Goal: Transaction & Acquisition: Purchase product/service

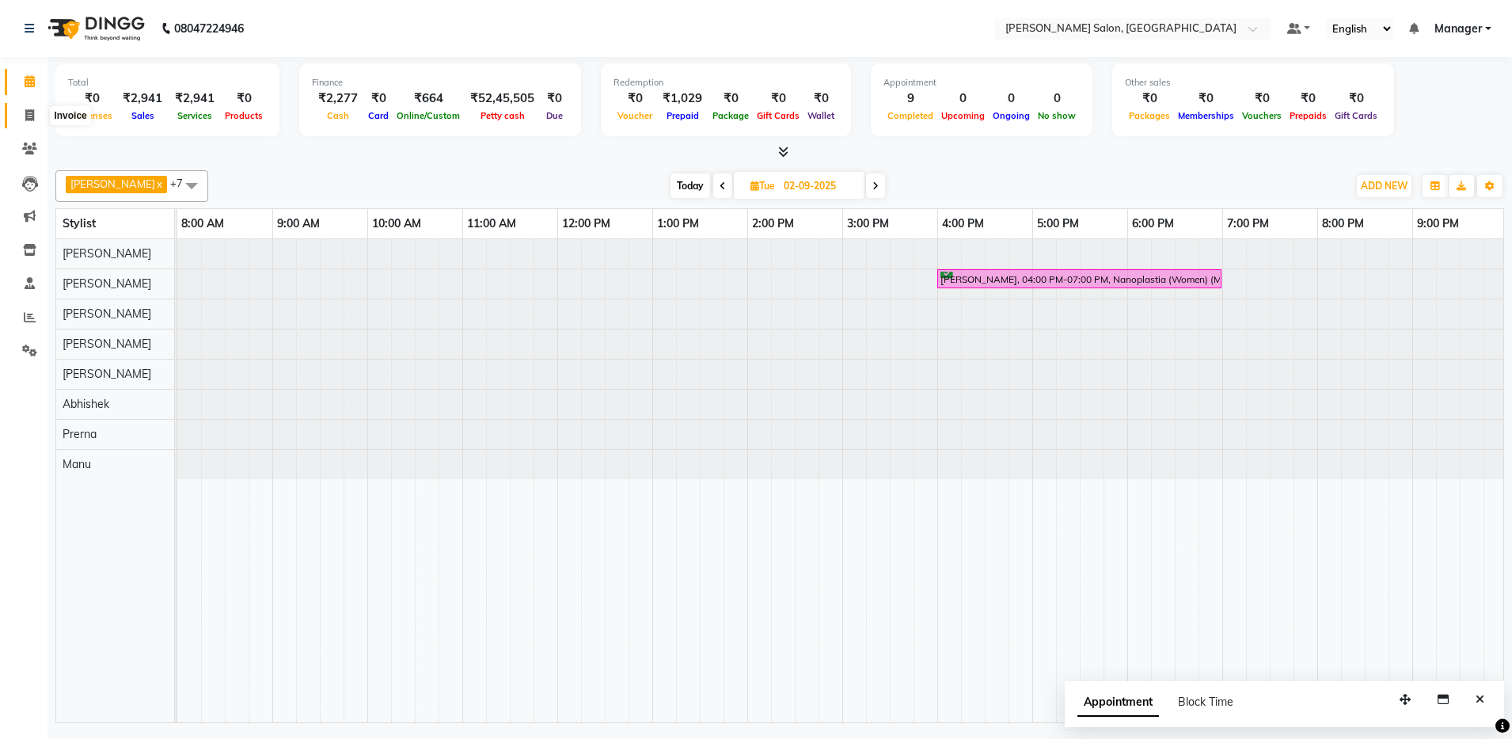
scroll to position [0, 4]
drag, startPoint x: 0, startPoint y: 0, endPoint x: 29, endPoint y: 108, distance: 112.1
click at [29, 109] on icon at bounding box center [29, 115] width 9 height 12
select select "service"
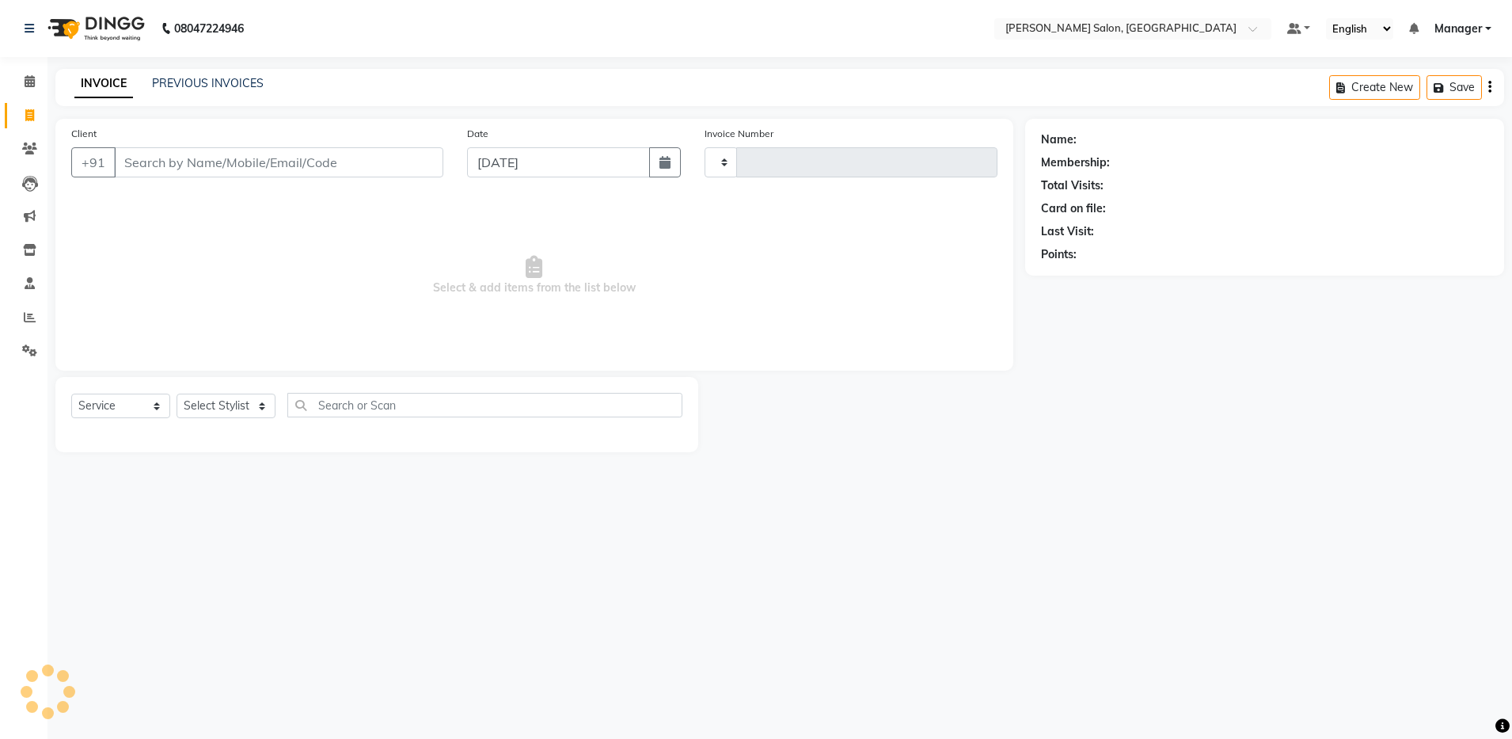
type input "4079"
select select "4781"
click at [142, 155] on input "Client" at bounding box center [278, 162] width 329 height 30
type input "9"
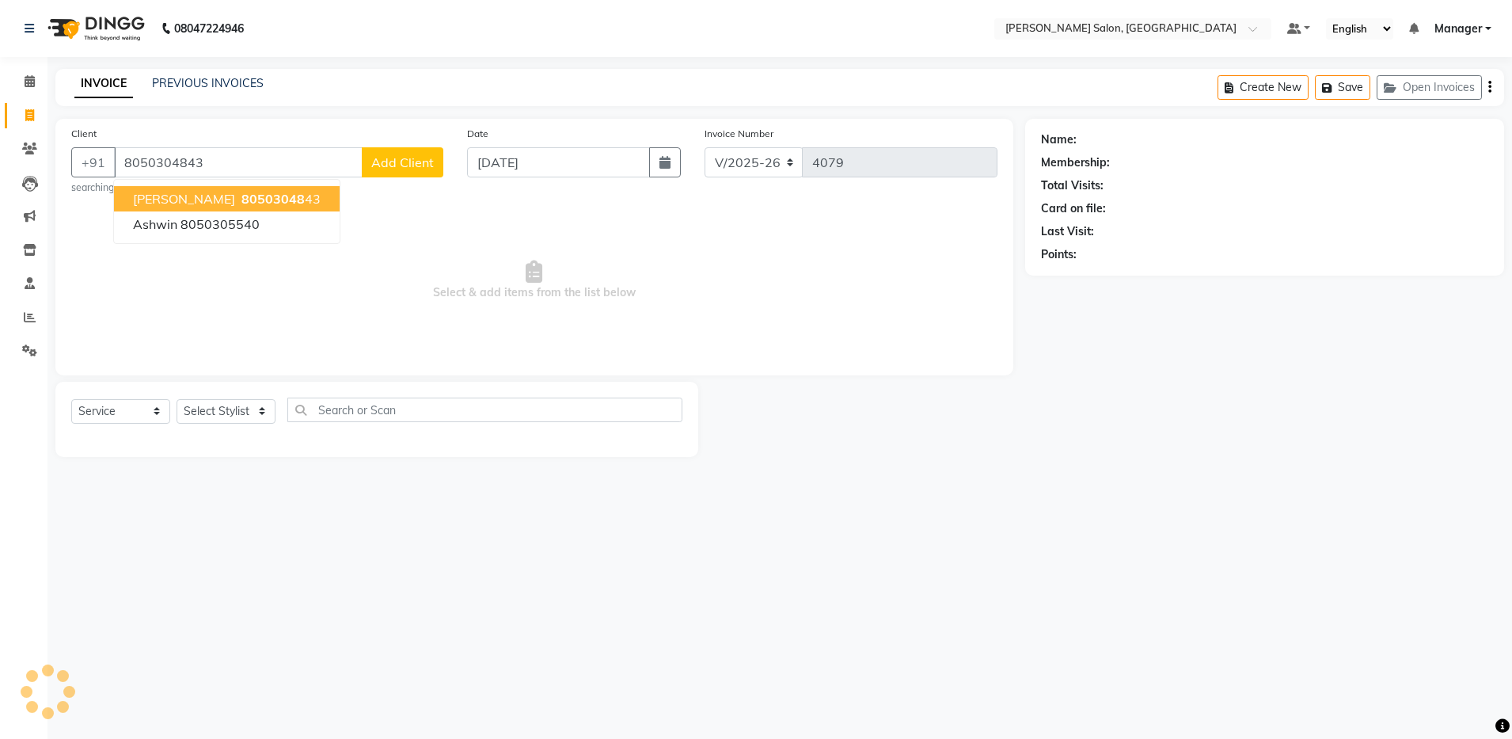
type input "8050304843"
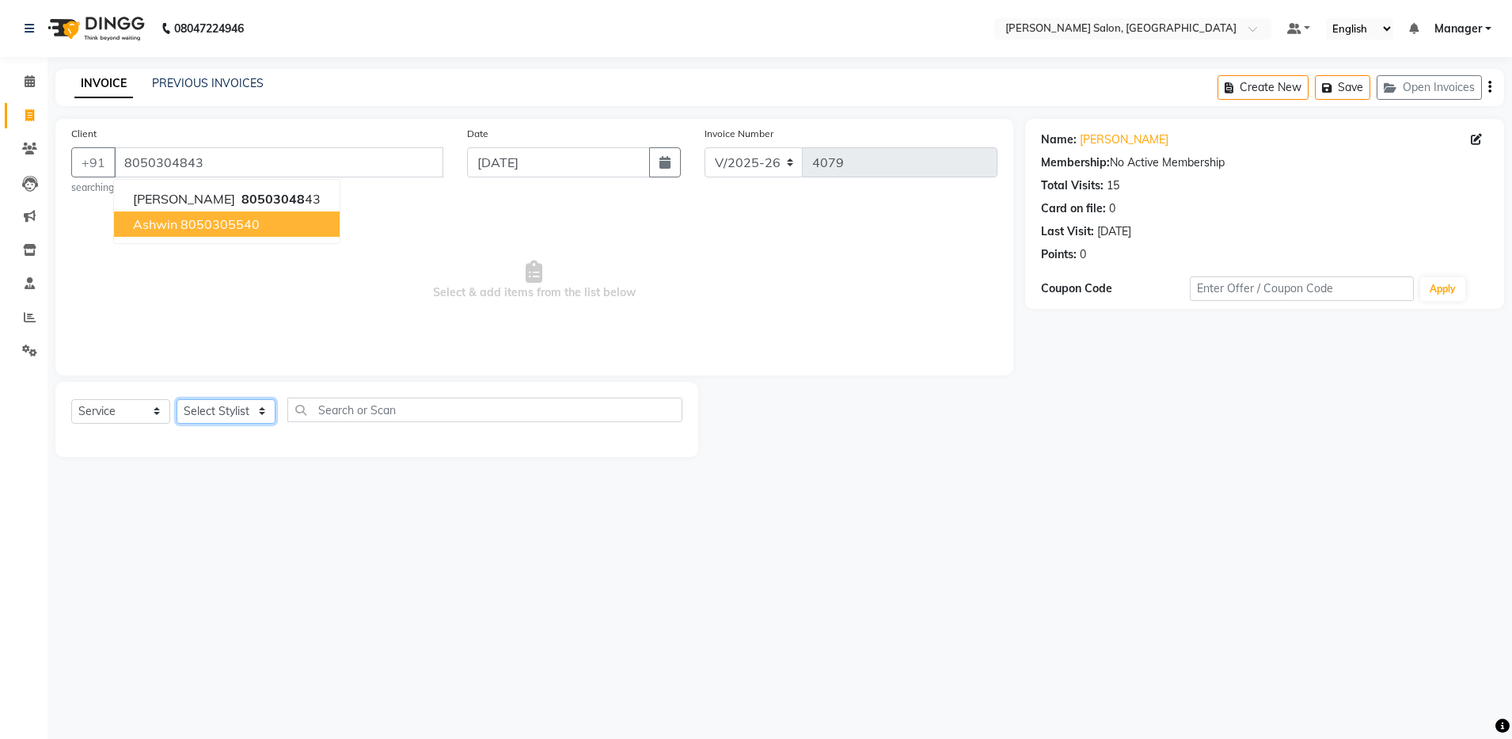
click at [195, 405] on select "Select Stylist Aarthi Abhishek Aisha Barbhuiya Aman Arjun Viswanathan Deep dolm…" at bounding box center [226, 411] width 99 height 25
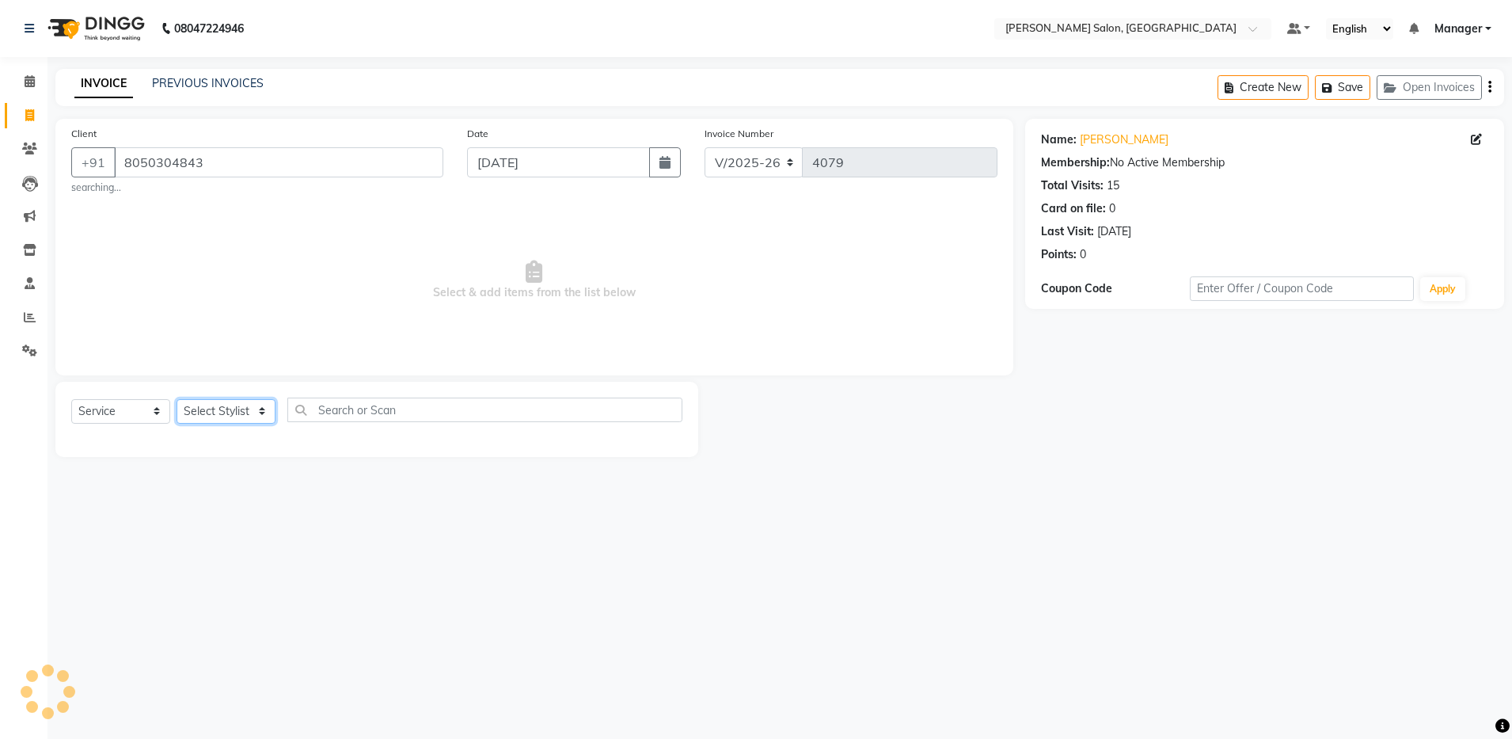
select select "28896"
click at [177, 399] on select "Select Stylist Aarthi Abhishek Aisha Barbhuiya Aman Arjun Viswanathan Deep dolm…" at bounding box center [226, 411] width 99 height 25
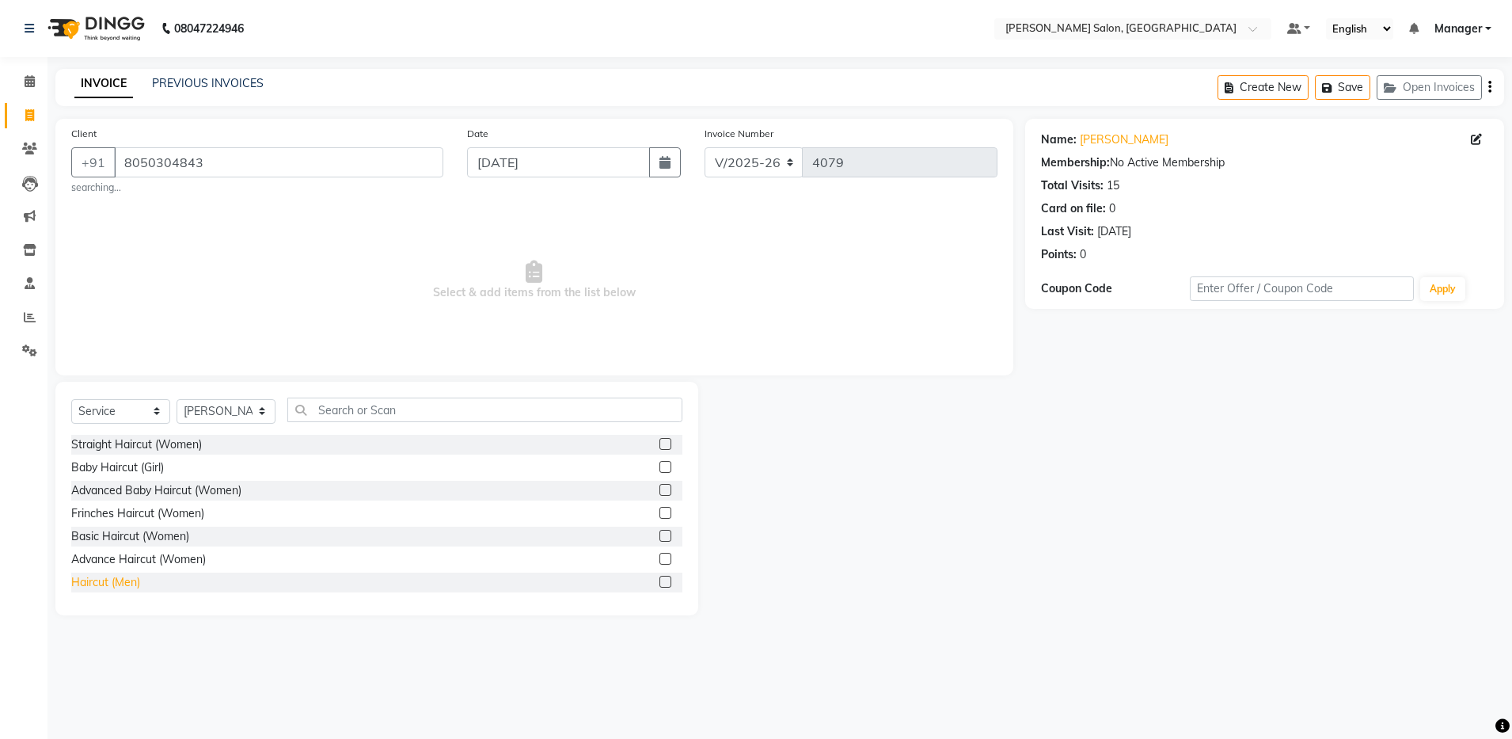
click at [134, 580] on div "Haircut (Men)" at bounding box center [105, 582] width 69 height 17
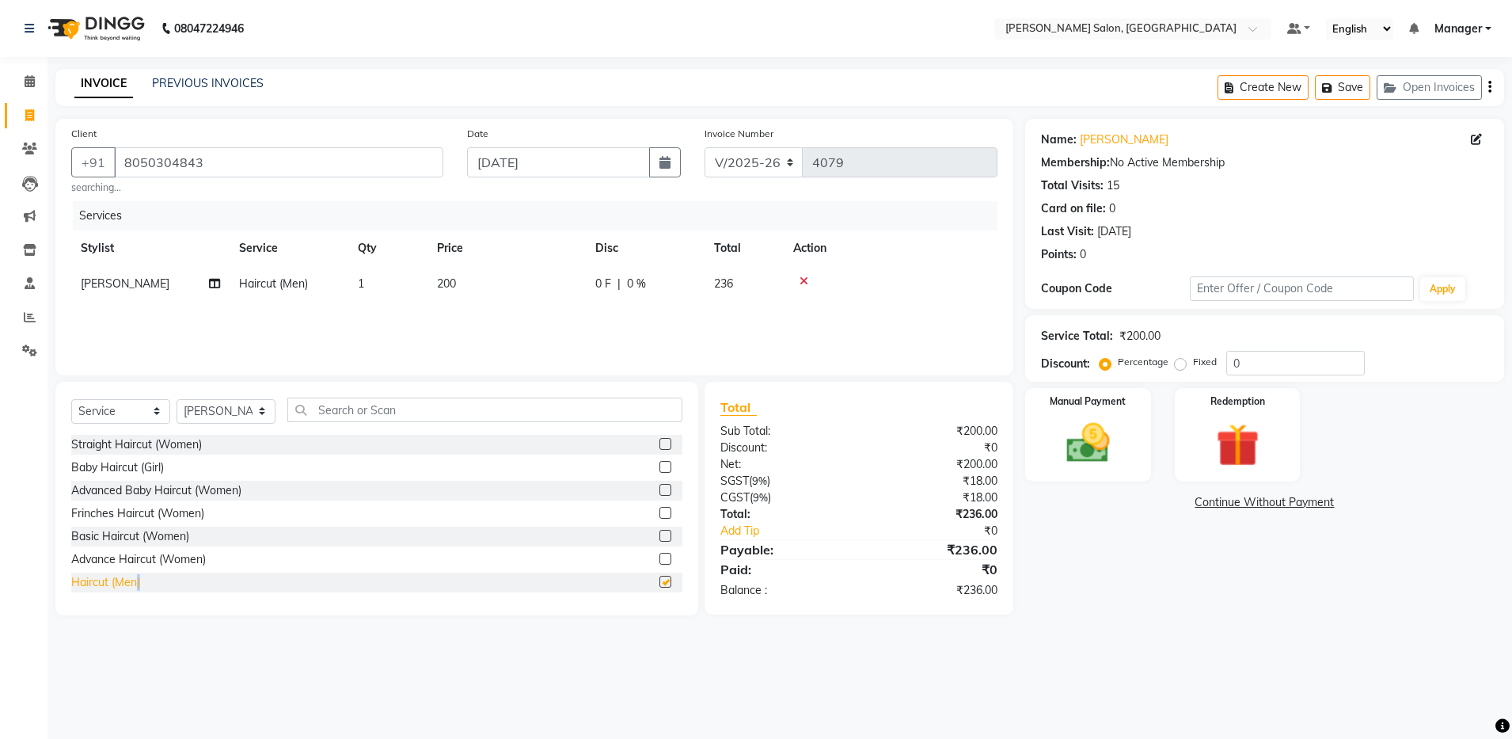
click at [134, 580] on div "Haircut (Men)" at bounding box center [105, 582] width 69 height 17
checkbox input "false"
click at [803, 313] on icon at bounding box center [804, 316] width 9 height 11
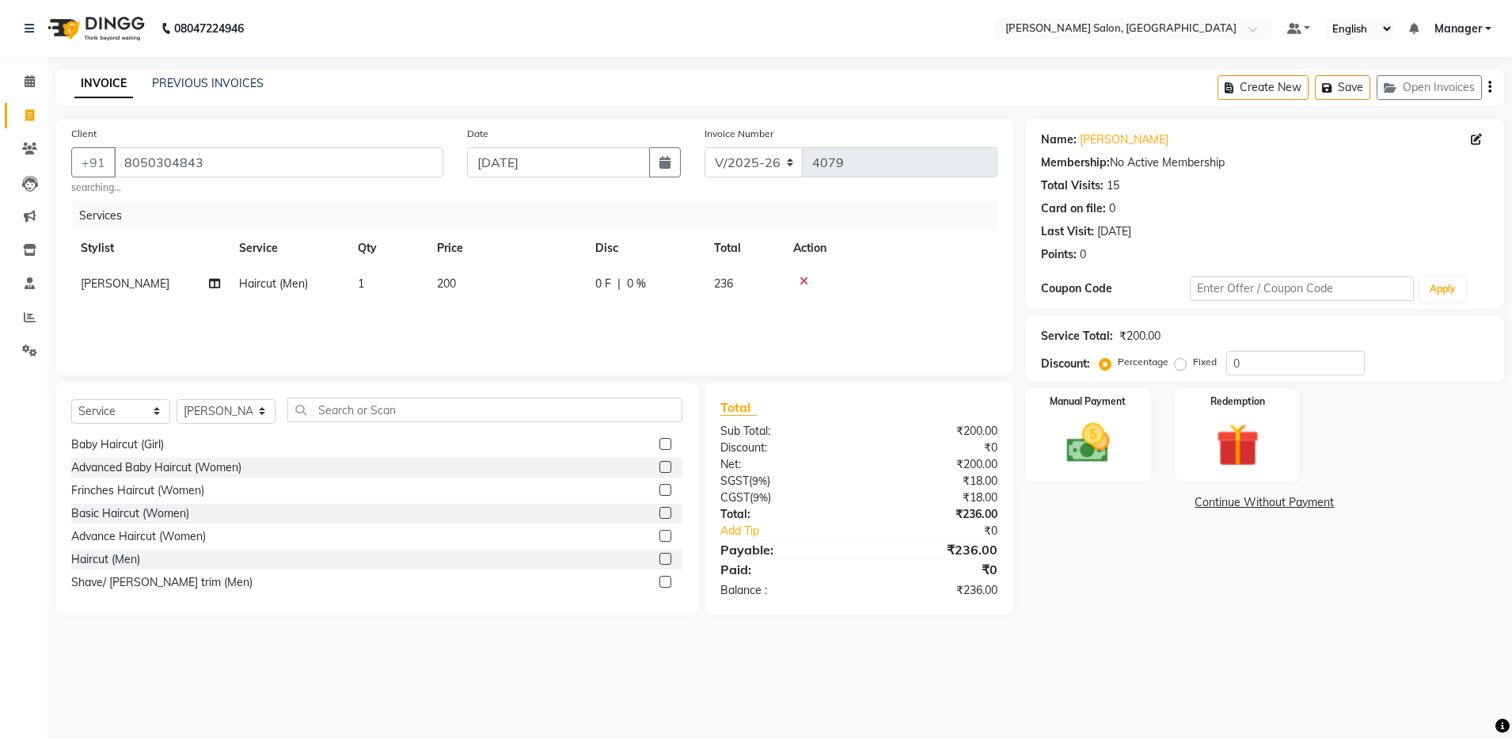
scroll to position [40, 0]
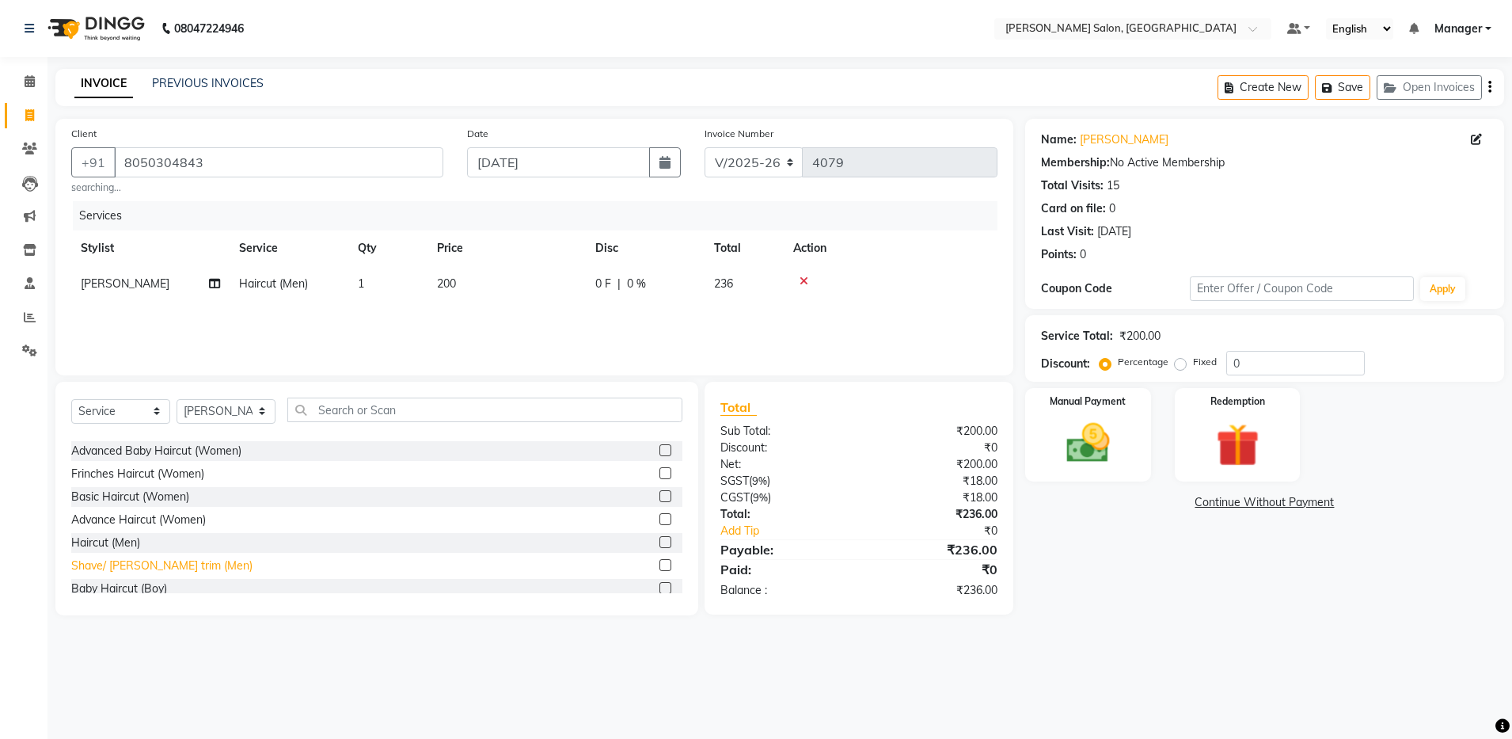
click at [167, 565] on div "Shave/ Beard trim (Men)" at bounding box center [161, 565] width 181 height 17
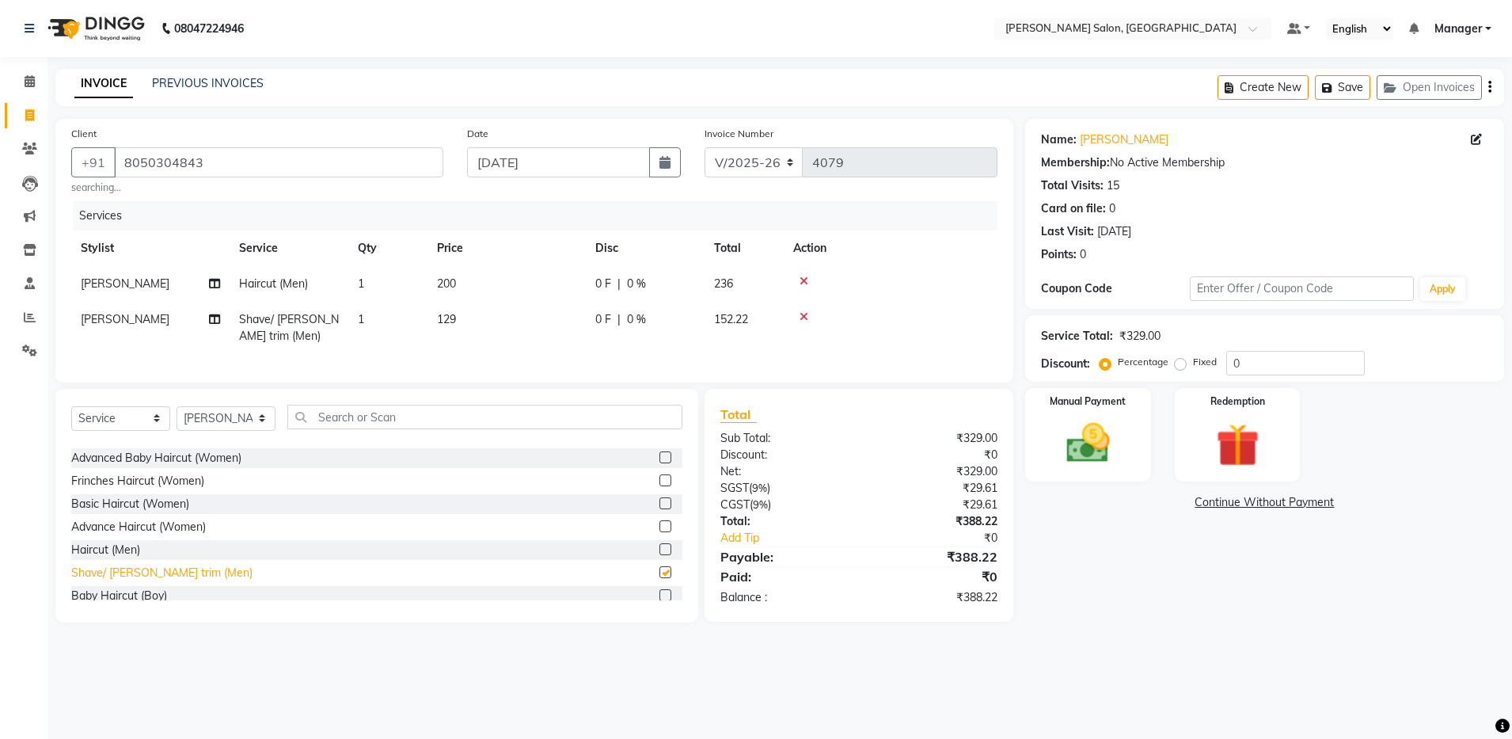
checkbox input "false"
click at [1243, 451] on img at bounding box center [1238, 445] width 74 height 56
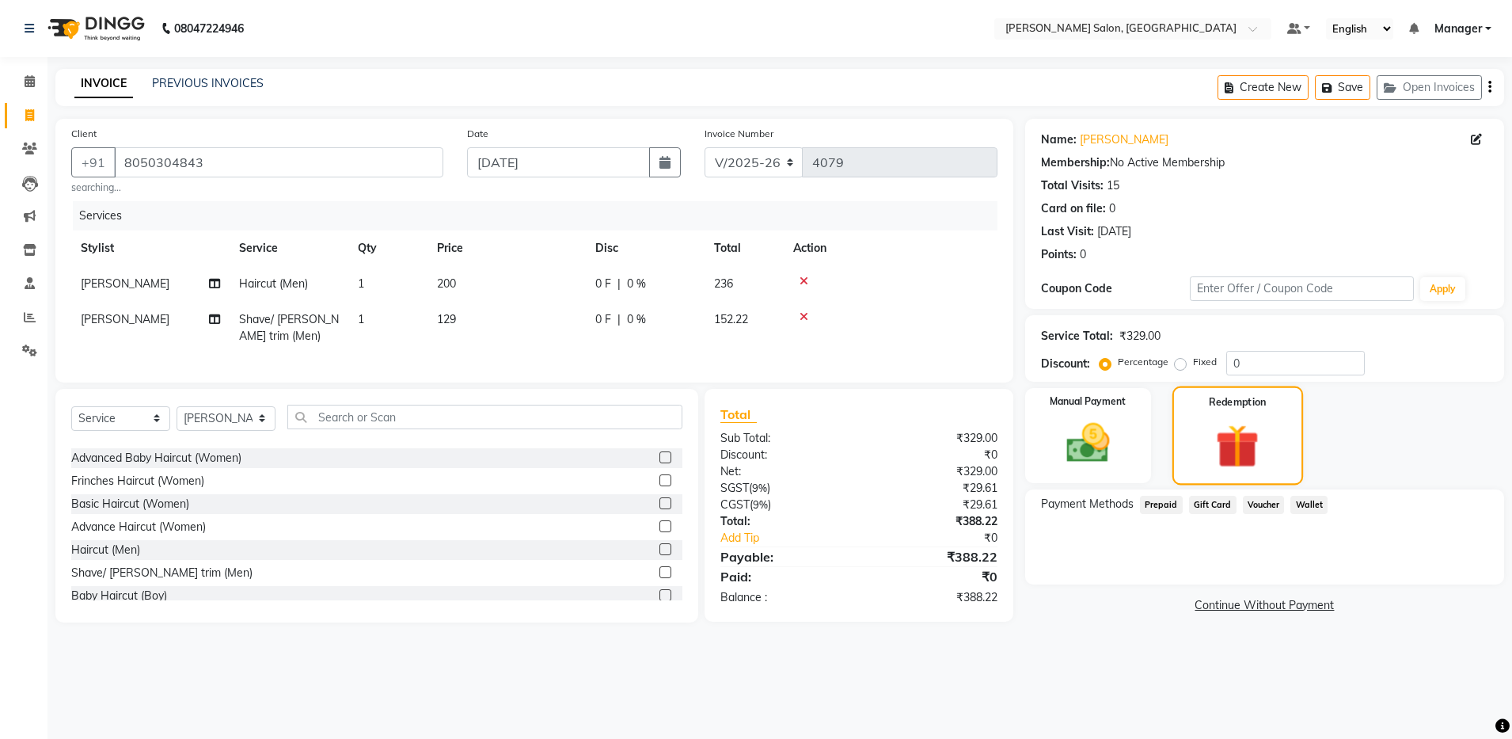
click at [1243, 451] on img at bounding box center [1237, 446] width 70 height 54
click at [1061, 467] on img at bounding box center [1088, 443] width 74 height 52
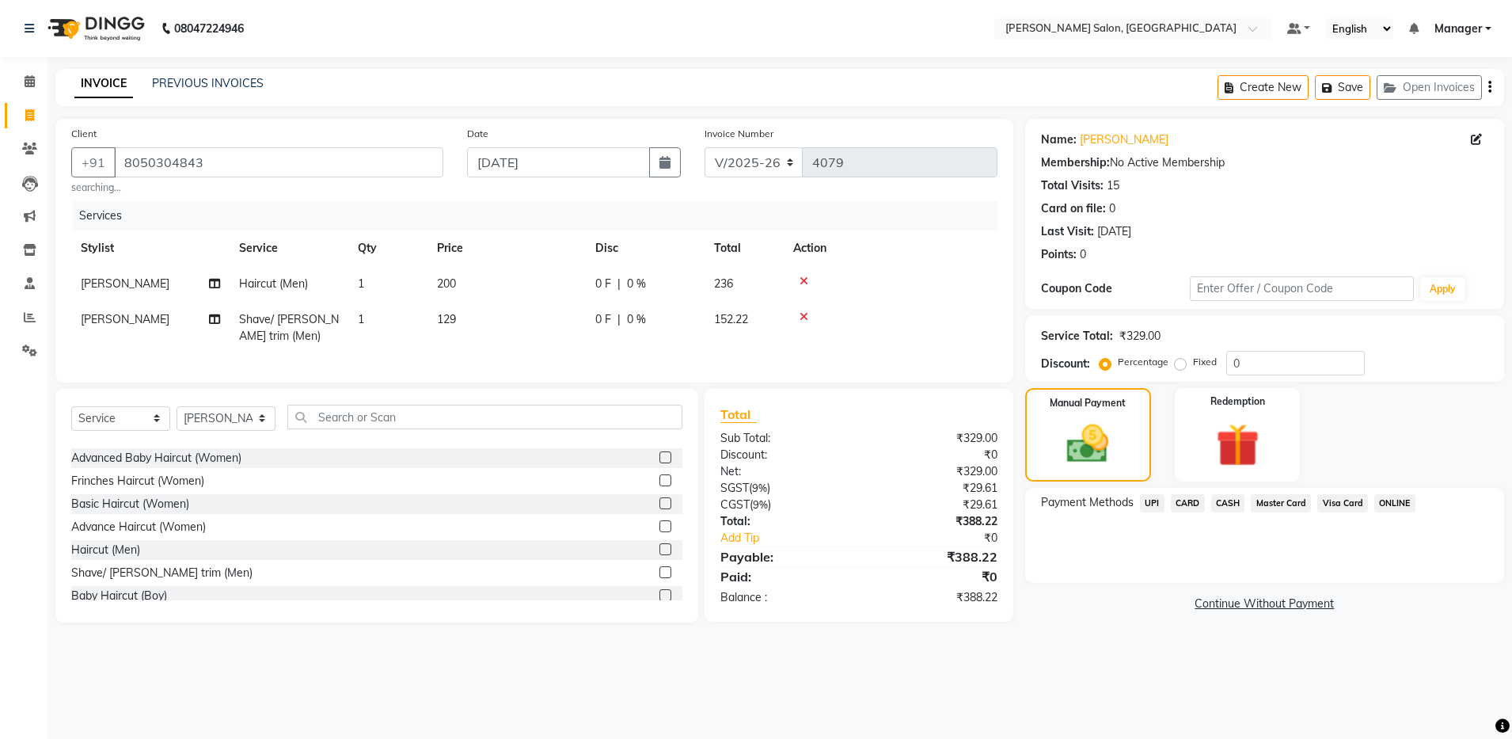
click at [1142, 504] on span "UPI" at bounding box center [1152, 503] width 25 height 18
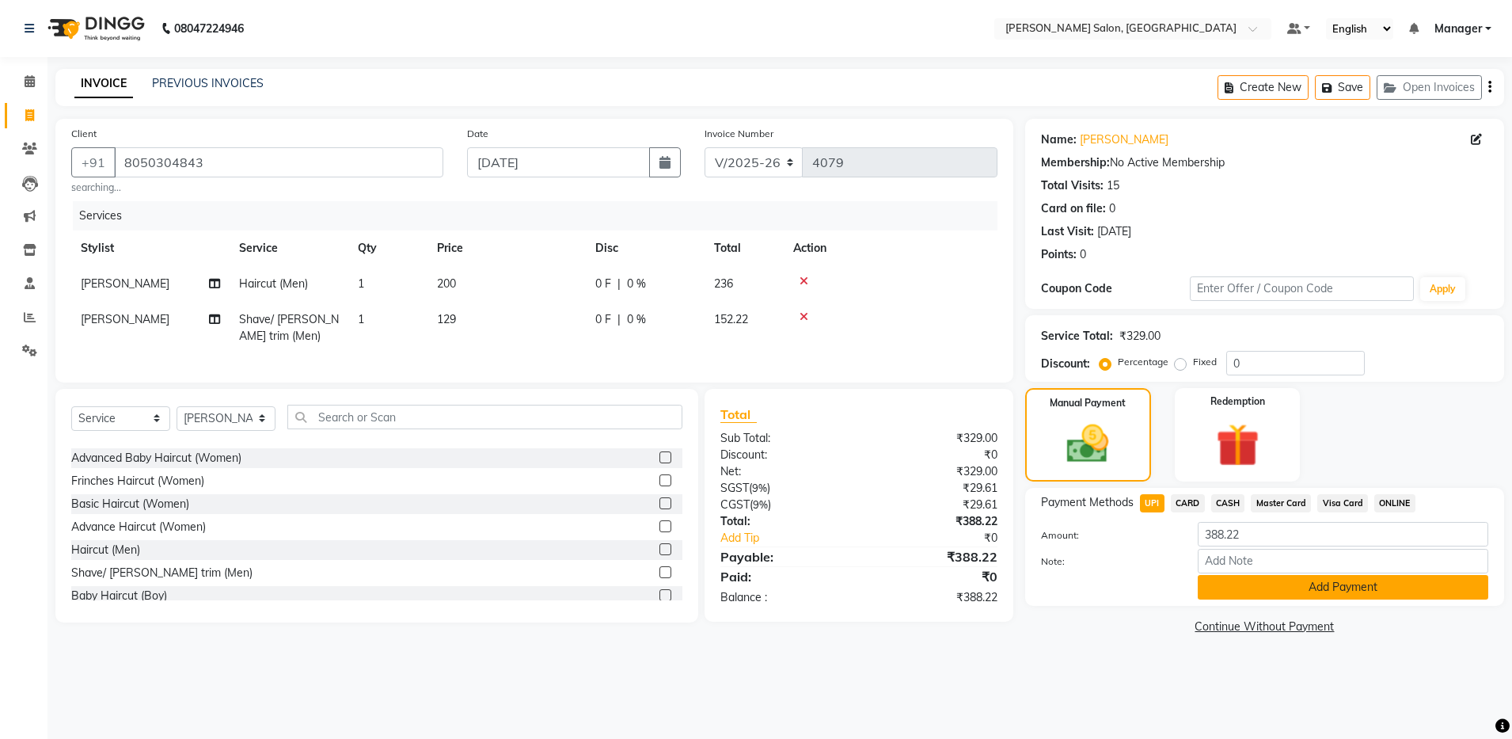
click at [1247, 592] on button "Add Payment" at bounding box center [1343, 587] width 291 height 25
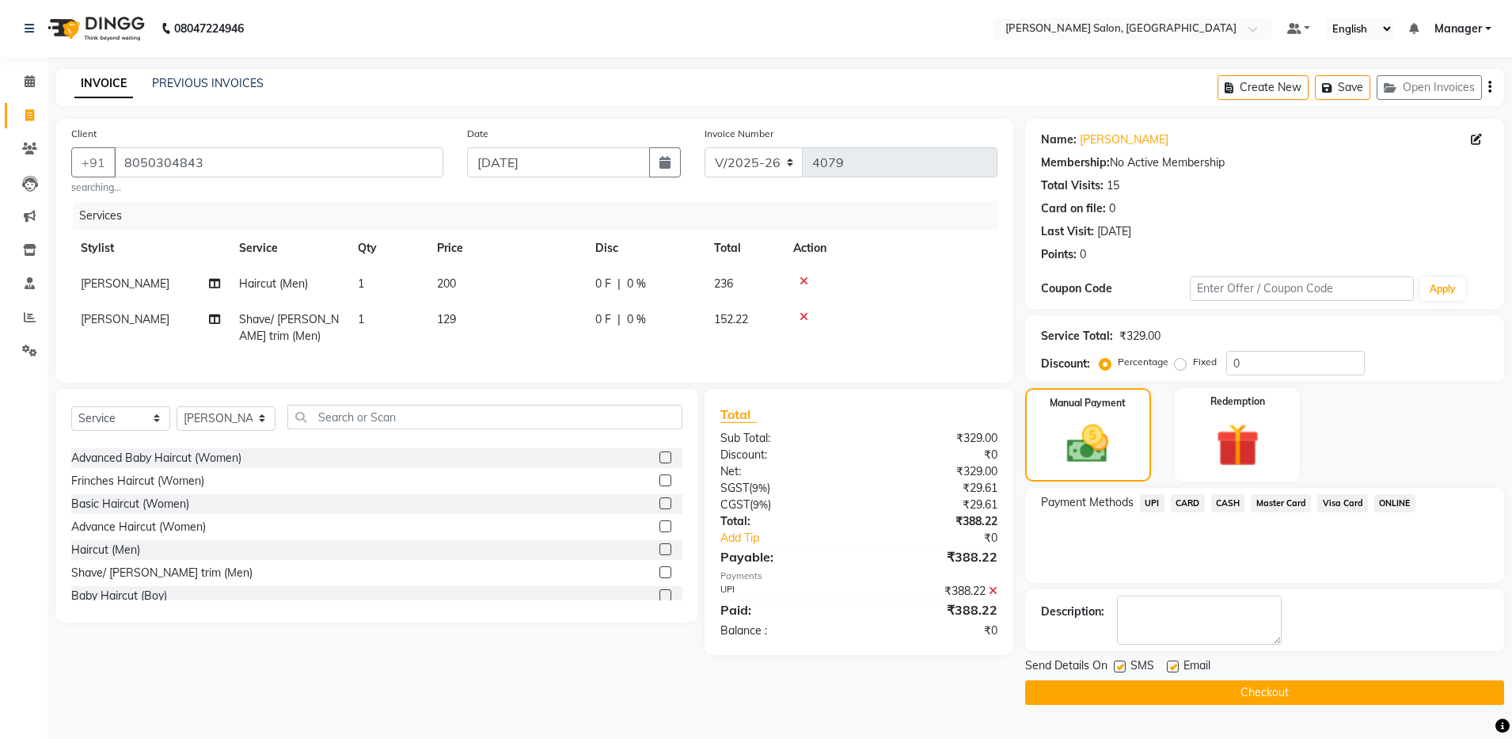
click at [1173, 667] on label at bounding box center [1173, 666] width 12 height 12
click at [1173, 667] on input "checkbox" at bounding box center [1172, 667] width 10 height 10
checkbox input "false"
click at [1171, 686] on button "Checkout" at bounding box center [1264, 692] width 479 height 25
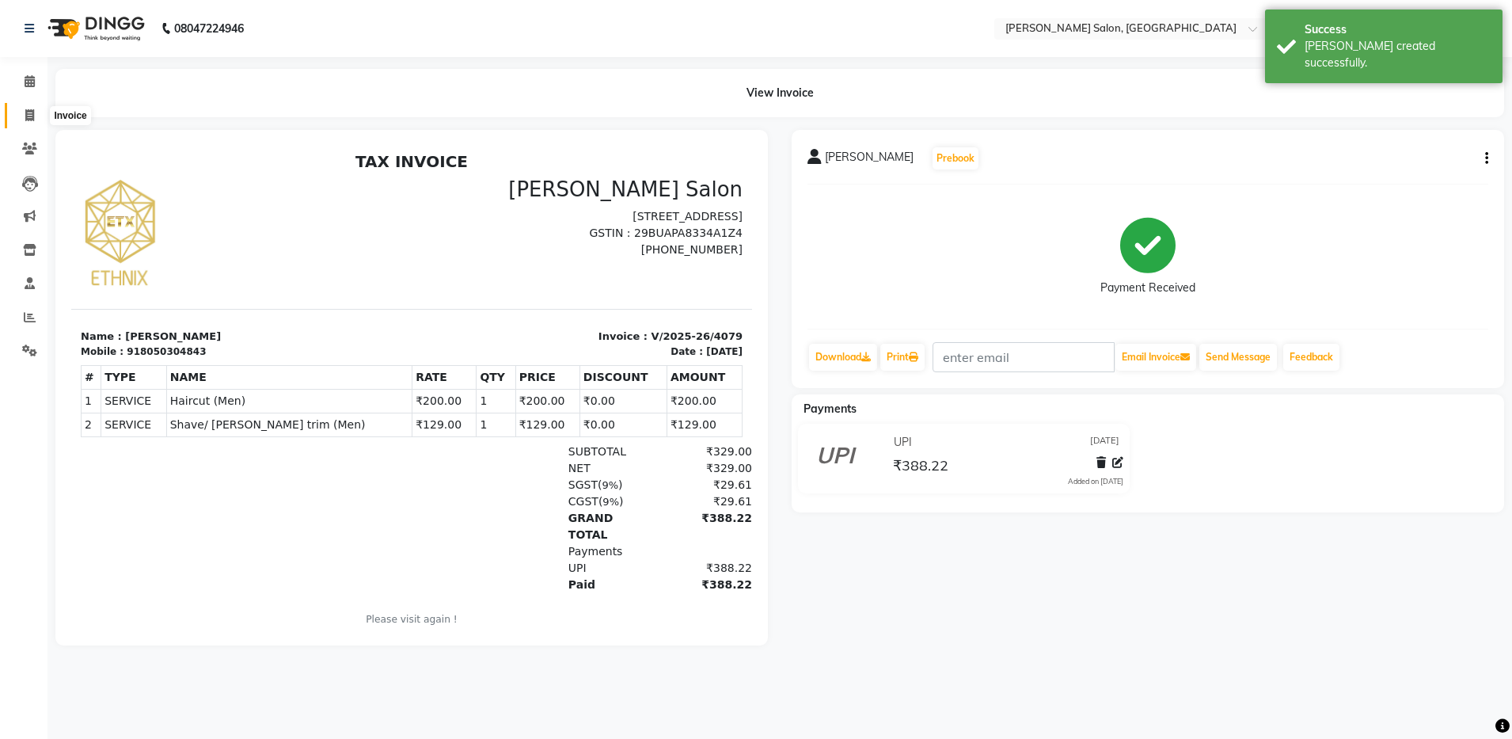
click at [32, 117] on icon at bounding box center [29, 115] width 9 height 12
select select "service"
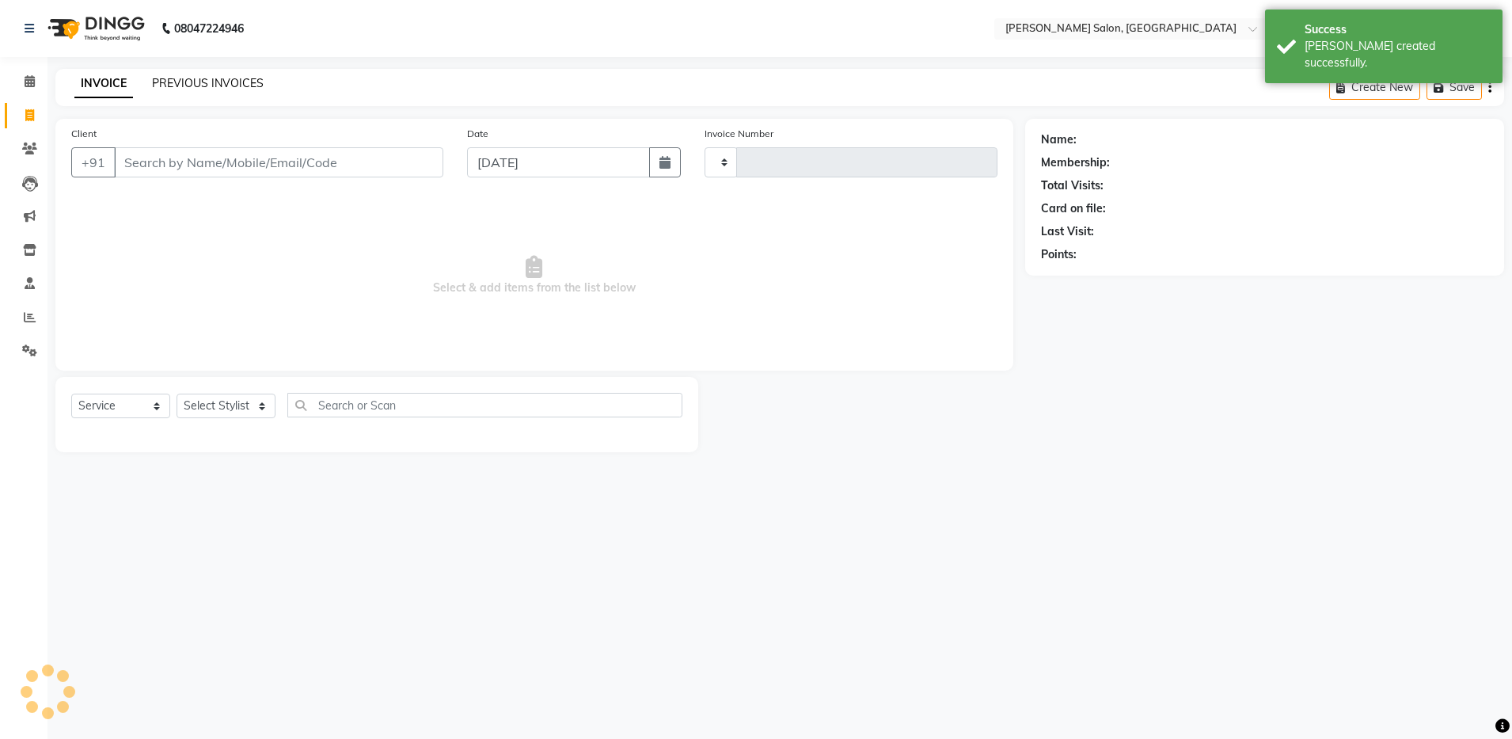
type input "4080"
select select "4781"
click at [175, 81] on link "PREVIOUS INVOICES" at bounding box center [208, 83] width 112 height 14
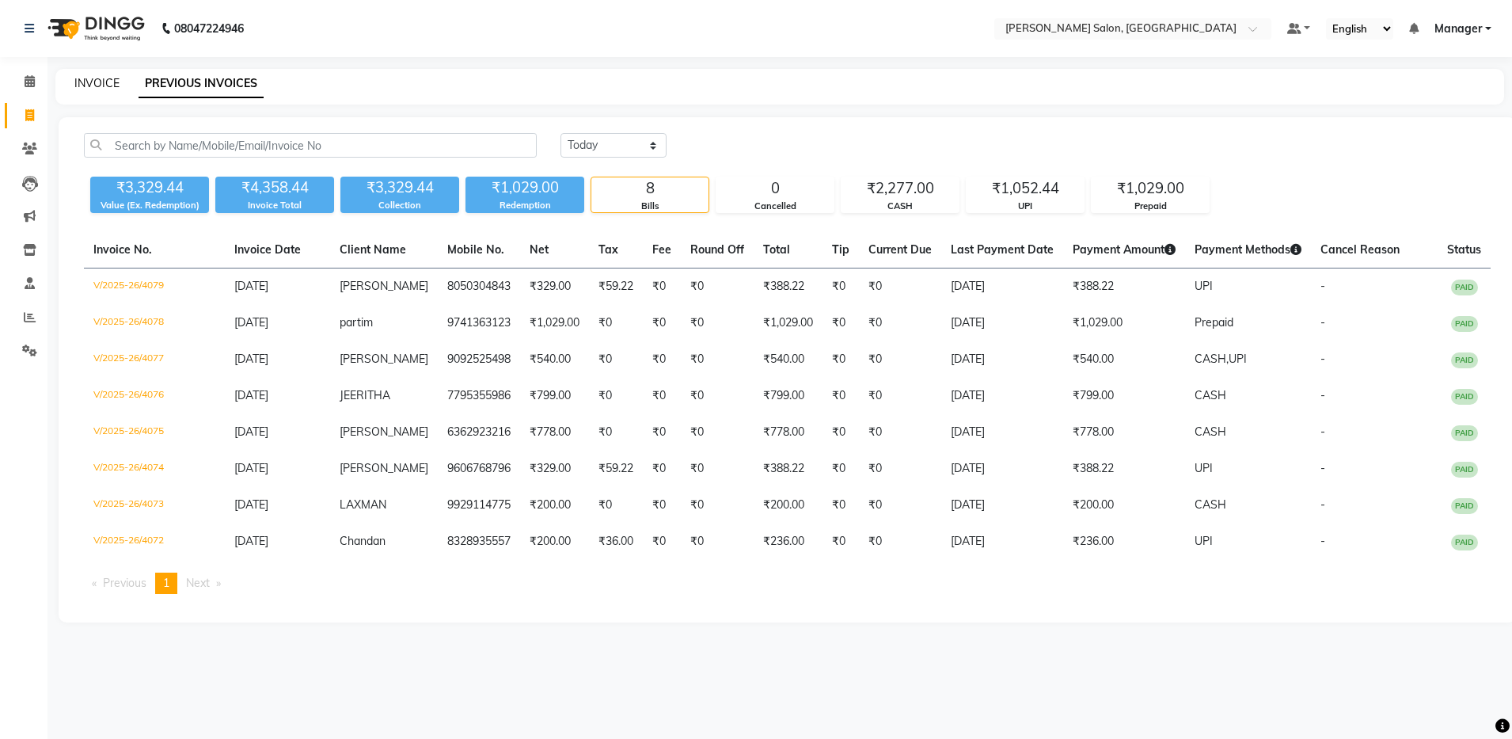
click at [93, 88] on link "INVOICE" at bounding box center [96, 83] width 45 height 14
select select "service"
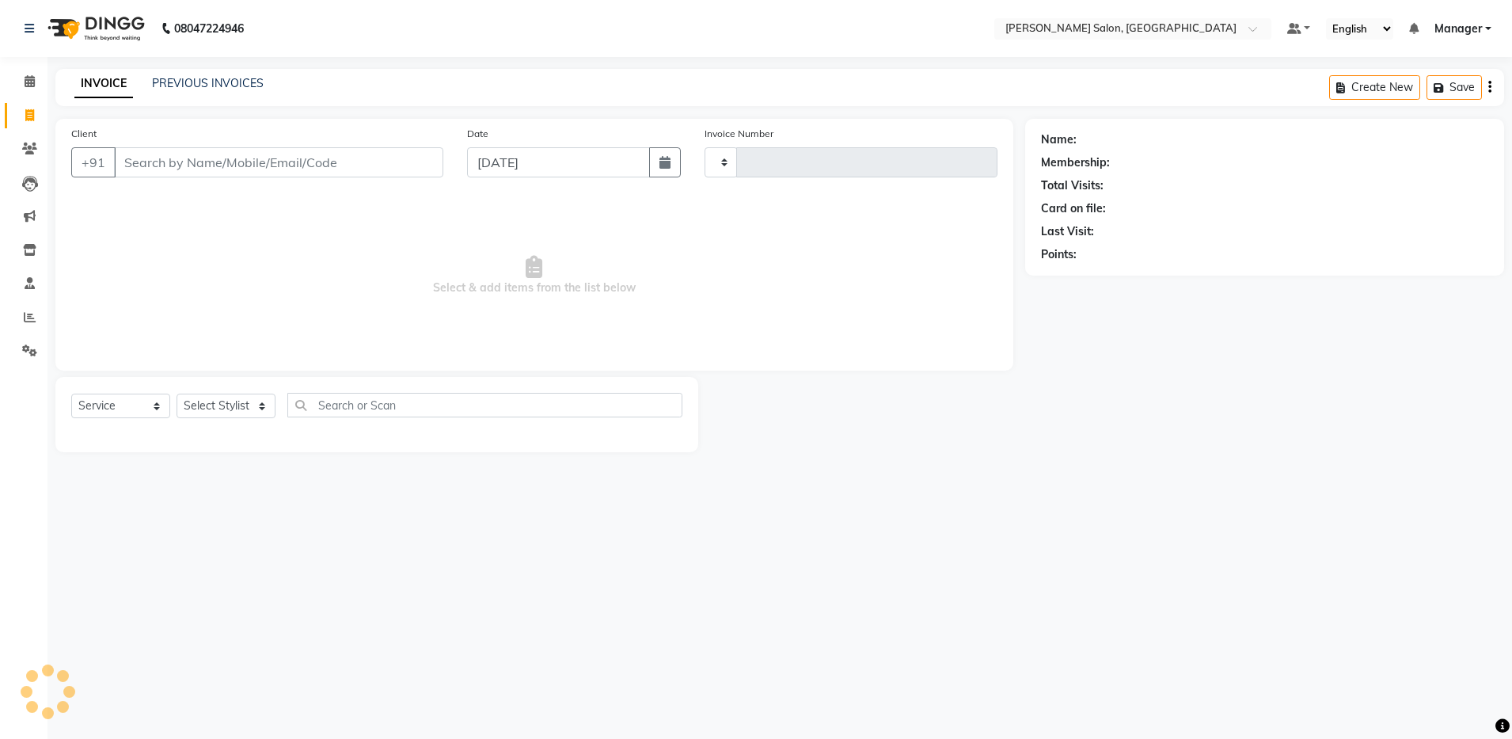
type input "4080"
select select "4781"
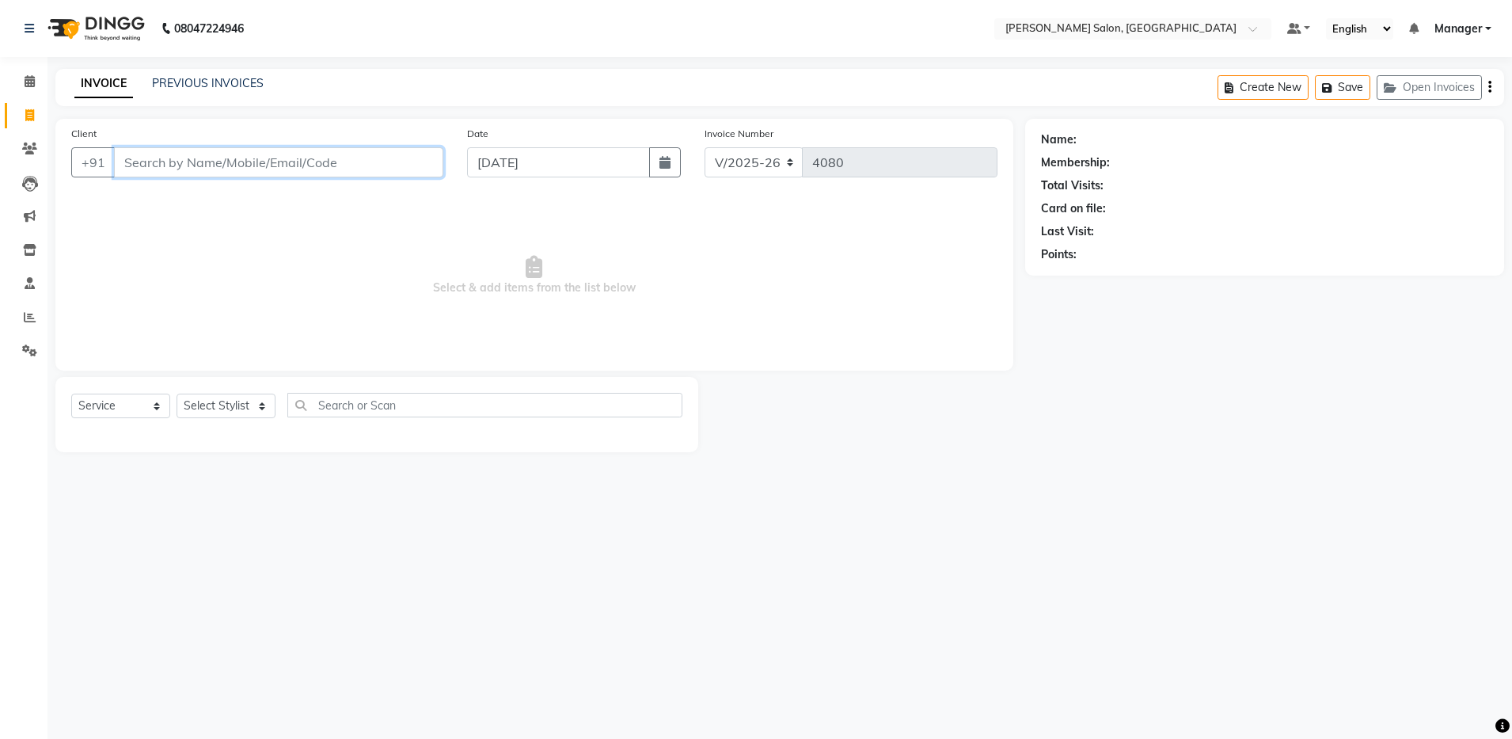
click at [190, 166] on input "Client" at bounding box center [278, 162] width 329 height 30
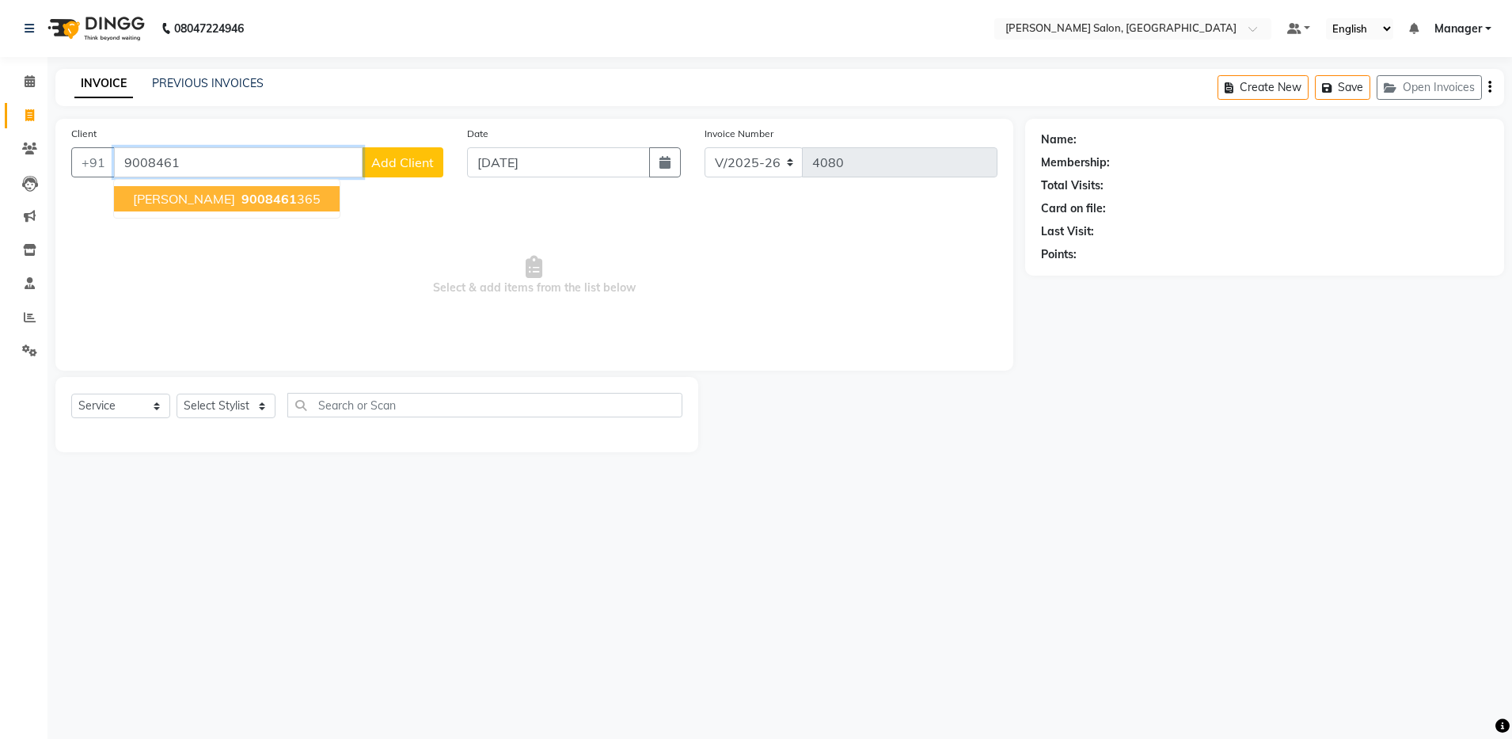
click at [241, 206] on span "9008461" at bounding box center [268, 199] width 55 height 16
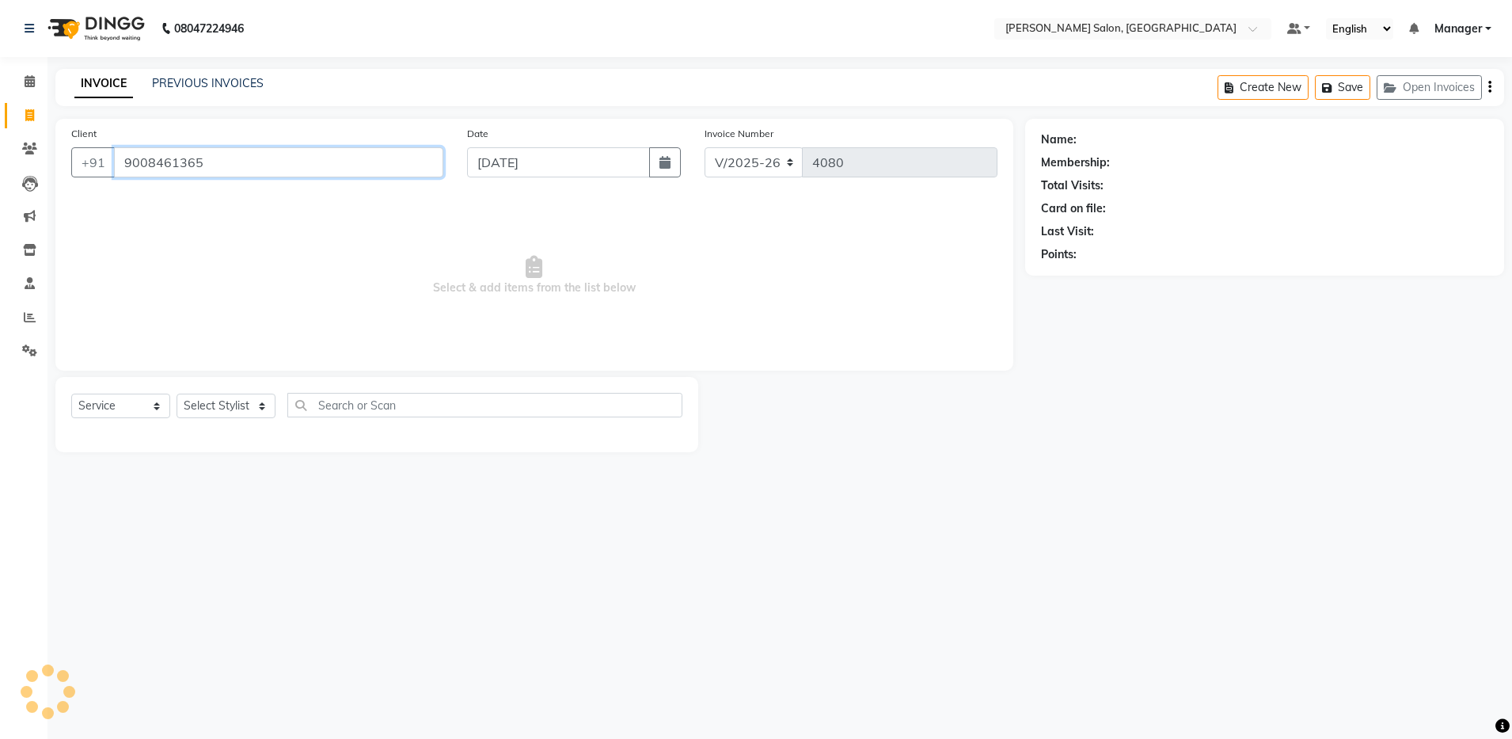
type input "9008461365"
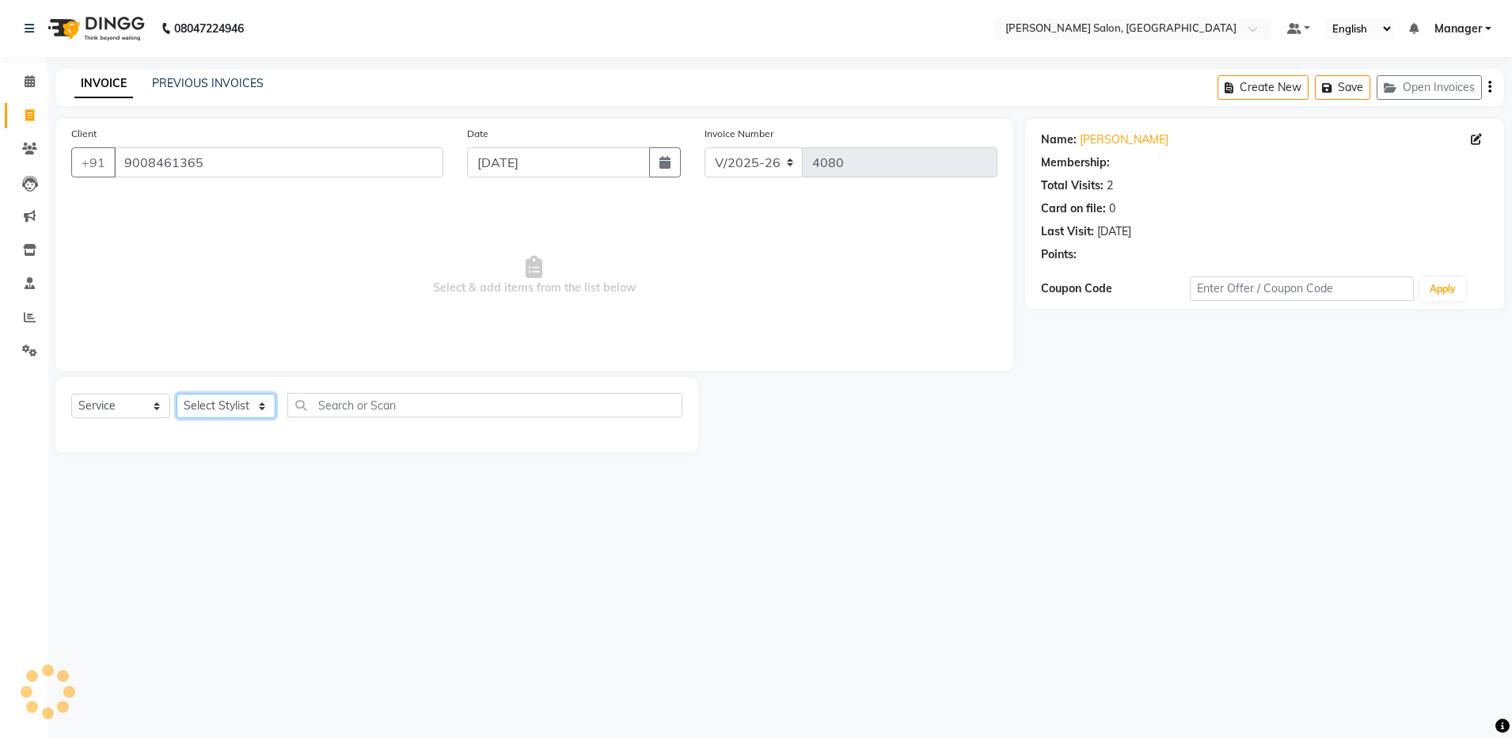
click at [228, 404] on select "Select Stylist Aarthi Abhishek Aisha Barbhuiya Aman Arjun Viswanathan Deep dolm…" at bounding box center [226, 405] width 99 height 25
select select "28896"
click at [177, 393] on select "Select Stylist Aarthi Abhishek Aisha Barbhuiya Aman Arjun Viswanathan Deep dolm…" at bounding box center [226, 405] width 99 height 25
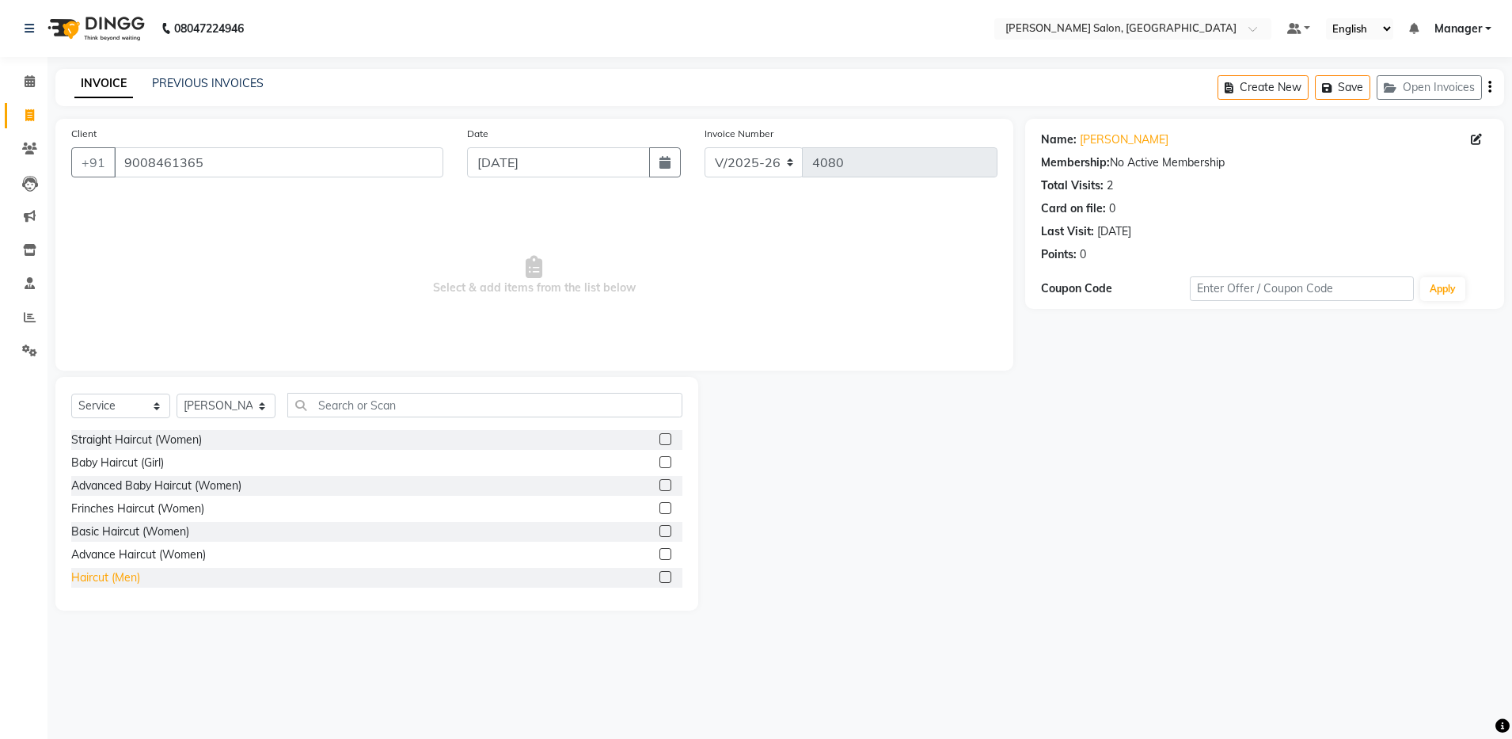
click at [129, 572] on div "Haircut (Men)" at bounding box center [105, 577] width 69 height 17
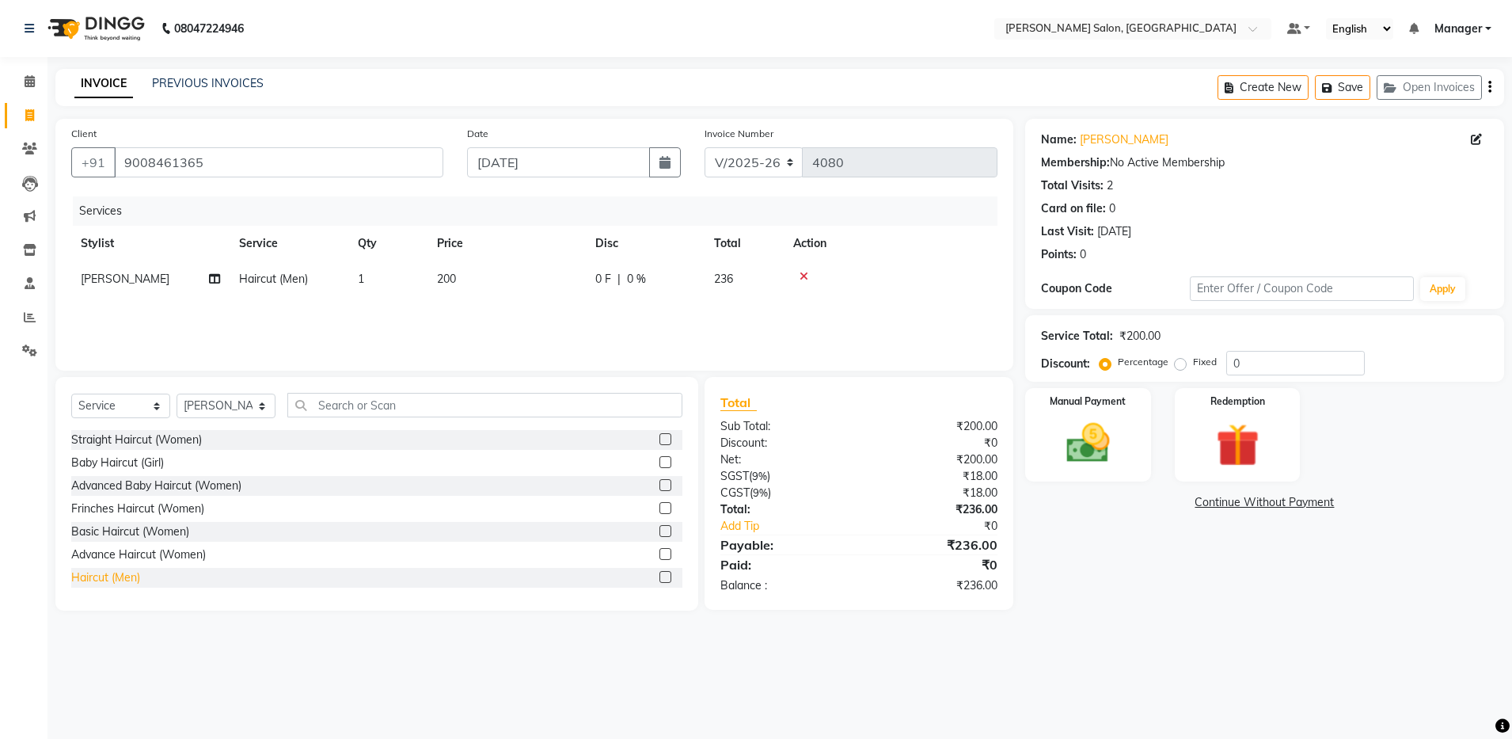
click at [129, 573] on div "Haircut (Men)" at bounding box center [105, 577] width 69 height 17
checkbox input "false"
click at [806, 309] on icon at bounding box center [804, 311] width 9 height 11
click at [1488, 88] on icon "button" at bounding box center [1489, 87] width 3 height 1
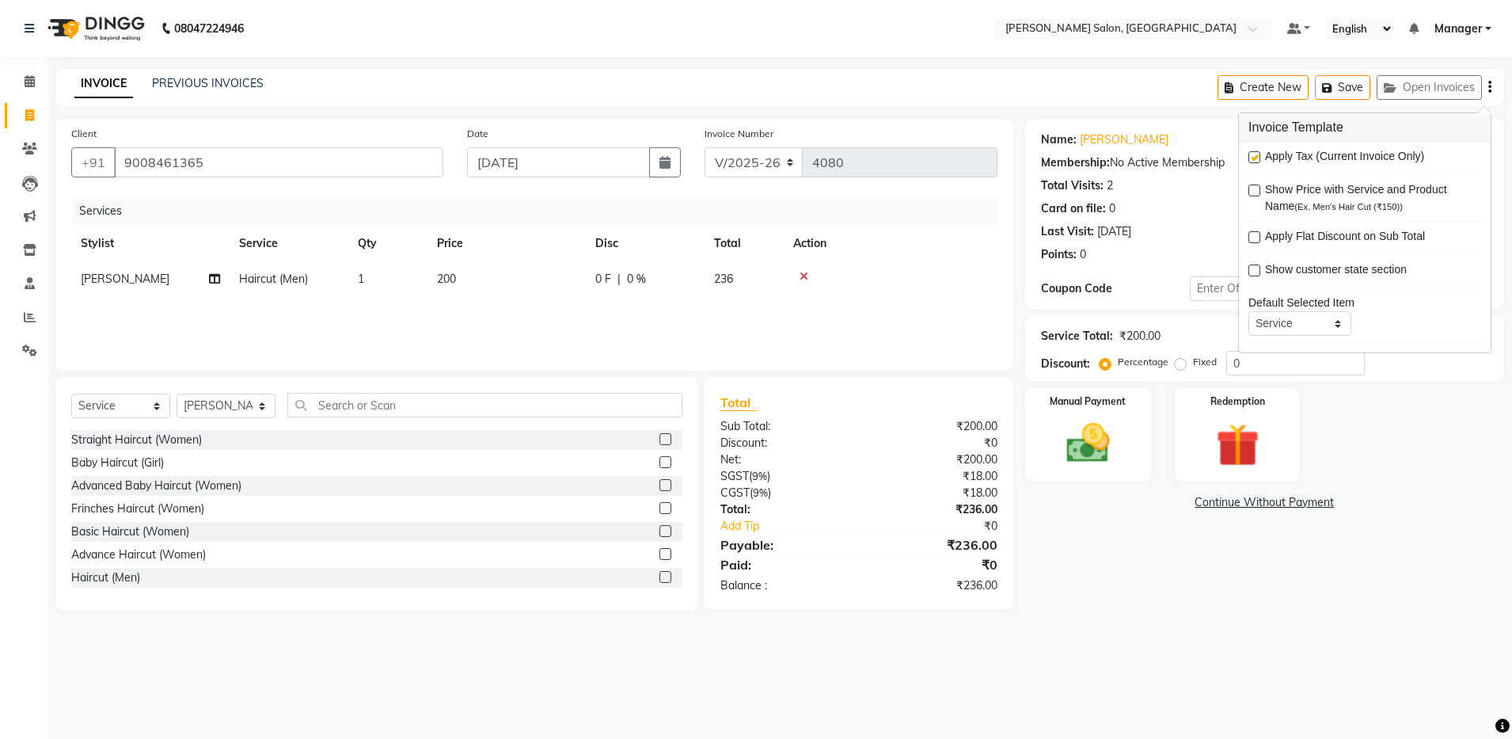
click at [1249, 154] on label at bounding box center [1255, 157] width 12 height 12
click at [1249, 154] on input "checkbox" at bounding box center [1254, 158] width 10 height 10
checkbox input "false"
click at [1110, 436] on img at bounding box center [1088, 443] width 74 height 52
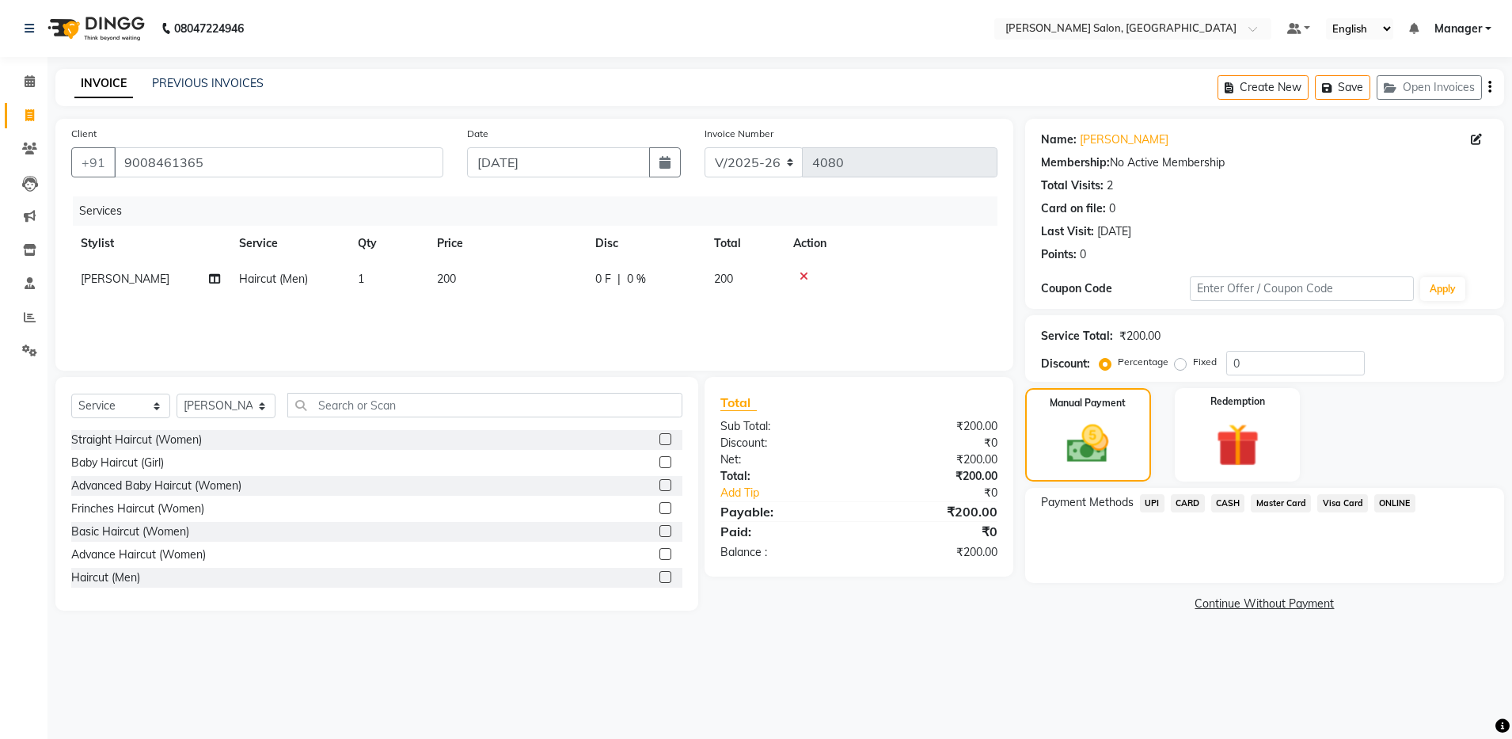
click at [1226, 505] on span "CASH" at bounding box center [1228, 503] width 34 height 18
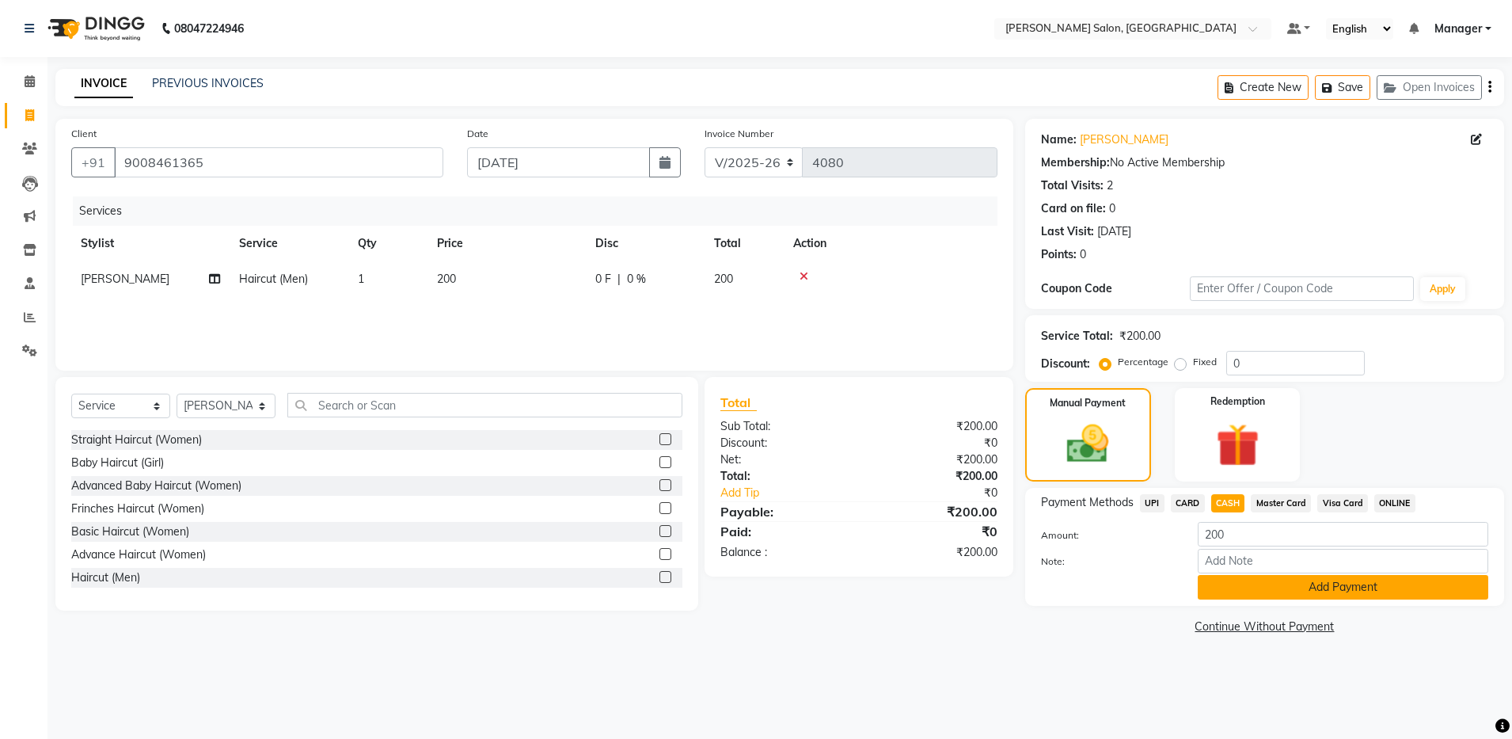
click at [1233, 577] on button "Add Payment" at bounding box center [1343, 587] width 291 height 25
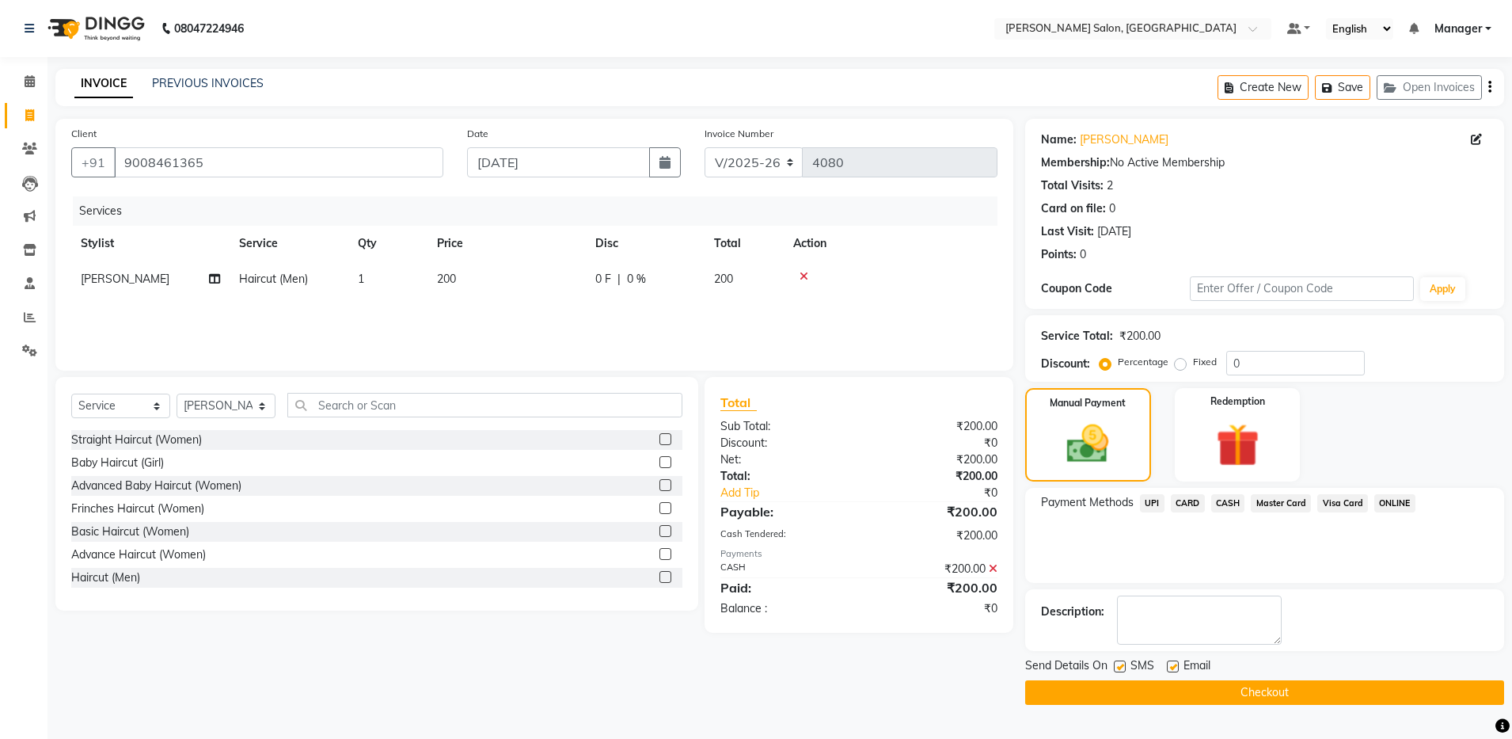
click at [1176, 668] on label at bounding box center [1173, 666] width 12 height 12
click at [1176, 668] on input "checkbox" at bounding box center [1172, 667] width 10 height 10
checkbox input "false"
click at [1180, 696] on button "Checkout" at bounding box center [1264, 692] width 479 height 25
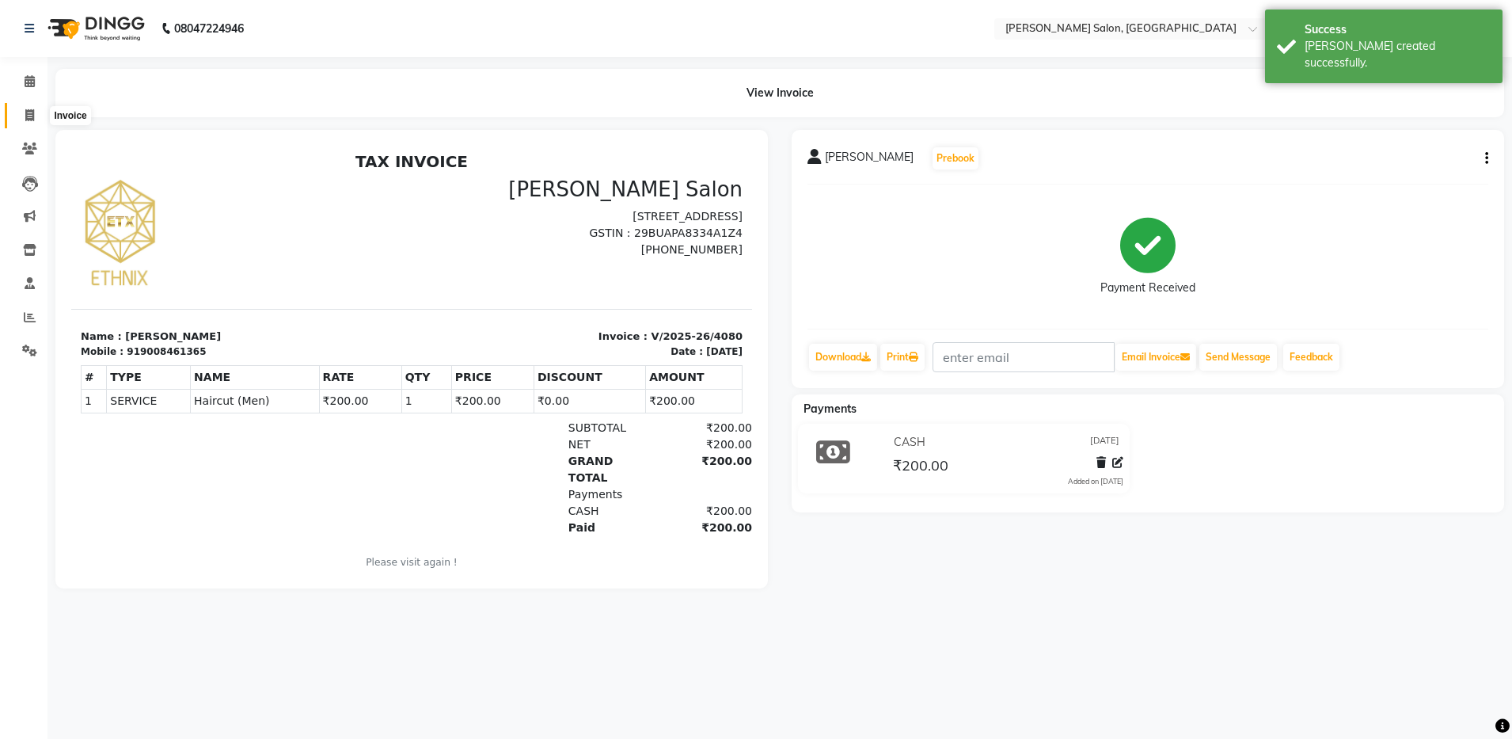
click at [28, 116] on icon at bounding box center [29, 115] width 9 height 12
select select "service"
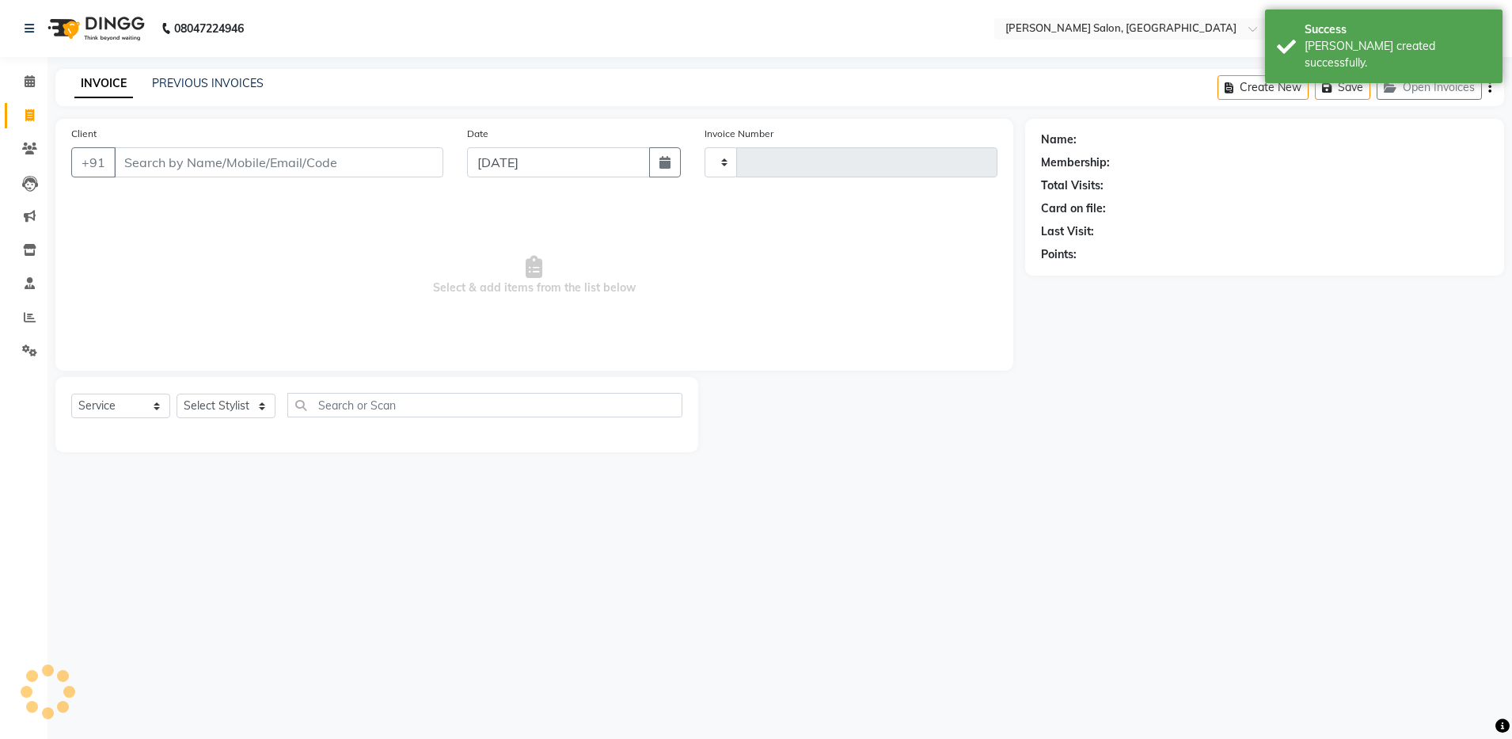
type input "4081"
select select "4781"
click at [211, 80] on link "PREVIOUS INVOICES" at bounding box center [208, 83] width 112 height 14
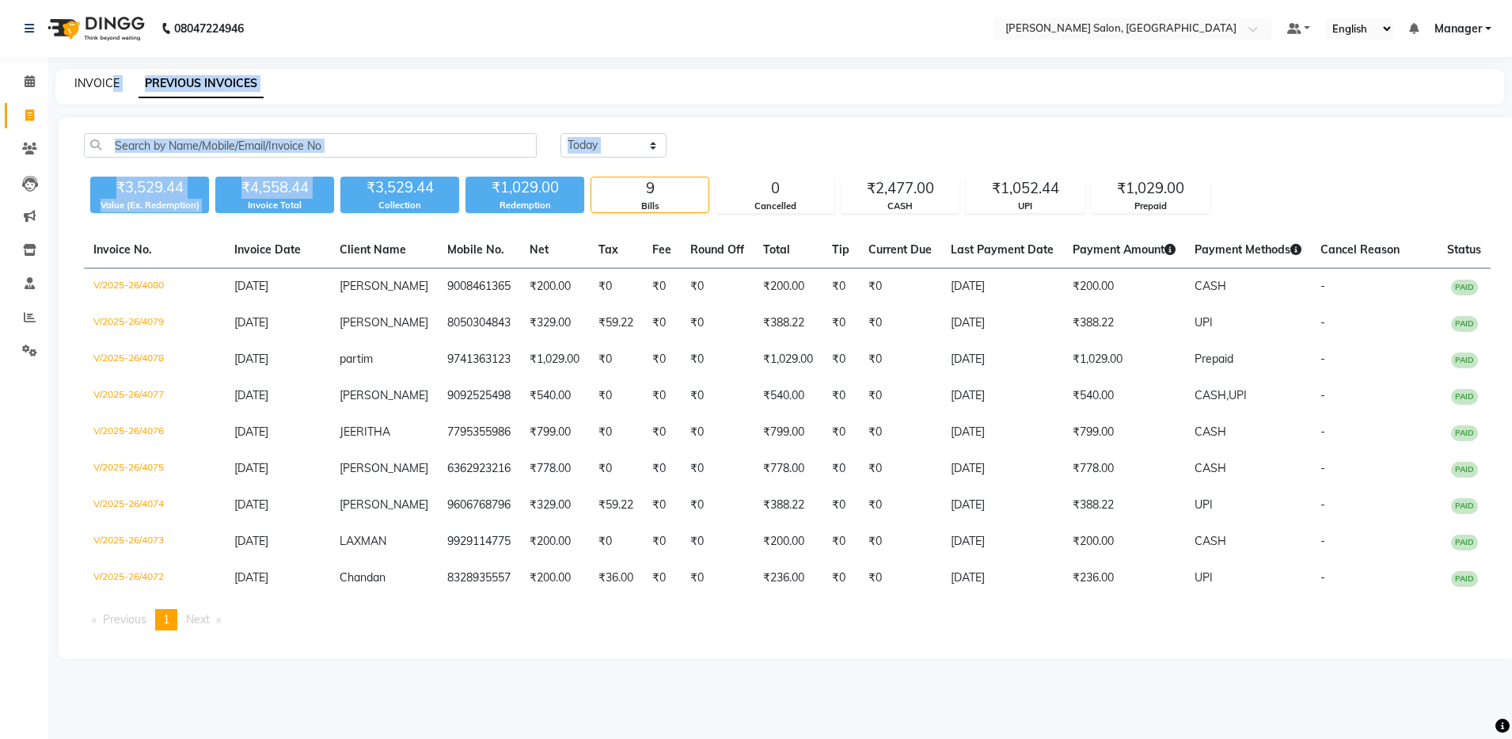
drag, startPoint x: 233, startPoint y: 216, endPoint x: 109, endPoint y: 89, distance: 176.9
click at [109, 89] on main "INVOICE PREVIOUS INVOICES Today Yesterday Custom Range ₹3,529.44 Value (Ex. Red…" at bounding box center [780, 376] width 1465 height 614
drag, startPoint x: 109, startPoint y: 89, endPoint x: 95, endPoint y: 82, distance: 15.9
click at [95, 82] on link "INVOICE" at bounding box center [96, 83] width 45 height 14
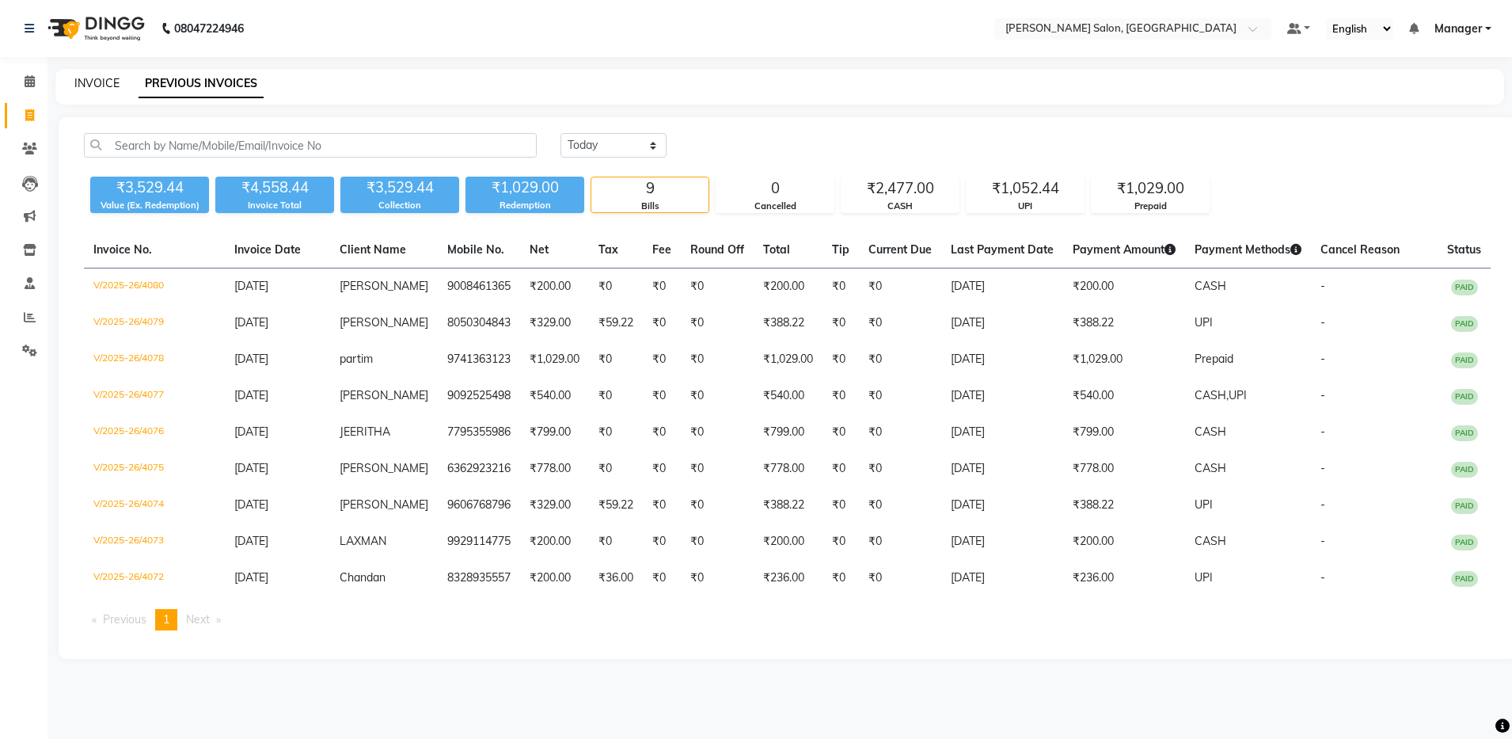
select select "service"
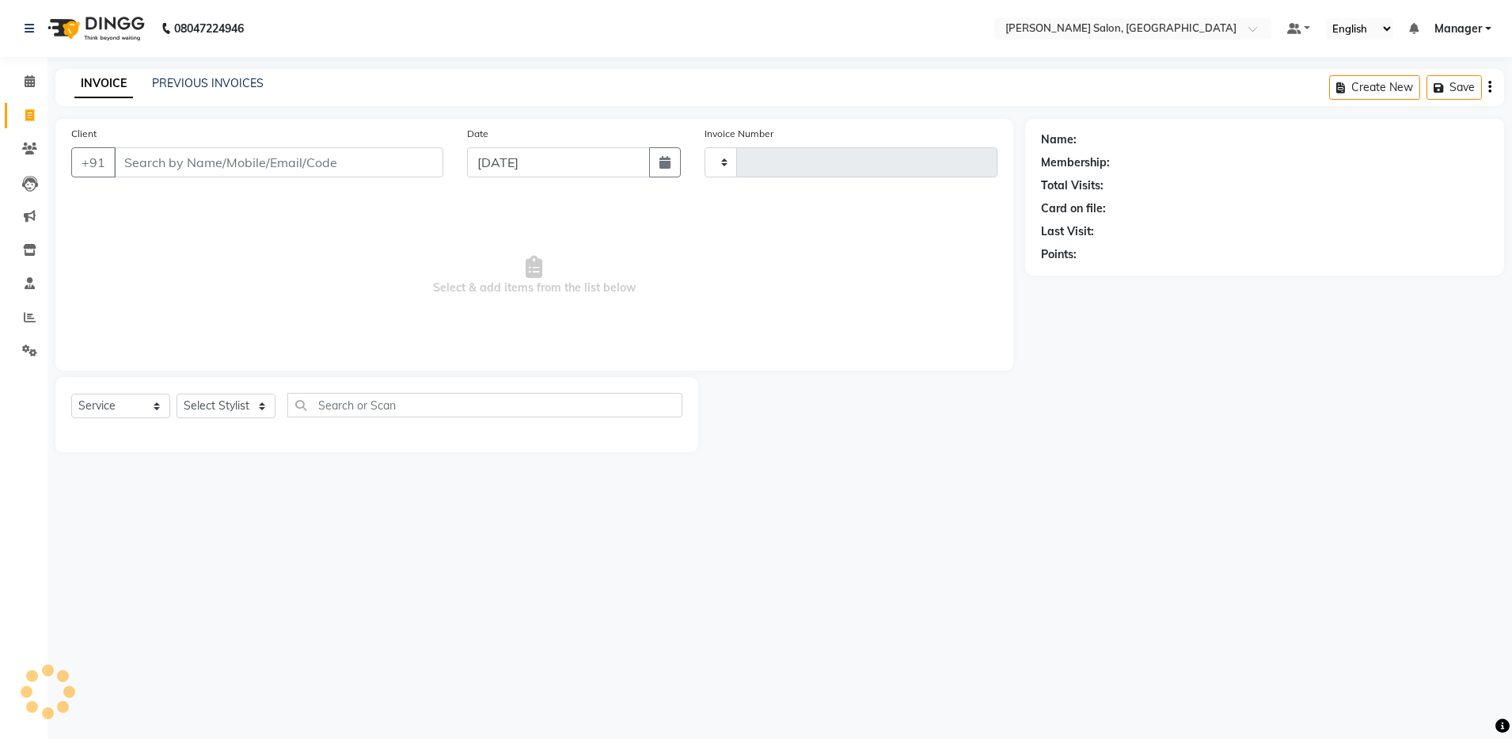
type input "4081"
select select "4781"
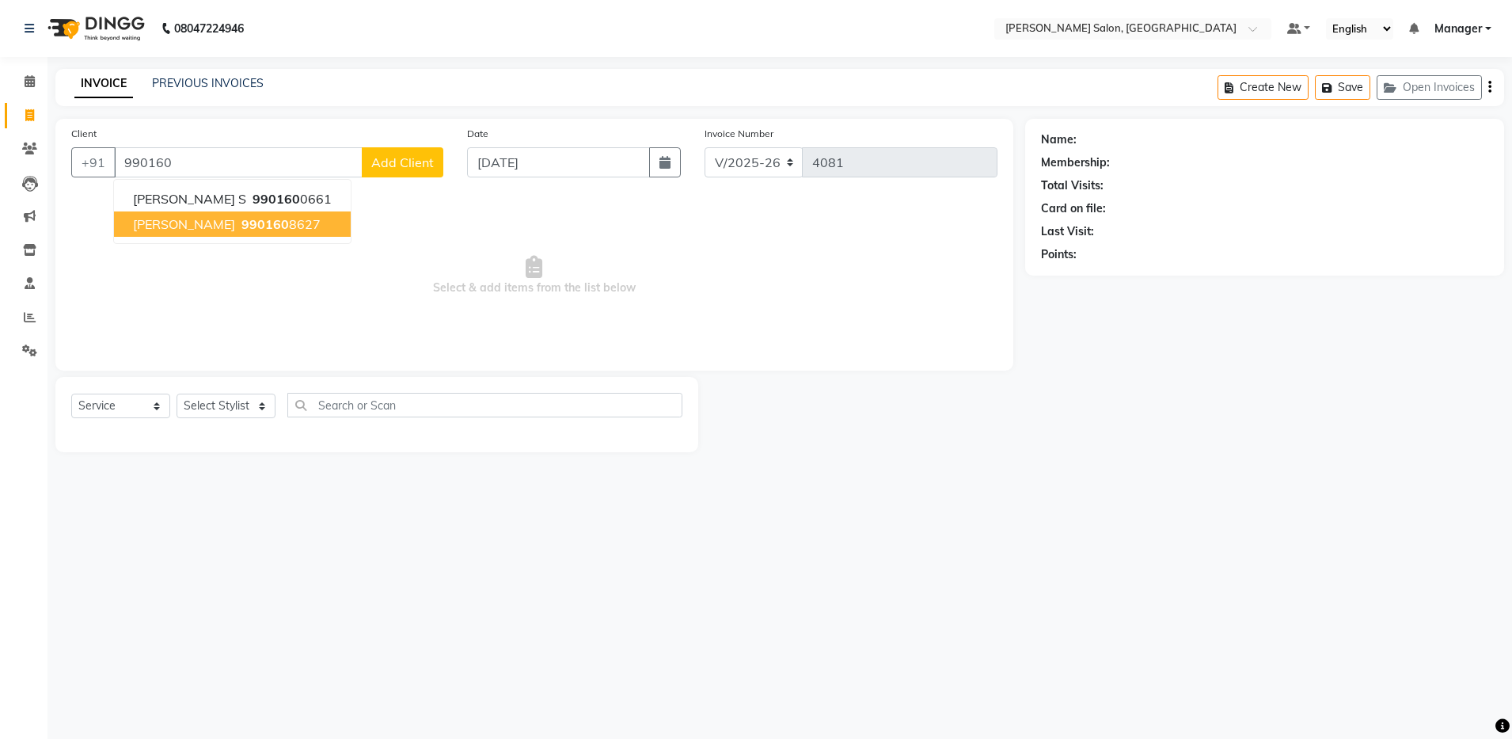
click at [241, 222] on span "990160" at bounding box center [265, 224] width 48 height 16
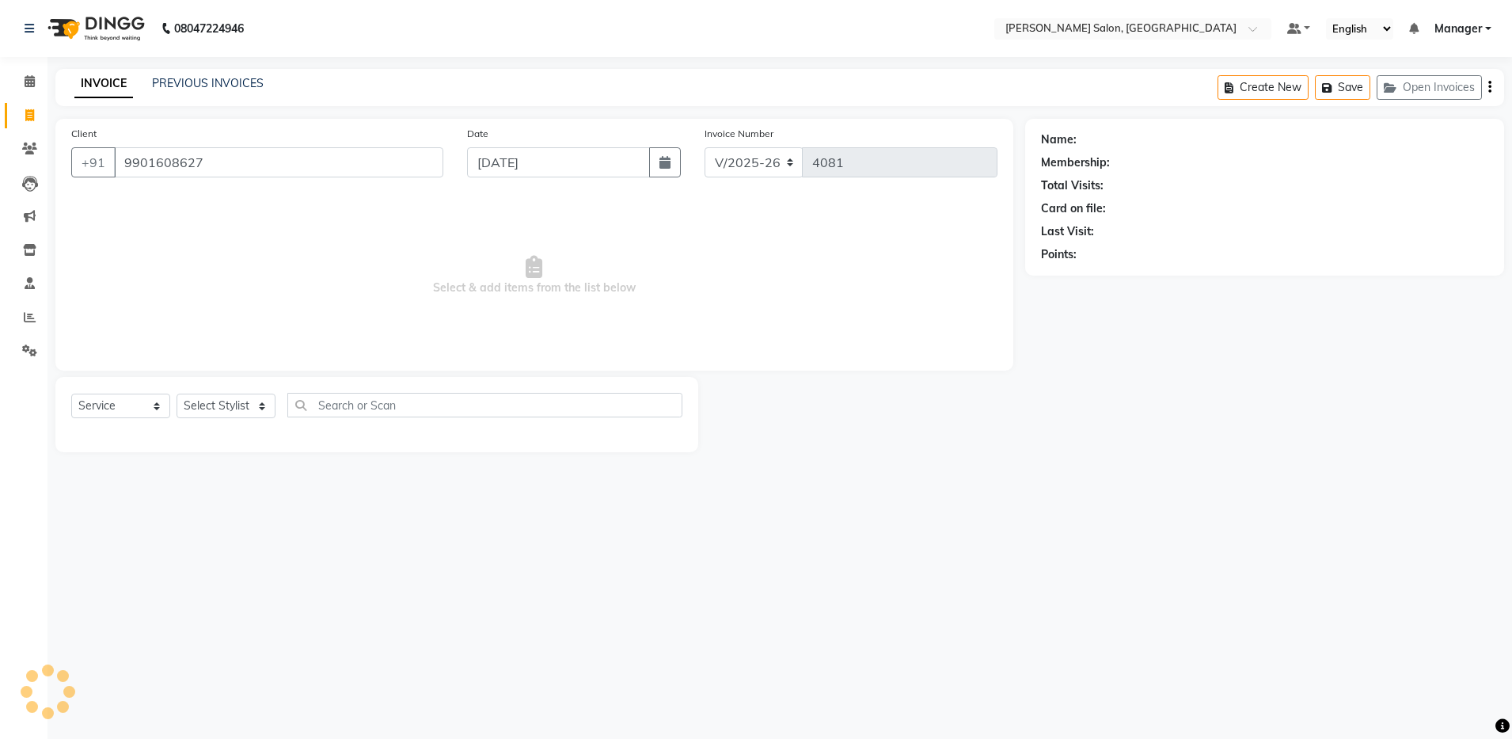
type input "9901608627"
click at [247, 410] on select "Select Stylist Aarthi Abhishek Aisha Barbhuiya Aman Arjun Viswanathan Deep dolm…" at bounding box center [226, 405] width 99 height 25
select select "28897"
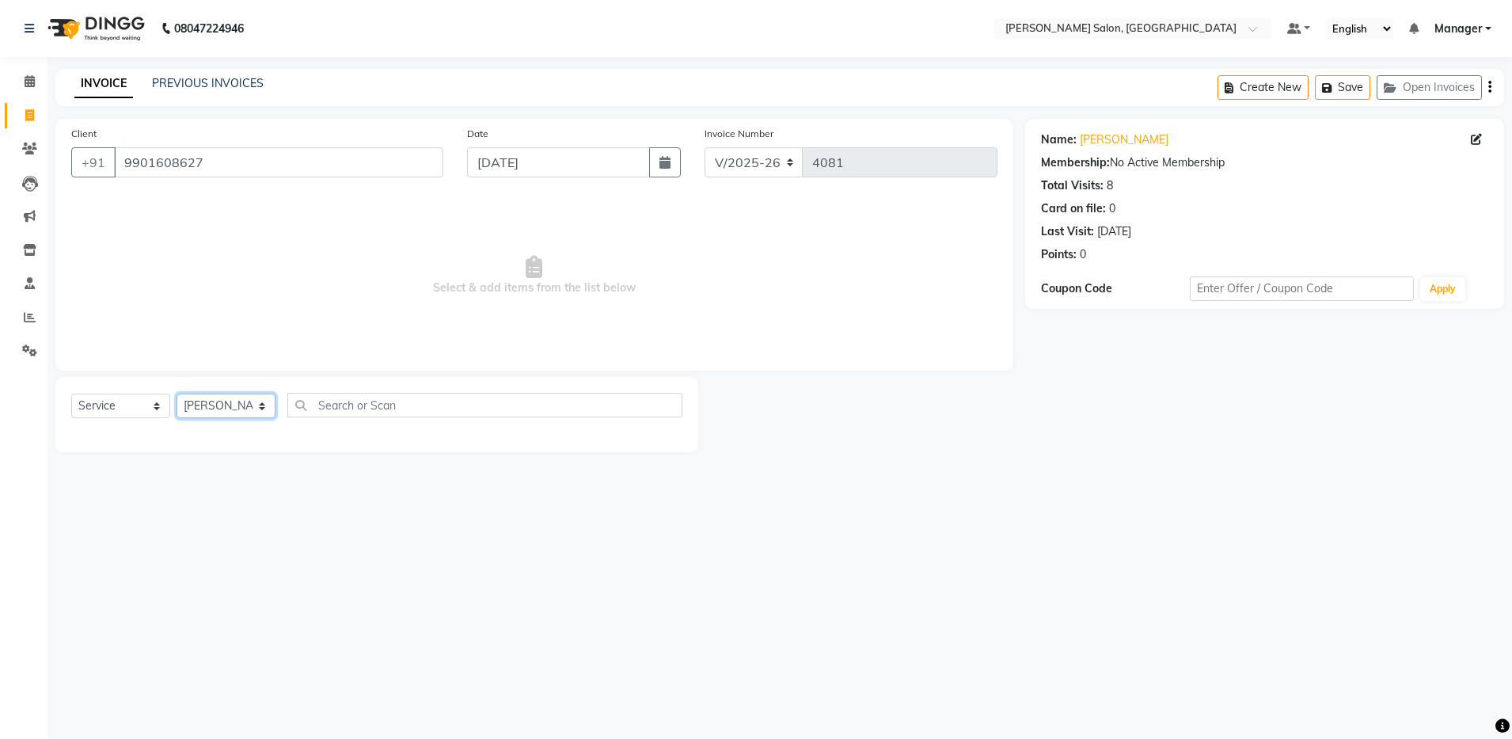
click at [177, 393] on select "Select Stylist Aarthi Abhishek Aisha Barbhuiya Aman Arjun Viswanathan Deep dolm…" at bounding box center [226, 405] width 99 height 25
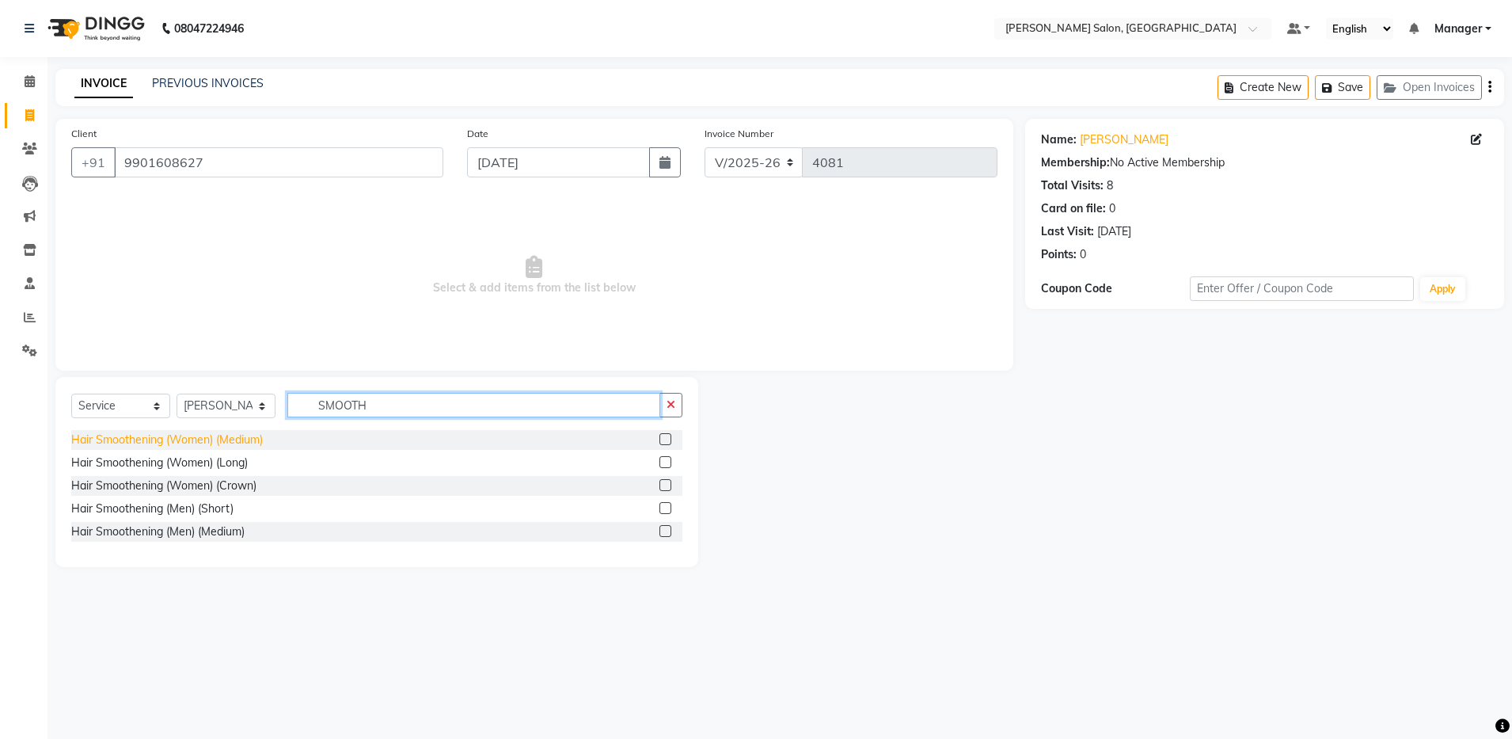
type input "SMOOTH"
click at [244, 443] on div "Hair Smoothening (Women) (Medium)" at bounding box center [167, 439] width 192 height 17
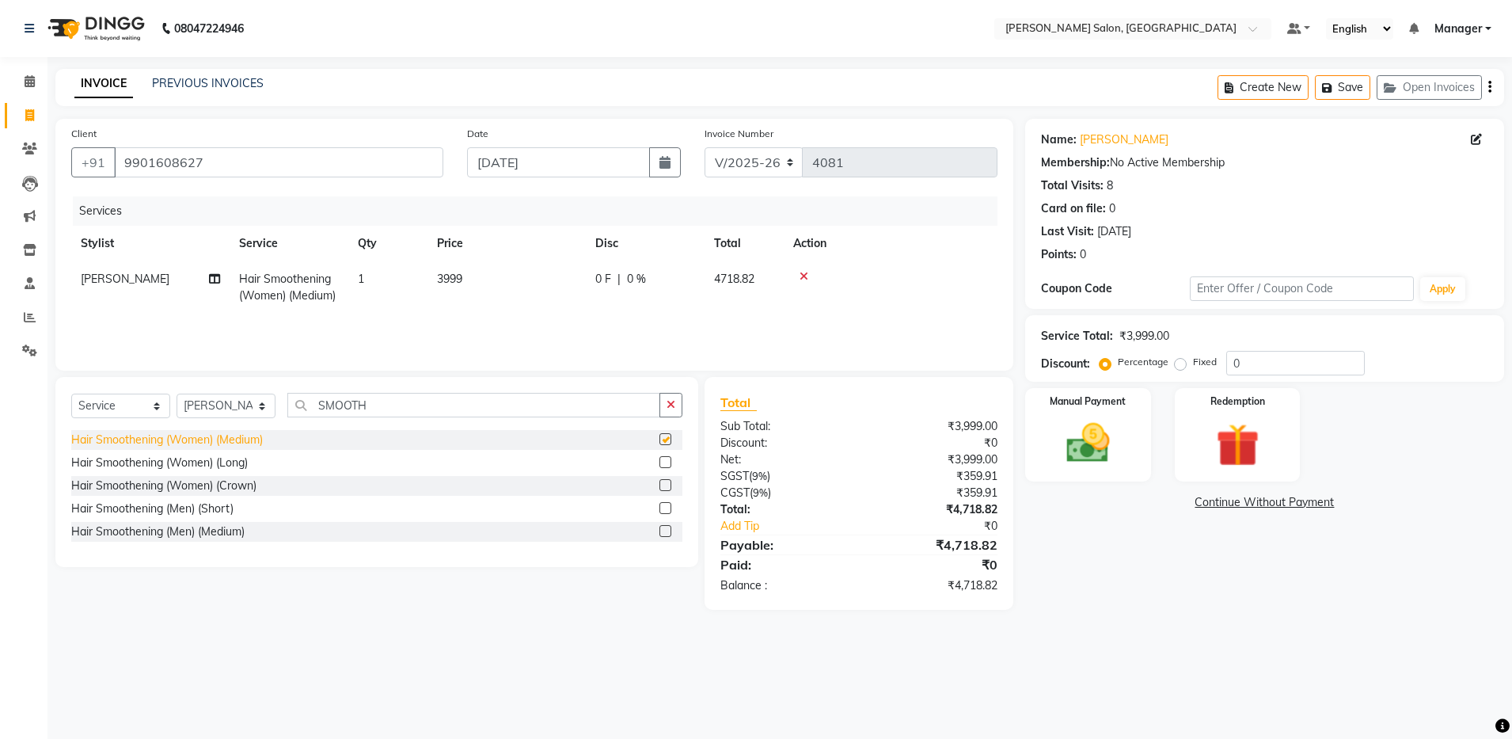
checkbox input "false"
click at [121, 410] on select "Select Service Product Membership Package Voucher Prepaid Gift Card" at bounding box center [120, 405] width 99 height 25
select select "product"
click at [71, 393] on select "Select Service Product Membership Package Voucher Prepaid Gift Card" at bounding box center [120, 405] width 99 height 25
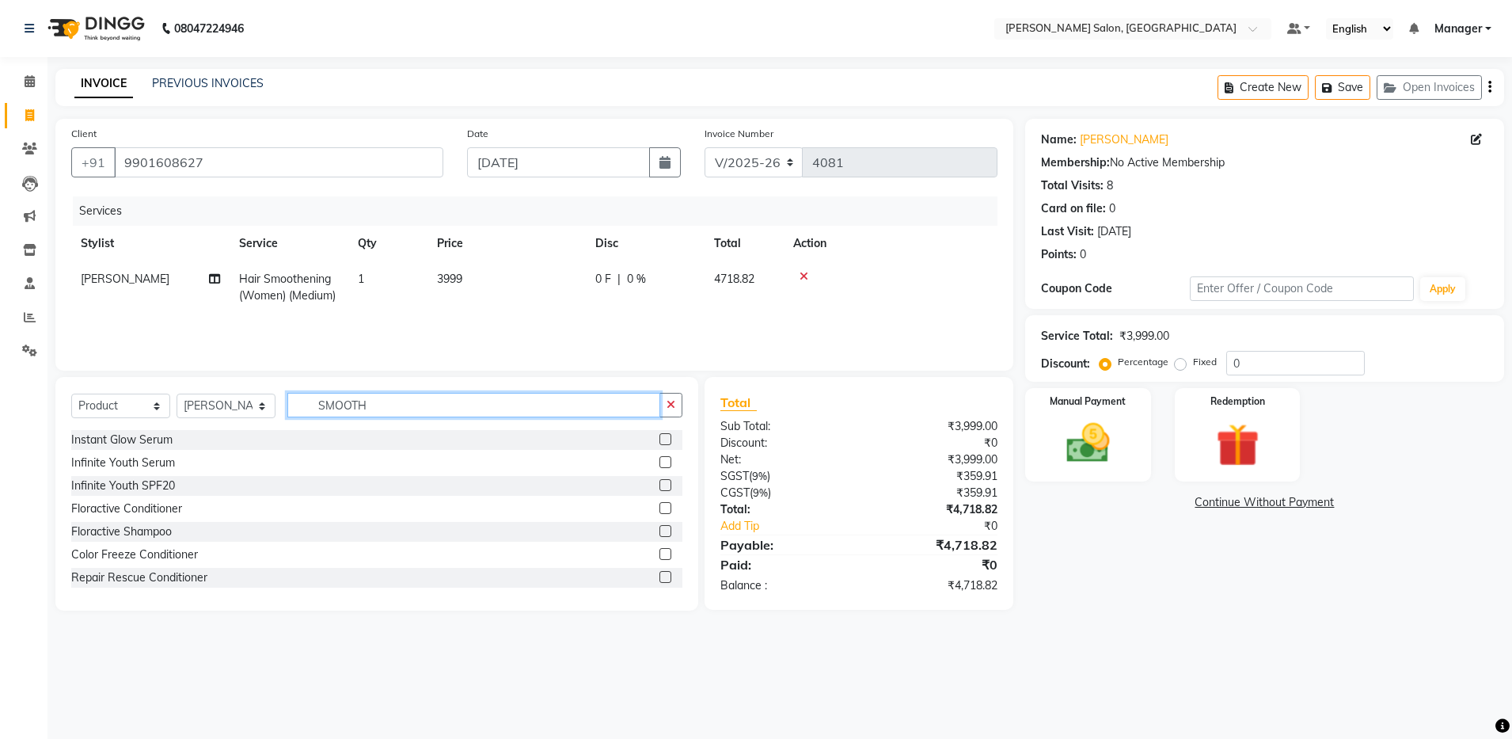
click at [419, 402] on input "SMOOTH" at bounding box center [473, 405] width 373 height 25
click at [188, 580] on div "Repair Rescue Conditioner" at bounding box center [139, 577] width 136 height 17
checkbox input "false"
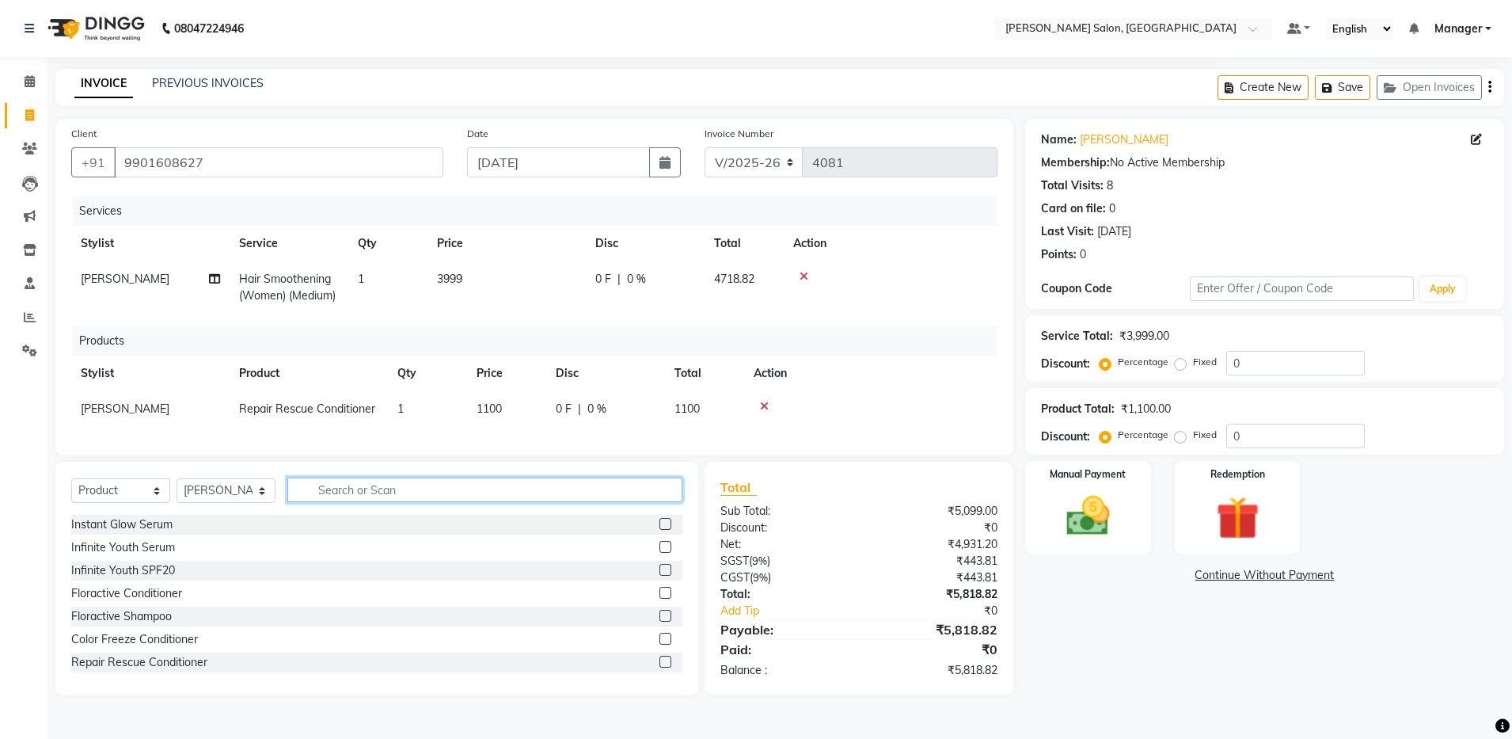
click at [419, 497] on input "text" at bounding box center [484, 489] width 395 height 25
type input "REPAIR"
click at [170, 556] on div "Repair Rescue Shampoo" at bounding box center [134, 547] width 126 height 17
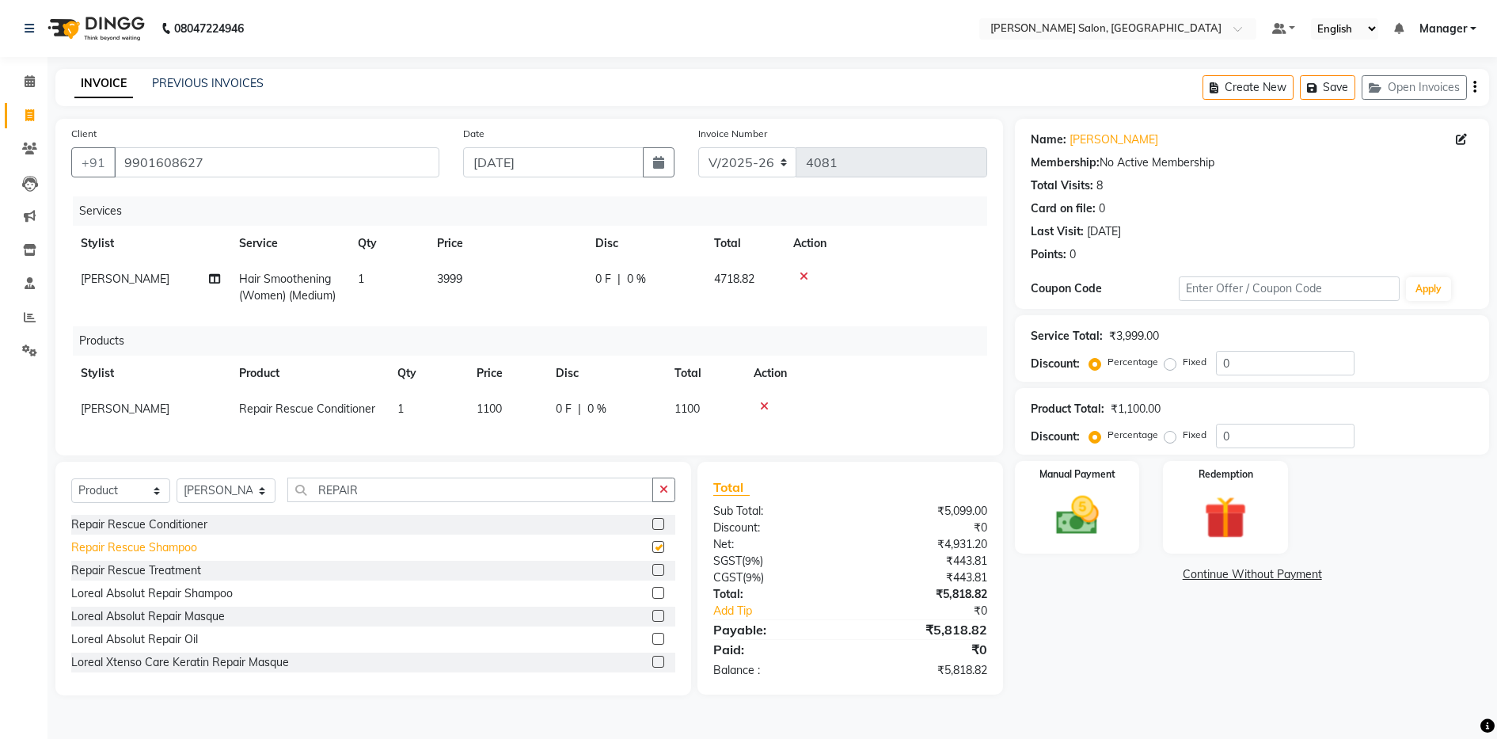
checkbox input "false"
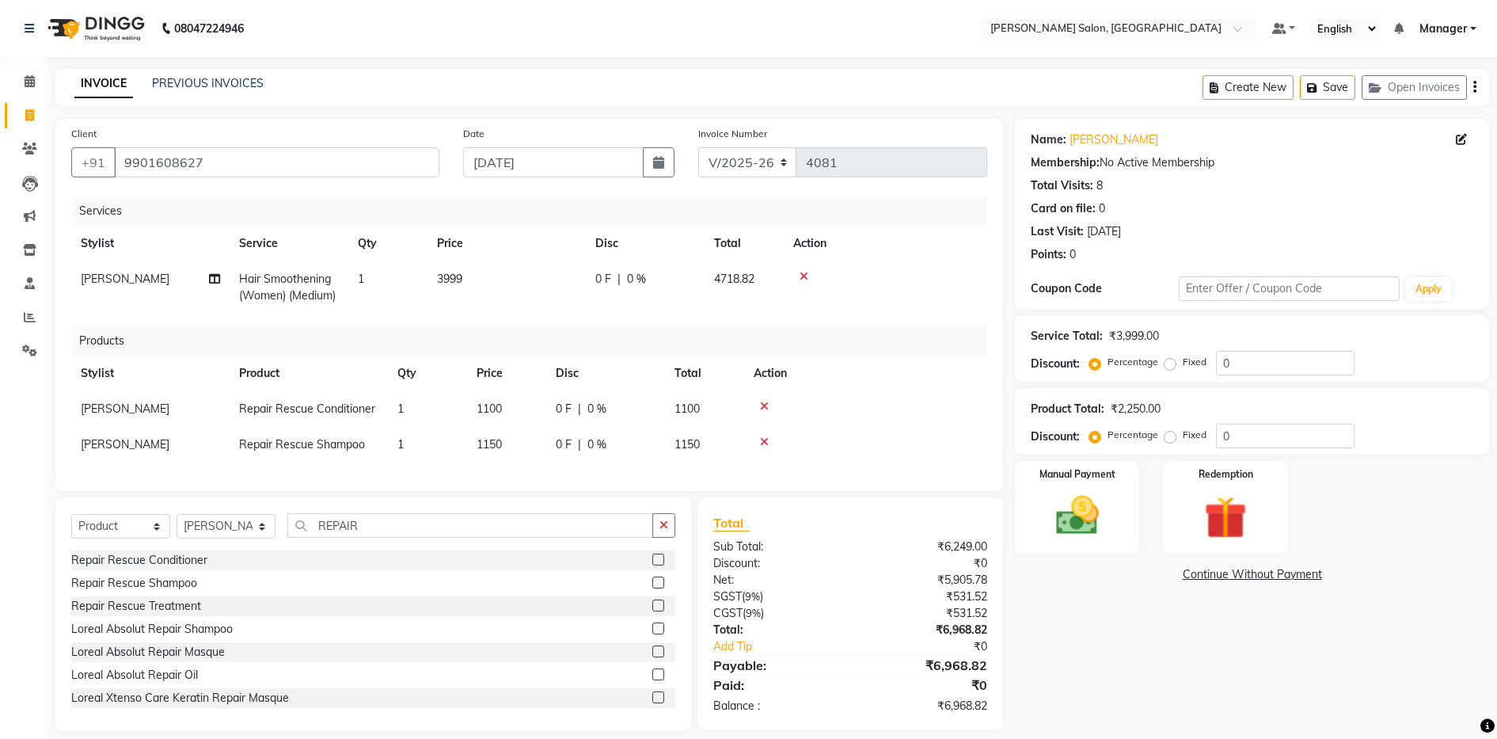
scroll to position [31, 0]
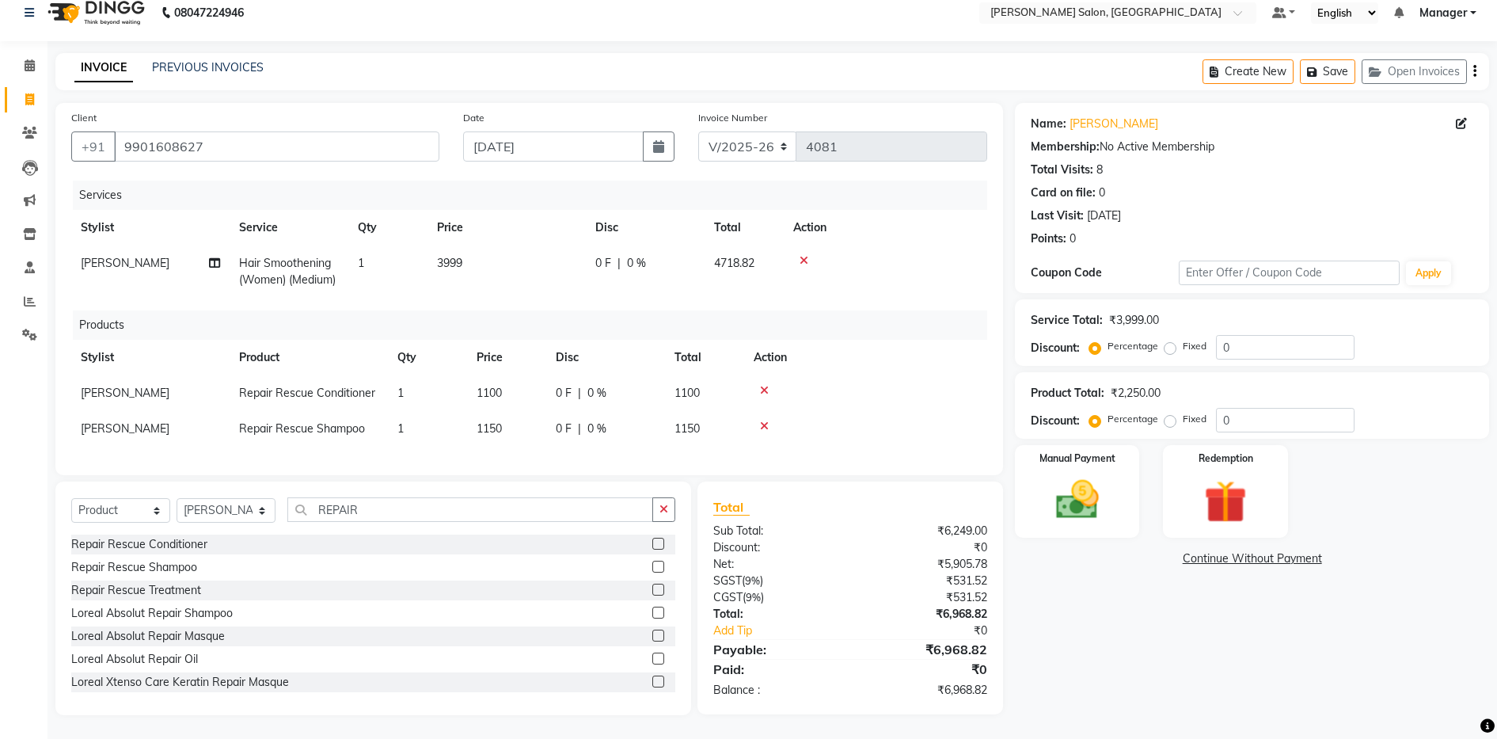
click at [1475, 71] on icon "button" at bounding box center [1474, 71] width 3 height 1
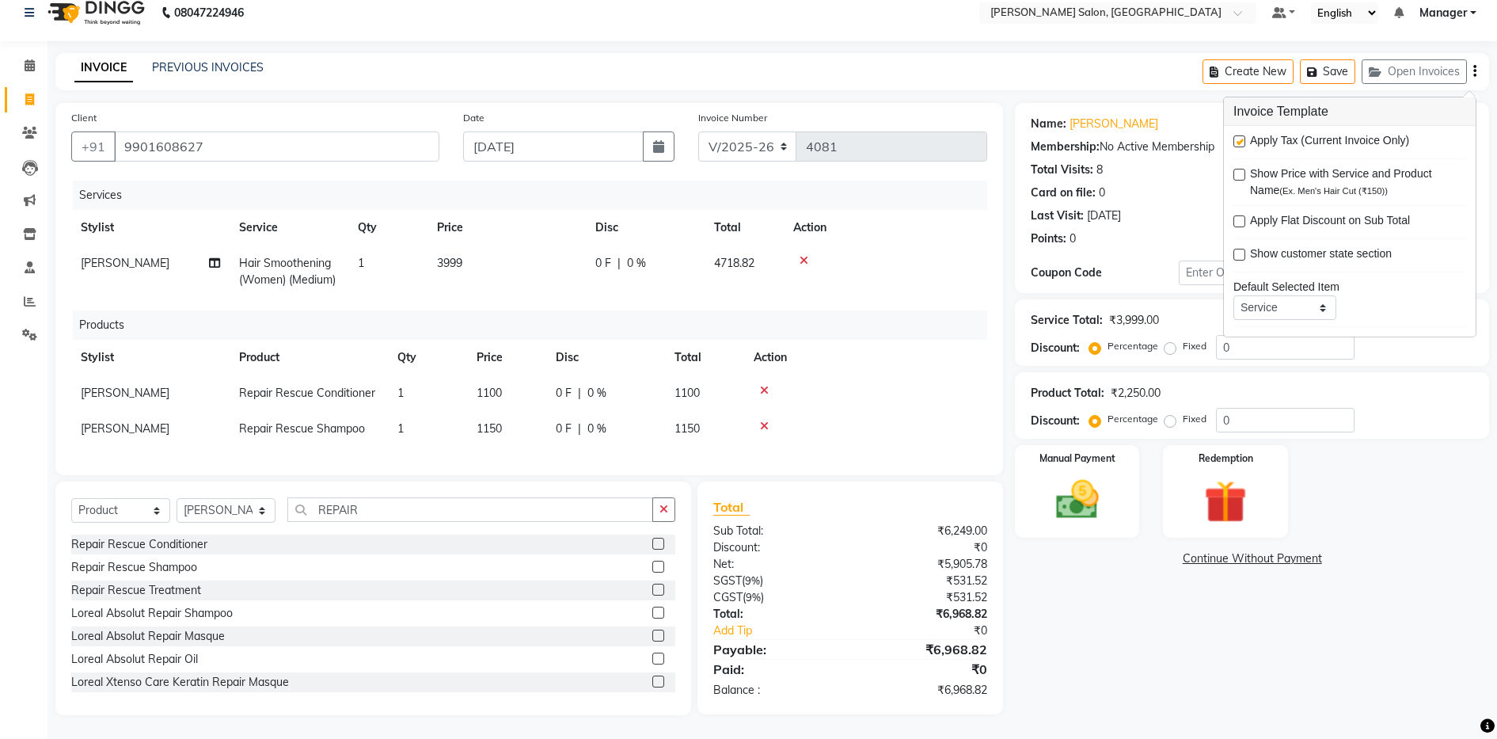
click at [1241, 135] on label at bounding box center [1239, 141] width 12 height 12
click at [1241, 137] on input "checkbox" at bounding box center [1238, 142] width 10 height 10
checkbox input "false"
click at [1165, 631] on div "Name: Mina Membership: No Active Membership Total Visits: 8 Card on file: 0 Las…" at bounding box center [1258, 409] width 486 height 612
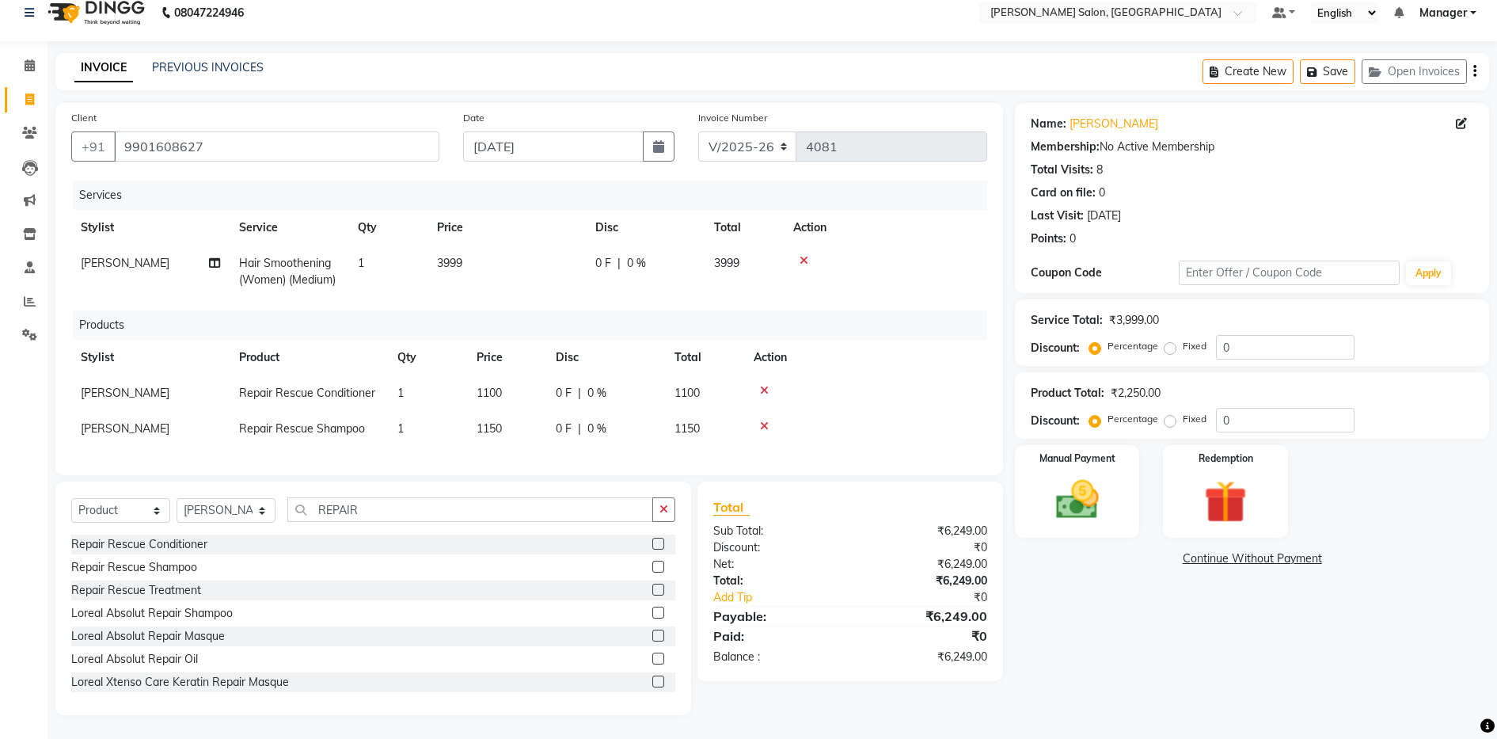
click at [1165, 631] on div "Name: Mina Membership: No Active Membership Total Visits: 8 Card on file: 0 Las…" at bounding box center [1258, 409] width 486 height 612
click at [764, 420] on icon at bounding box center [764, 425] width 9 height 11
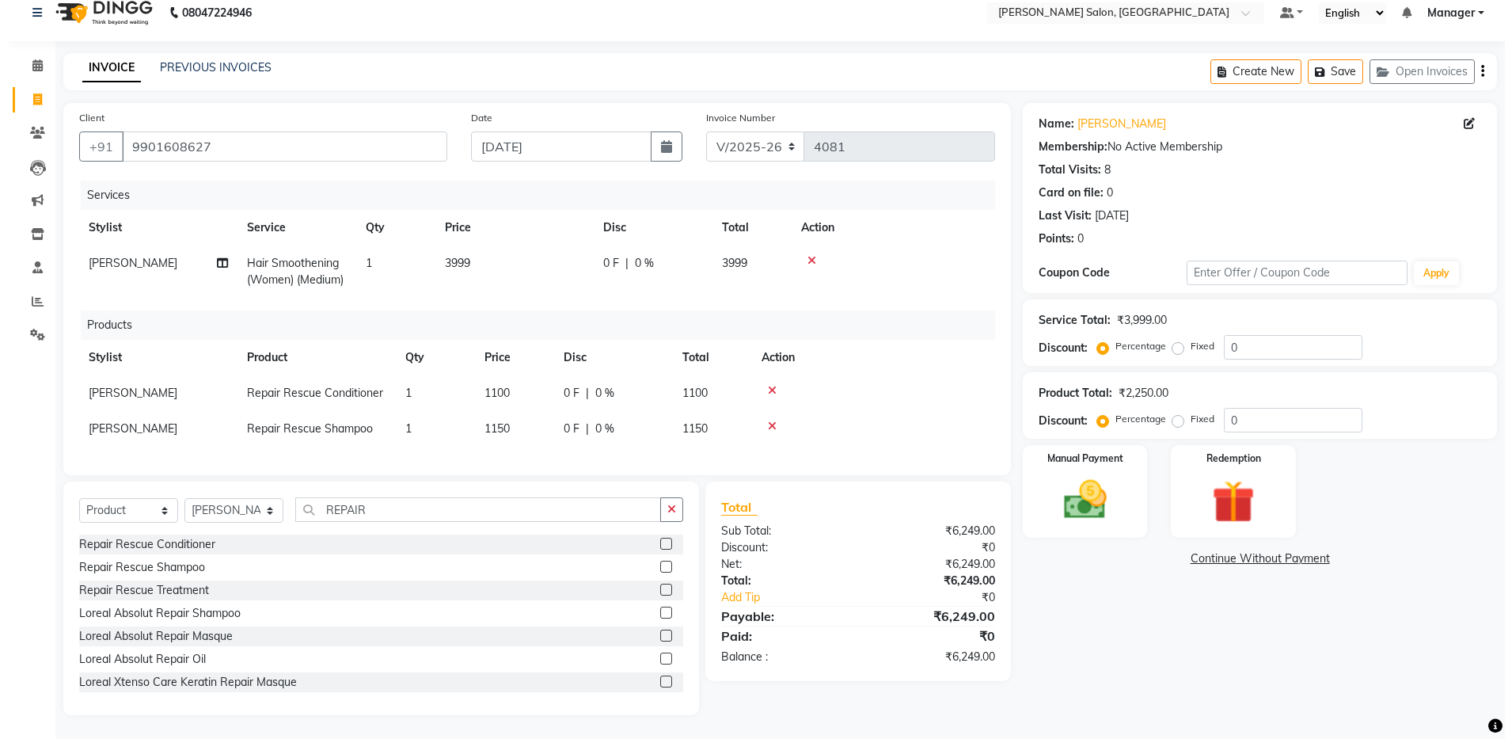
scroll to position [0, 0]
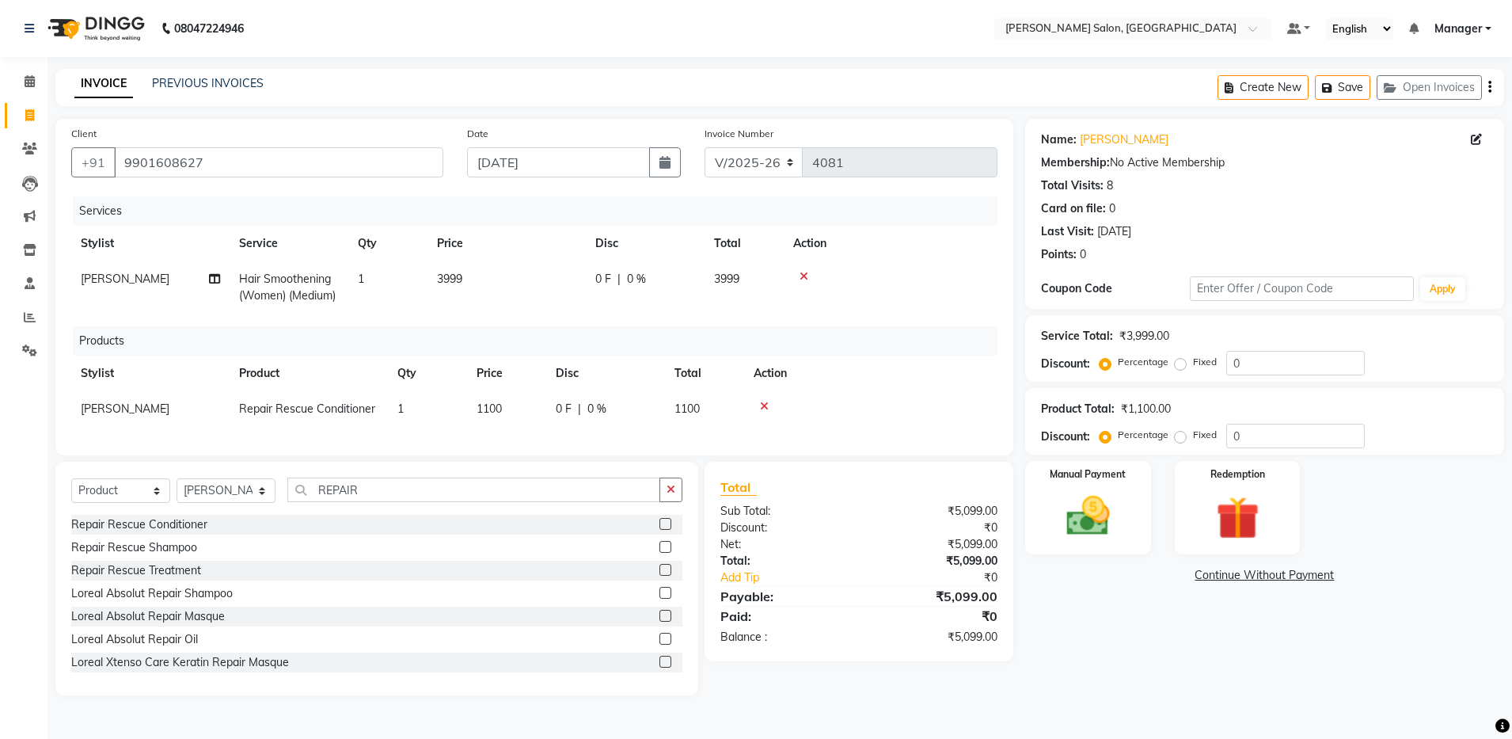
click at [764, 401] on icon at bounding box center [764, 406] width 9 height 11
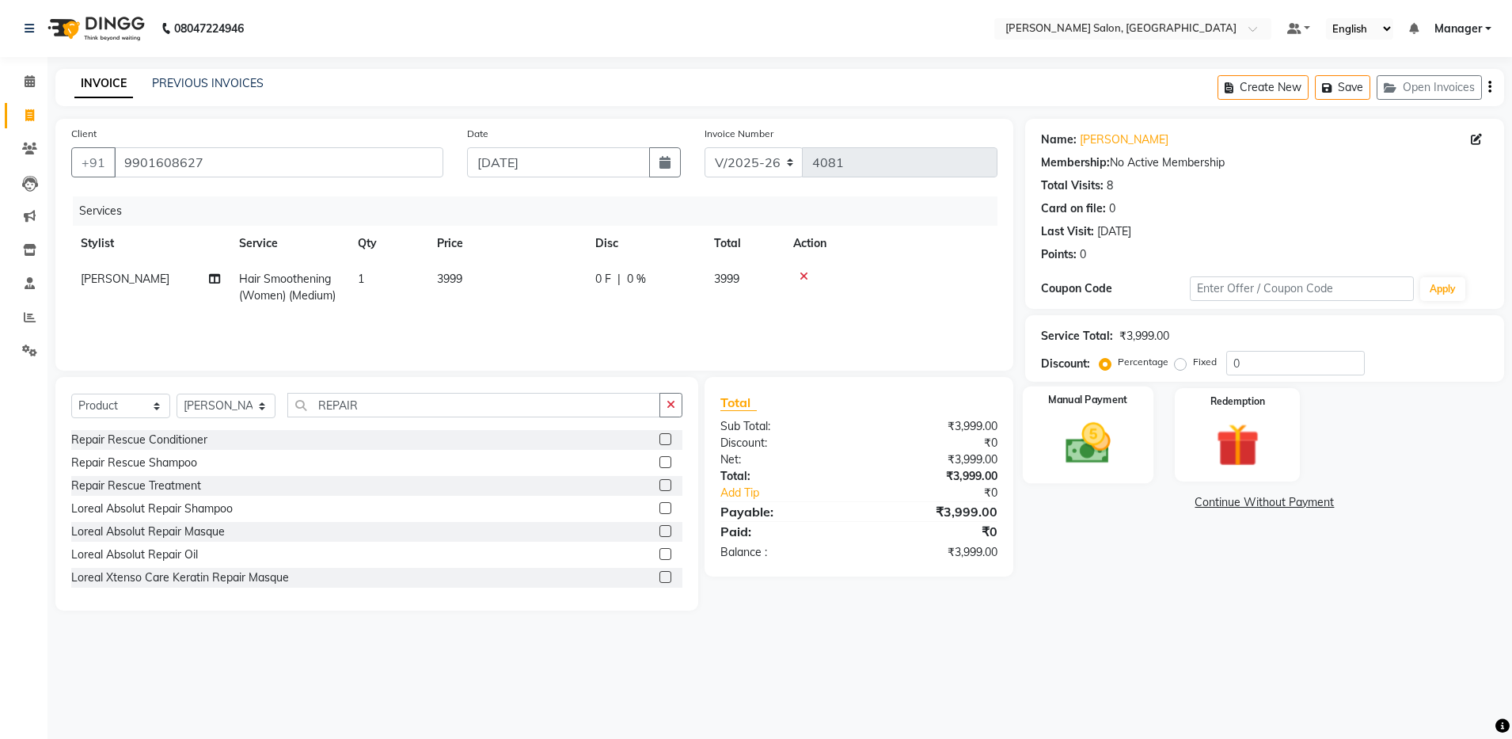
click at [1059, 435] on img at bounding box center [1088, 443] width 74 height 52
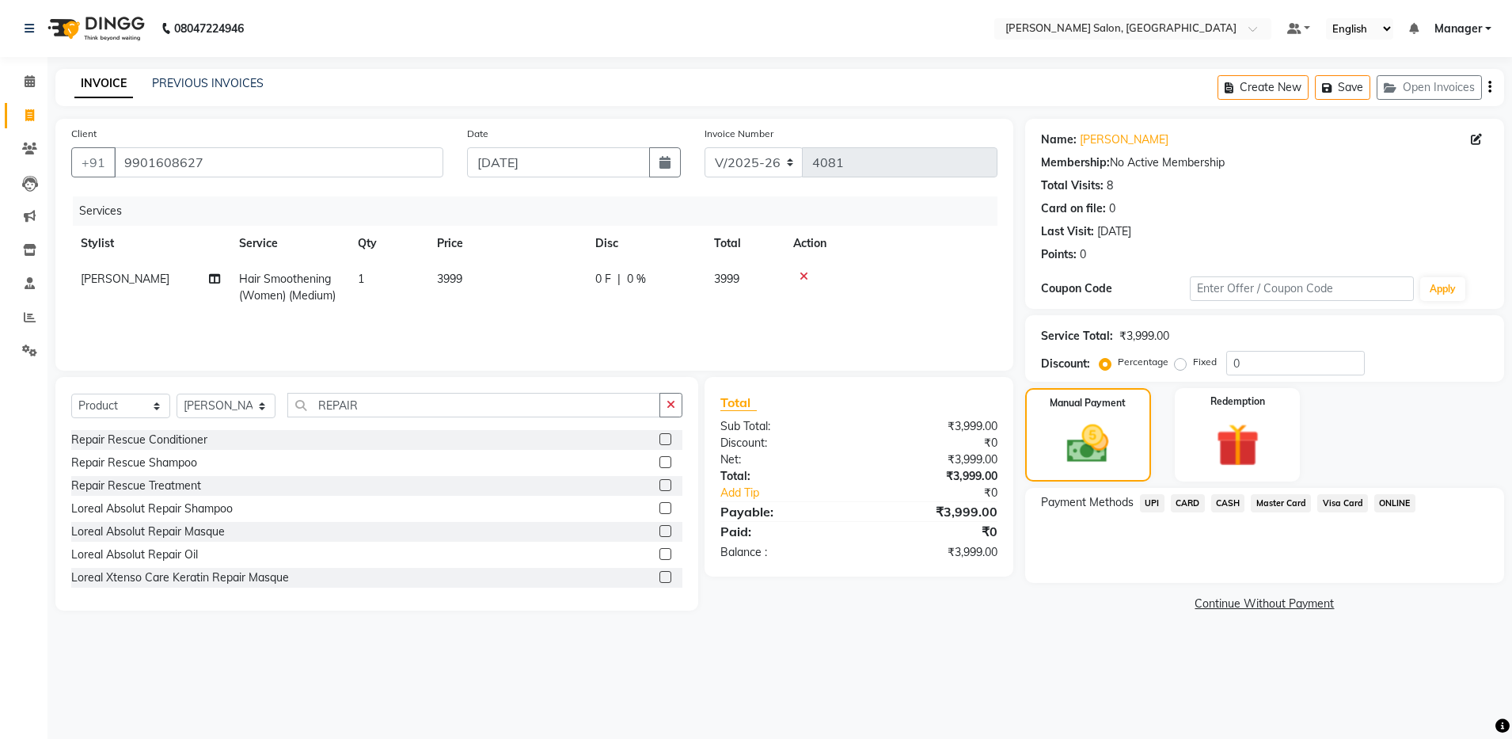
click at [1143, 504] on span "UPI" at bounding box center [1152, 503] width 25 height 18
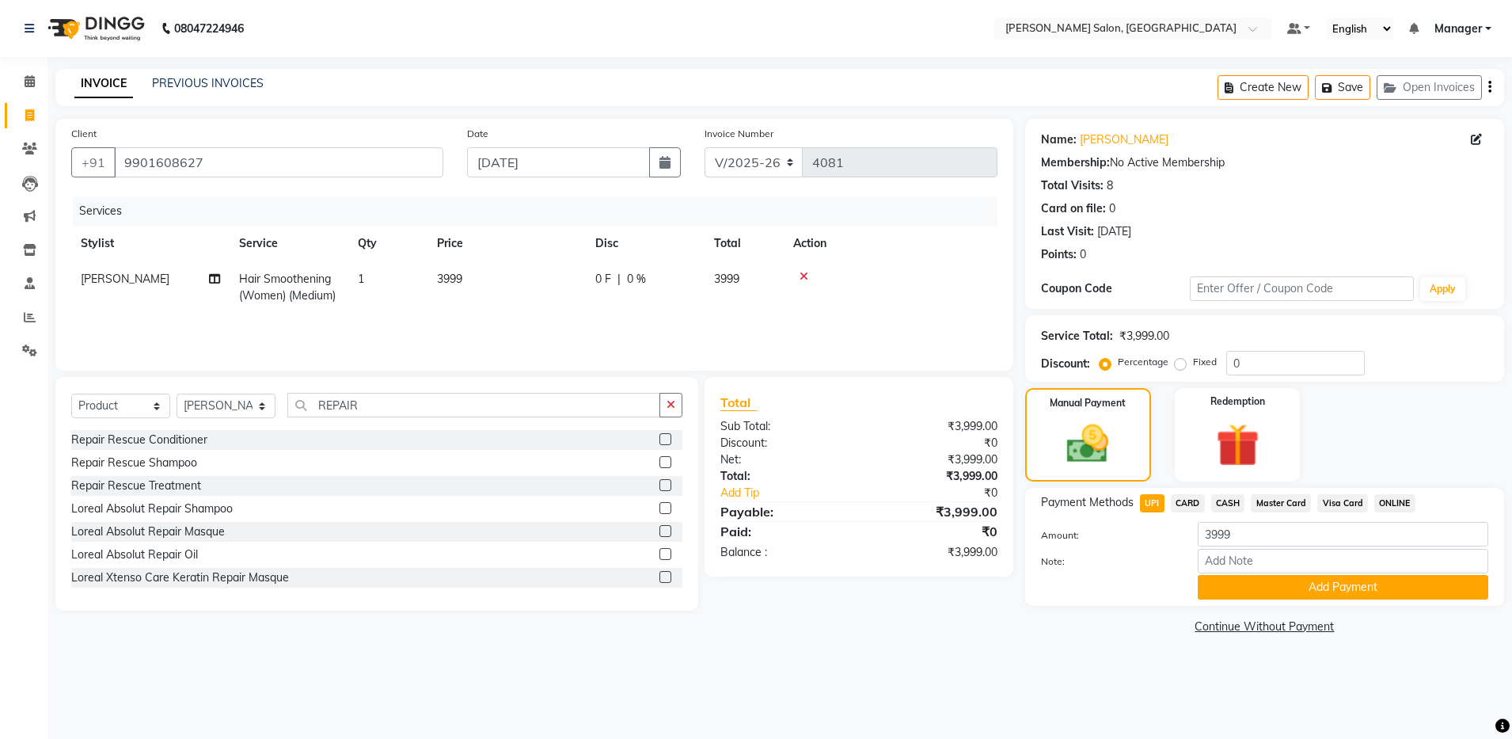
click at [1226, 504] on span "CASH" at bounding box center [1228, 503] width 34 height 18
drag, startPoint x: 1226, startPoint y: 504, endPoint x: 1214, endPoint y: 583, distance: 80.1
click at [1214, 583] on div "Payment Methods UPI CARD CASH Master Card Visa Card ONLINE Amount: 3999 Note: A…" at bounding box center [1264, 546] width 447 height 105
click at [1215, 588] on button "Add Payment" at bounding box center [1343, 587] width 291 height 25
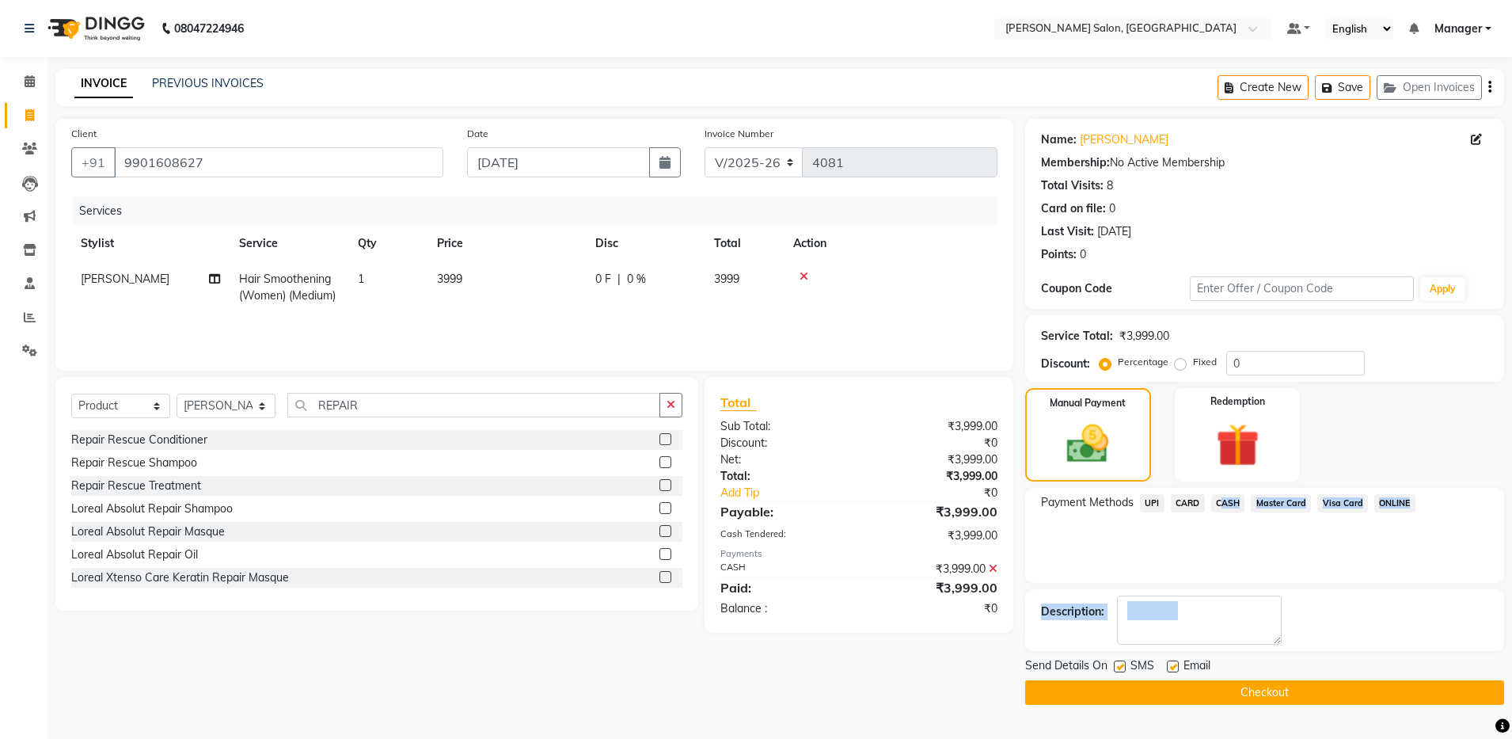
click at [1169, 663] on label at bounding box center [1173, 666] width 12 height 12
click at [1169, 663] on input "checkbox" at bounding box center [1172, 667] width 10 height 10
checkbox input "false"
click at [1185, 694] on button "Checkout" at bounding box center [1264, 692] width 479 height 25
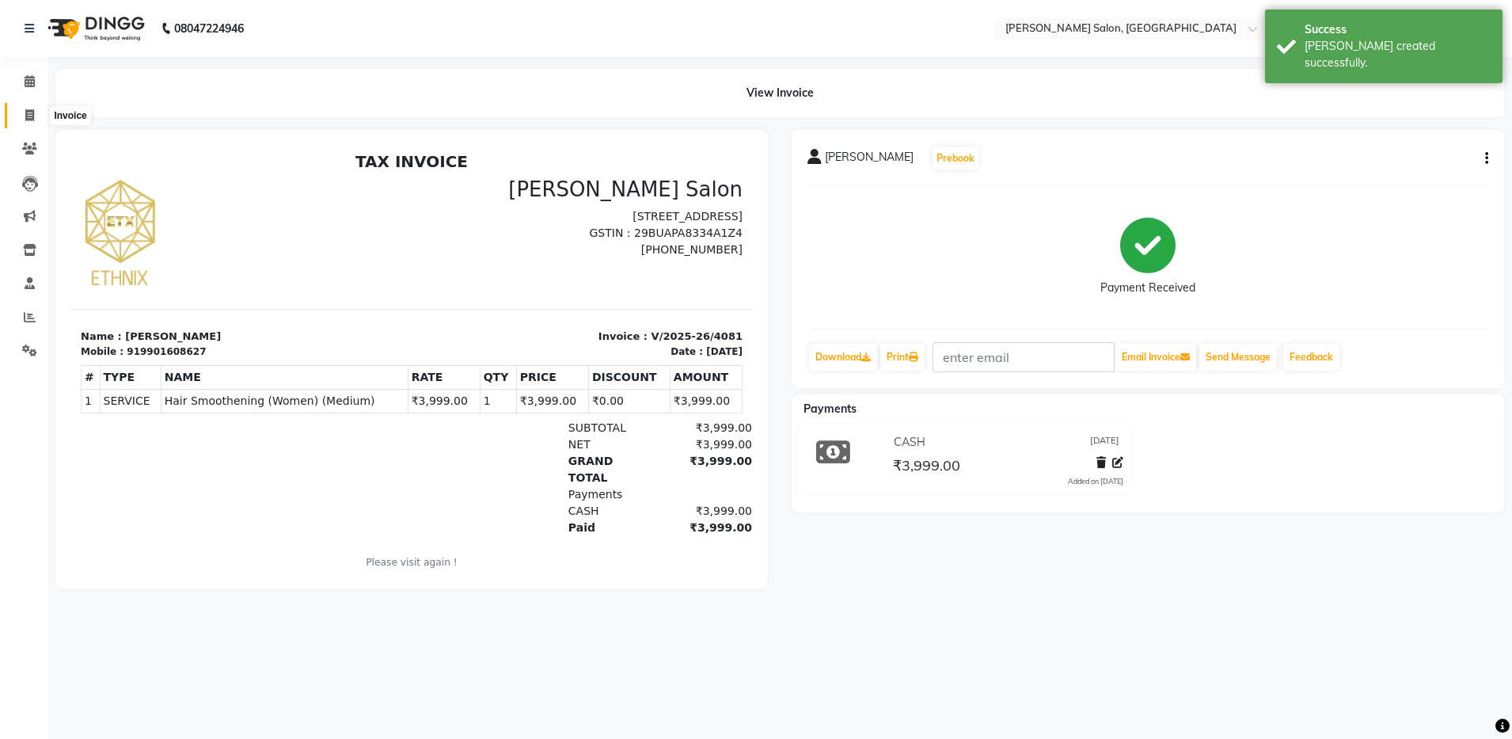
click at [23, 111] on span at bounding box center [30, 116] width 28 height 18
select select "service"
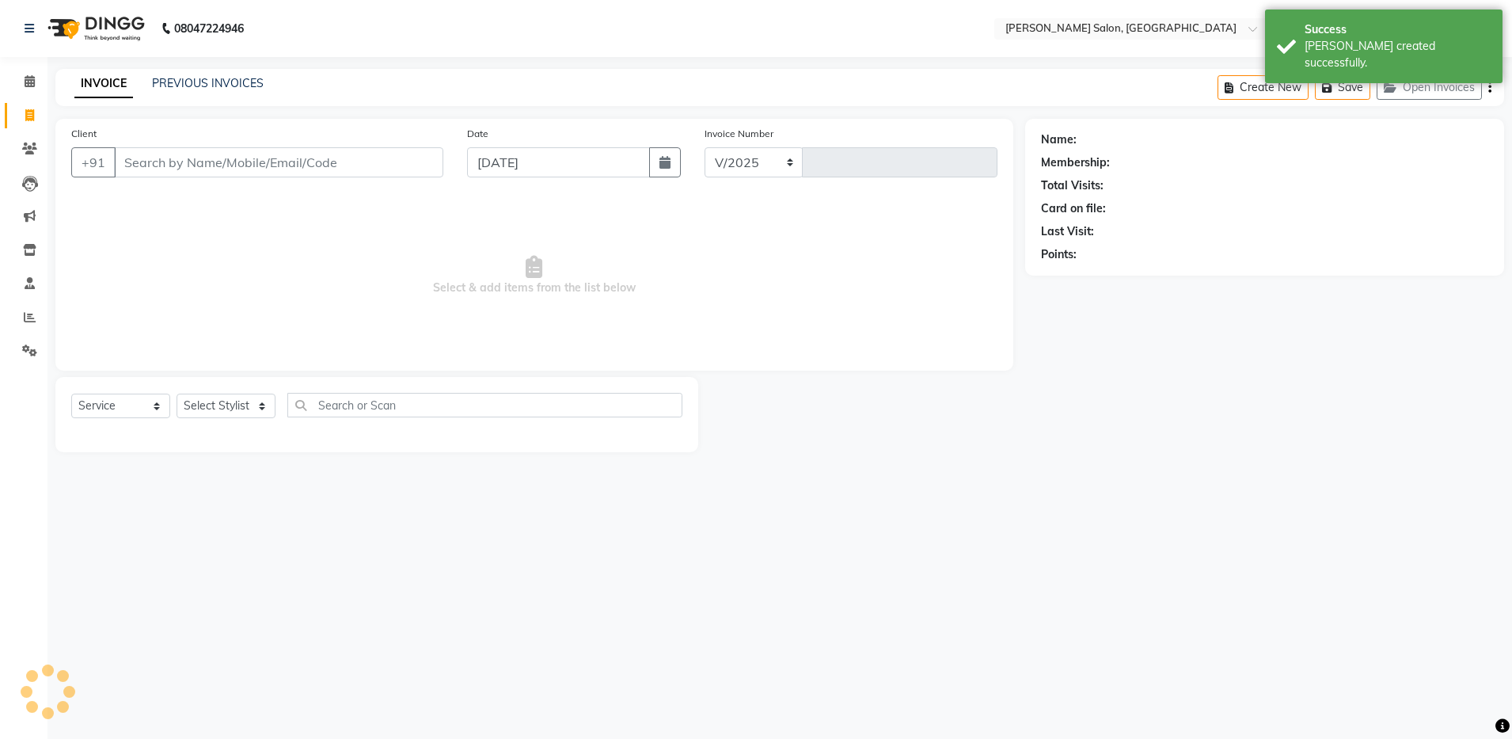
select select "4781"
type input "4082"
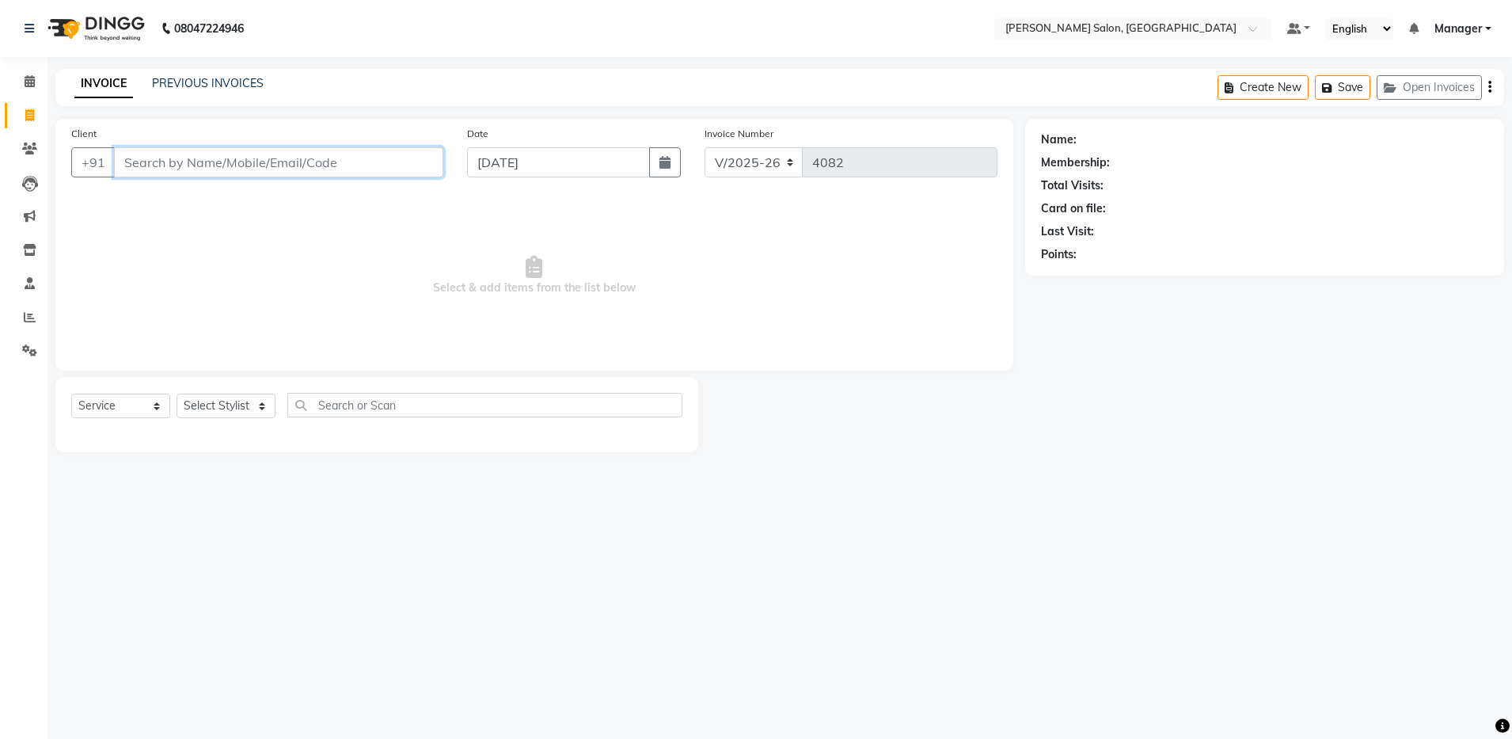
click at [276, 152] on input "Client" at bounding box center [278, 162] width 329 height 30
type input "9"
type input "9039200660"
click at [405, 161] on span "Add Client" at bounding box center [402, 162] width 63 height 16
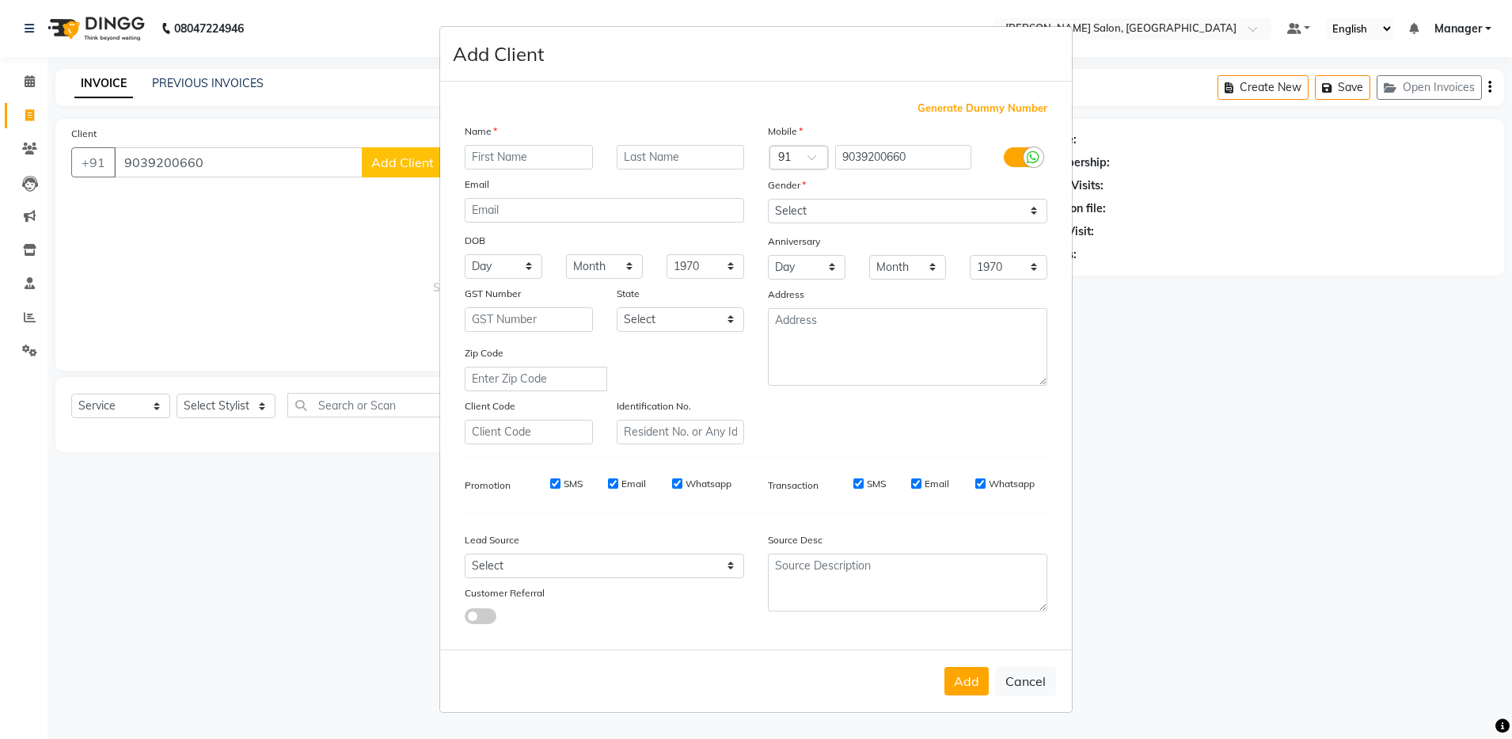
click at [501, 156] on input "text" at bounding box center [529, 157] width 128 height 25
type input "Ajitha"
click at [819, 214] on select "Select Male Female Other Prefer Not To Say" at bounding box center [907, 211] width 279 height 25
select select "female"
click at [768, 199] on select "Select Male Female Other Prefer Not To Say" at bounding box center [907, 211] width 279 height 25
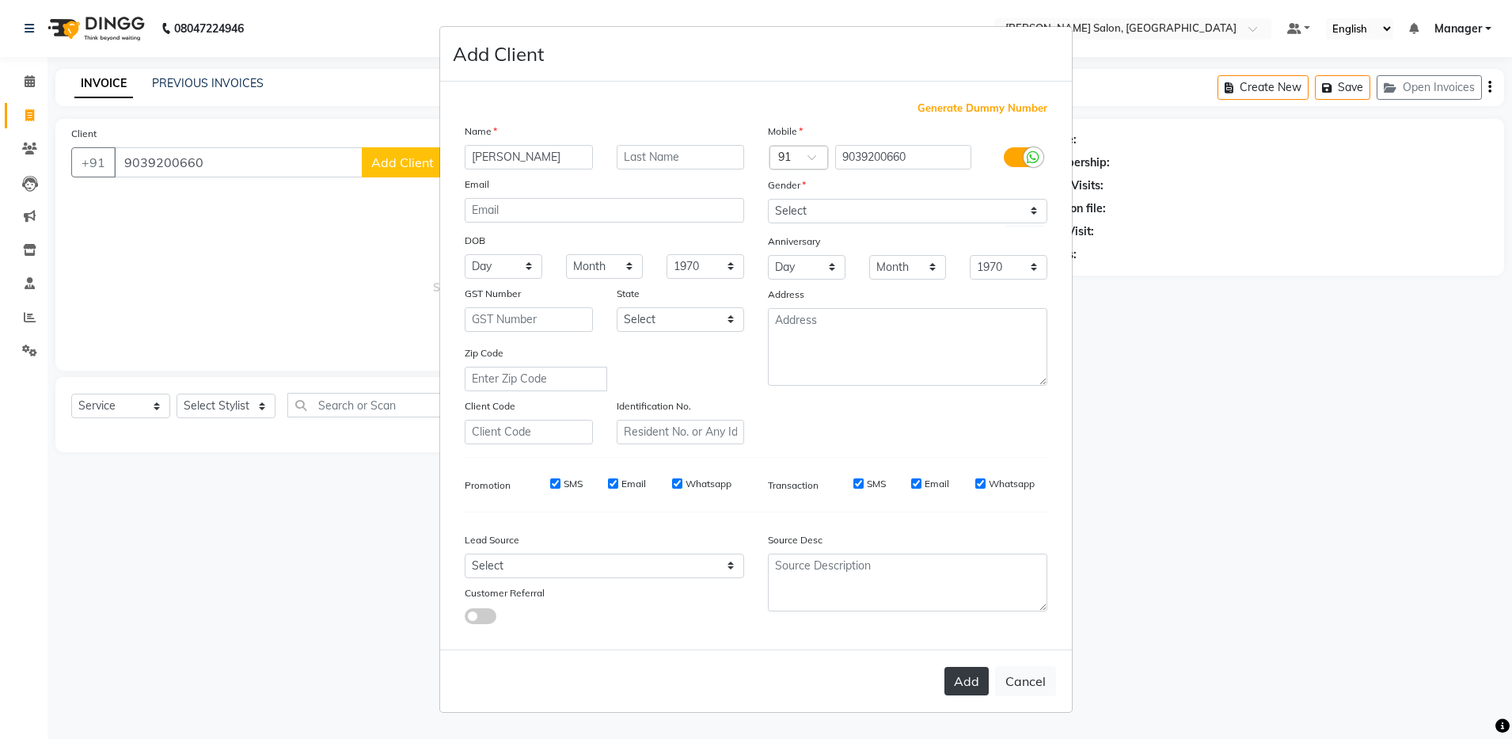
click at [961, 681] on button "Add" at bounding box center [967, 681] width 44 height 29
select select
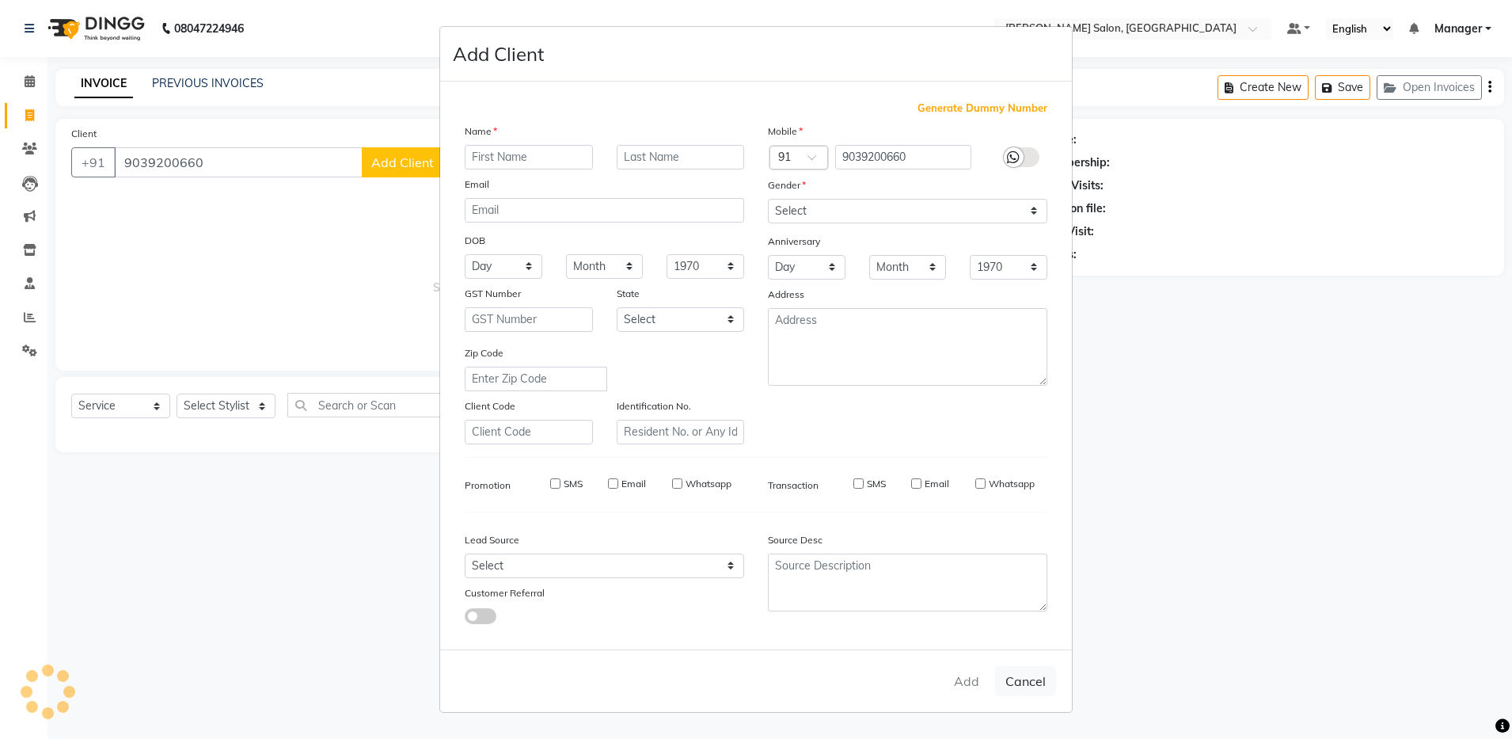
select select
checkbox input "false"
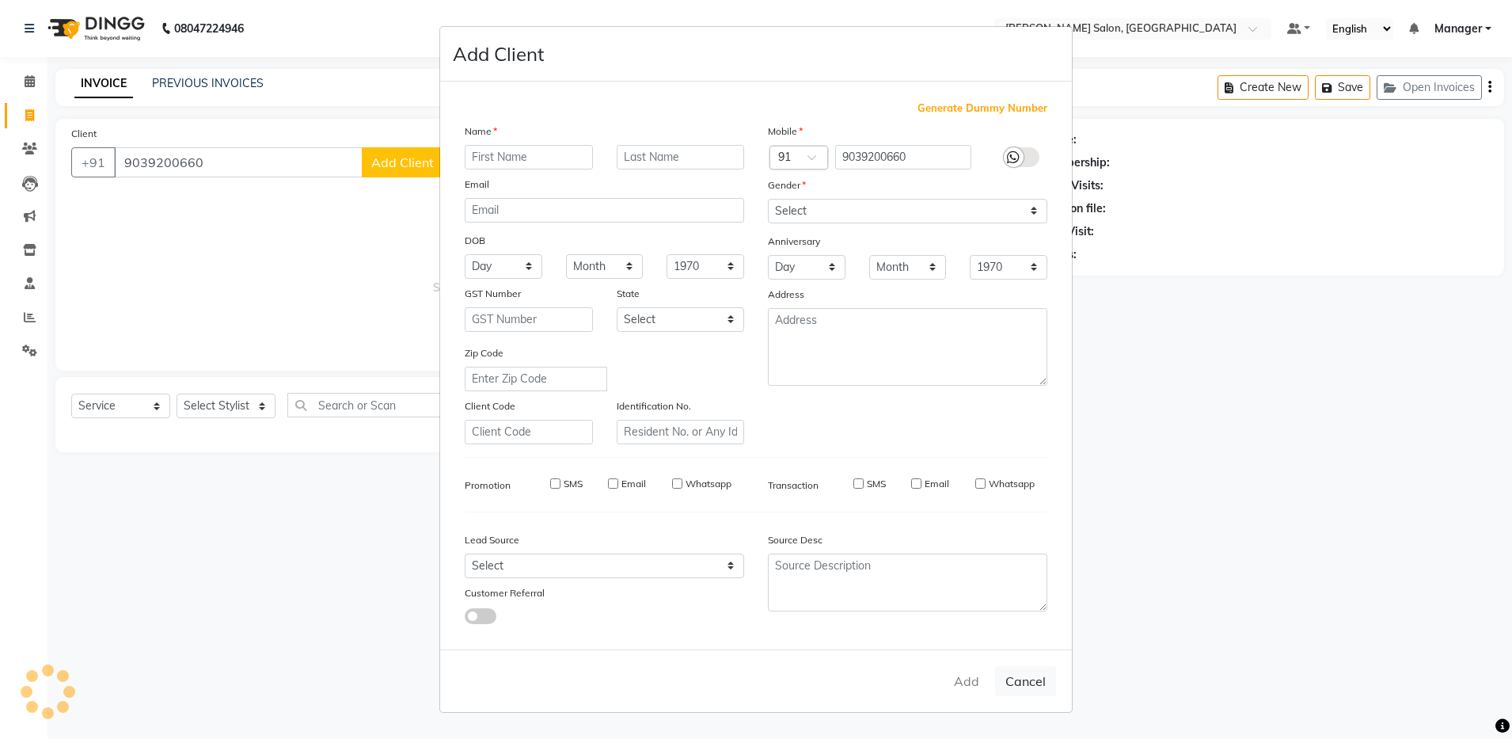
checkbox input "false"
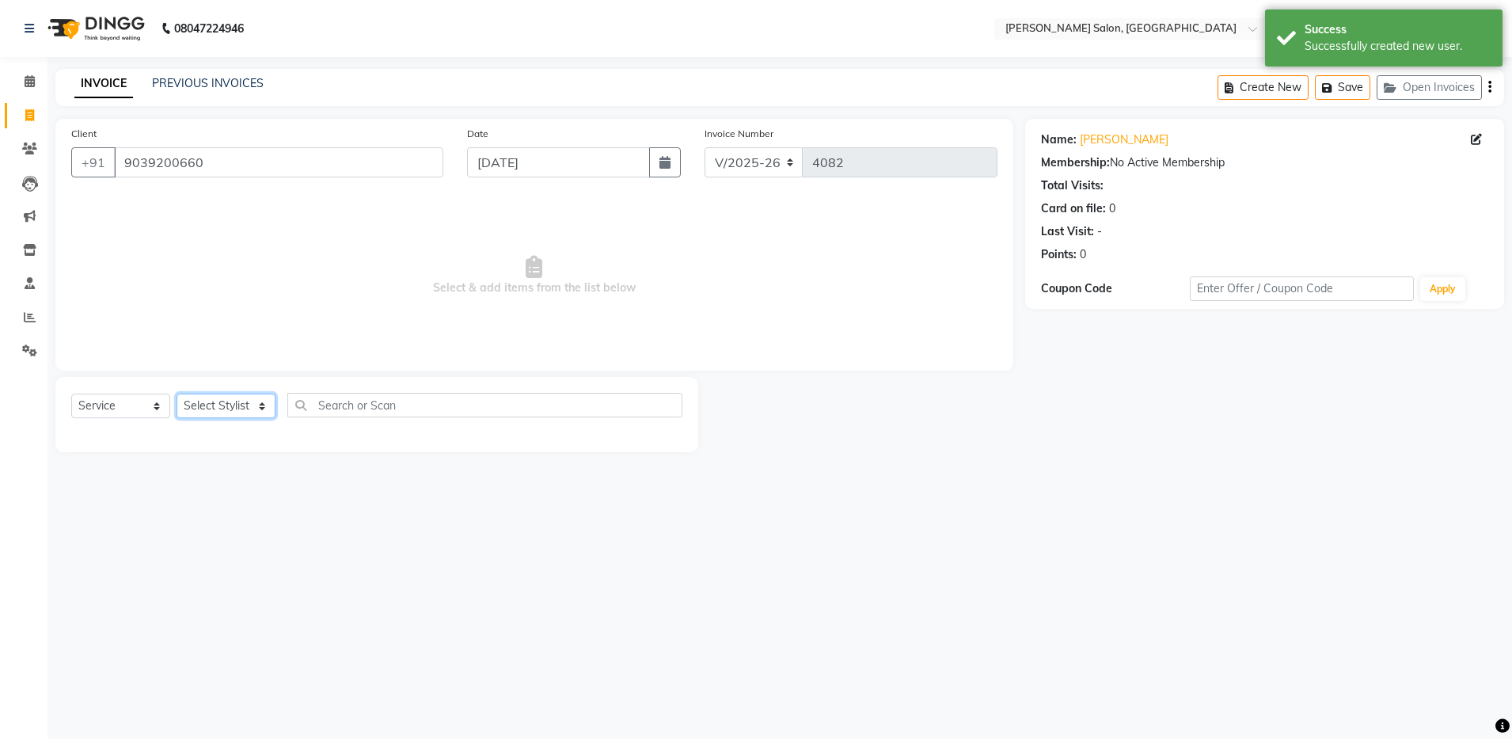
click at [232, 405] on select "Select Stylist Aarthi Abhishek Aisha Barbhuiya Aman Arjun Viswanathan Deep dolm…" at bounding box center [226, 405] width 99 height 25
select select "83077"
click at [177, 393] on select "Select Stylist Aarthi Abhishek Aisha Barbhuiya Aman Arjun Viswanathan Deep dolm…" at bounding box center [226, 405] width 99 height 25
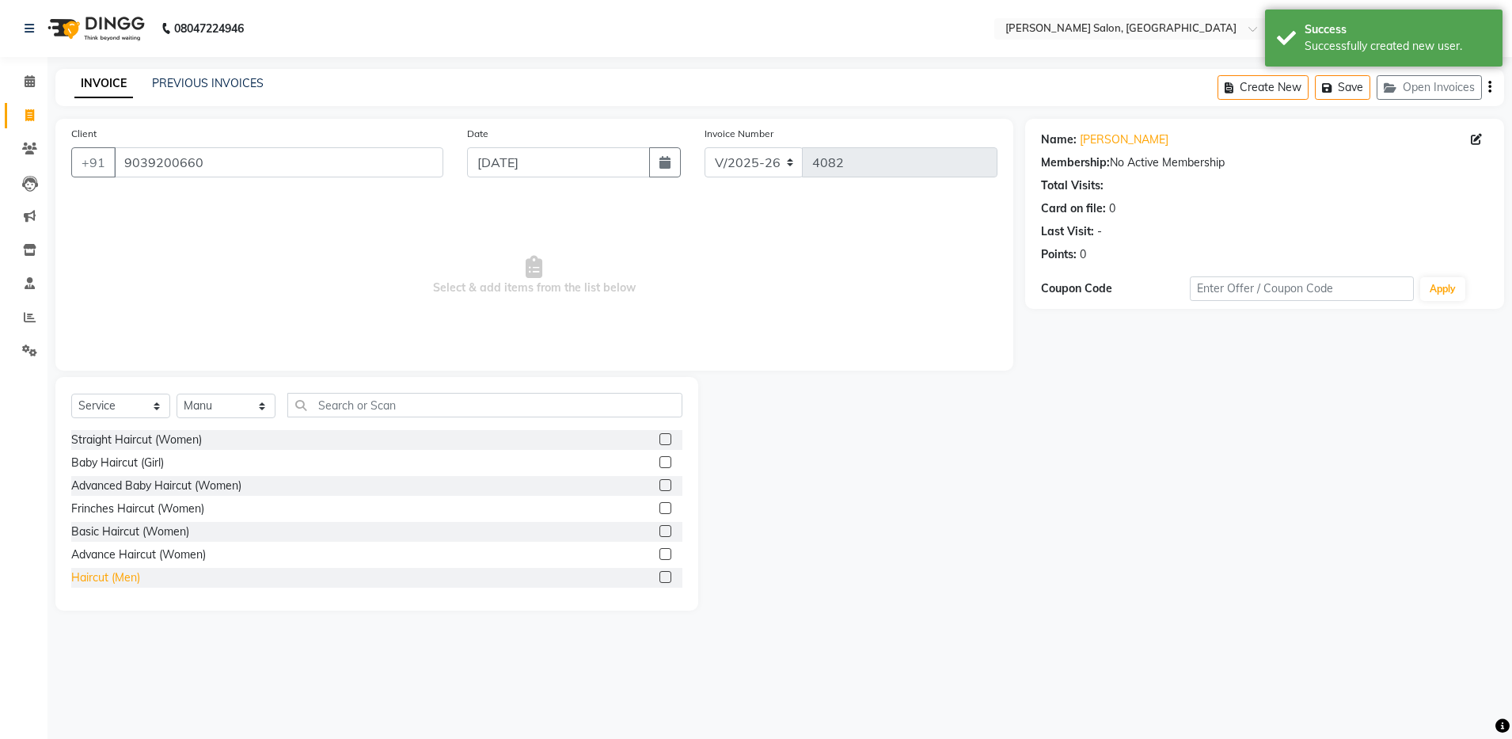
click at [110, 576] on div "Haircut (Men)" at bounding box center [105, 577] width 69 height 17
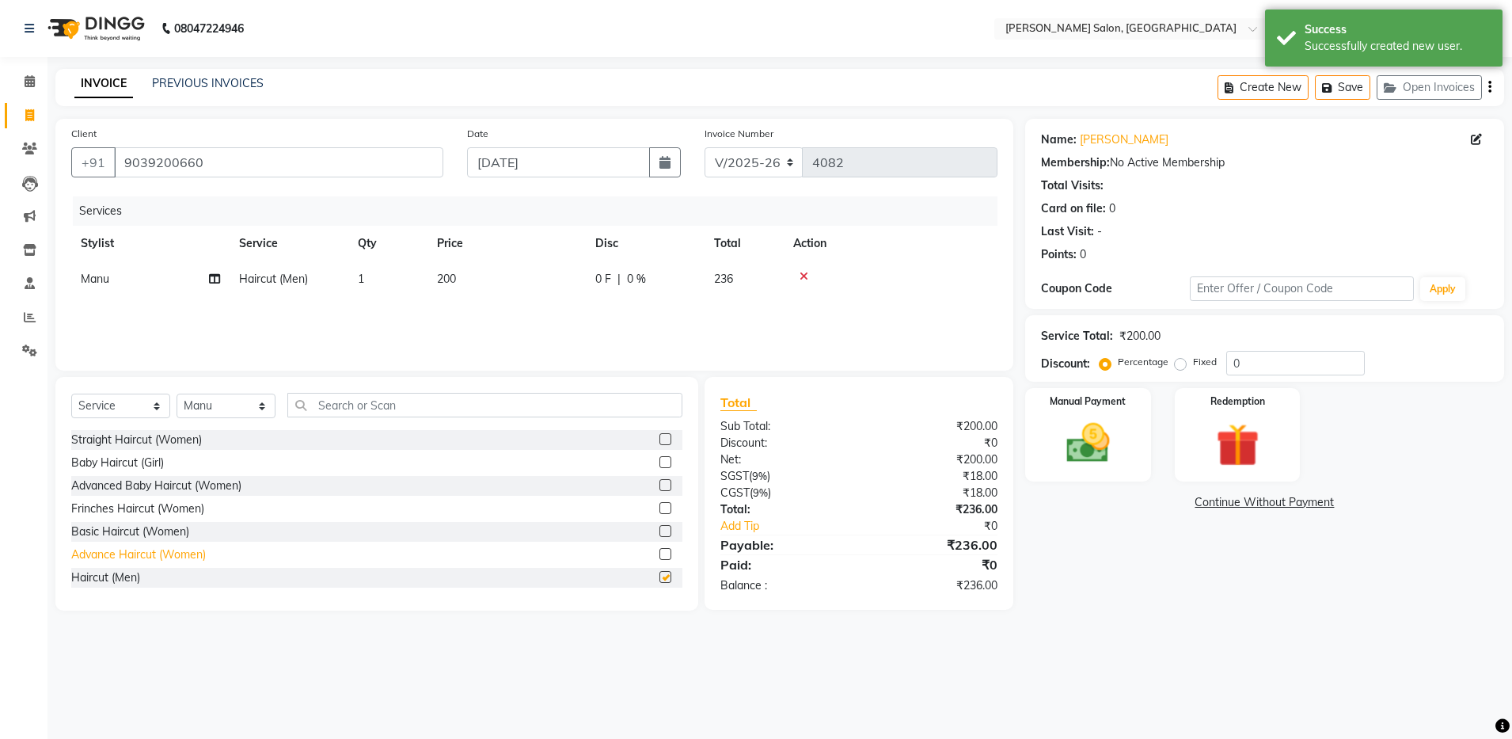
checkbox input "false"
click at [349, 379] on div "Select Service Product Membership Package Voucher Prepaid Gift Card Select Styl…" at bounding box center [376, 494] width 643 height 234
click at [331, 416] on input "text" at bounding box center [484, 405] width 395 height 25
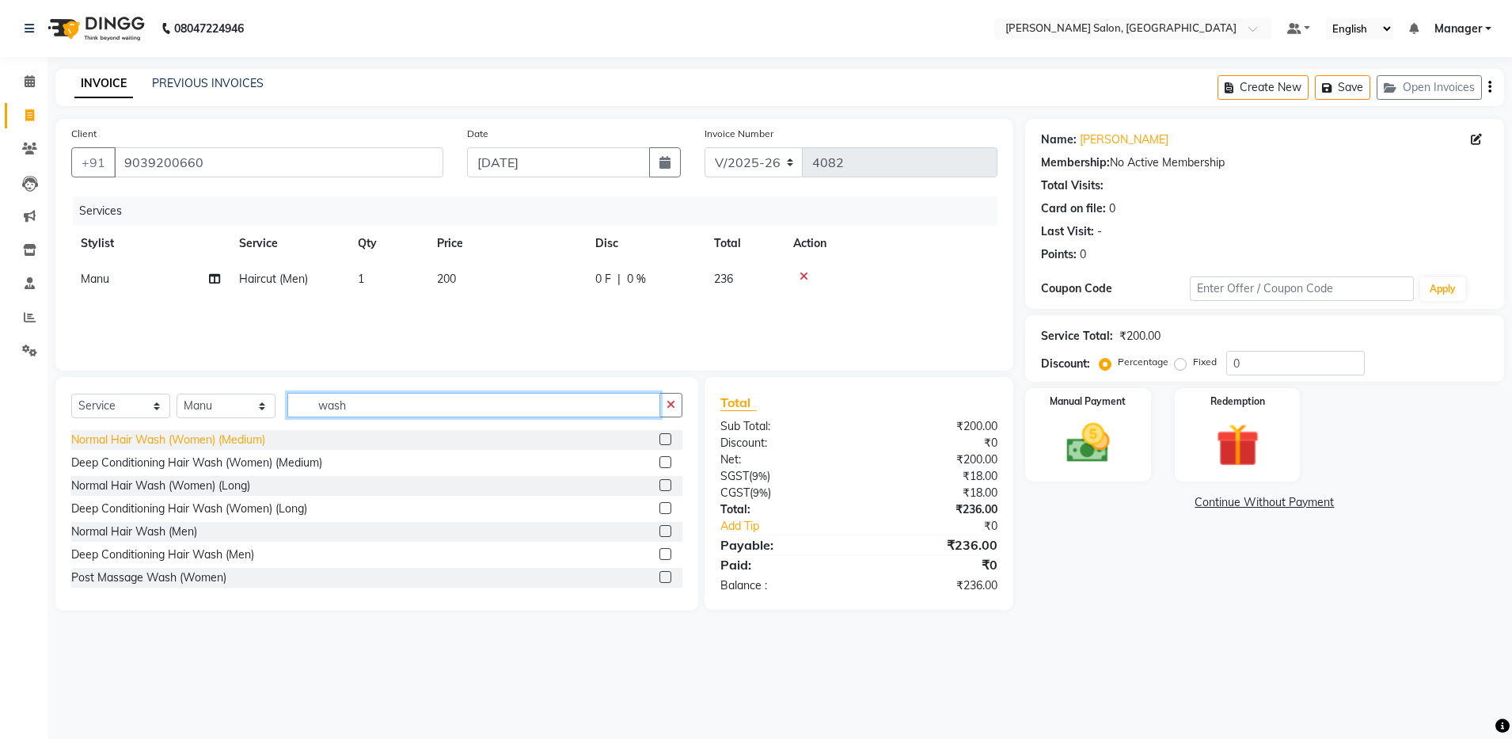
type input "wash"
click at [213, 443] on div "Normal Hair Wash (Women) (Medium)" at bounding box center [168, 439] width 194 height 17
checkbox input "false"
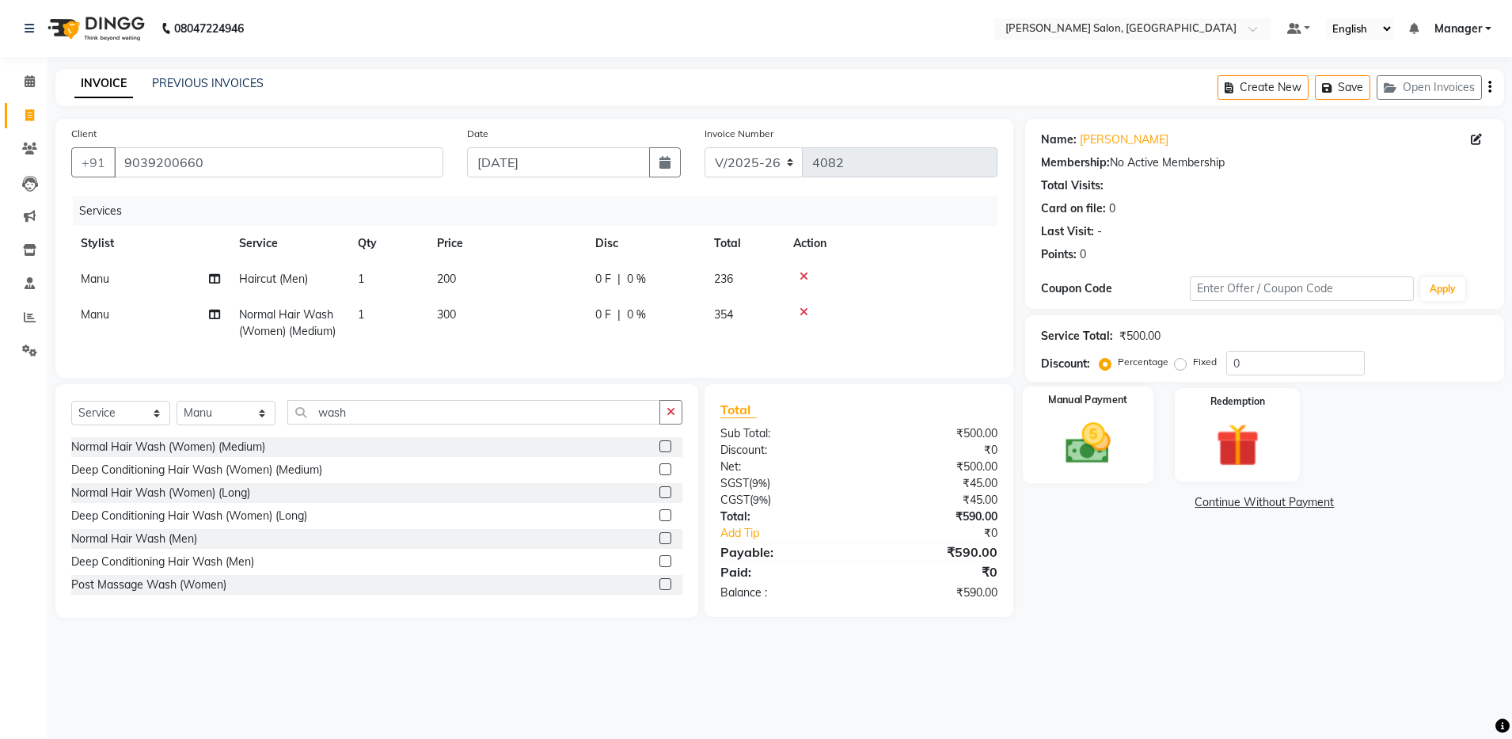
click at [1080, 446] on img at bounding box center [1088, 443] width 74 height 52
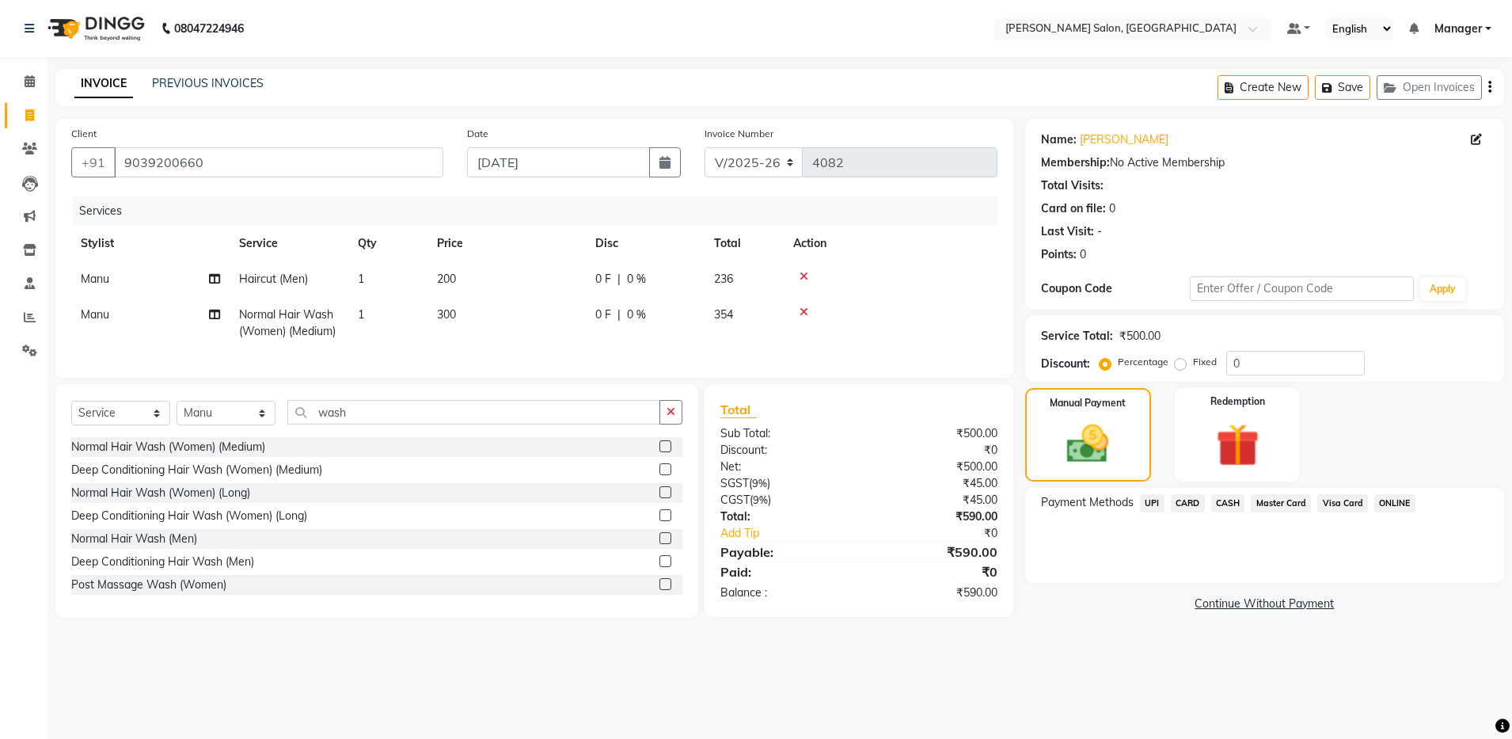
click at [1148, 505] on span "UPI" at bounding box center [1152, 503] width 25 height 18
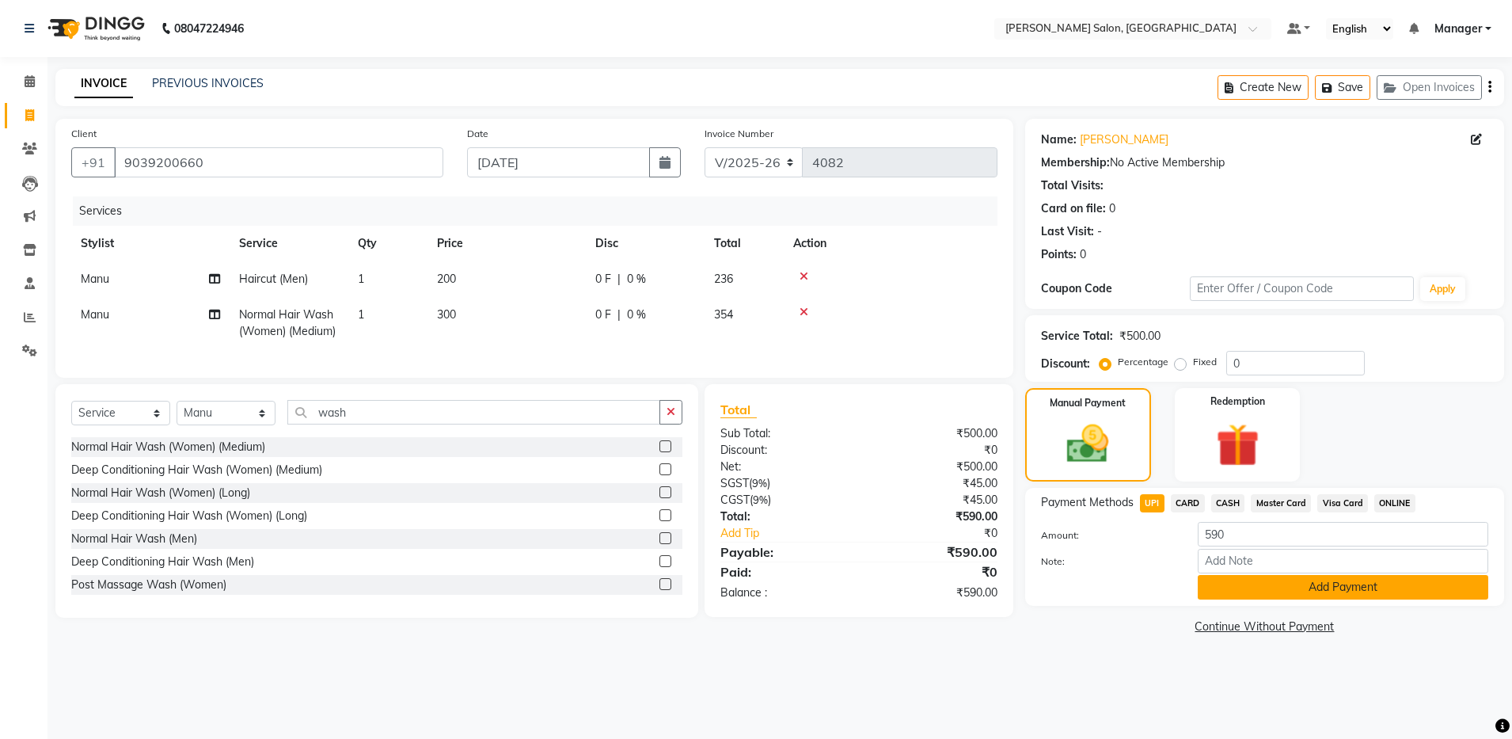
click at [1237, 581] on button "Add Payment" at bounding box center [1343, 587] width 291 height 25
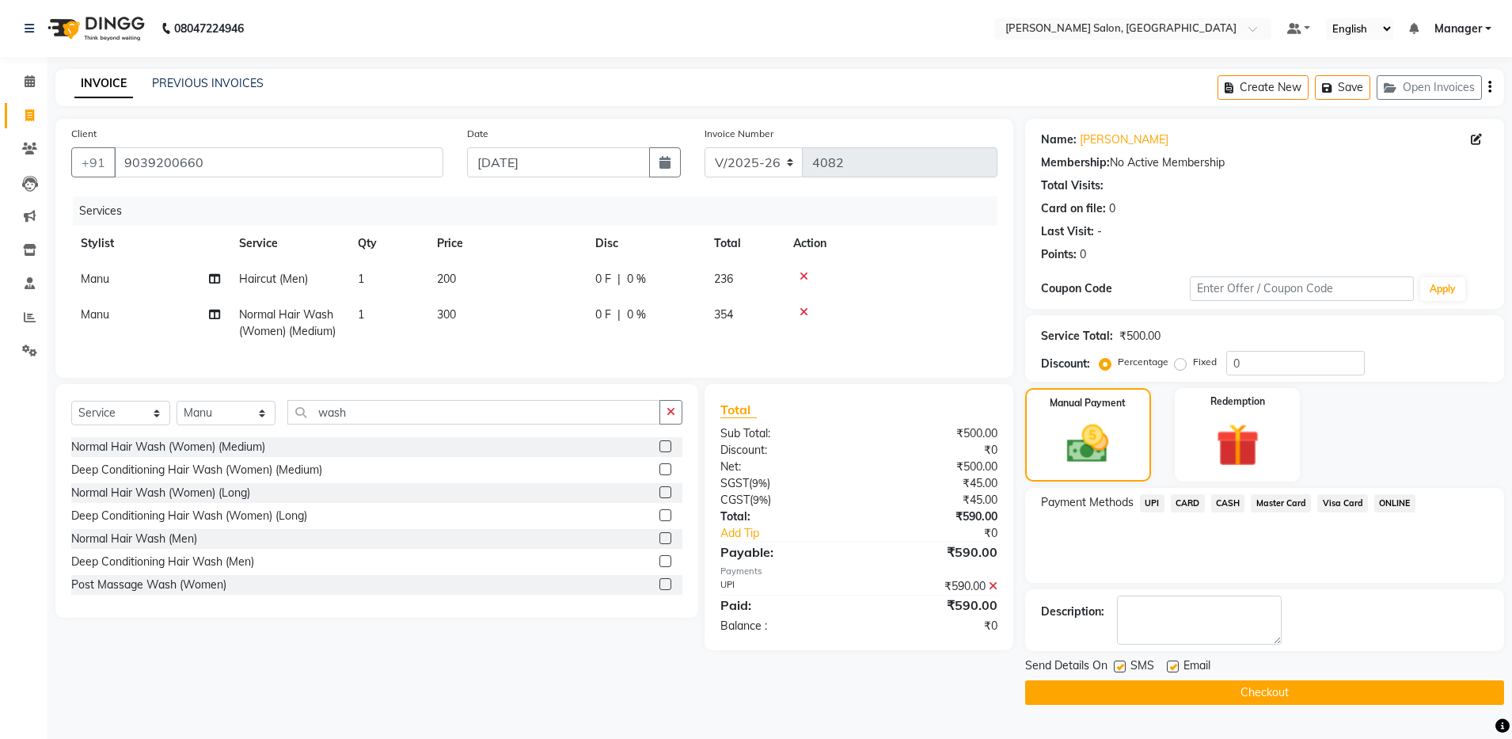
click at [1170, 666] on label at bounding box center [1173, 666] width 12 height 12
click at [1170, 666] on input "checkbox" at bounding box center [1172, 667] width 10 height 10
checkbox input "false"
click at [1157, 691] on button "Checkout" at bounding box center [1264, 692] width 479 height 25
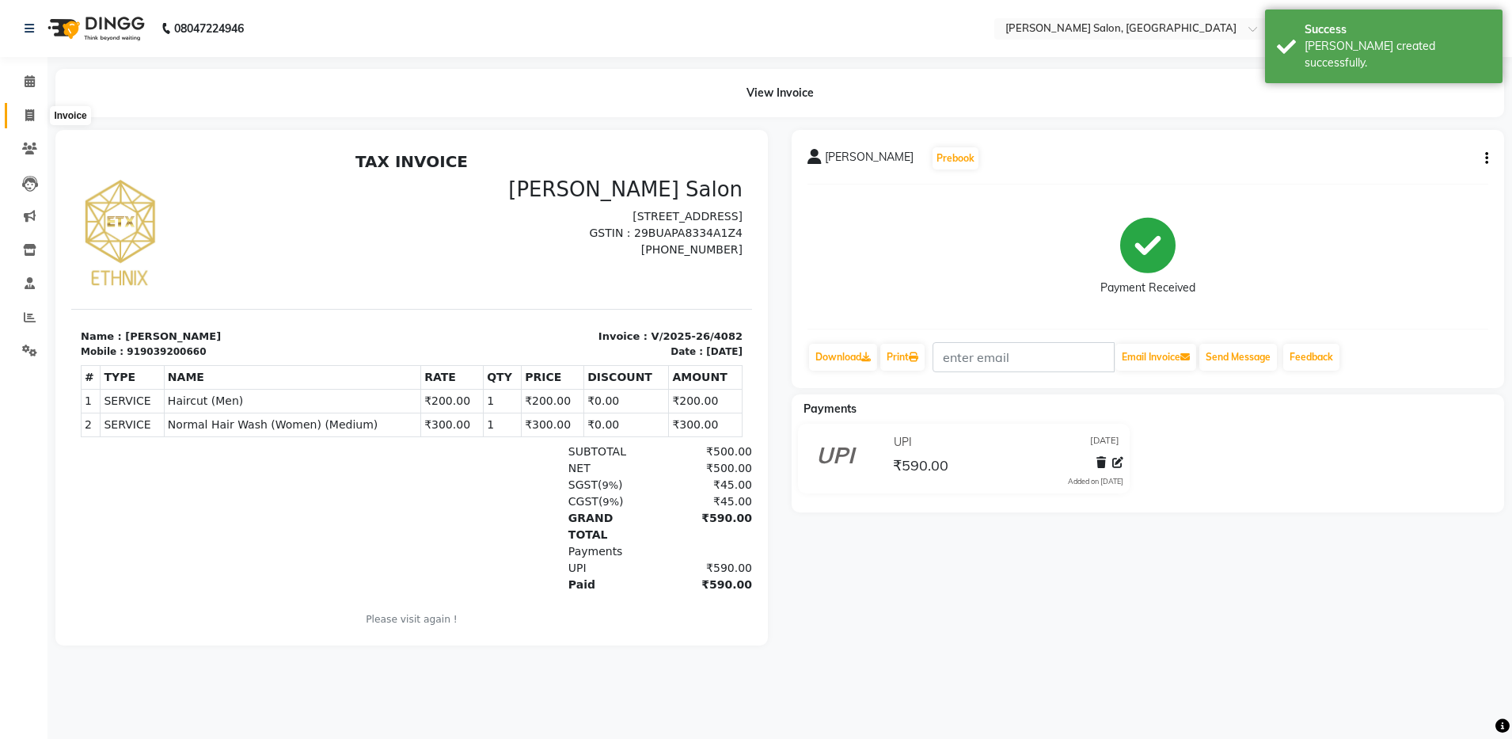
click at [31, 116] on icon at bounding box center [29, 115] width 9 height 12
select select "service"
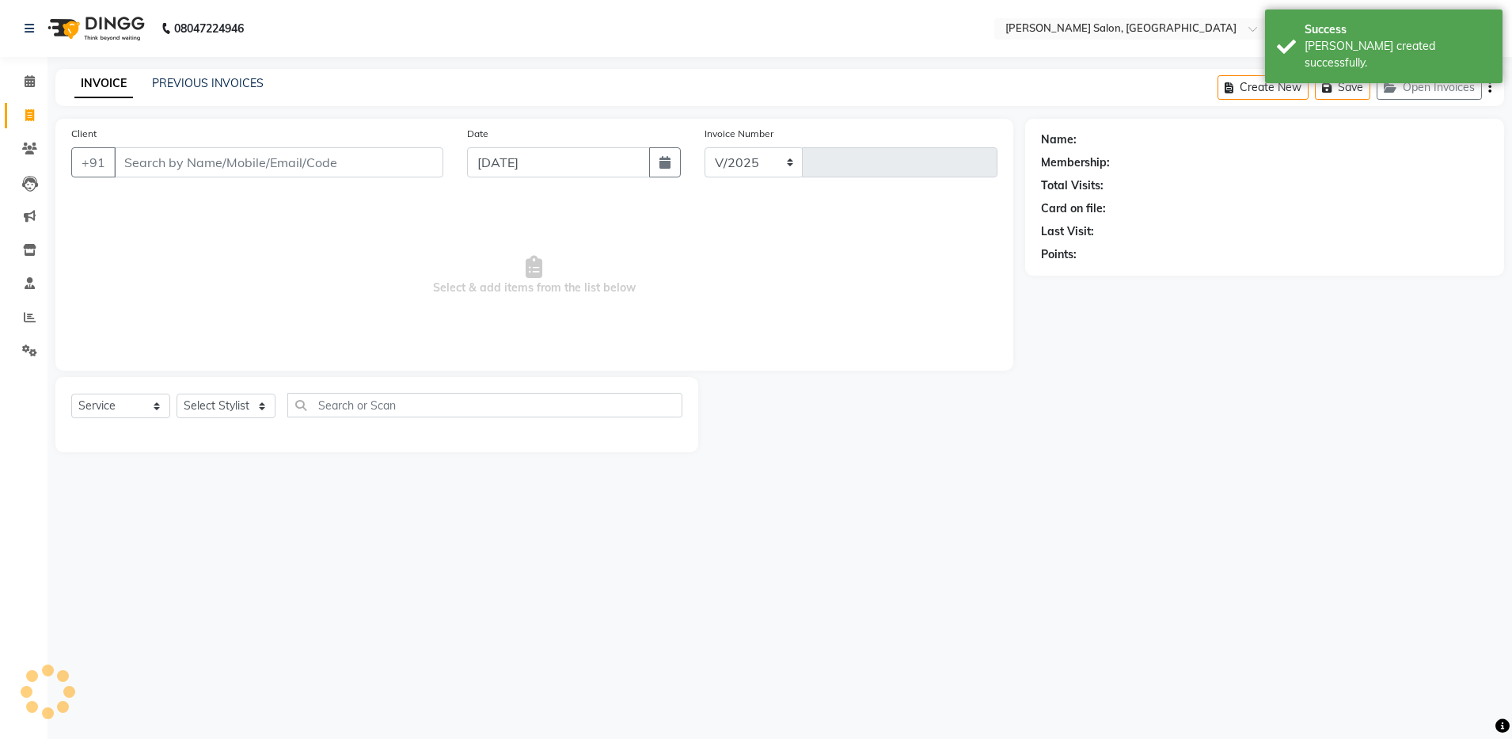
select select "4781"
type input "4083"
click at [182, 85] on link "PREVIOUS INVOICES" at bounding box center [208, 83] width 112 height 14
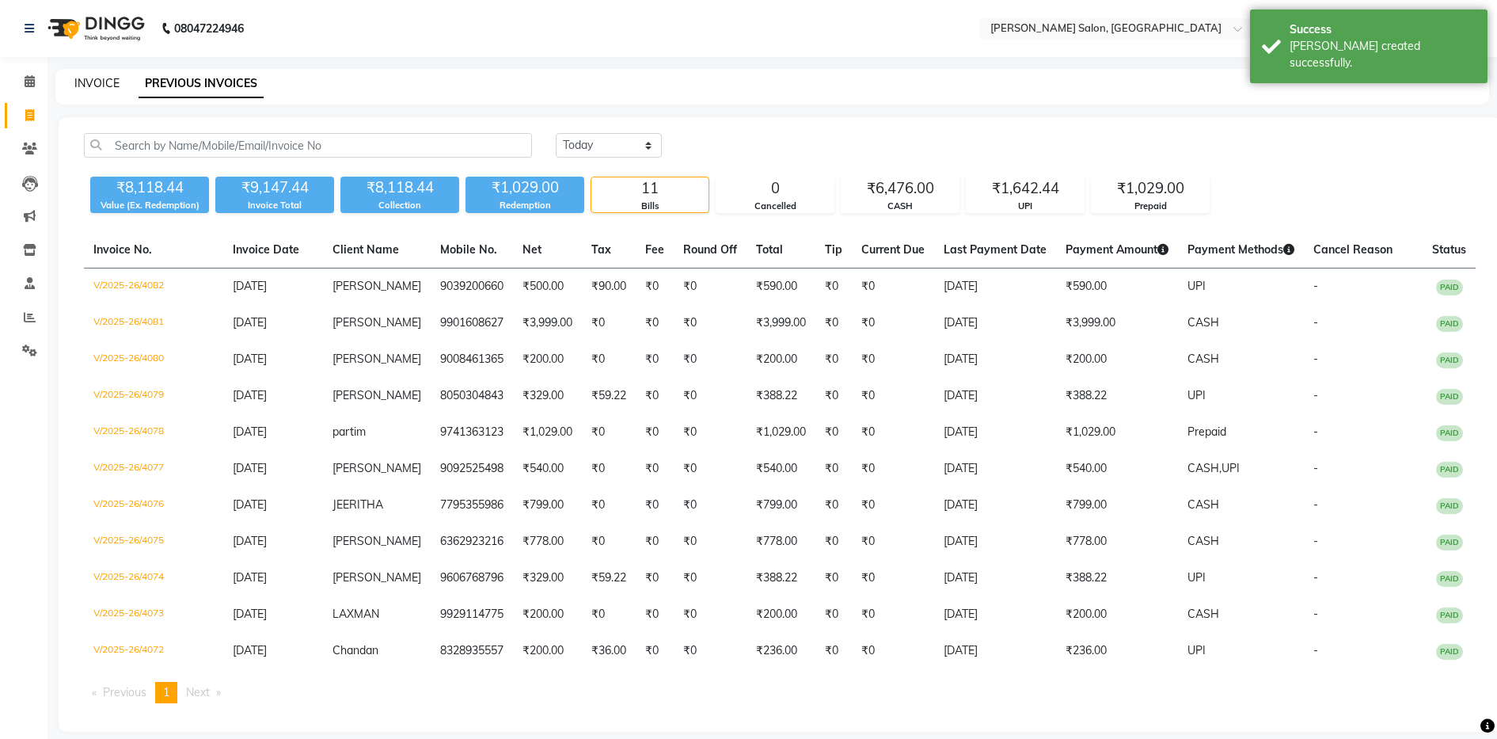
click at [101, 84] on link "INVOICE" at bounding box center [96, 83] width 45 height 14
select select "service"
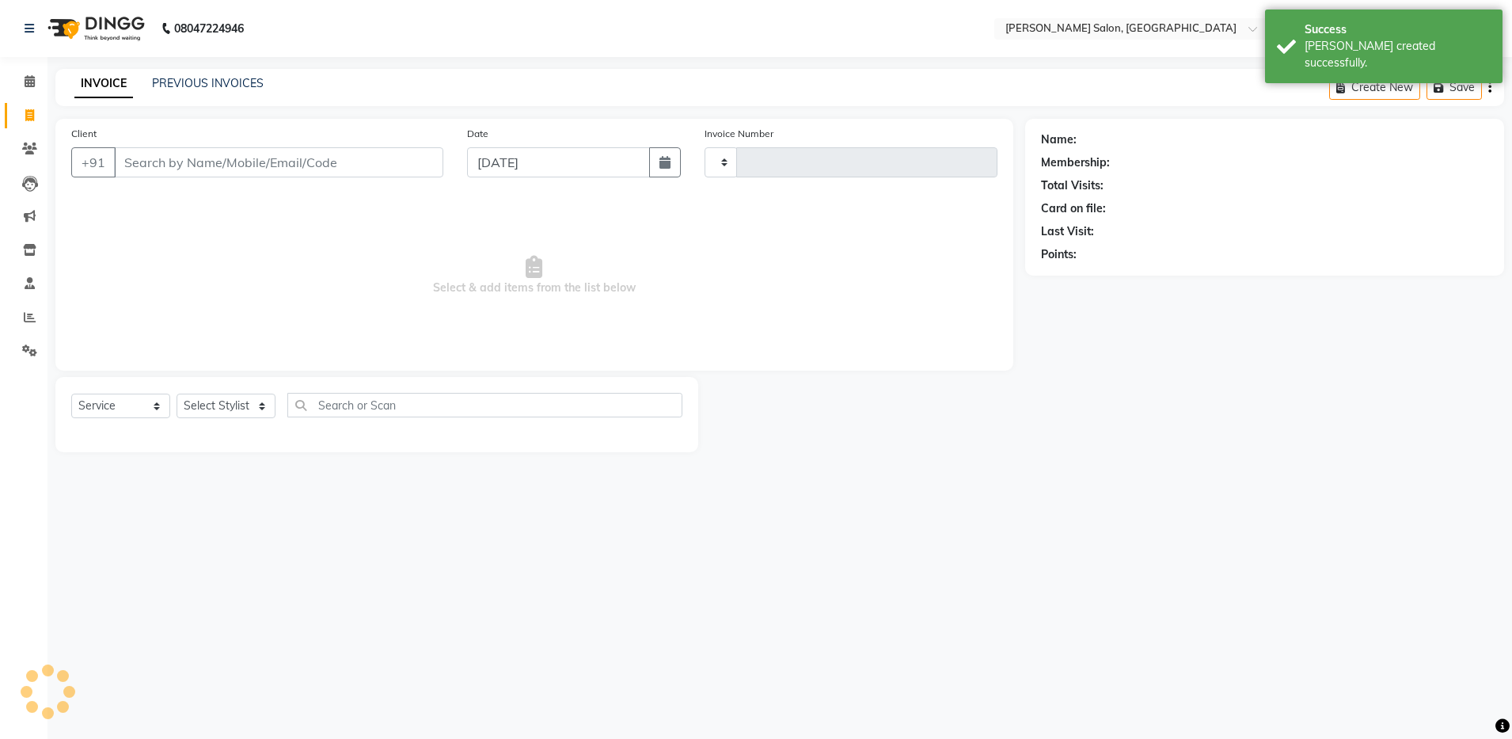
type input "4083"
select select "4781"
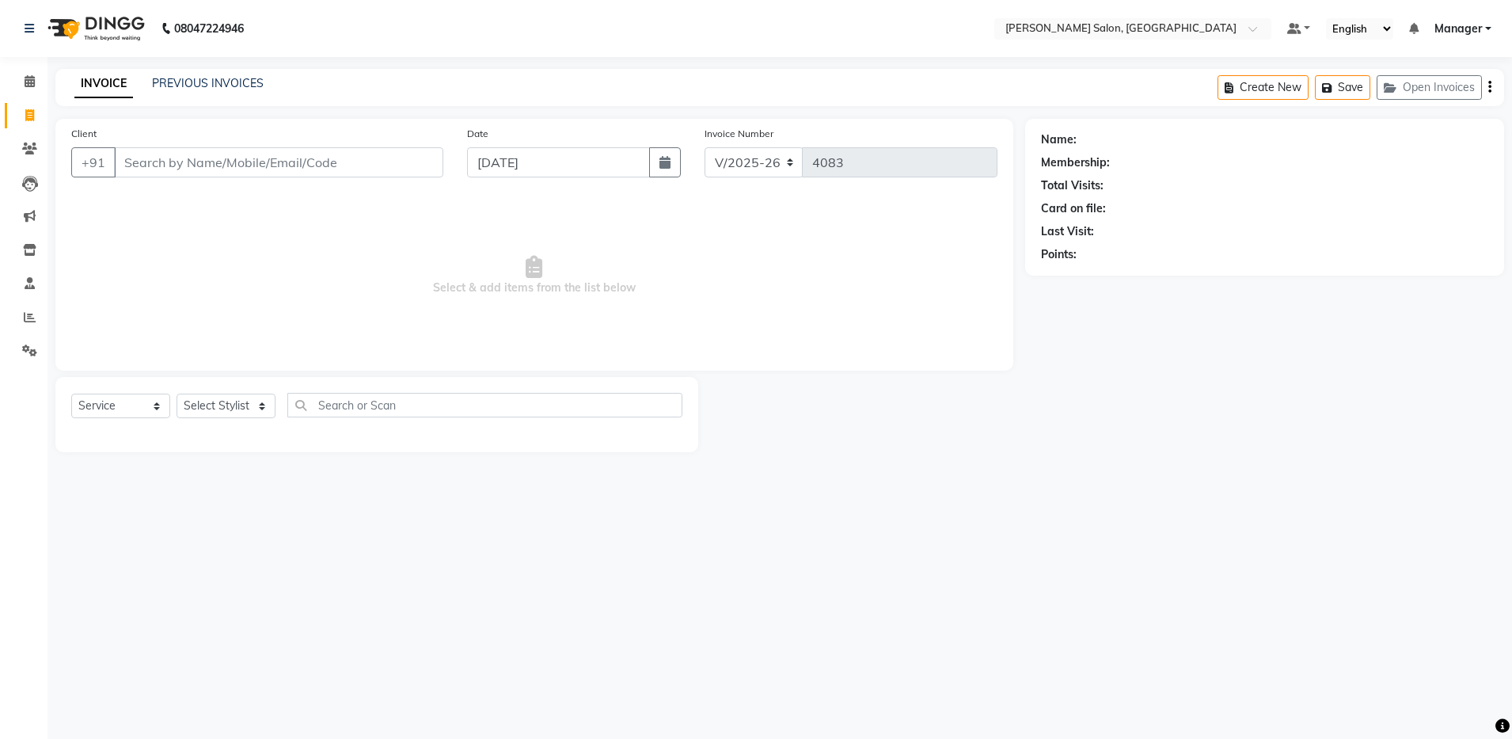
click at [227, 71] on div "INVOICE PREVIOUS INVOICES Create New Save Open Invoices" at bounding box center [779, 87] width 1449 height 37
click at [226, 85] on link "PREVIOUS INVOICES" at bounding box center [208, 83] width 112 height 14
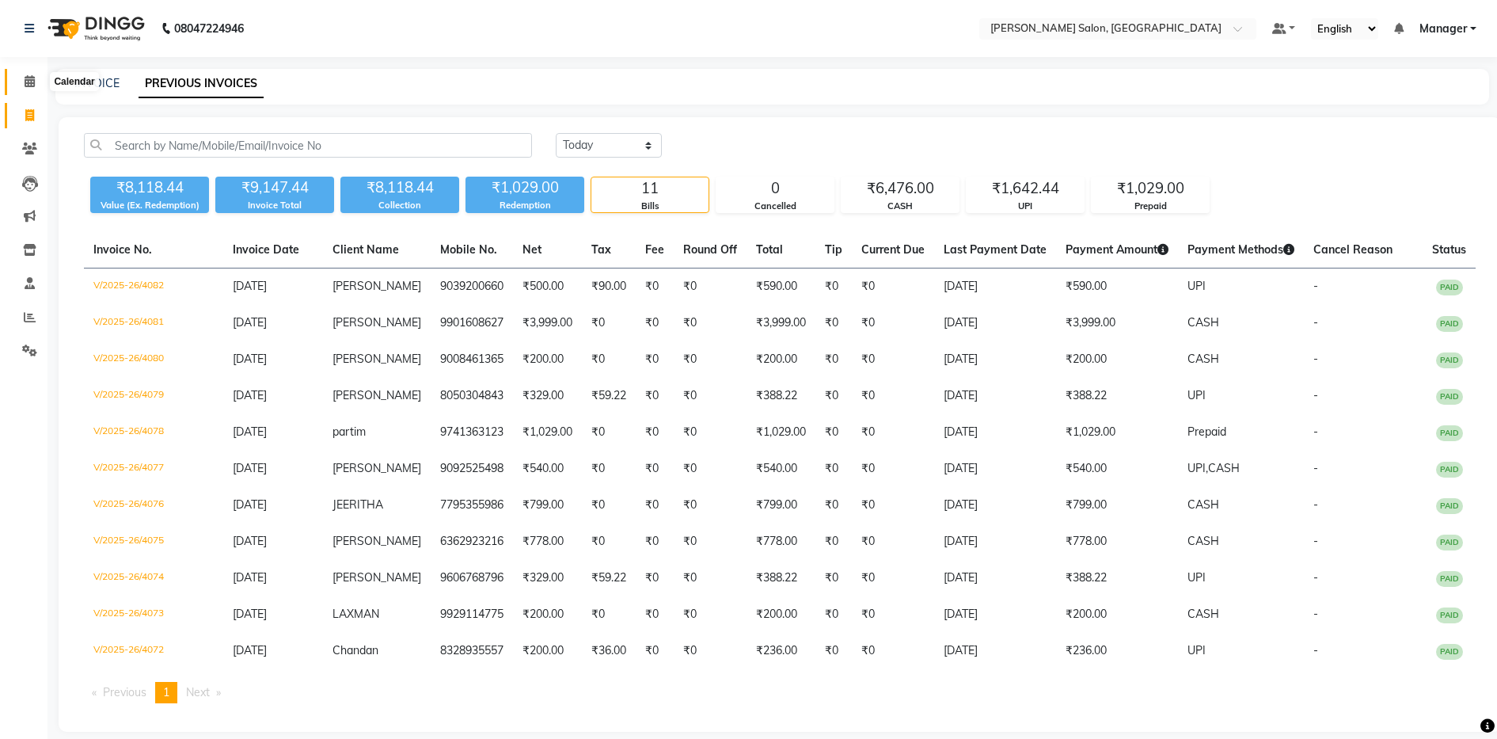
click at [34, 79] on icon at bounding box center [30, 81] width 10 height 12
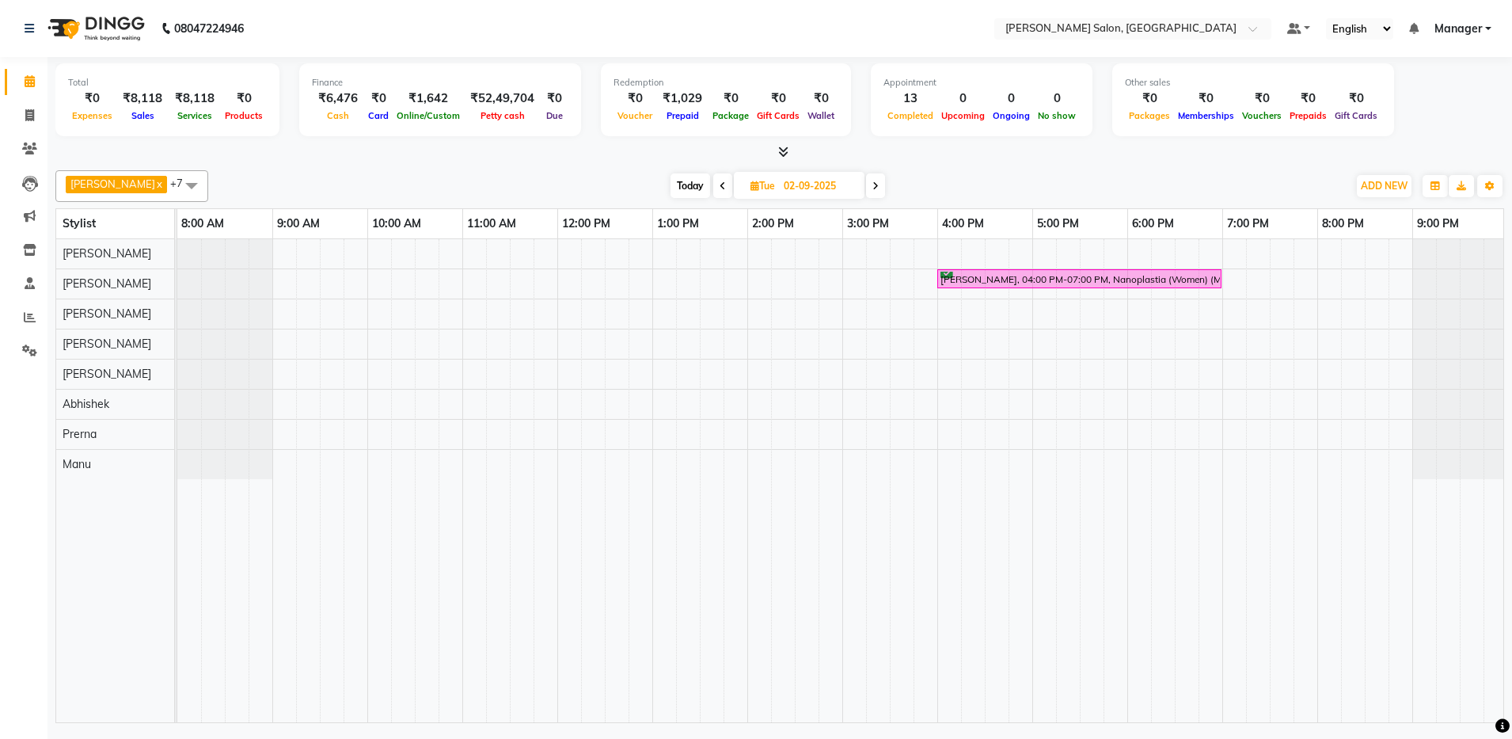
click at [679, 185] on span "Today" at bounding box center [691, 185] width 40 height 25
type input "[DATE]"
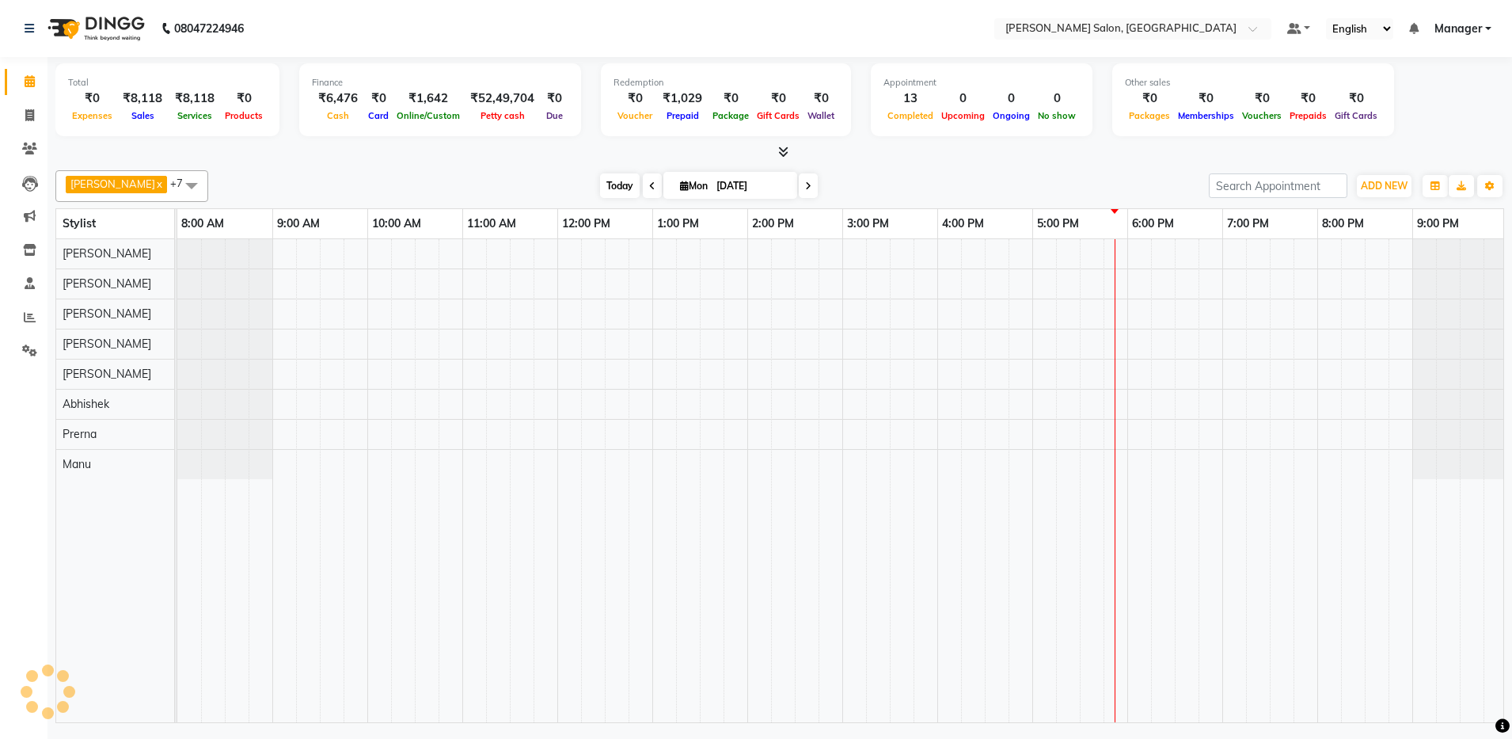
scroll to position [0, 4]
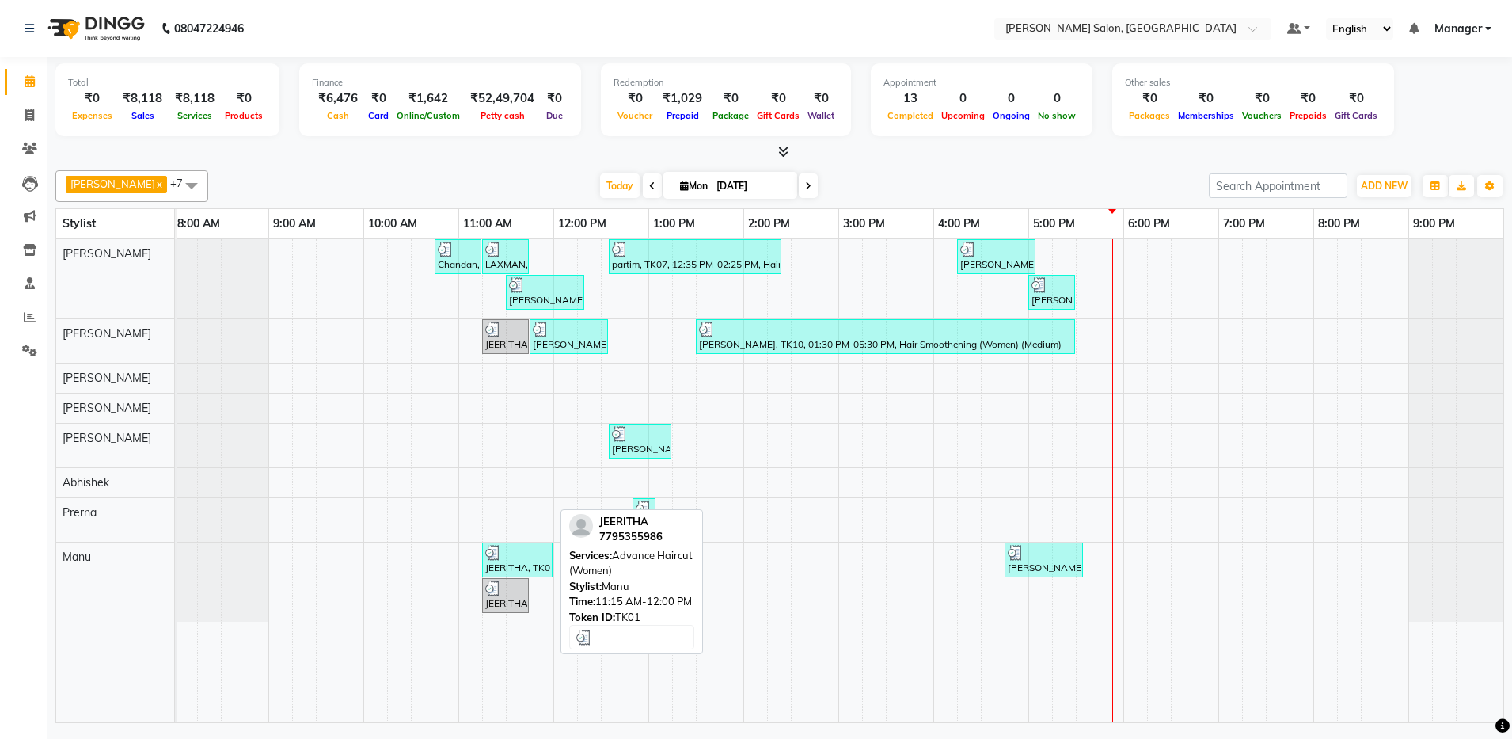
click at [530, 568] on div "JEERITHA, TK01, 11:15 AM-12:00 PM, Advance Haircut (Women)" at bounding box center [517, 560] width 67 height 30
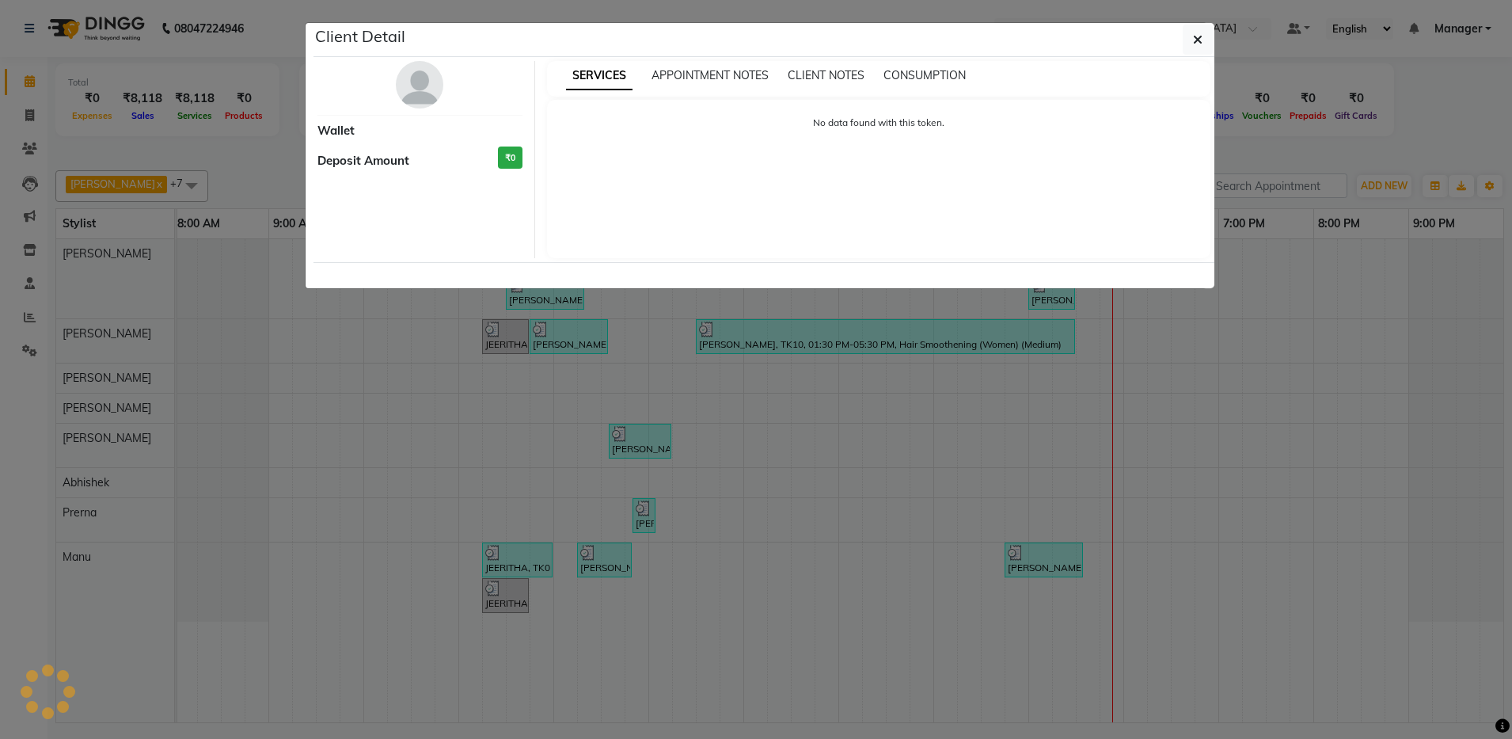
select select "3"
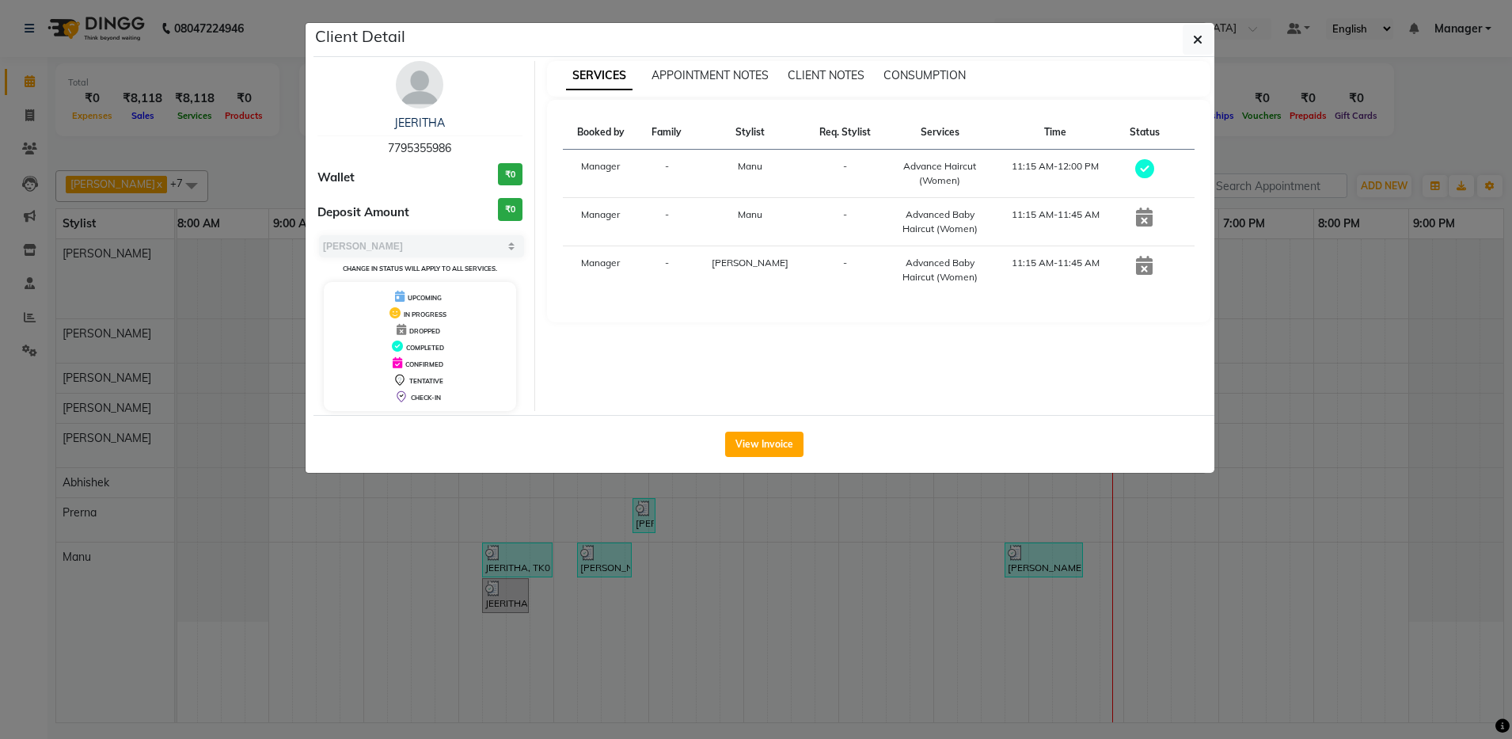
click at [640, 656] on ngb-modal-window "Client Detail JEERITHA 7795355986 Wallet ₹0 Deposit Amount ₹0 Select MARK DONE …" at bounding box center [756, 369] width 1512 height 739
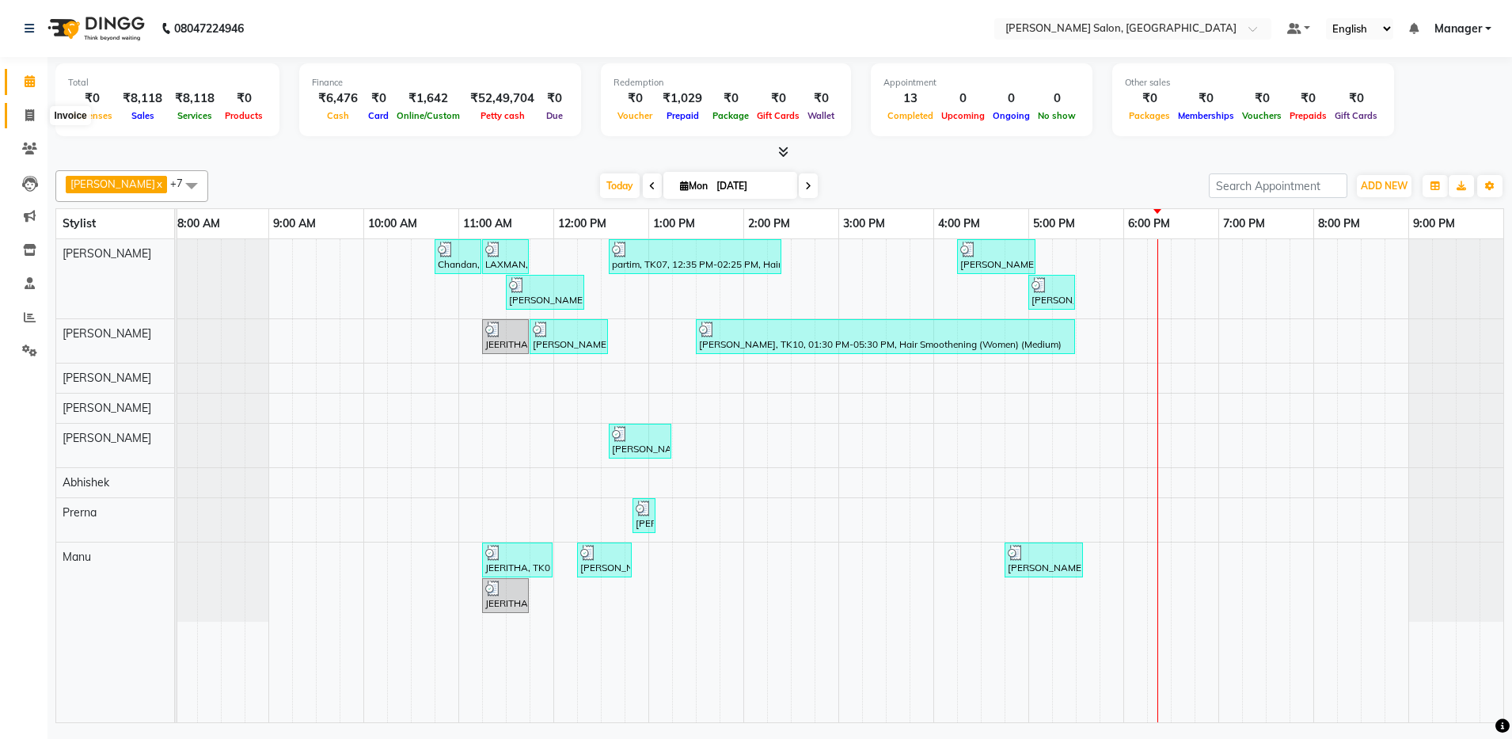
click at [29, 111] on icon at bounding box center [29, 115] width 9 height 12
select select "service"
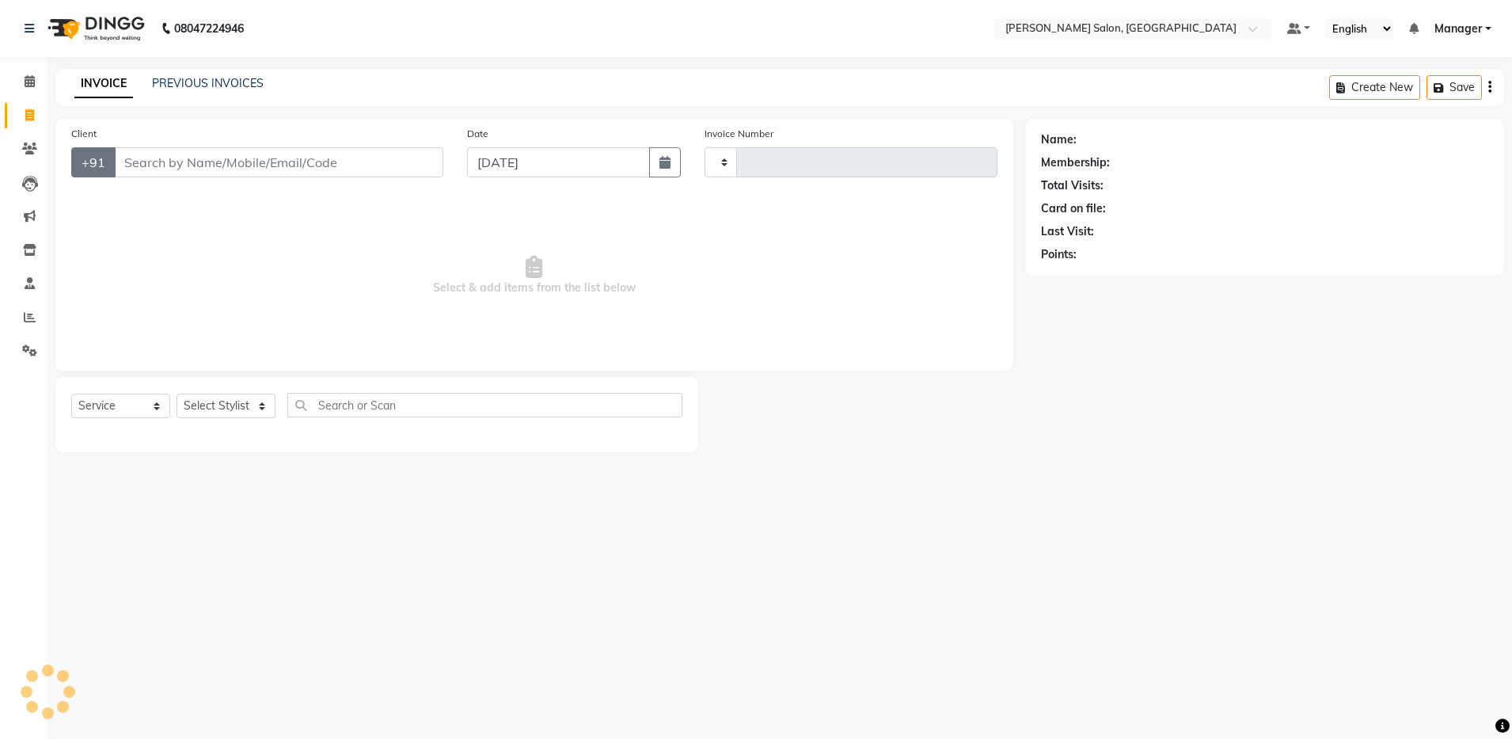
type input "4084"
select select "4781"
click at [168, 165] on input "Client" at bounding box center [278, 162] width 329 height 30
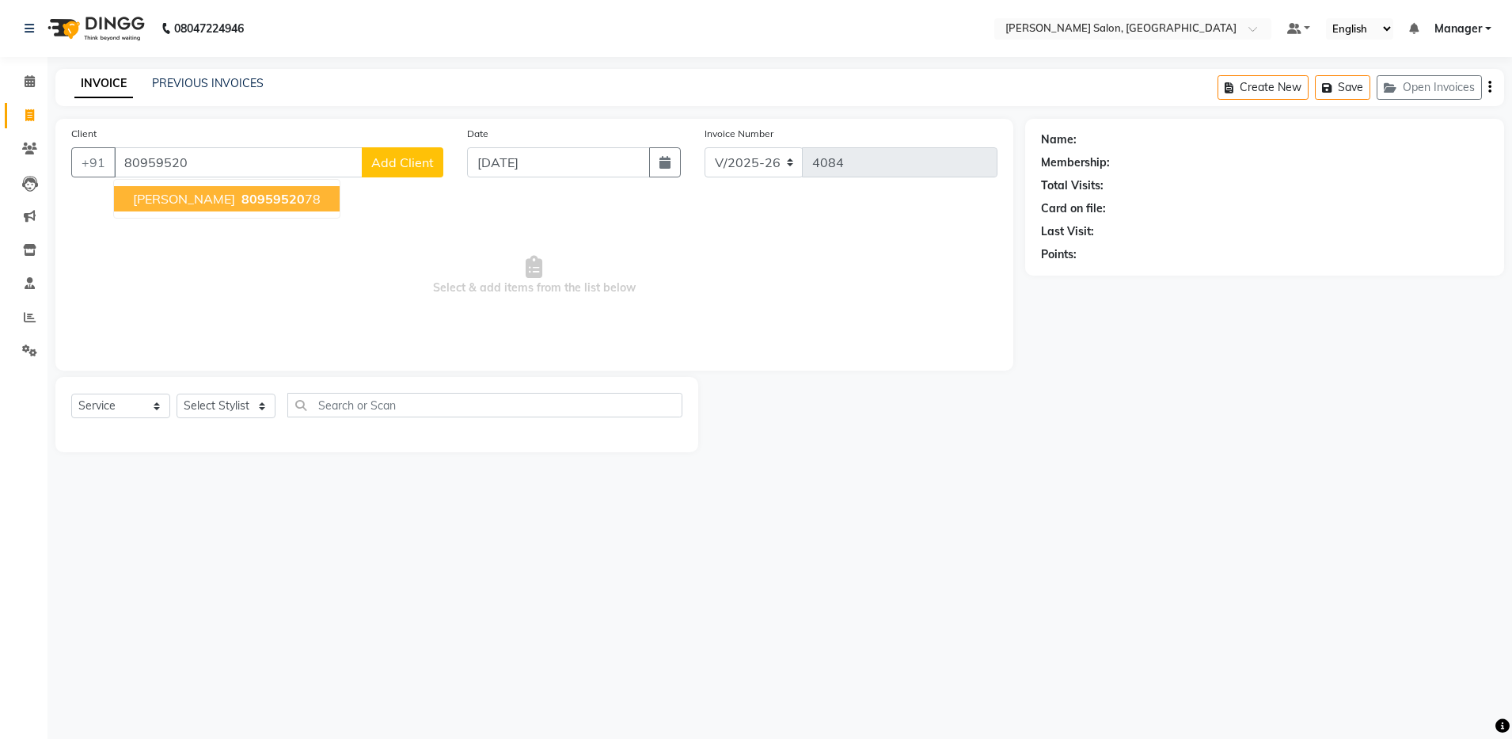
click at [241, 196] on span "80959520" at bounding box center [272, 199] width 63 height 16
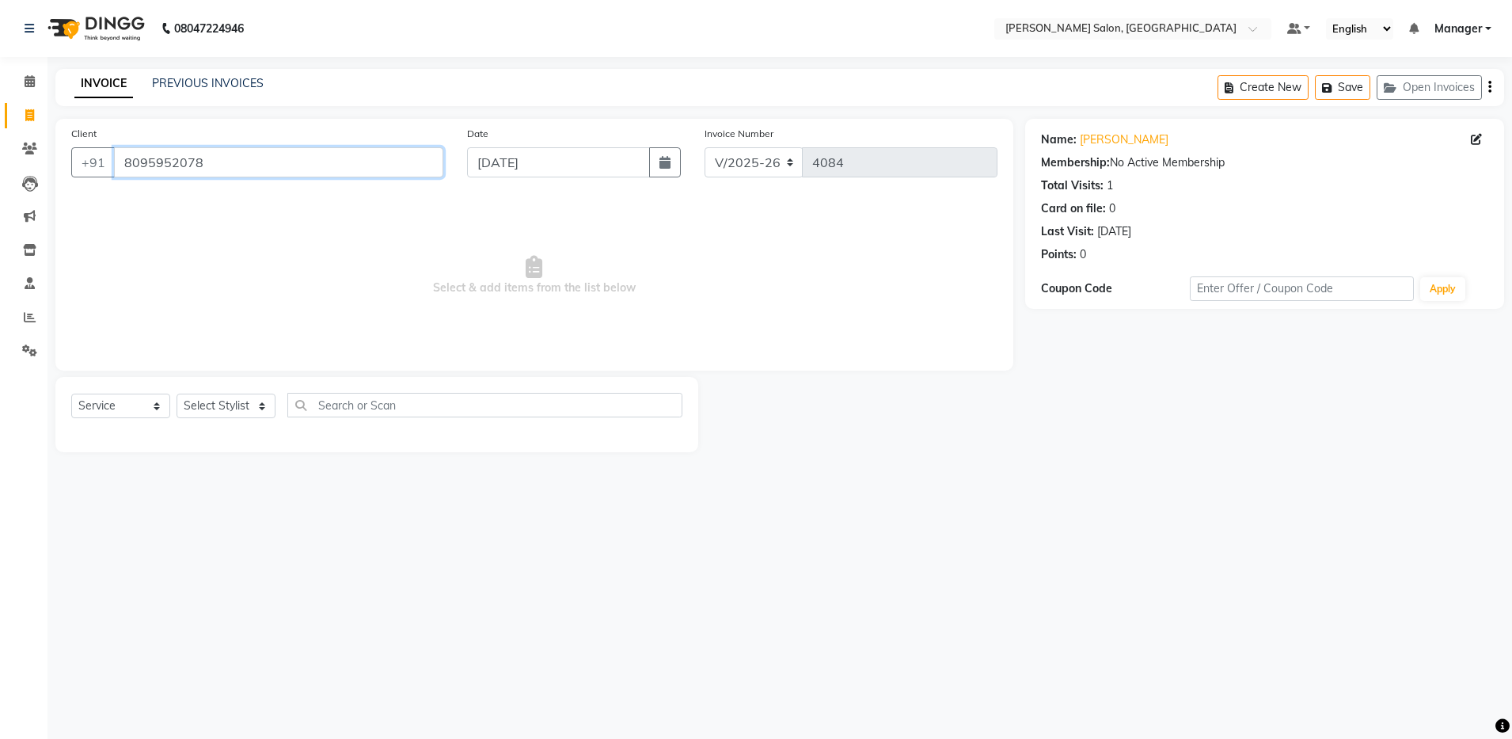
click at [219, 165] on input "8095952078" at bounding box center [278, 162] width 329 height 30
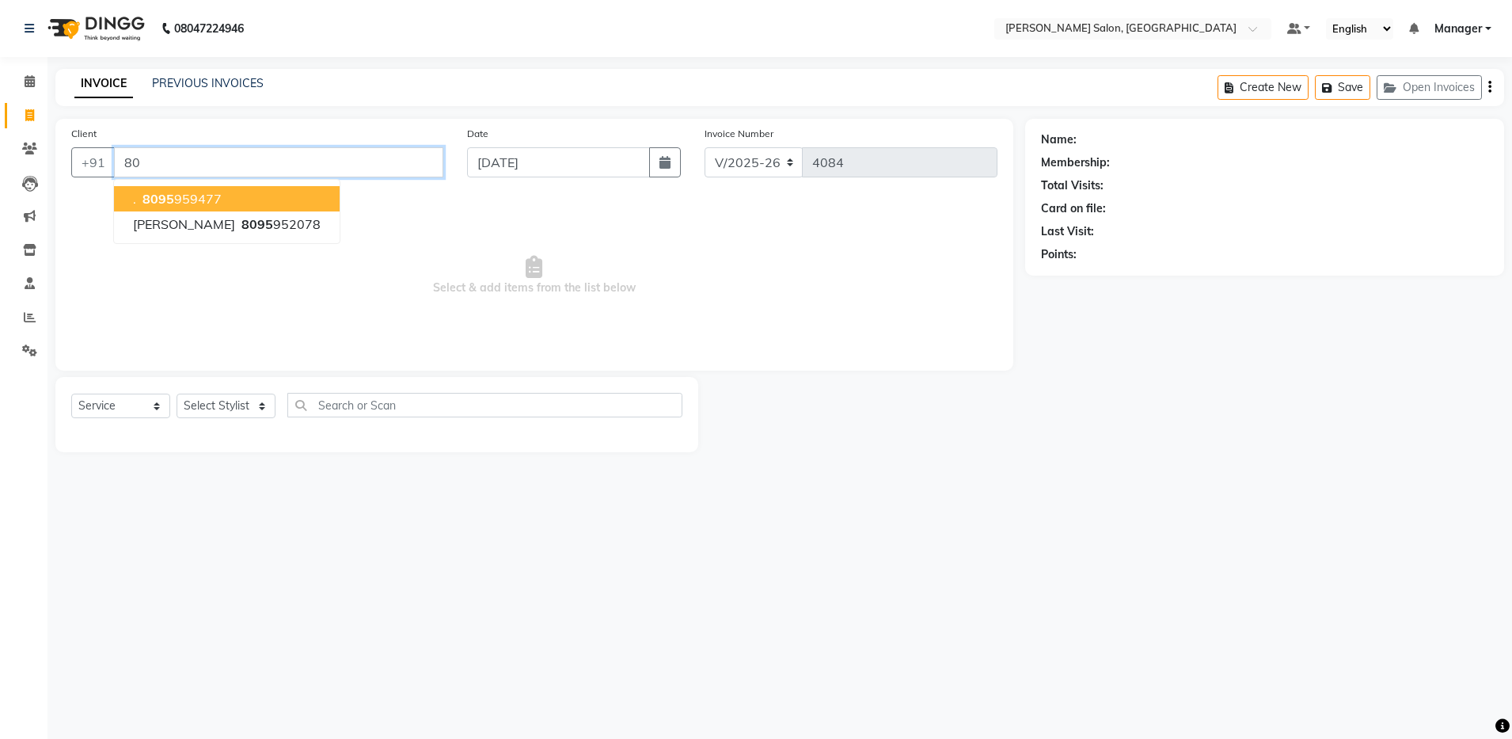
type input "8"
click at [241, 196] on span "98186188" at bounding box center [272, 199] width 63 height 16
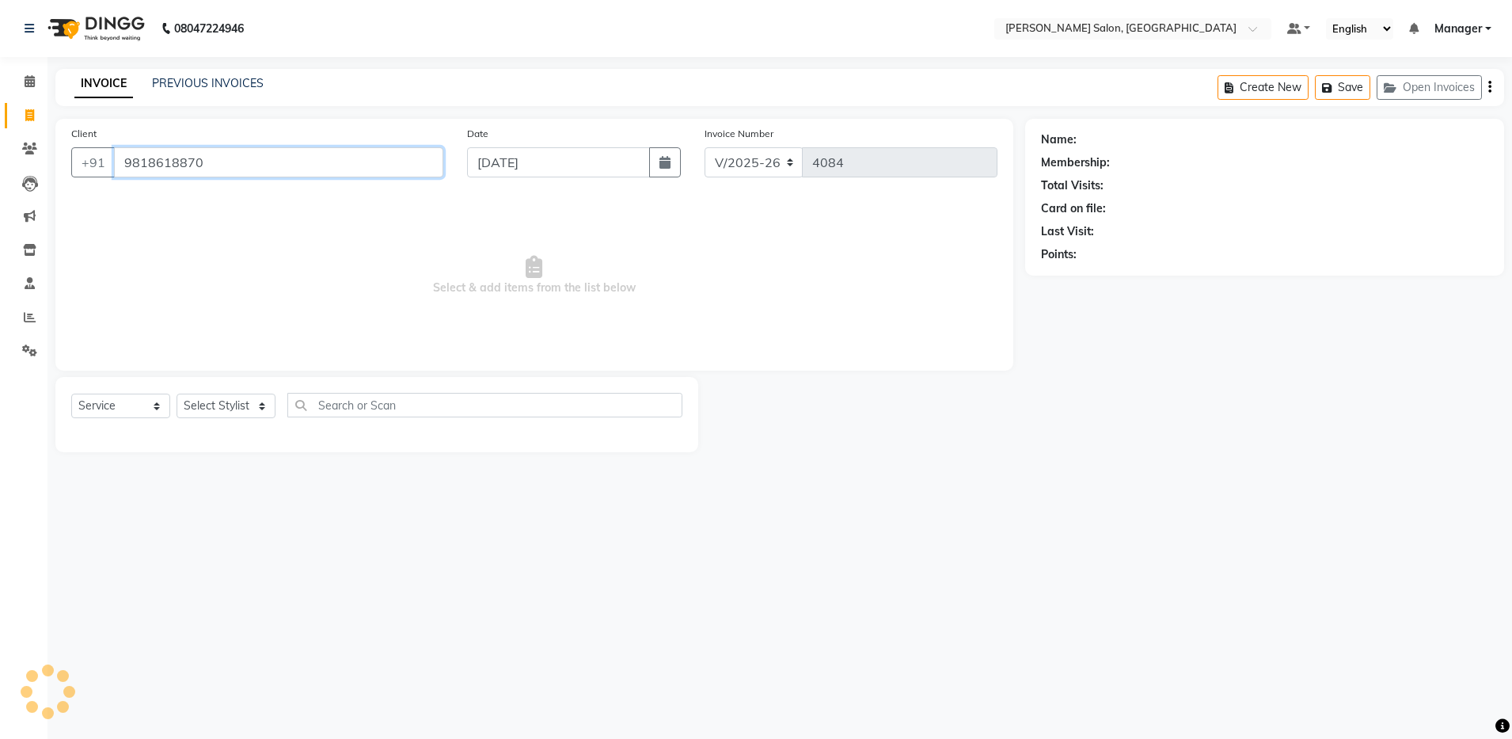
type input "9818618870"
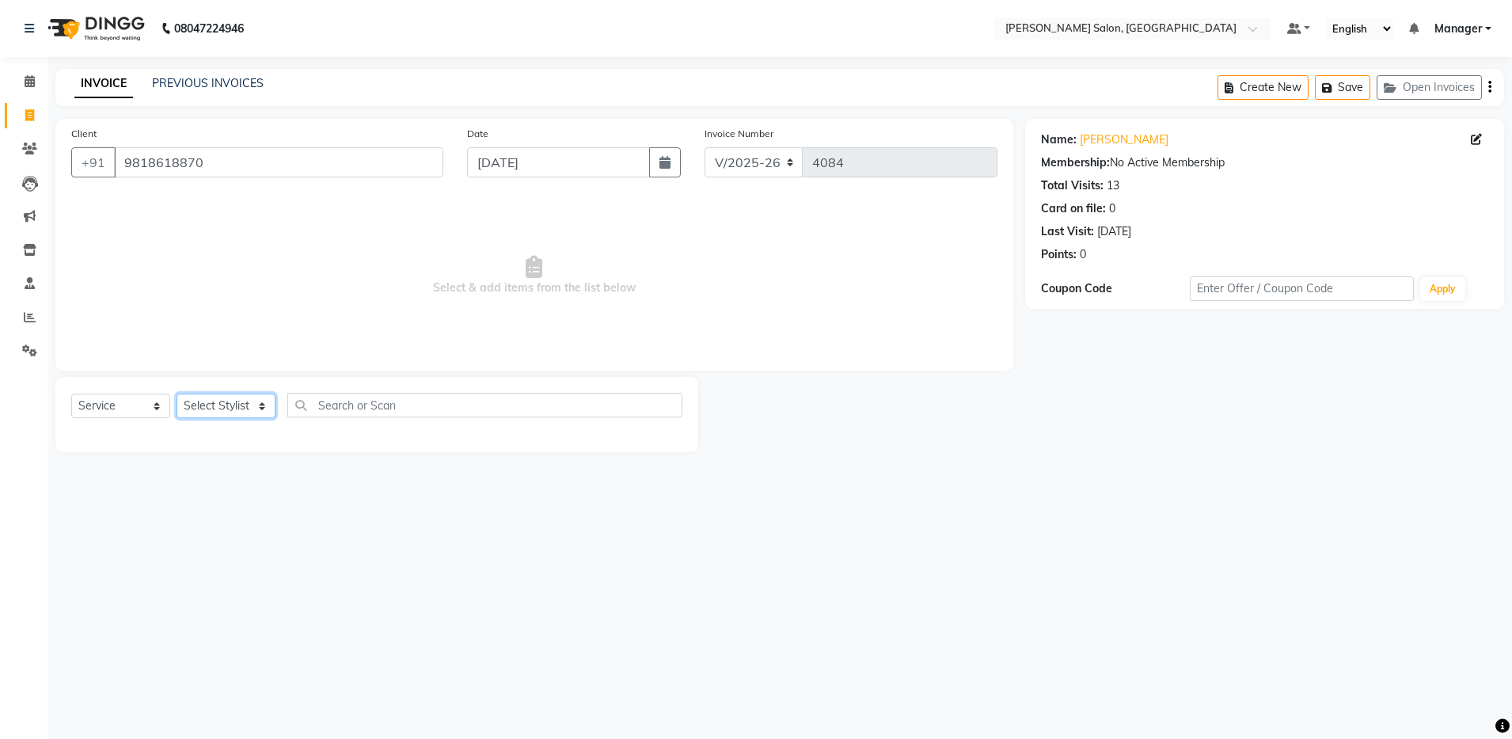
click at [230, 397] on select "Select Stylist Aarthi Abhishek Aisha Barbhuiya Aman Arjun Viswanathan Deep dolm…" at bounding box center [226, 405] width 99 height 25
select select "28897"
click at [177, 393] on select "Select Stylist Aarthi Abhishek Aisha Barbhuiya Aman Arjun Viswanathan Deep dolm…" at bounding box center [226, 405] width 99 height 25
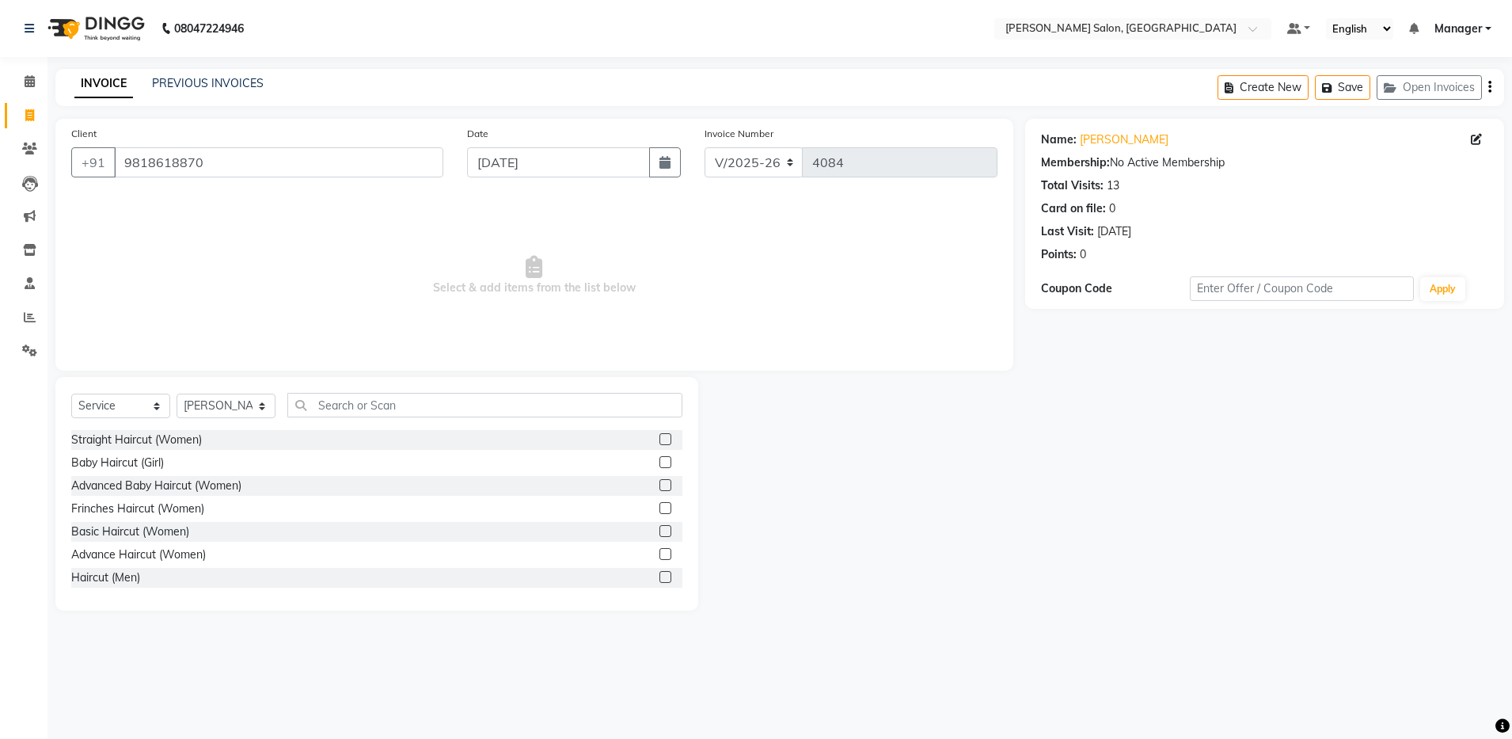
click at [659, 572] on label at bounding box center [665, 577] width 12 height 12
click at [659, 572] on input "checkbox" at bounding box center [664, 577] width 10 height 10
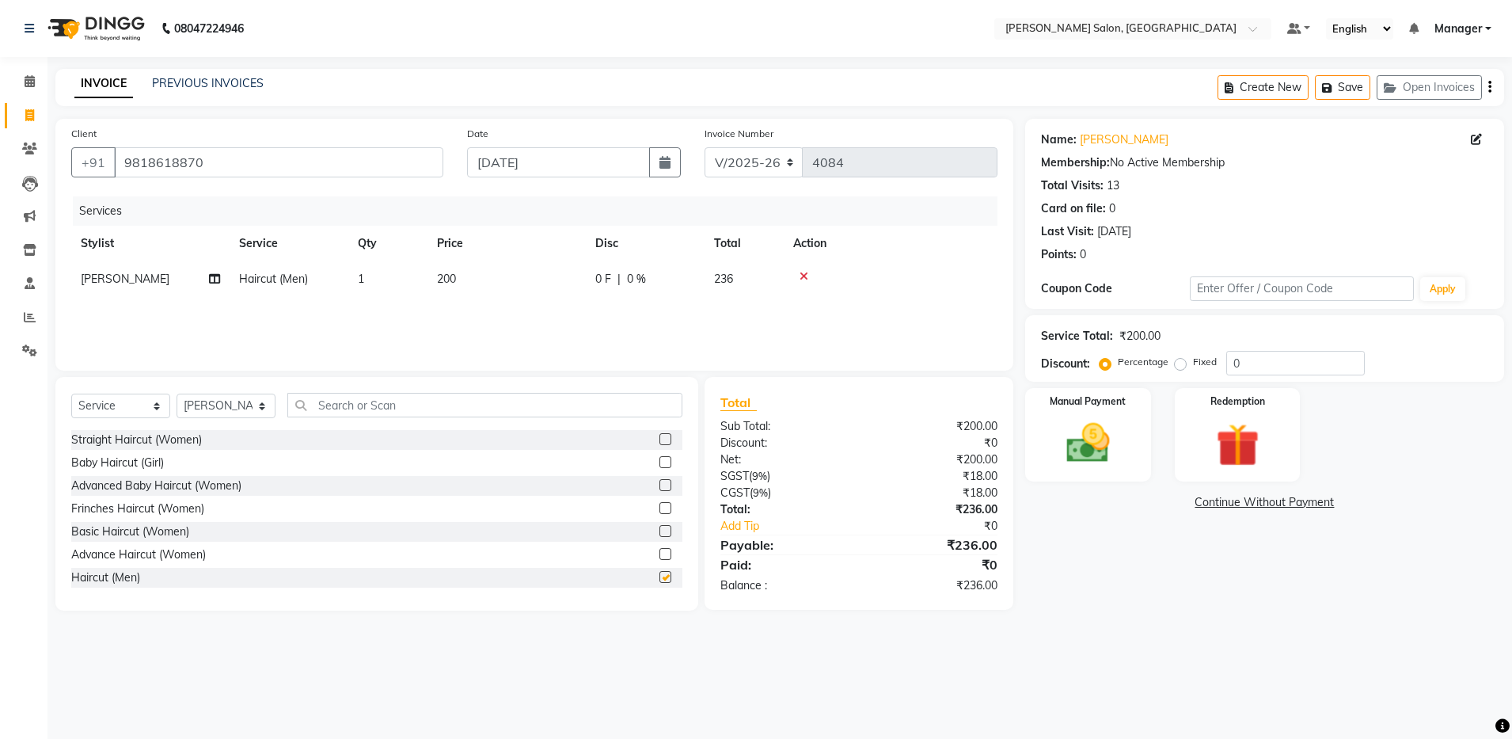
checkbox input "false"
click at [141, 286] on td "Salman Sultan" at bounding box center [150, 279] width 158 height 36
select select "28897"
click at [141, 286] on select "Aarthi Abhishek Aisha Barbhuiya Aman Arjun Viswanathan Deep dolma Faeem Khan Go…" at bounding box center [150, 283] width 139 height 25
select select "83077"
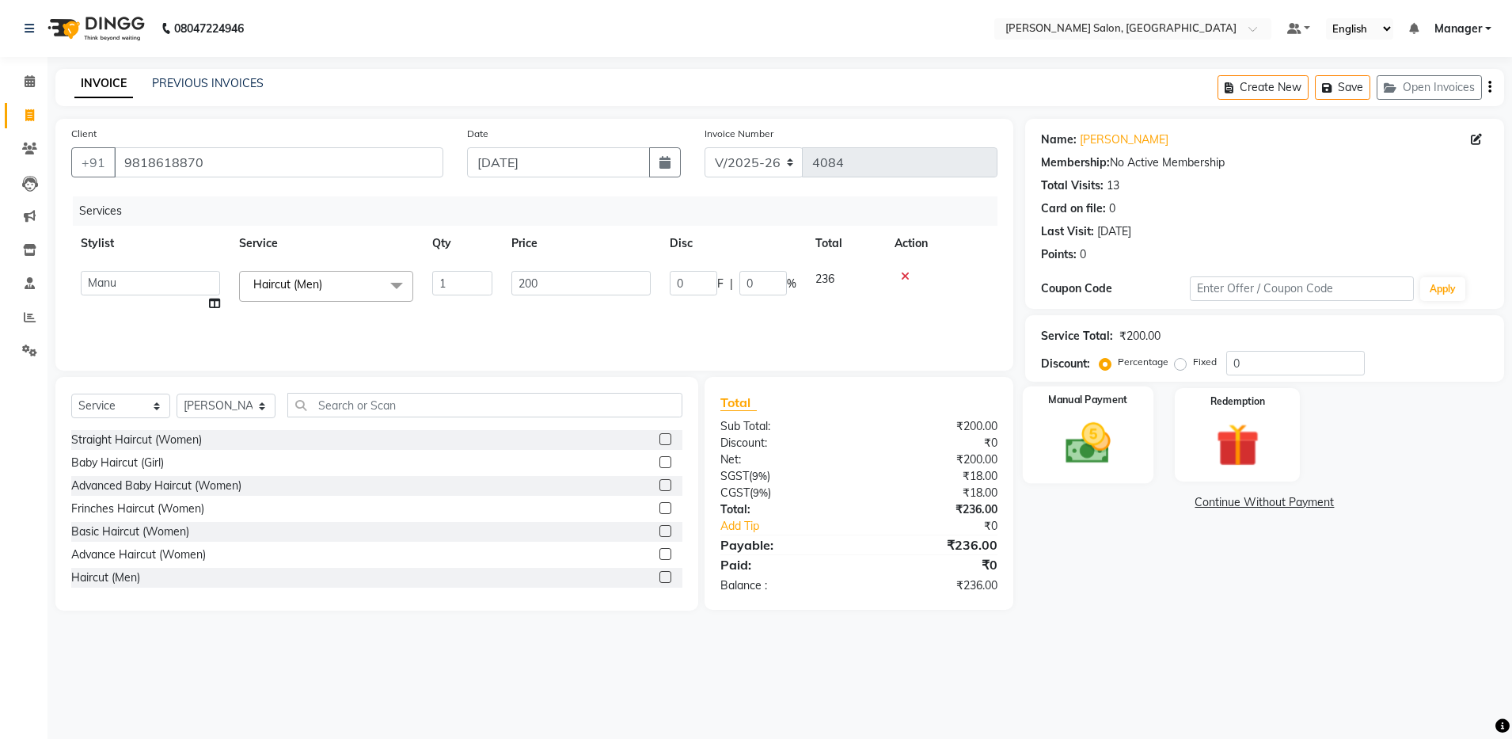
click at [1075, 443] on img at bounding box center [1088, 443] width 74 height 52
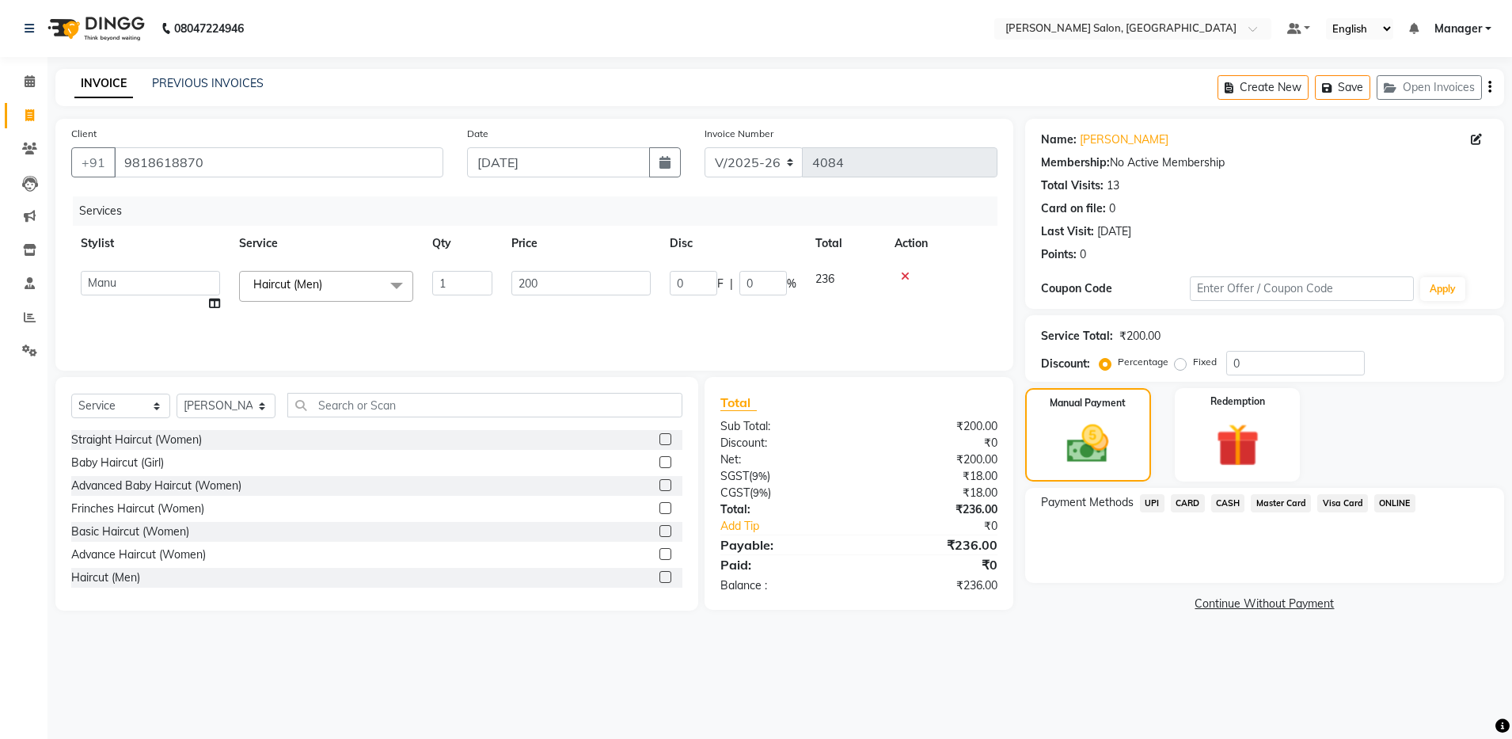
click at [1147, 504] on span "UPI" at bounding box center [1152, 503] width 25 height 18
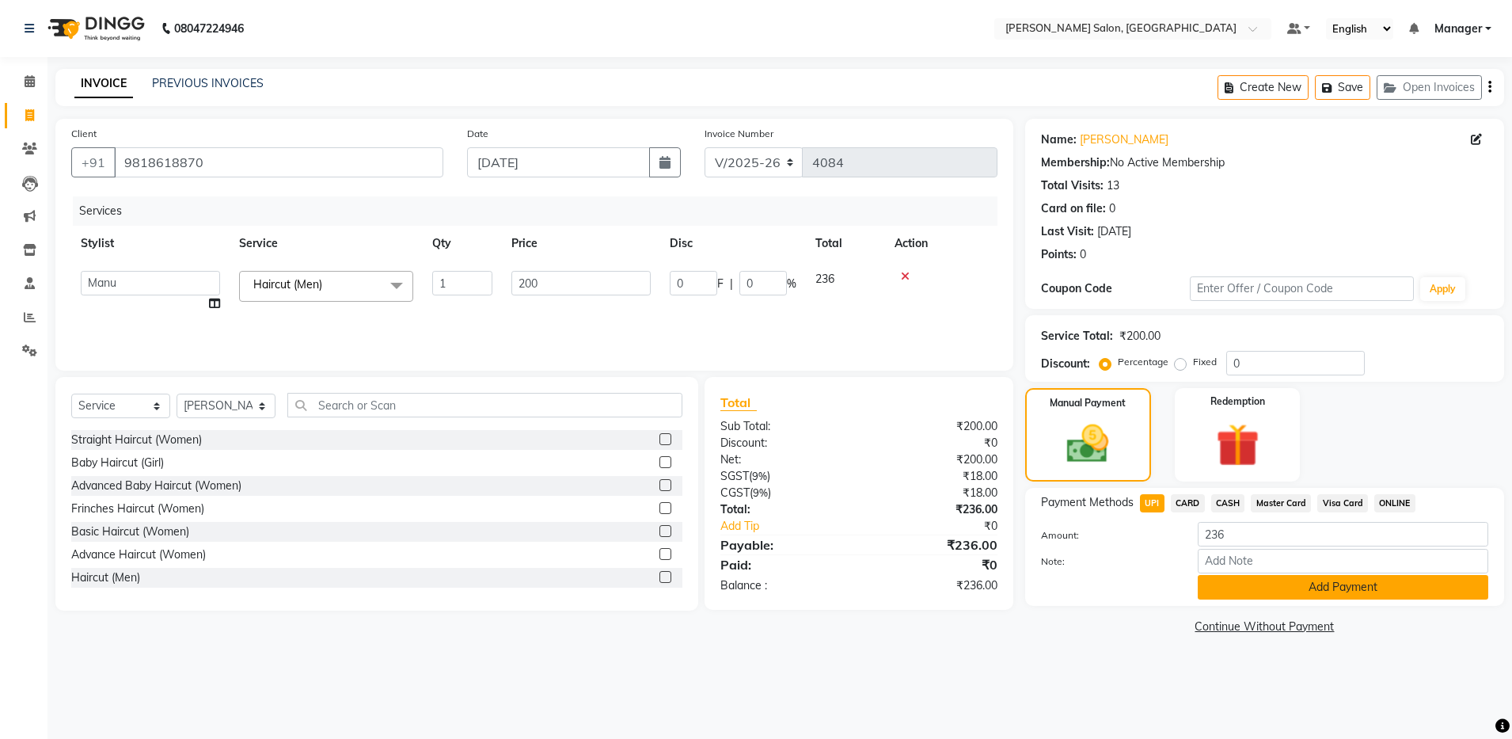
click at [1218, 577] on button "Add Payment" at bounding box center [1343, 587] width 291 height 25
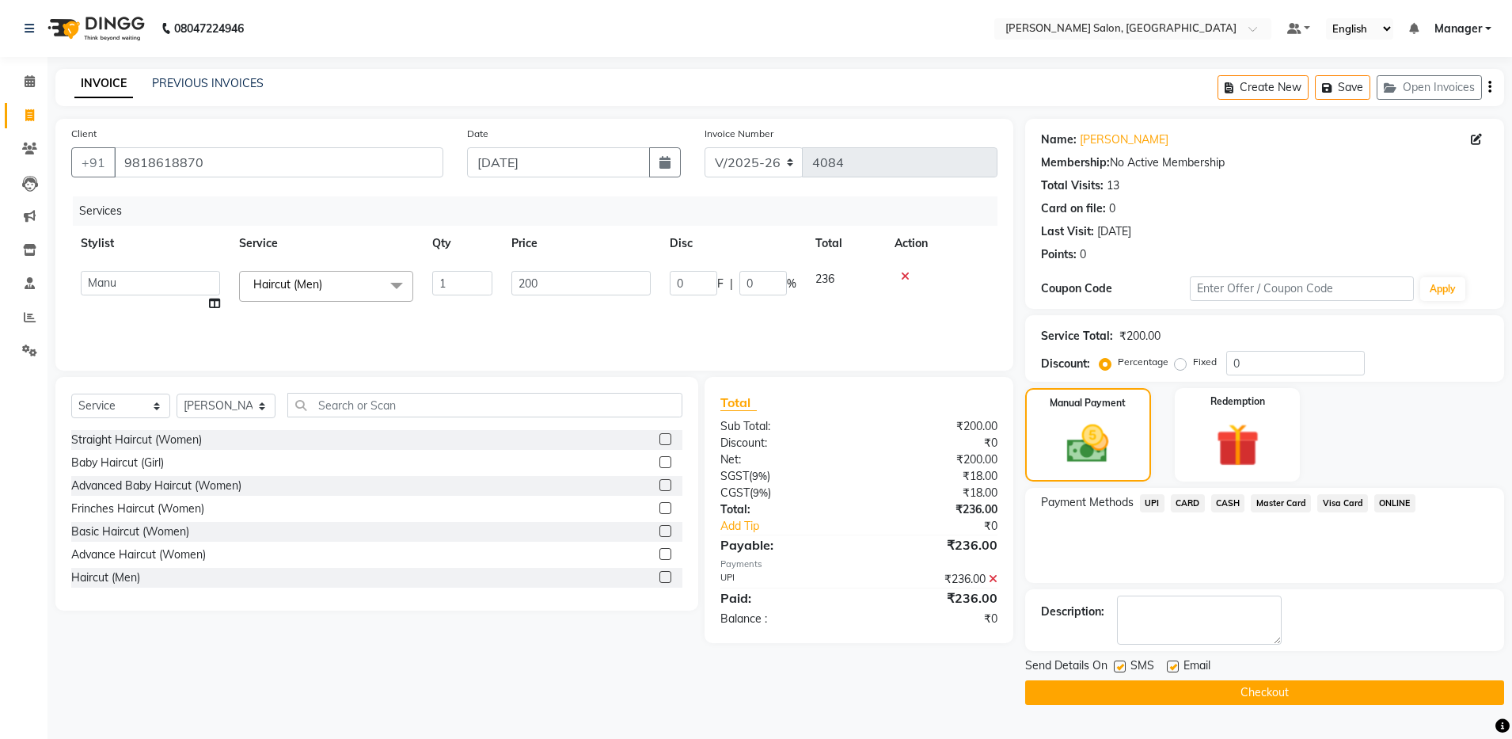
click at [1176, 663] on label at bounding box center [1173, 666] width 12 height 12
click at [1176, 663] on input "checkbox" at bounding box center [1172, 667] width 10 height 10
checkbox input "false"
click at [1118, 669] on label at bounding box center [1120, 666] width 12 height 12
click at [1118, 669] on input "checkbox" at bounding box center [1119, 667] width 10 height 10
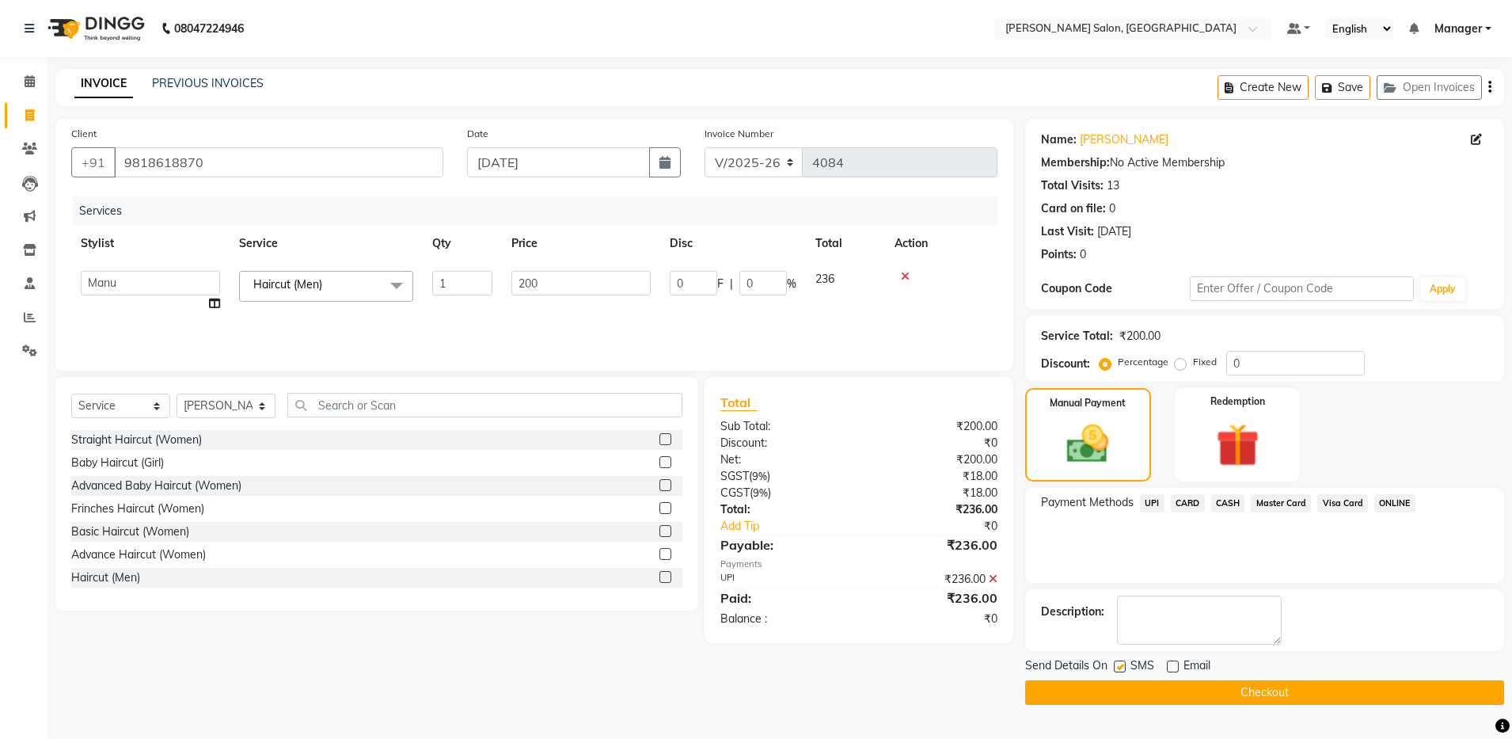
checkbox input "false"
click at [1118, 685] on button "Checkout" at bounding box center [1264, 692] width 479 height 25
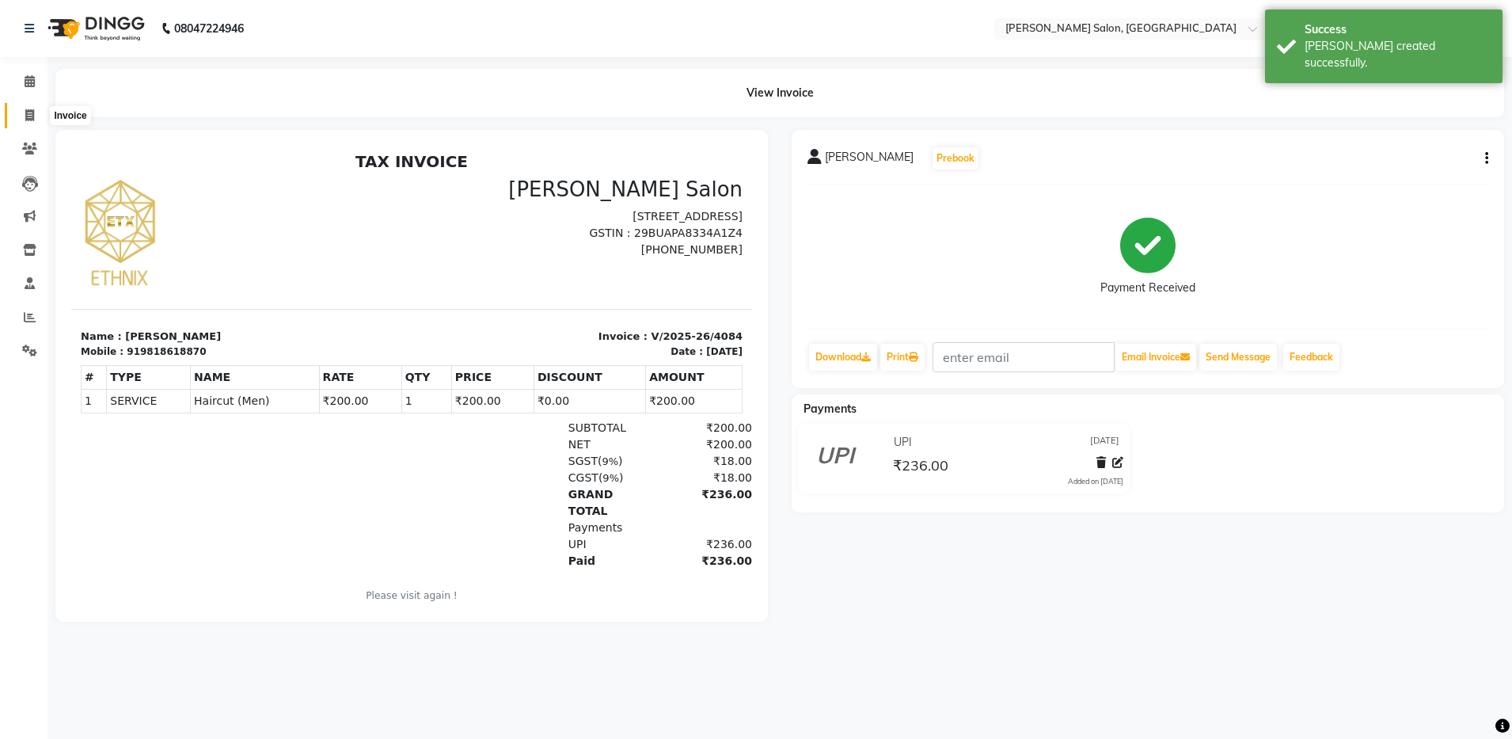
click at [32, 110] on icon at bounding box center [29, 115] width 9 height 12
select select "service"
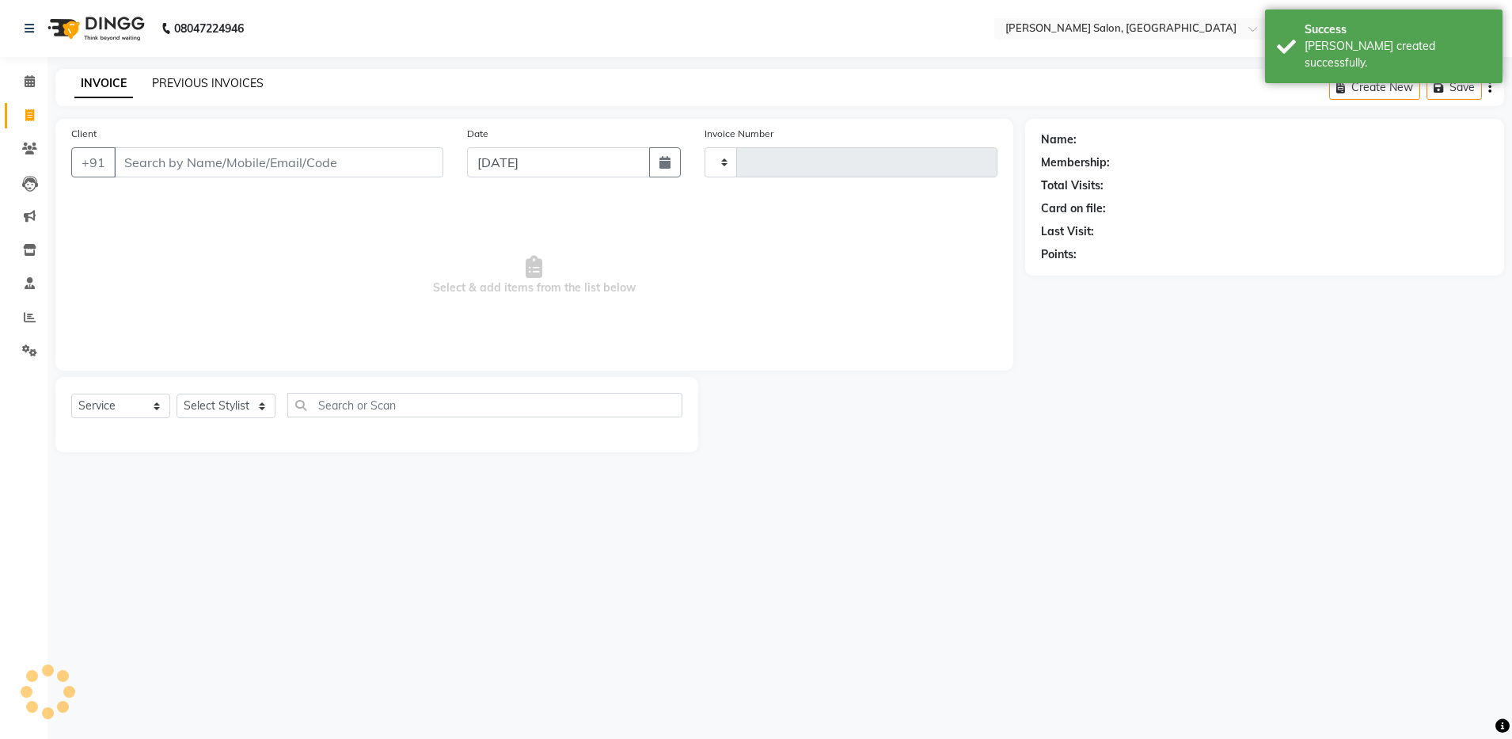
type input "4085"
select select "4781"
click at [189, 89] on link "PREVIOUS INVOICES" at bounding box center [208, 83] width 112 height 14
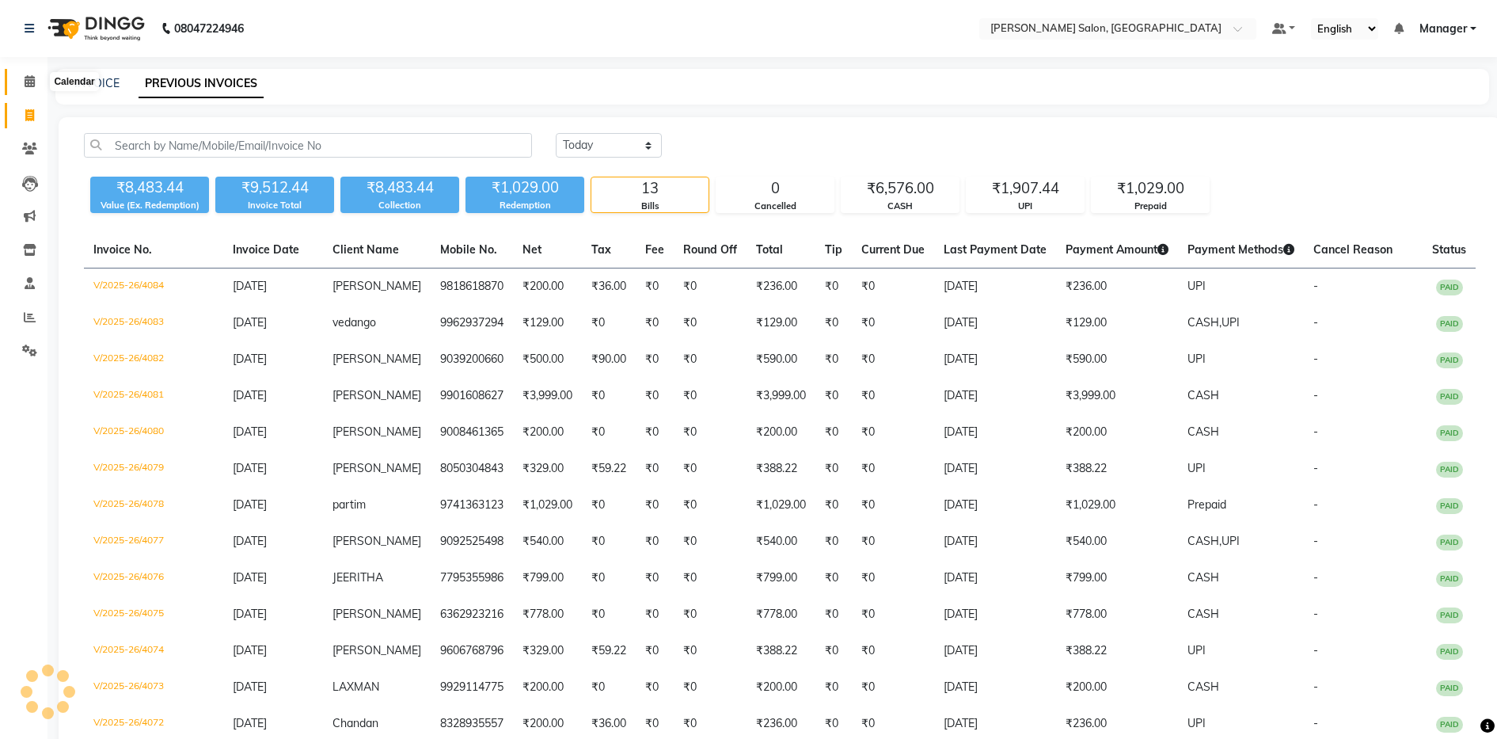
click at [16, 84] on span at bounding box center [30, 82] width 28 height 18
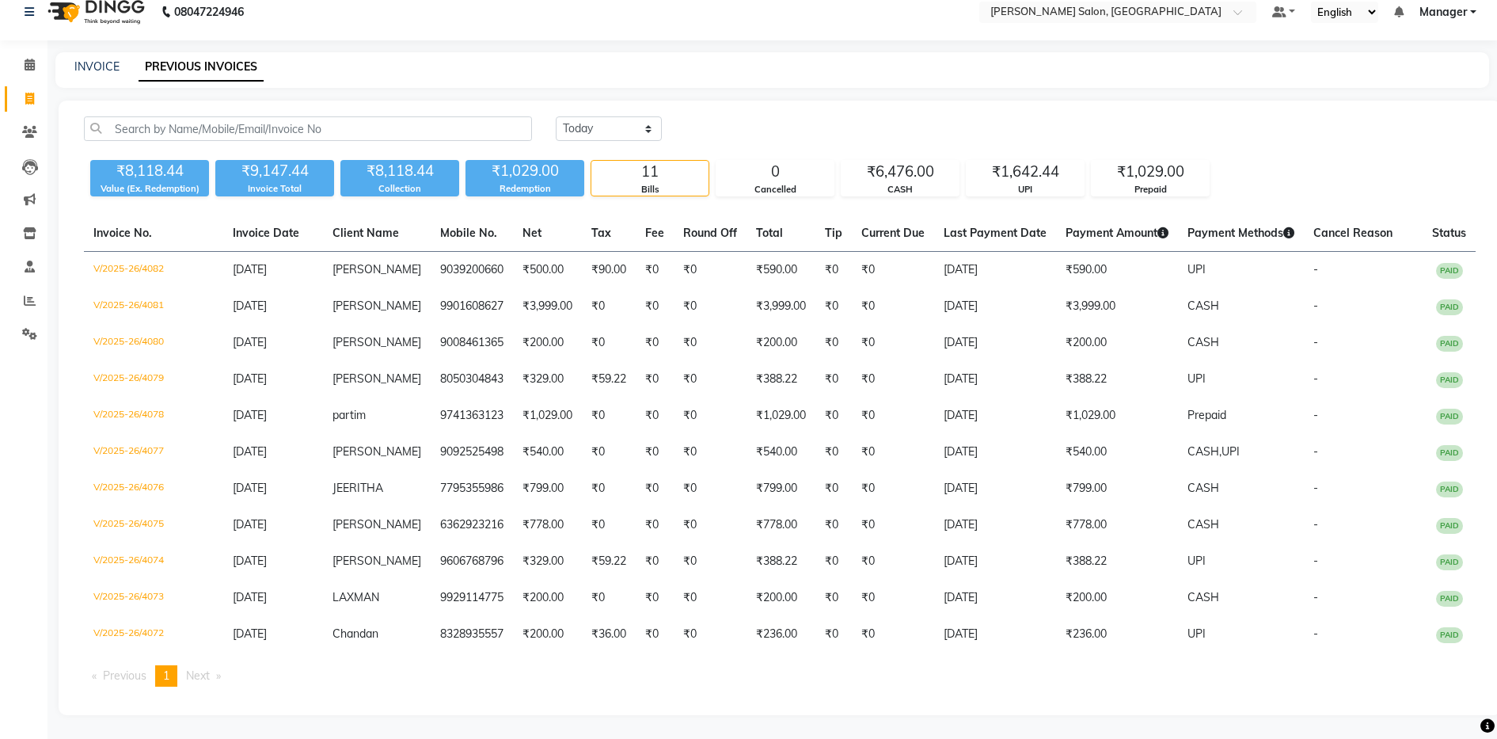
scroll to position [32, 0]
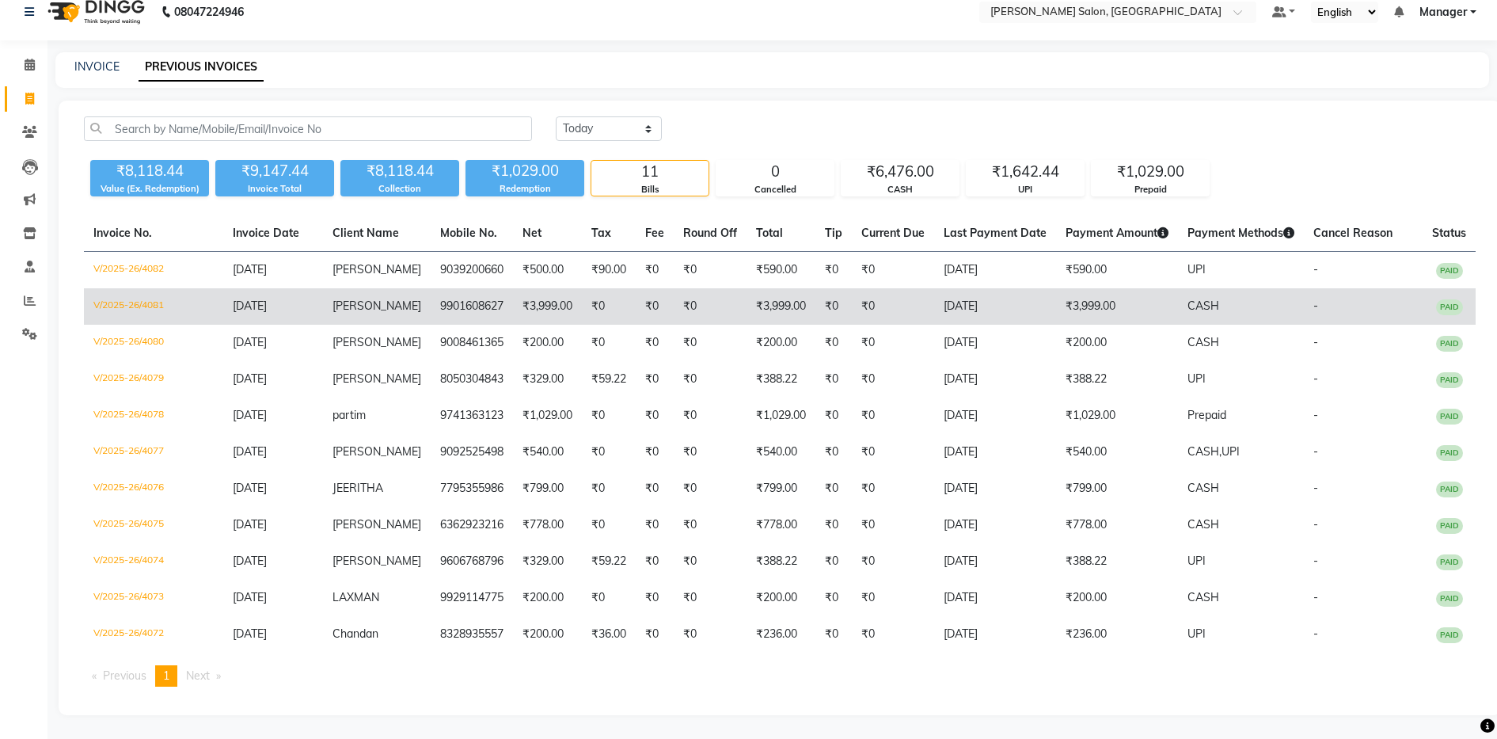
drag, startPoint x: 562, startPoint y: 45, endPoint x: 484, endPoint y: 280, distance: 247.9
click at [493, 223] on main "INVOICE PREVIOUS INVOICES Today Yesterday Custom Range ₹8,118.44 Value (Ex. Red…" at bounding box center [773, 395] width 1450 height 686
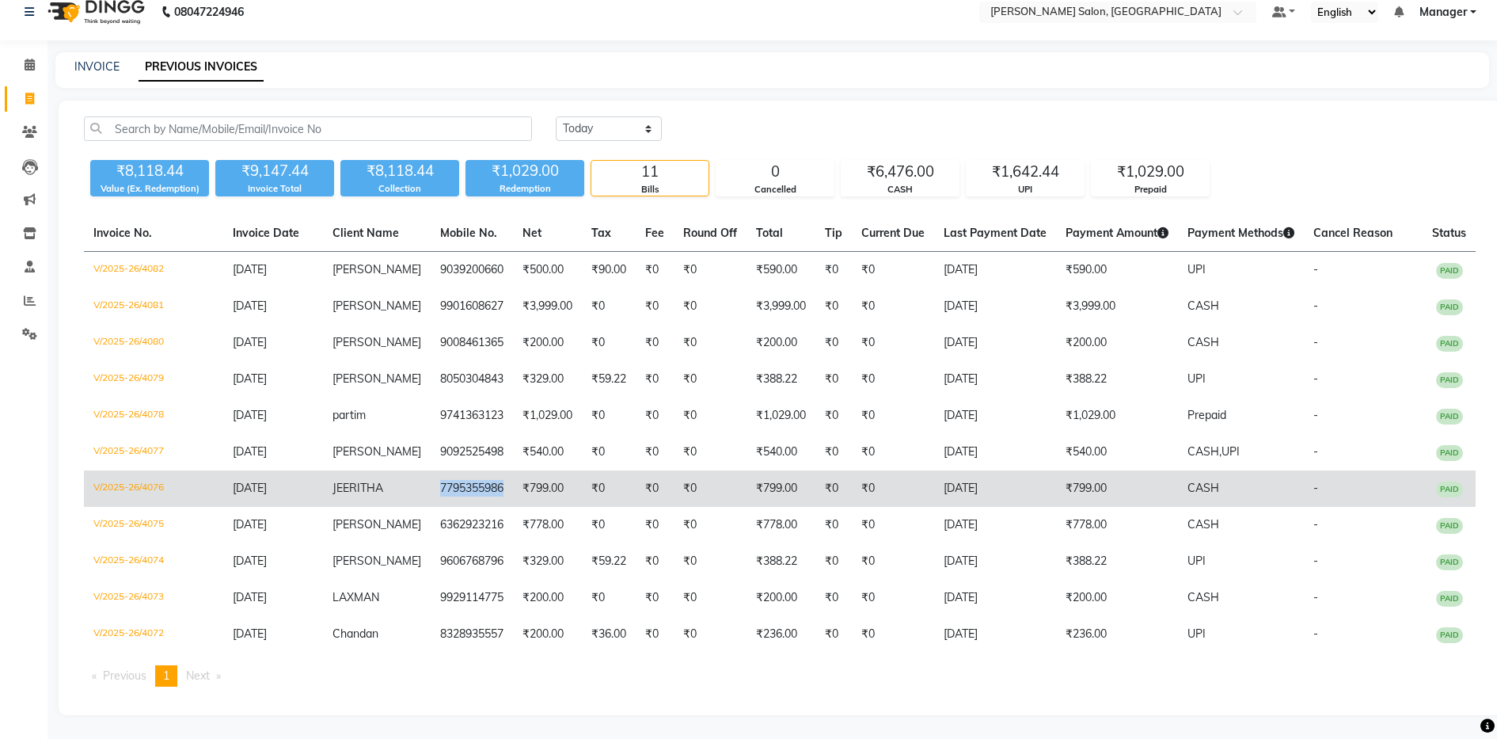
copy td "7795355986"
drag, startPoint x: 421, startPoint y: 472, endPoint x: 496, endPoint y: 464, distance: 74.8
click at [496, 470] on td "7795355986" at bounding box center [472, 488] width 82 height 36
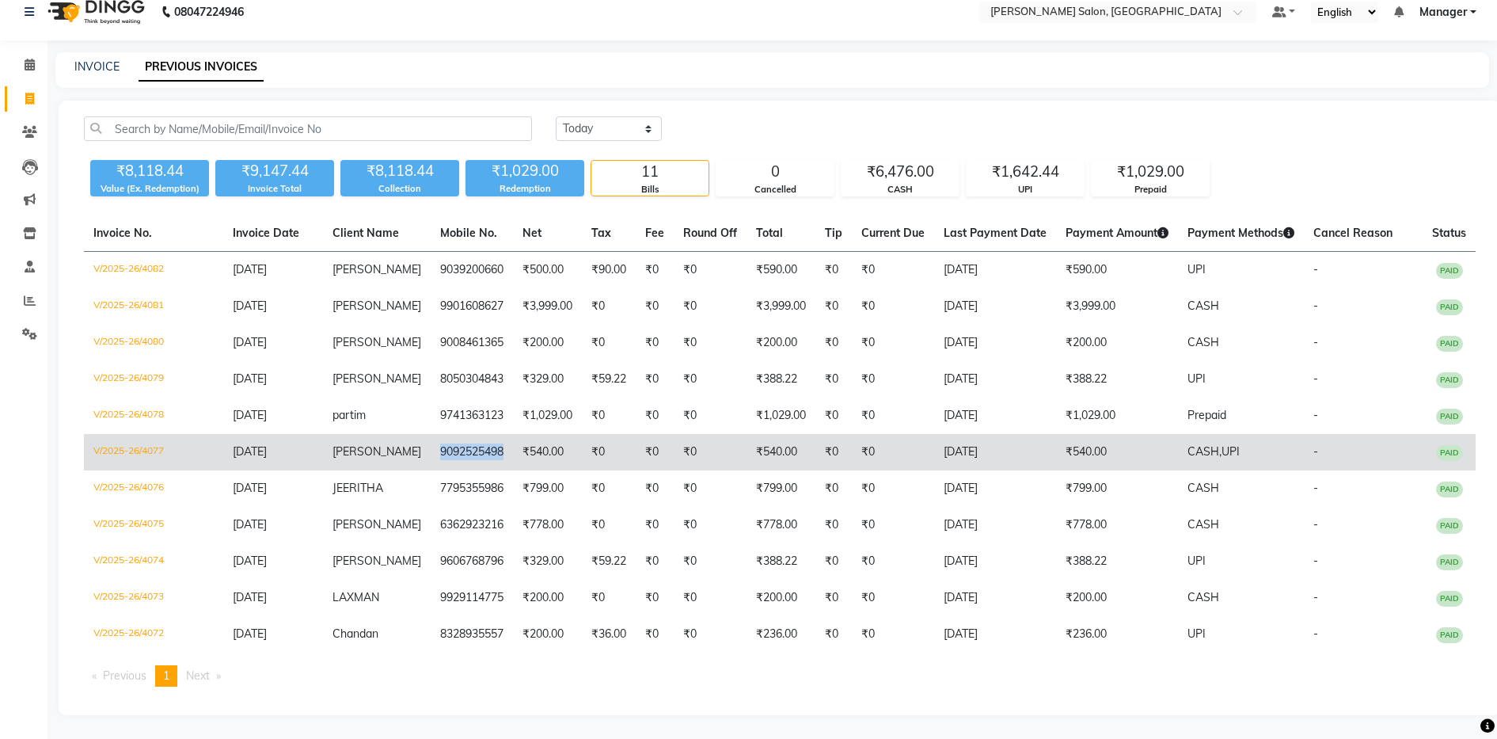
drag, startPoint x: 417, startPoint y: 436, endPoint x: 493, endPoint y: 448, distance: 76.9
click at [493, 448] on td "9092525498" at bounding box center [472, 452] width 82 height 36
copy td "9092525498"
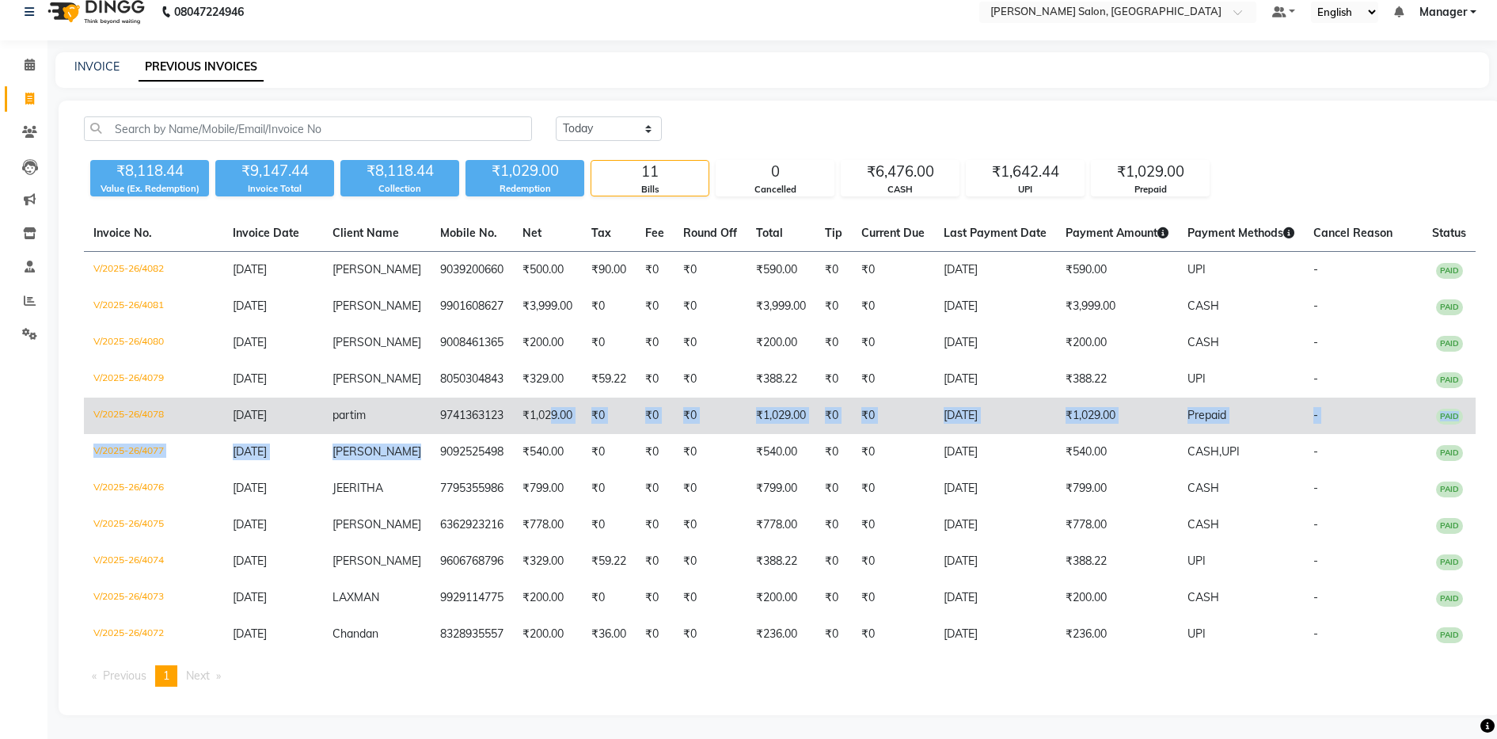
drag, startPoint x: 417, startPoint y: 431, endPoint x: 538, endPoint y: 394, distance: 125.7
click at [538, 394] on tbody "V/2025-26/4082 01-09-2025 Ajitha 9039200660 ₹500.00 ₹90.00 ₹0 ₹0 ₹590.00 ₹0 ₹0 …" at bounding box center [780, 452] width 1392 height 401
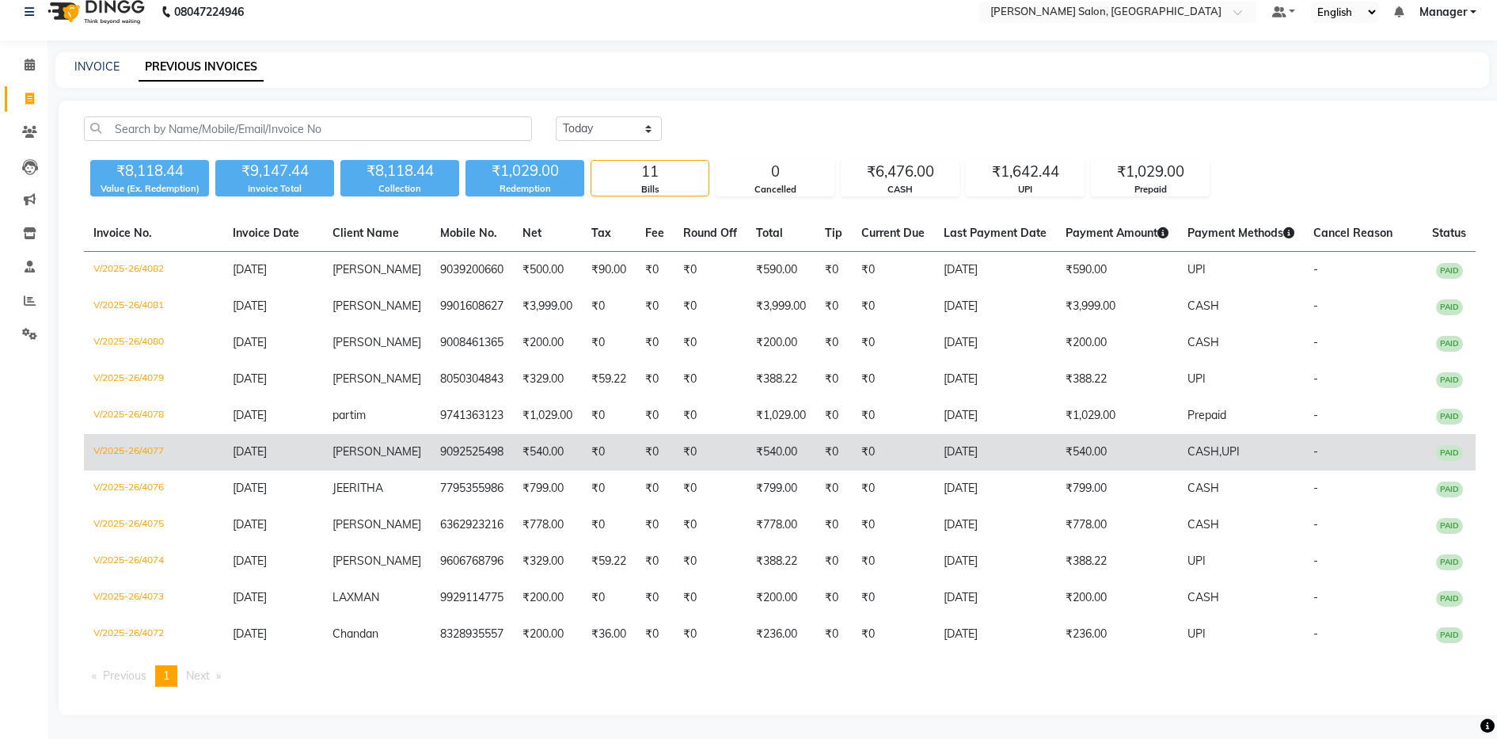
click at [636, 447] on td "₹0" at bounding box center [655, 452] width 38 height 36
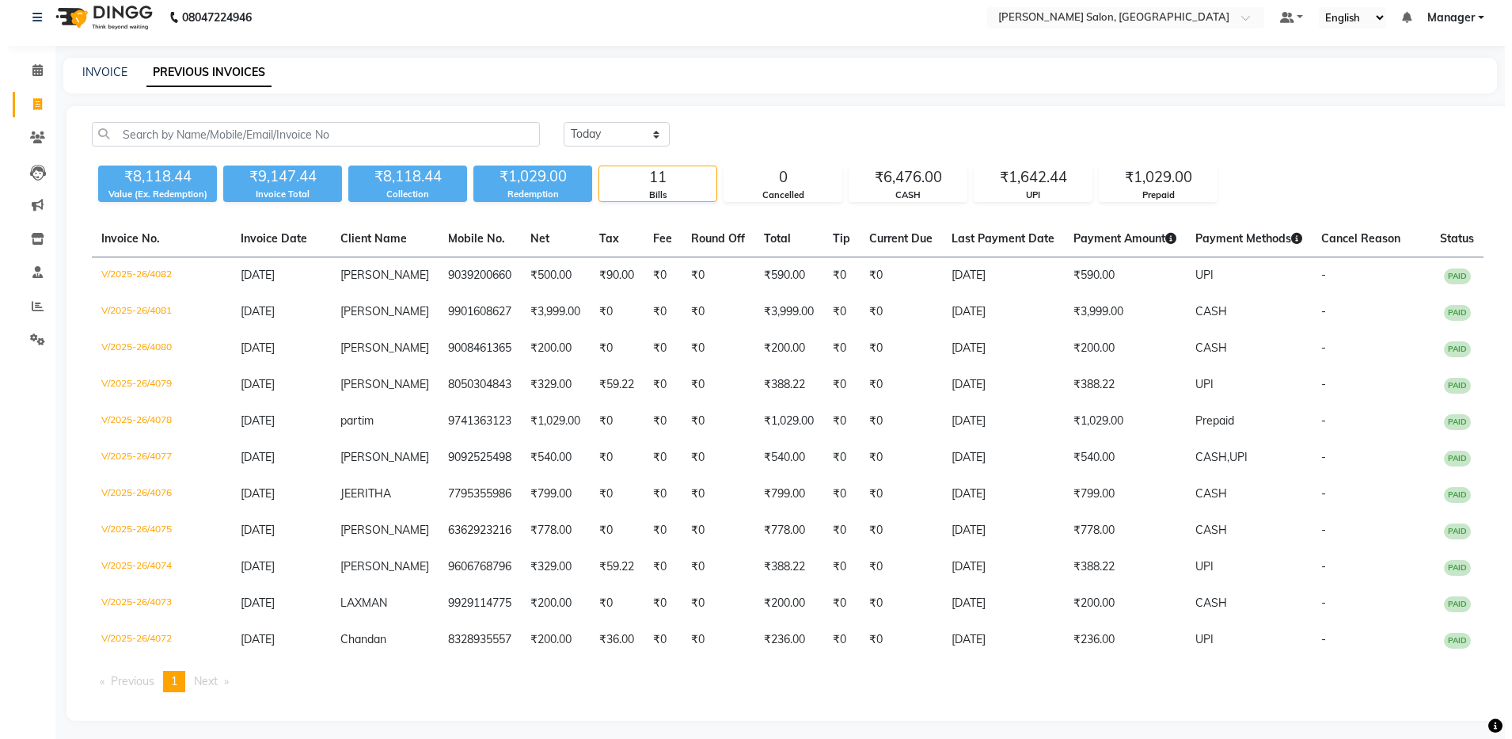
scroll to position [0, 0]
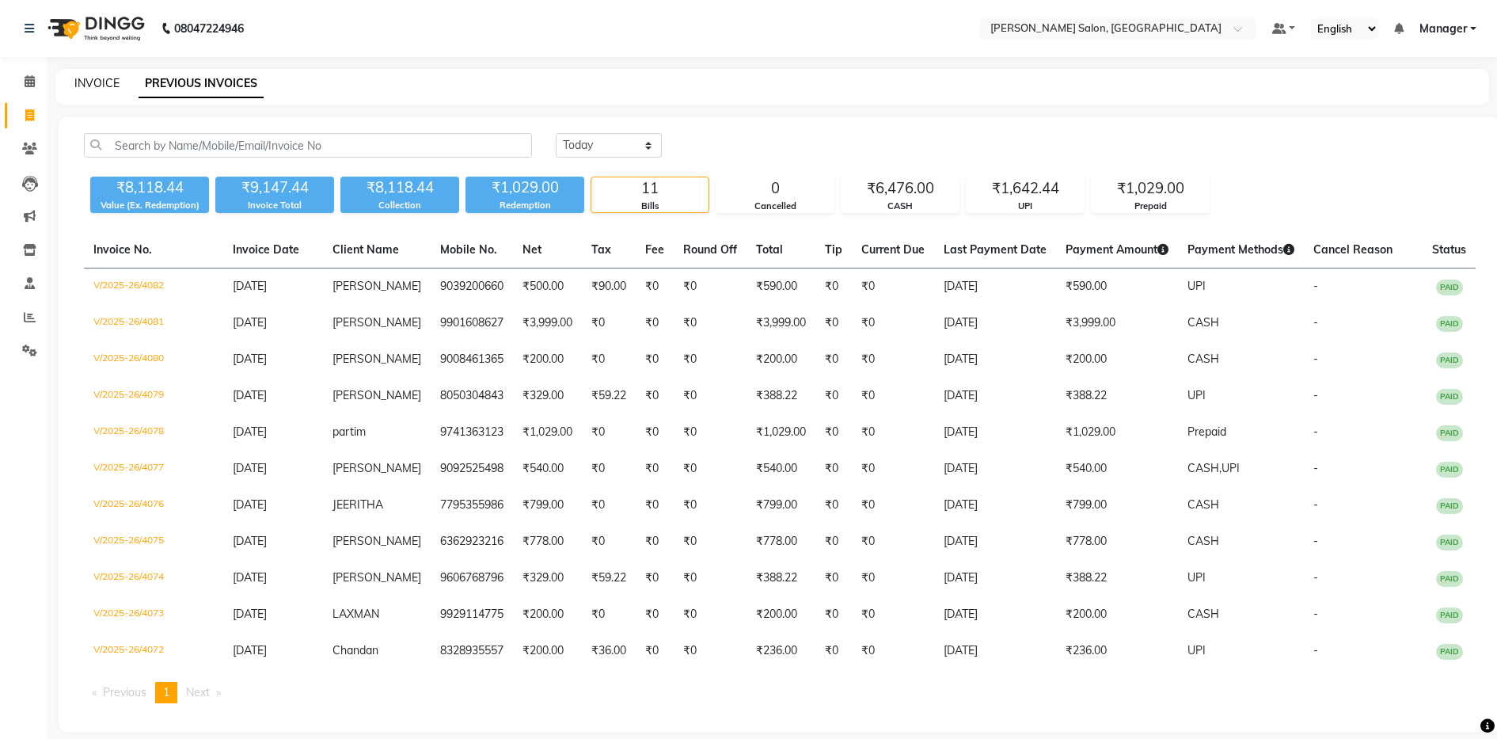
click at [78, 83] on link "INVOICE" at bounding box center [96, 83] width 45 height 14
select select "service"
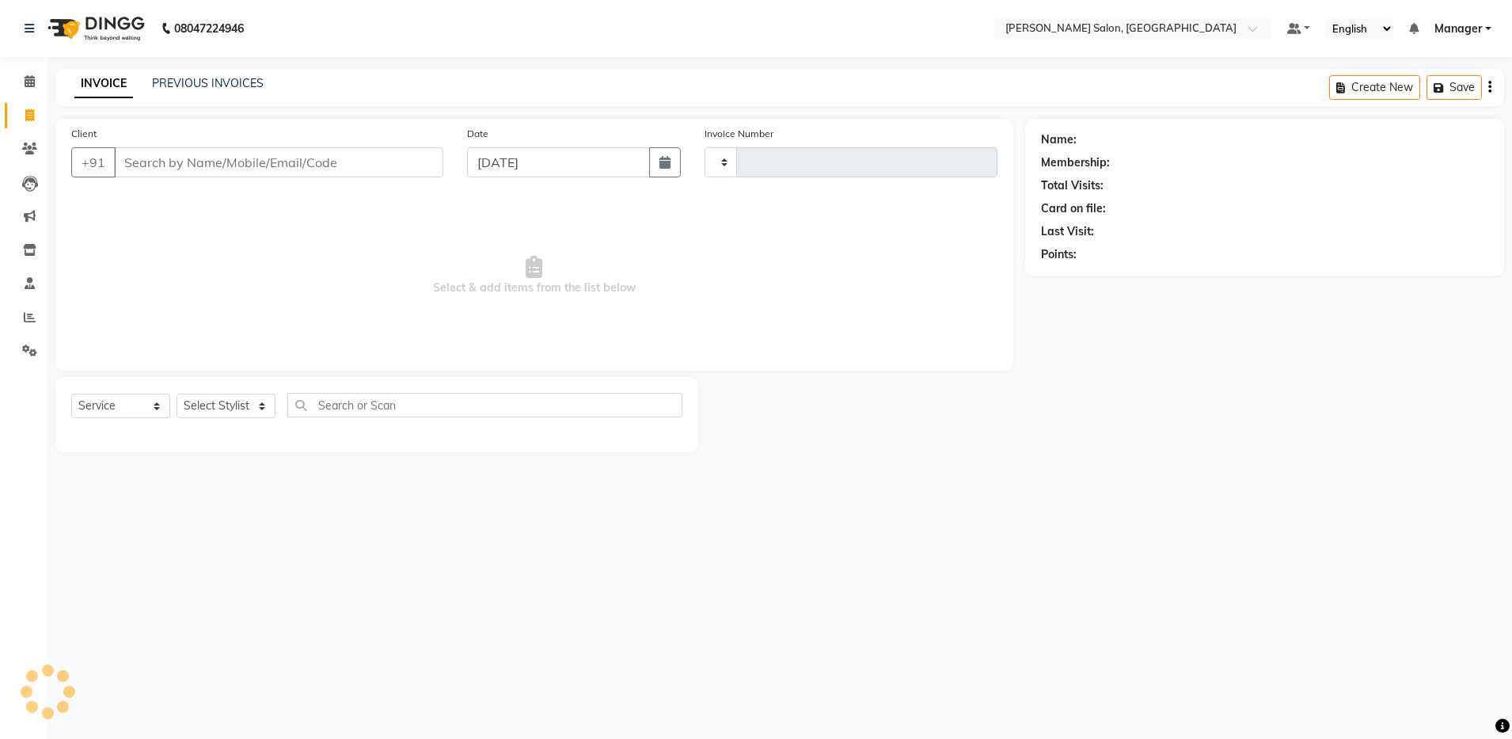
type input "4083"
select select "4781"
click at [227, 131] on div "Client +91" at bounding box center [257, 157] width 396 height 65
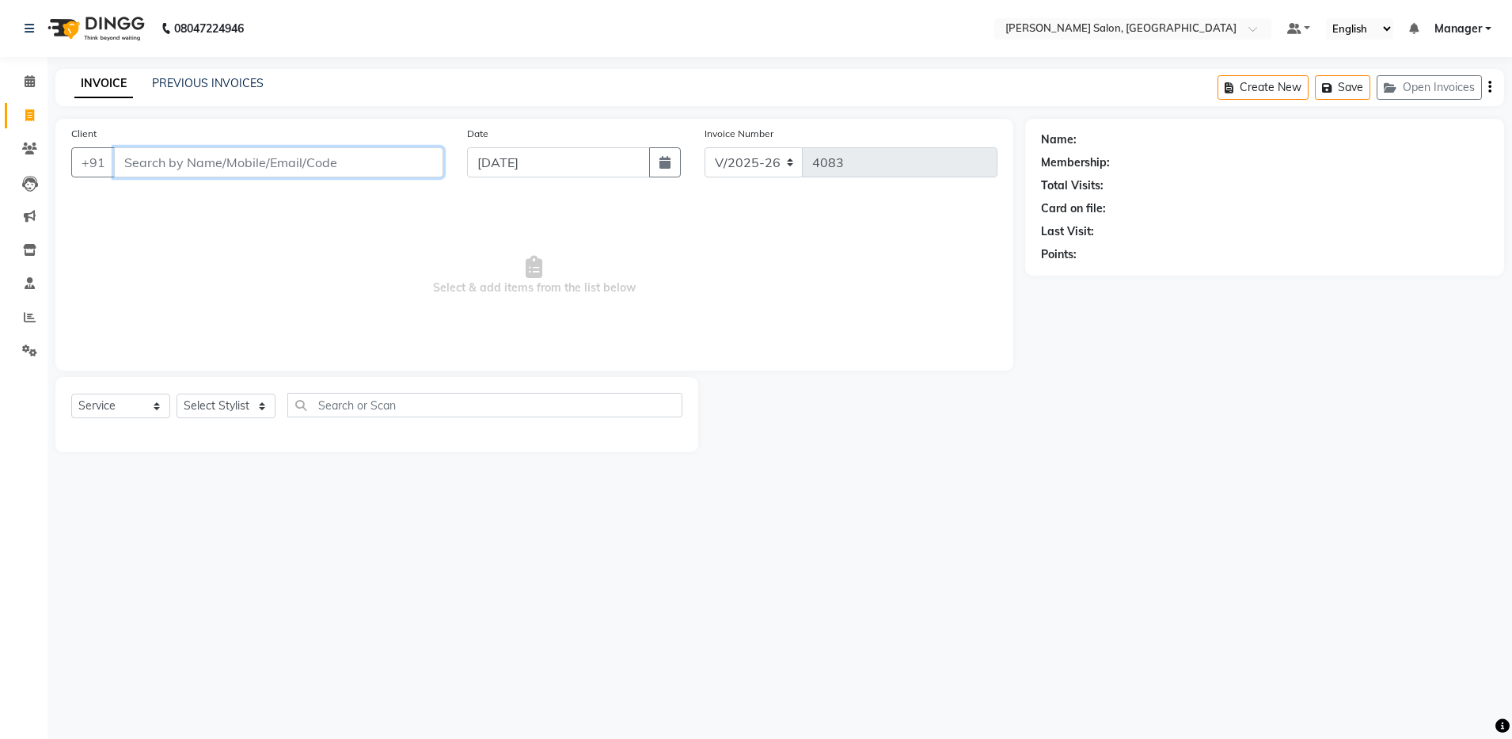
click at [224, 172] on input "Client" at bounding box center [278, 162] width 329 height 30
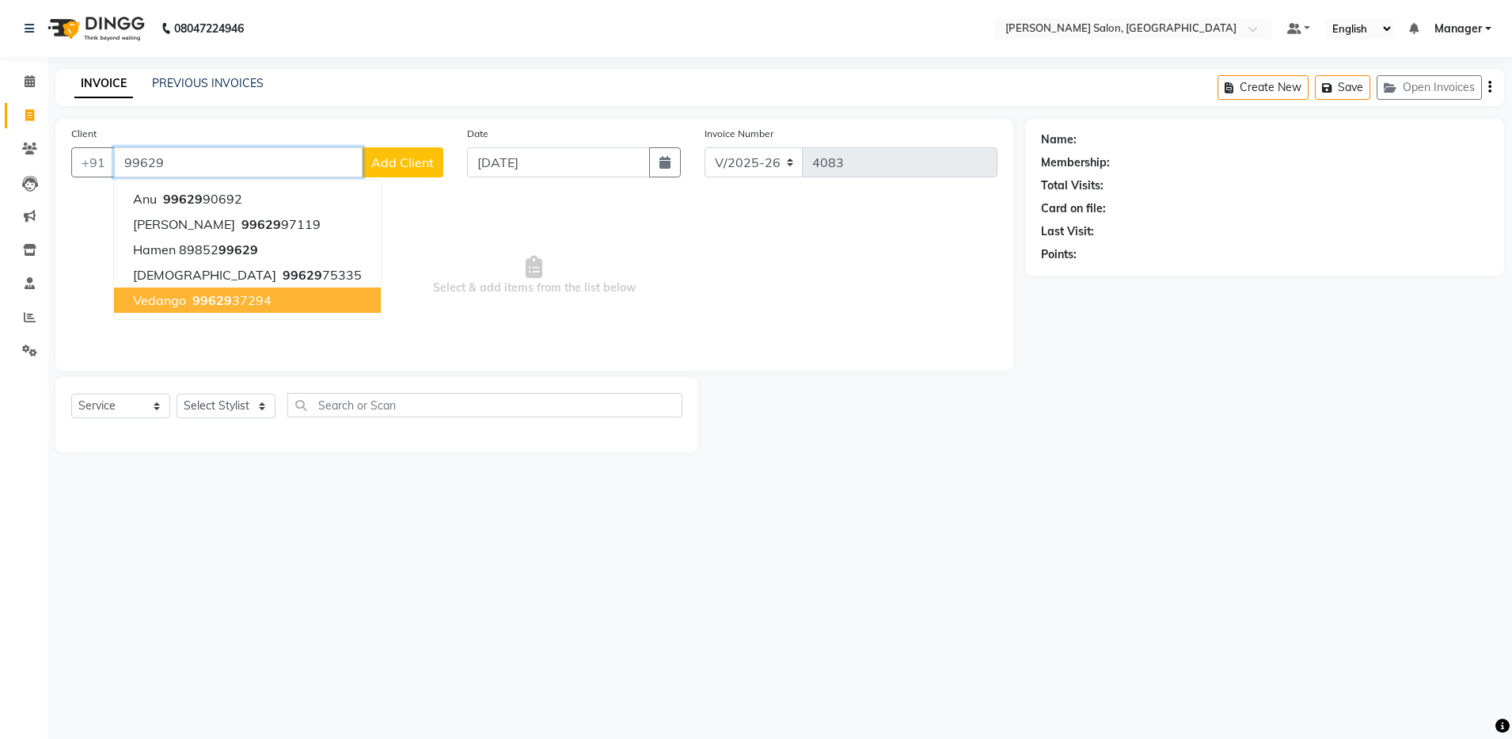
click at [219, 290] on button "vedango 99629 37294" at bounding box center [247, 299] width 267 height 25
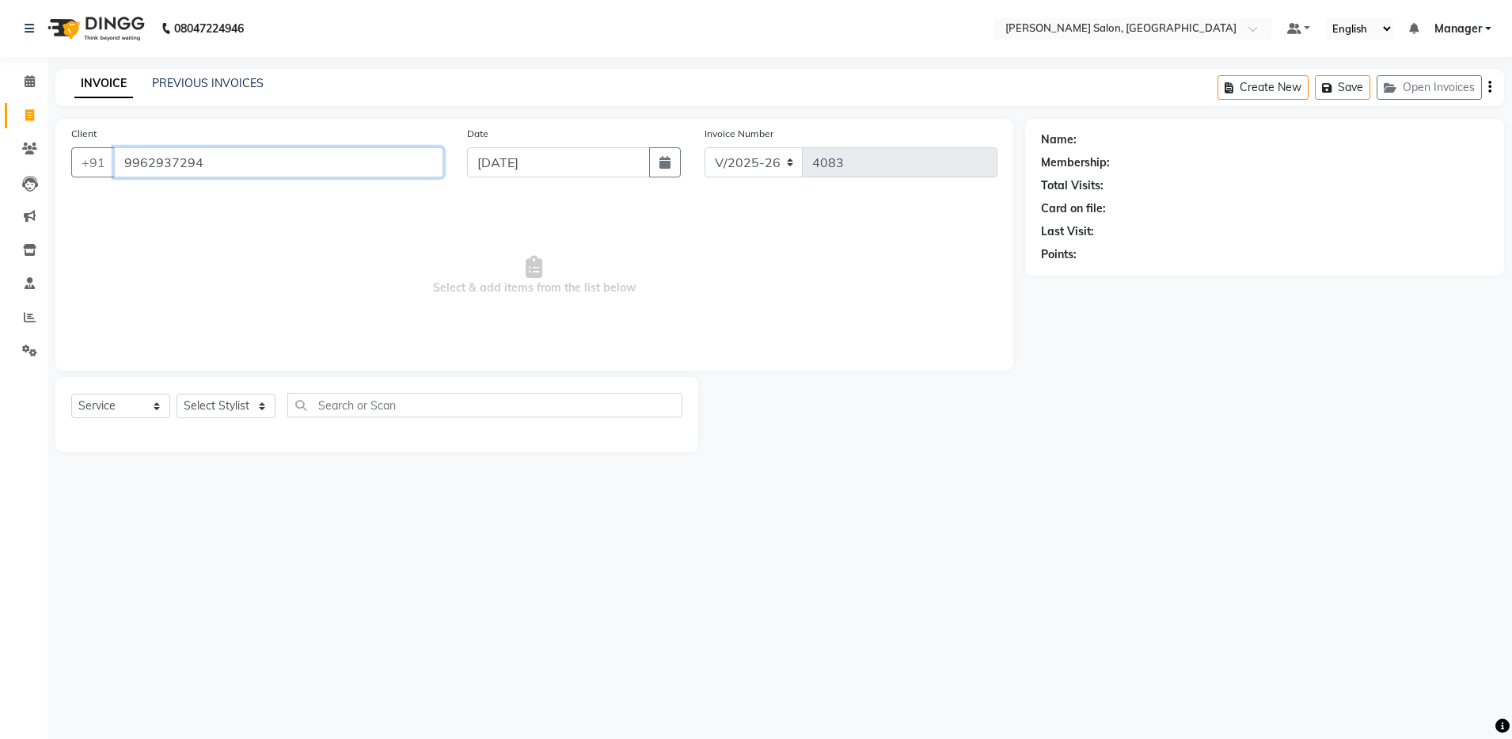
type input "9962937294"
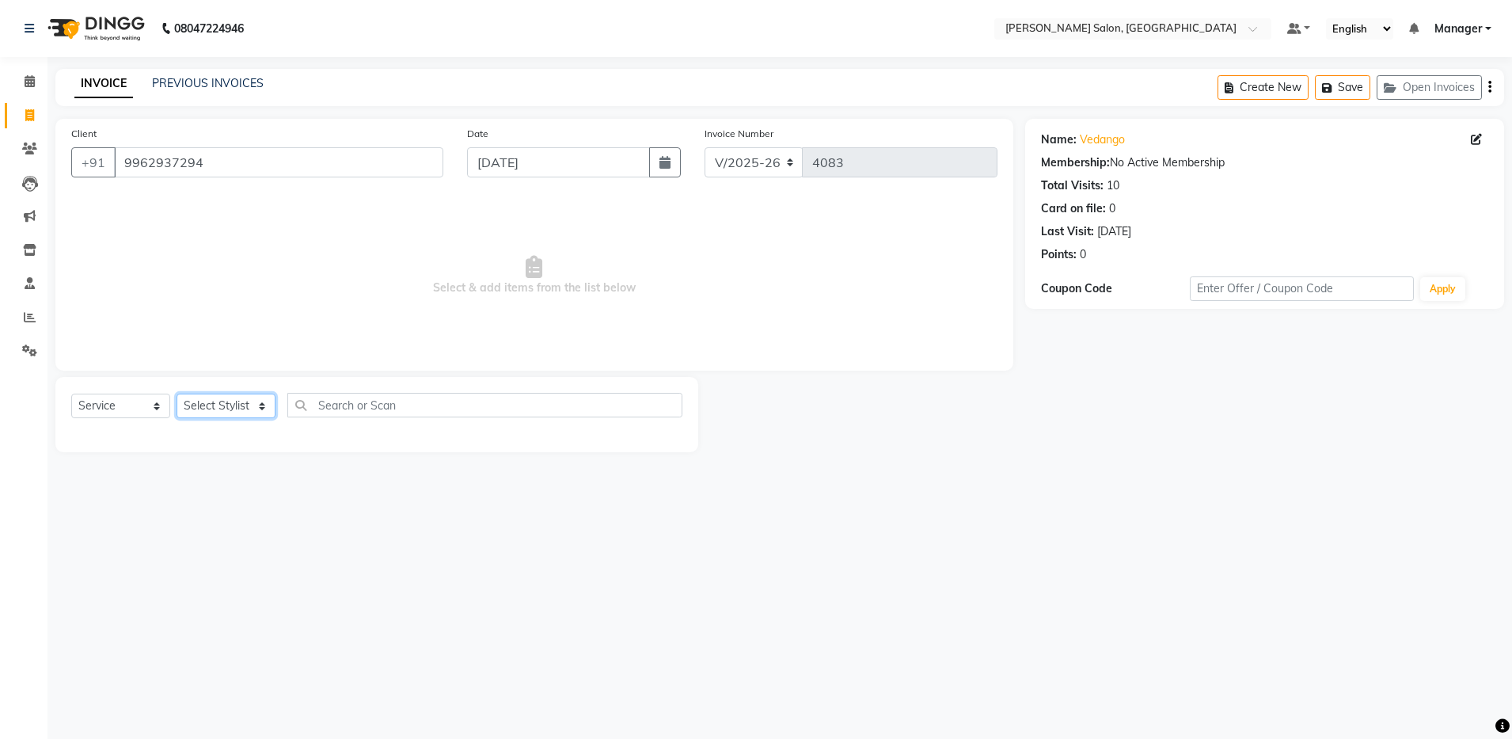
click at [234, 401] on select "Select Stylist Aarthi Abhishek Aisha Barbhuiya Aman Arjun Viswanathan Deep dolm…" at bounding box center [226, 405] width 99 height 25
select select "28896"
click at [177, 393] on select "Select Stylist Aarthi Abhishek Aisha Barbhuiya Aman Arjun Viswanathan Deep dolm…" at bounding box center [226, 405] width 99 height 25
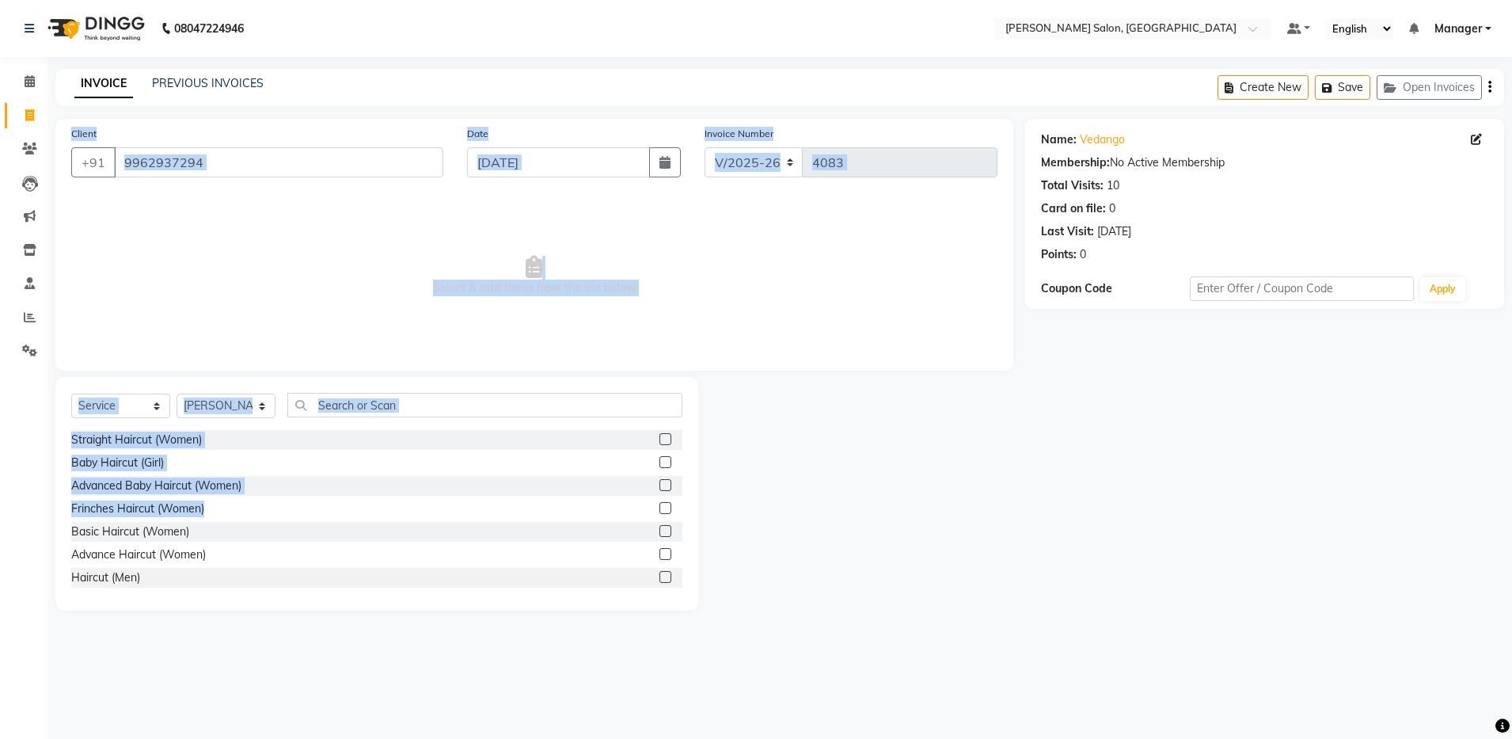
drag, startPoint x: 560, startPoint y: 496, endPoint x: 641, endPoint y: 153, distance: 353.1
click at [641, 153] on div "Client +91 9962937294 Date 01-09-2025 Invoice Number V/2025 V/2025-26 4083 Sele…" at bounding box center [535, 365] width 982 height 492
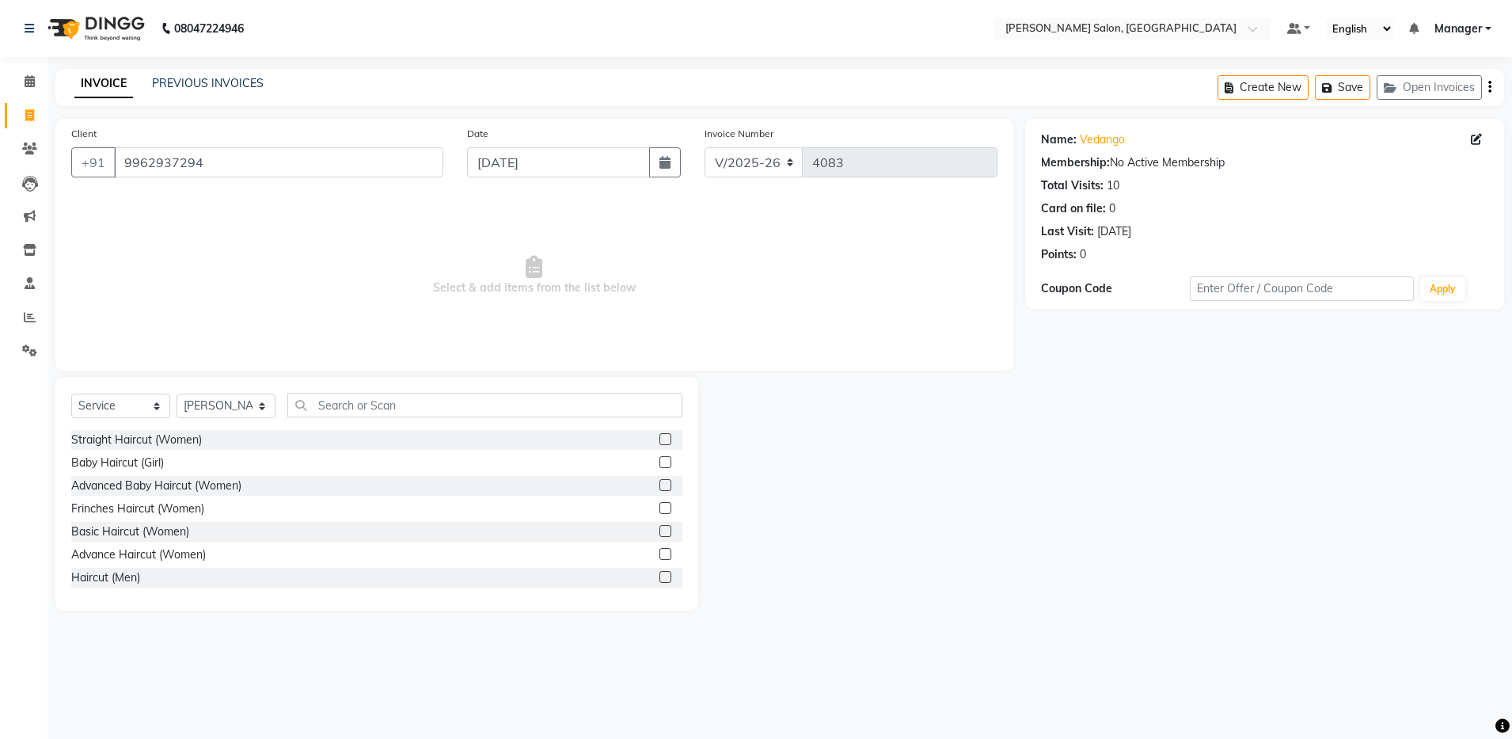
click at [730, 542] on div at bounding box center [861, 494] width 327 height 234
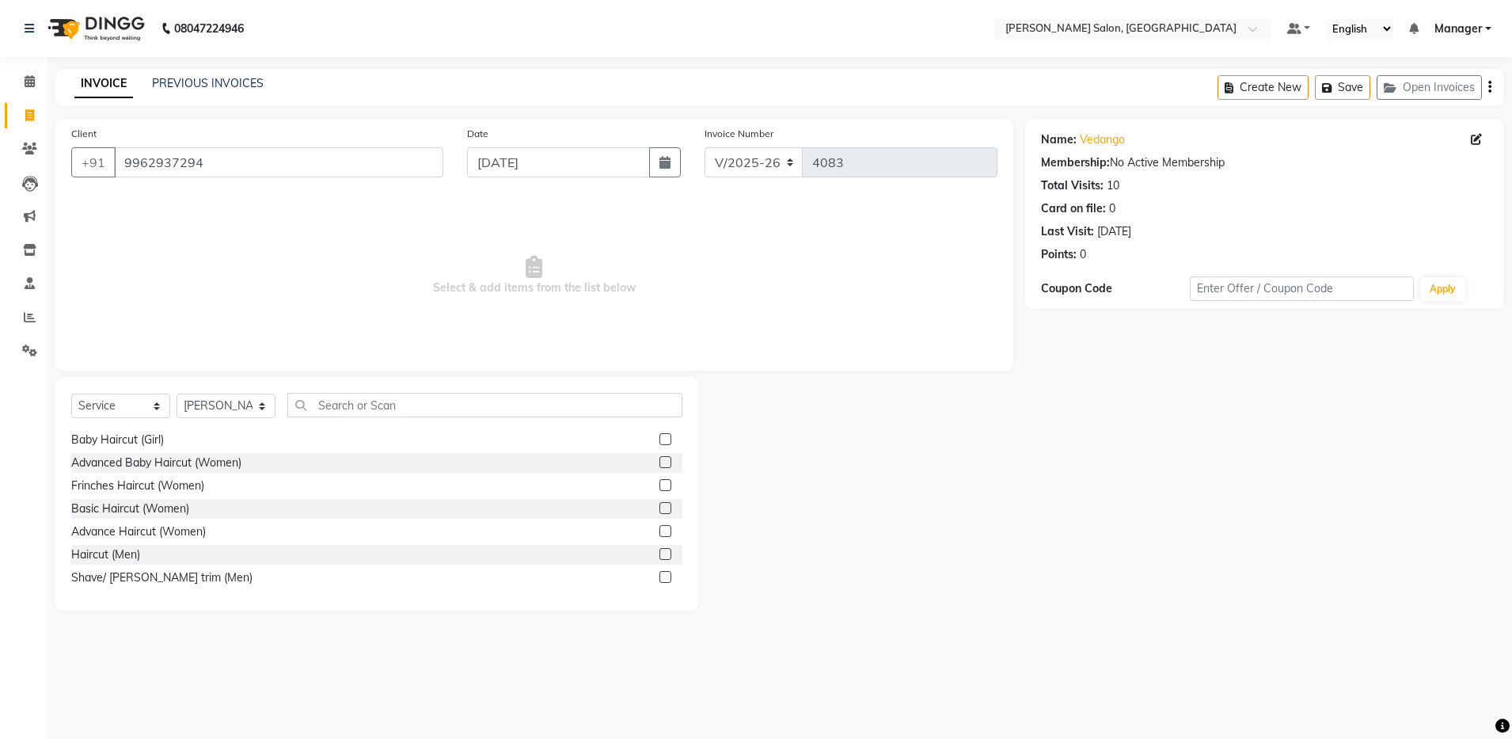
scroll to position [40, 0]
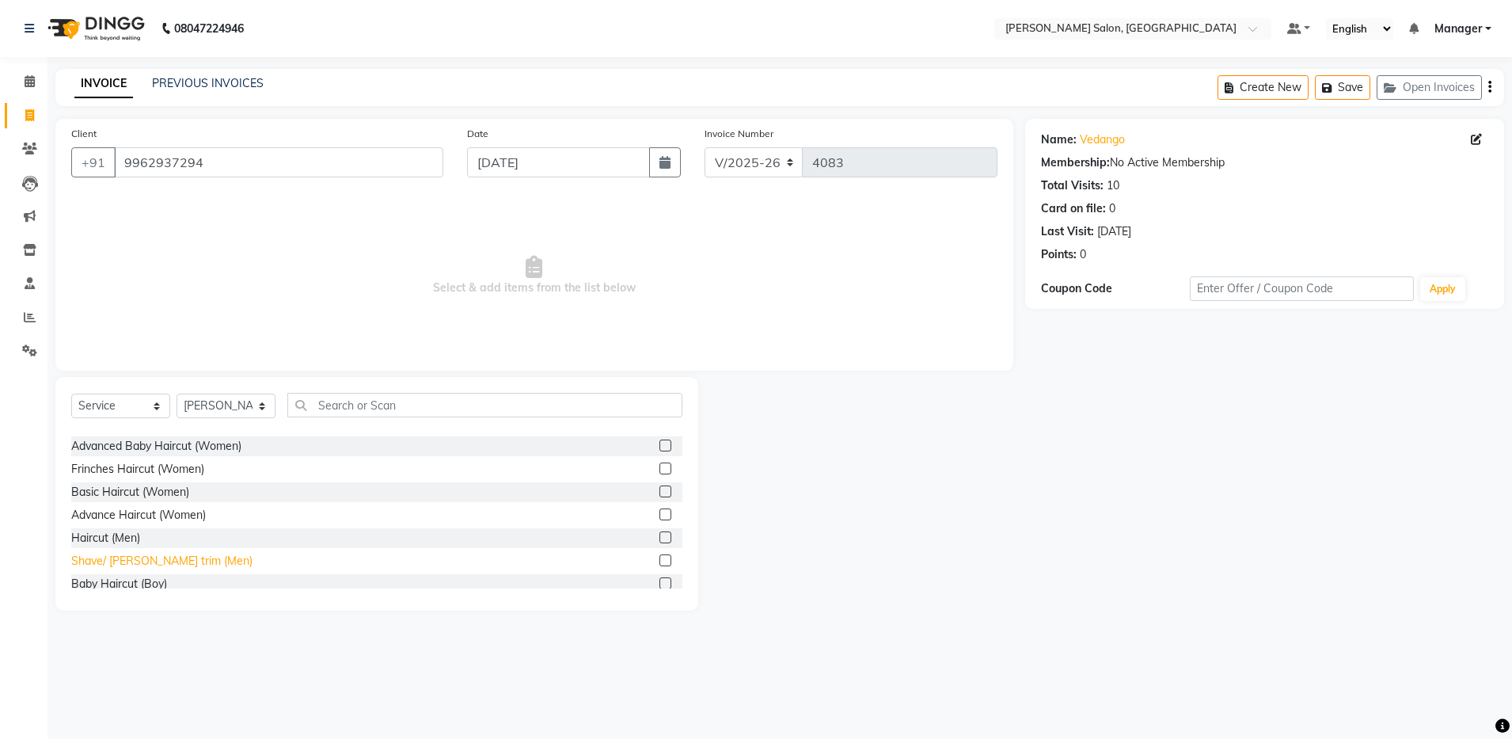
click at [139, 561] on div "Shave/ Beard trim (Men)" at bounding box center [161, 561] width 181 height 17
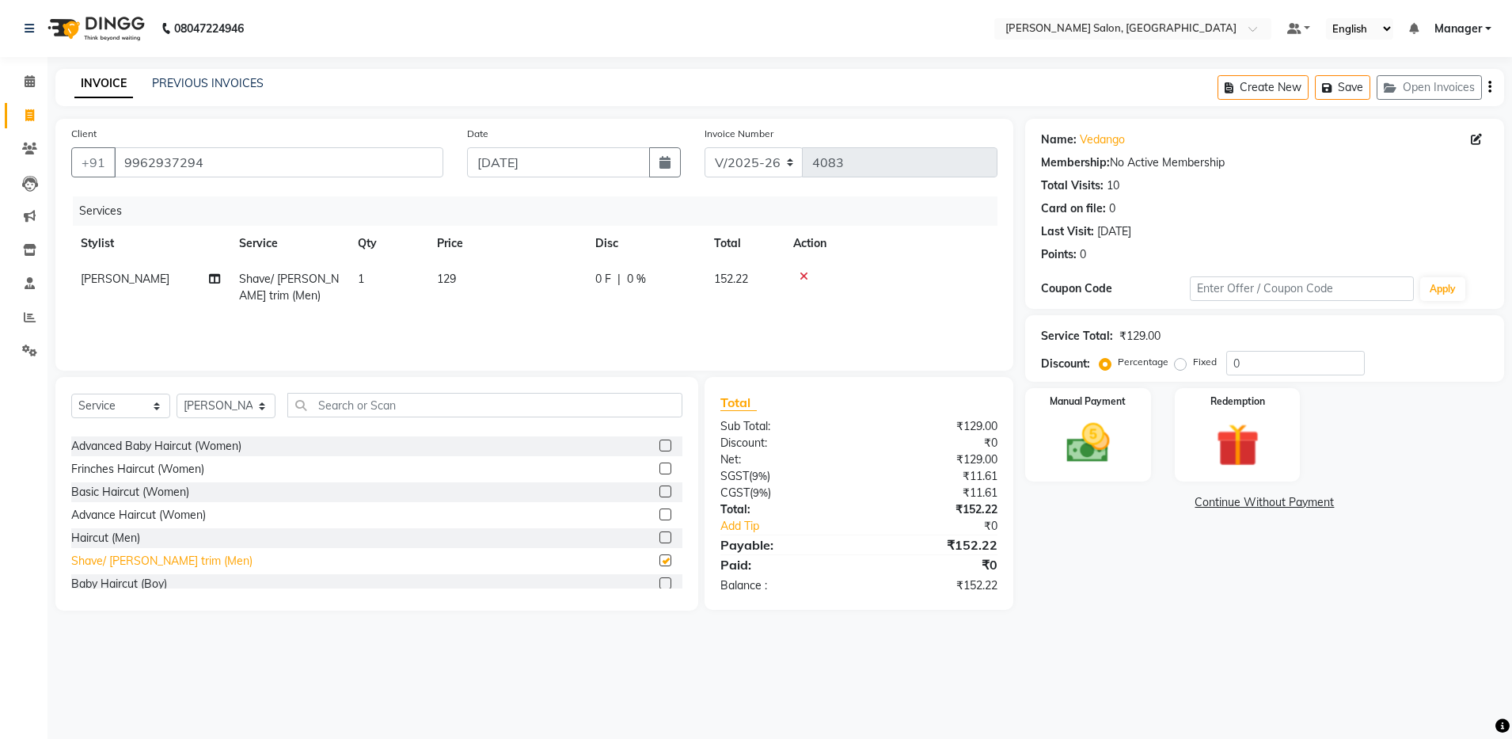
checkbox input "false"
click at [1490, 87] on icon "button" at bounding box center [1489, 87] width 3 height 1
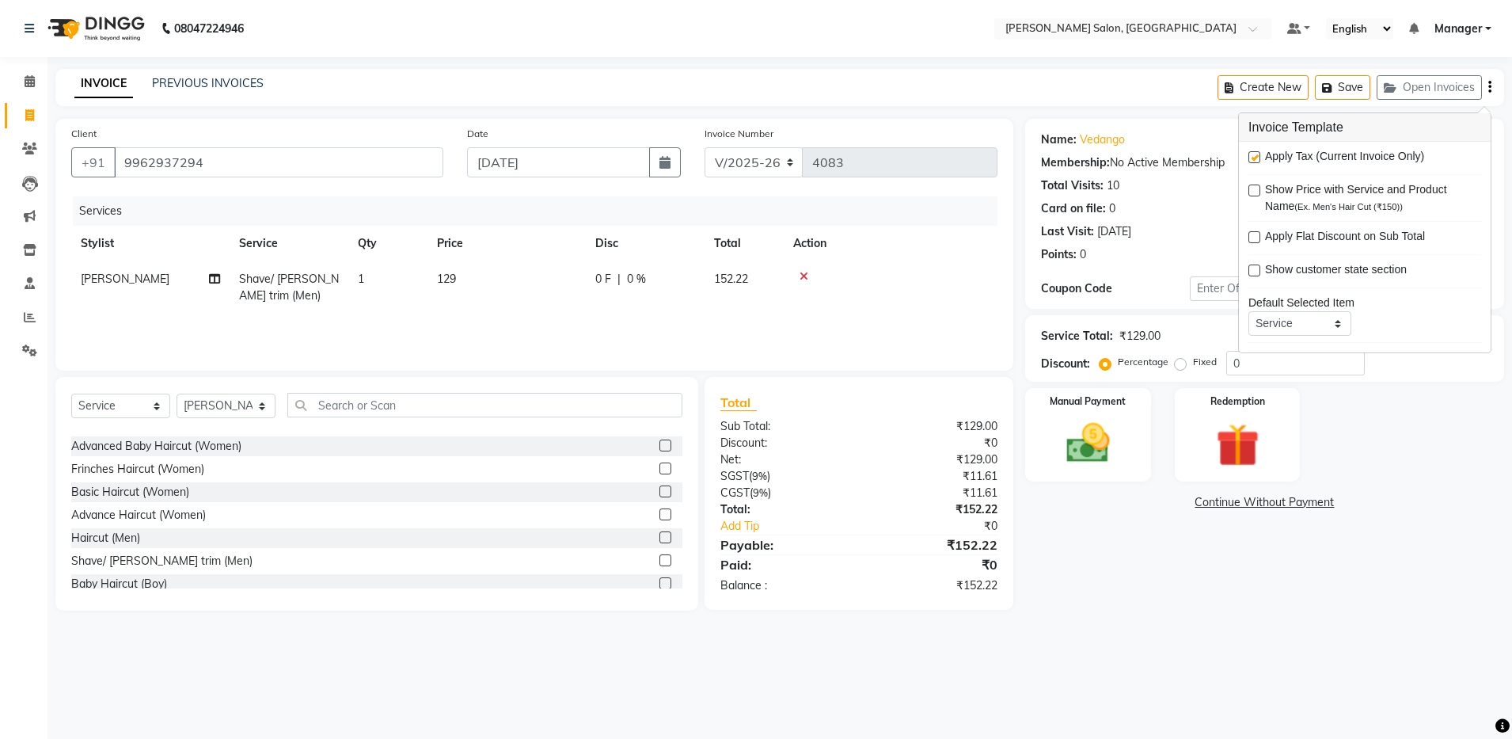
click at [1250, 159] on label at bounding box center [1255, 157] width 12 height 12
click at [1250, 159] on input "checkbox" at bounding box center [1254, 158] width 10 height 10
checkbox input "false"
click at [1089, 417] on img at bounding box center [1088, 443] width 74 height 52
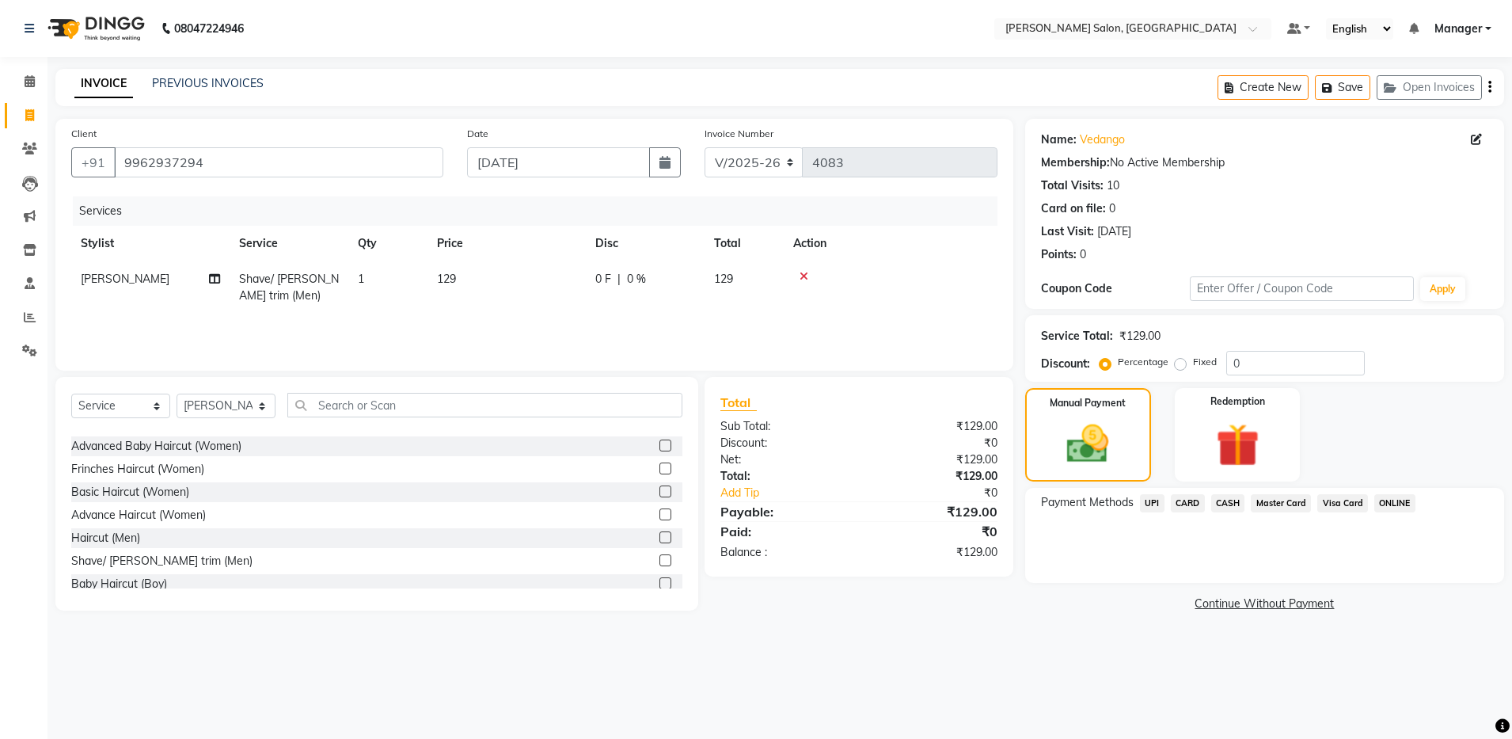
click at [1236, 503] on span "CASH" at bounding box center [1228, 503] width 34 height 18
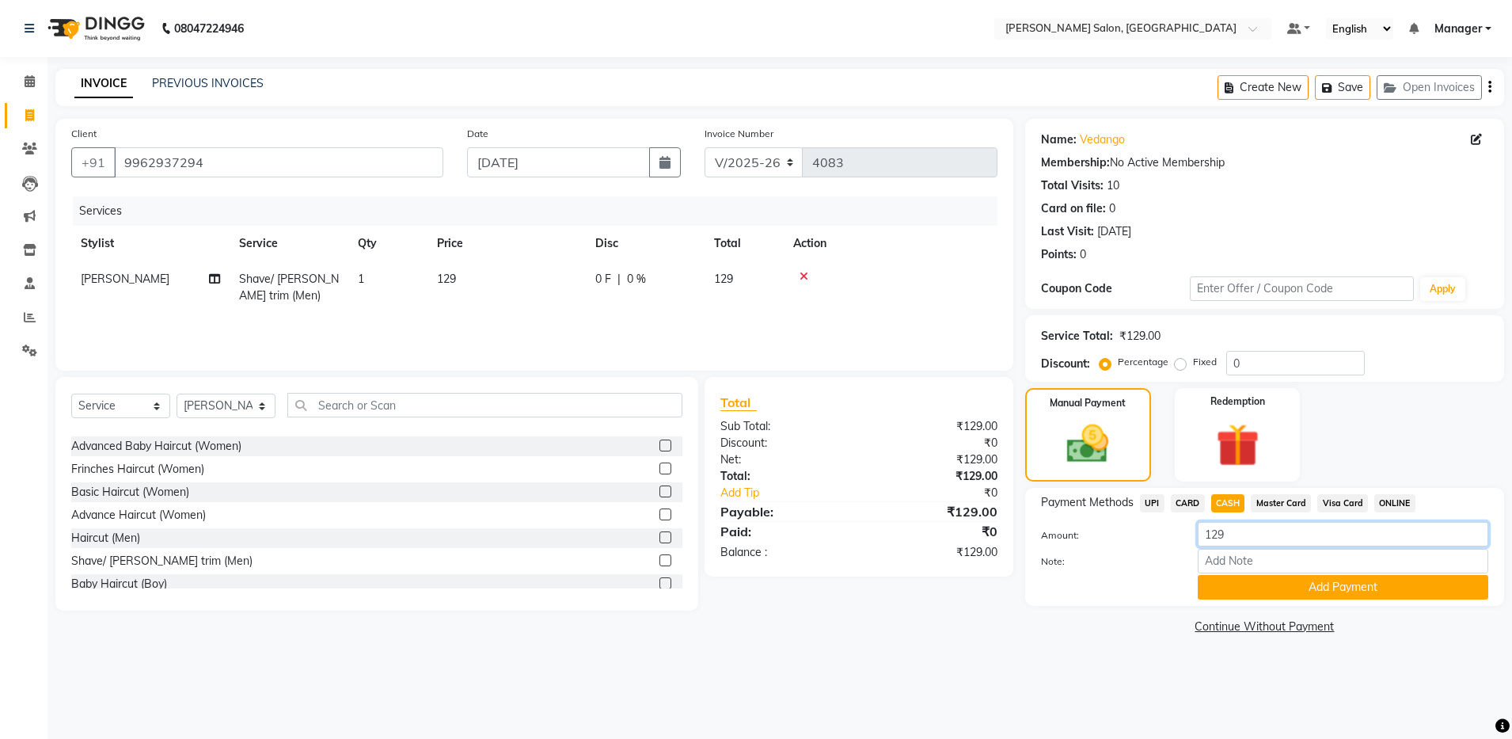
click at [1241, 526] on input "129" at bounding box center [1343, 534] width 291 height 25
type input "100"
click at [1250, 586] on button "Add Payment" at bounding box center [1343, 587] width 291 height 25
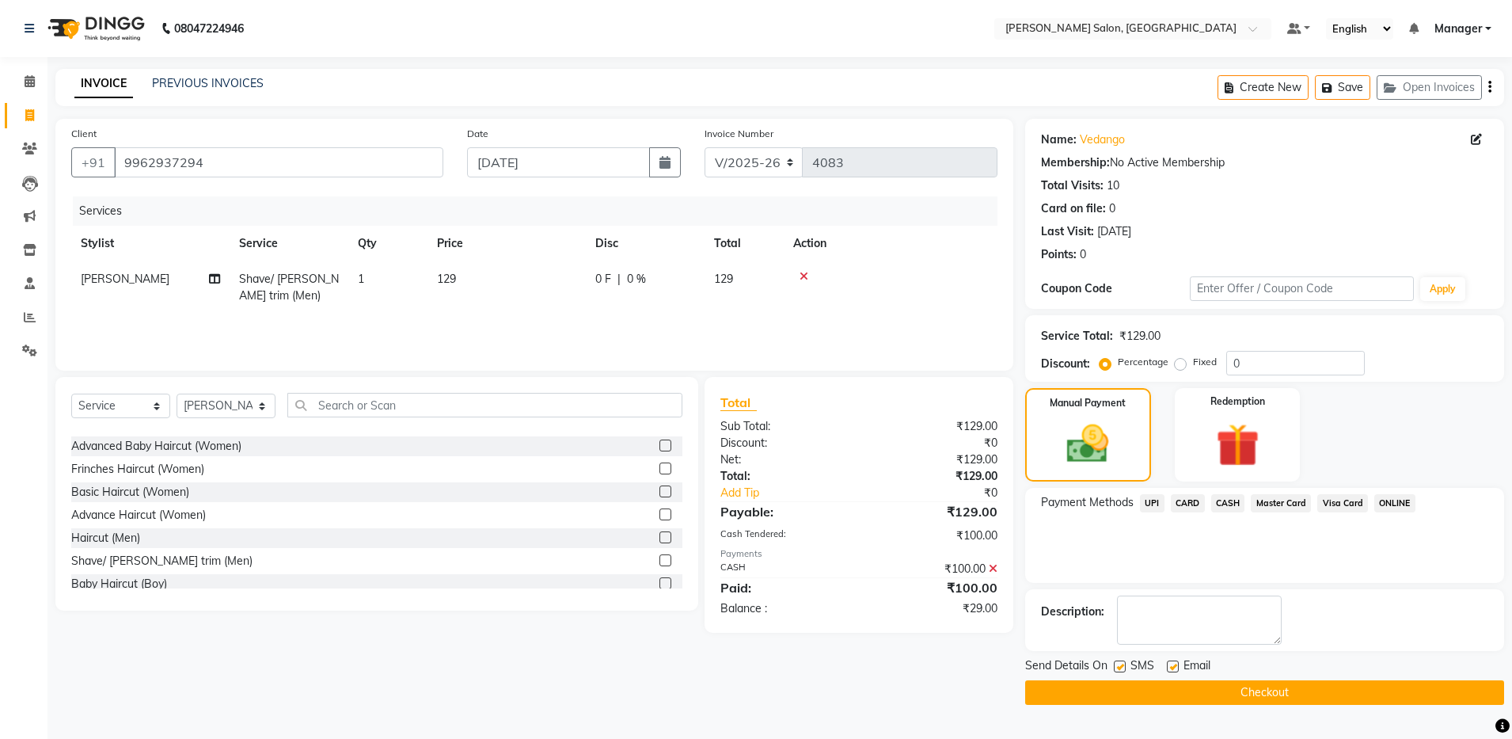
click at [1143, 499] on span "UPI" at bounding box center [1152, 503] width 25 height 18
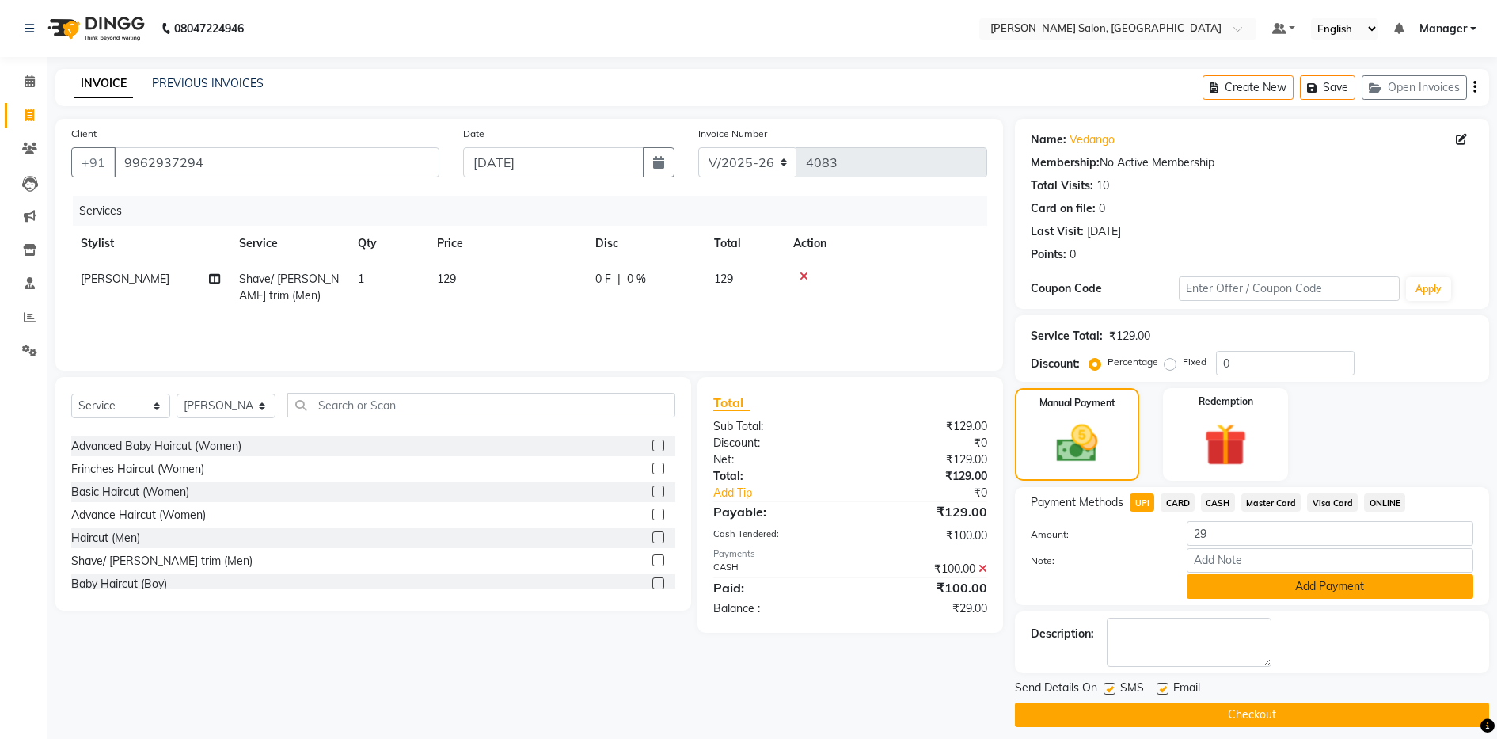
click at [1268, 583] on button "Add Payment" at bounding box center [1330, 586] width 287 height 25
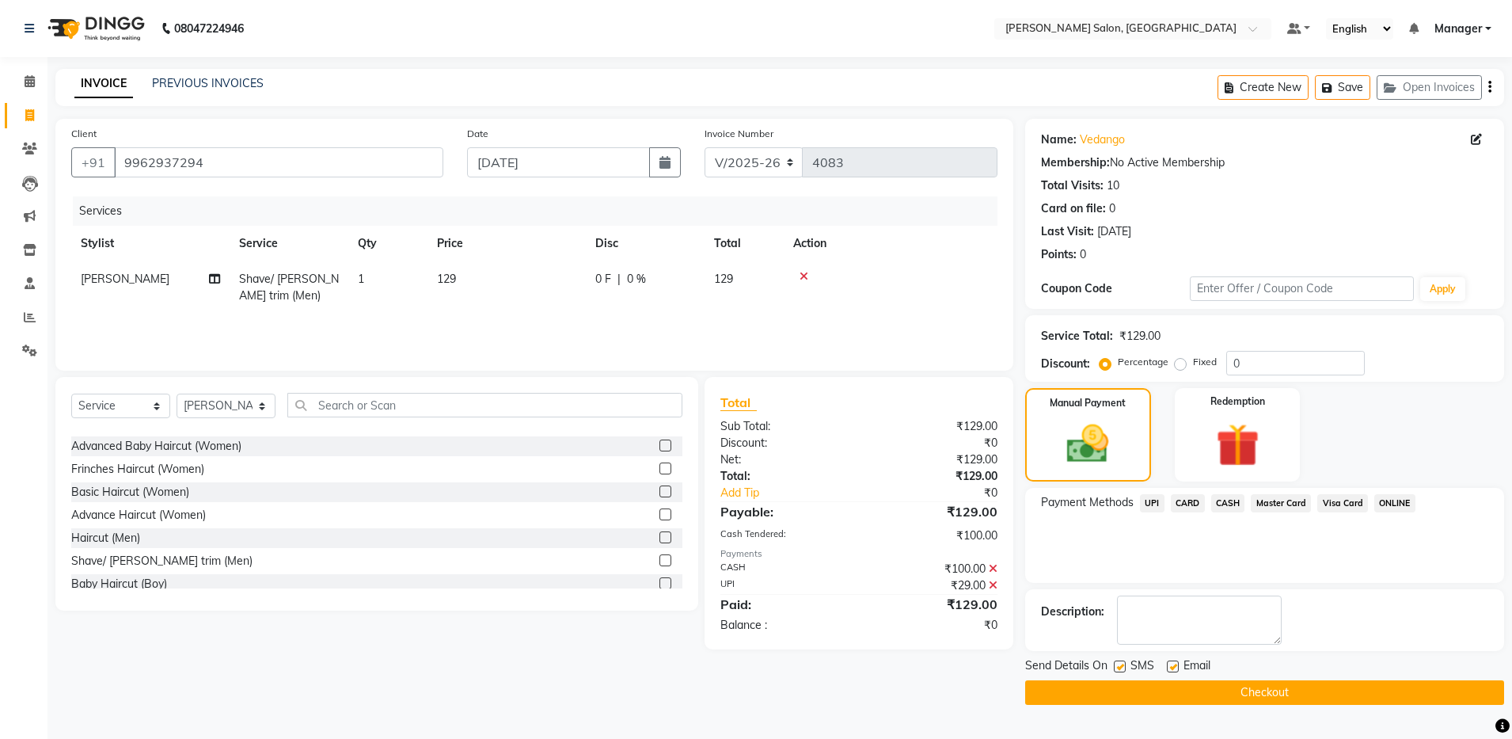
click at [1168, 663] on label at bounding box center [1173, 666] width 12 height 12
click at [1168, 663] on input "checkbox" at bounding box center [1172, 667] width 10 height 10
checkbox input "false"
click at [1168, 696] on button "Checkout" at bounding box center [1264, 692] width 479 height 25
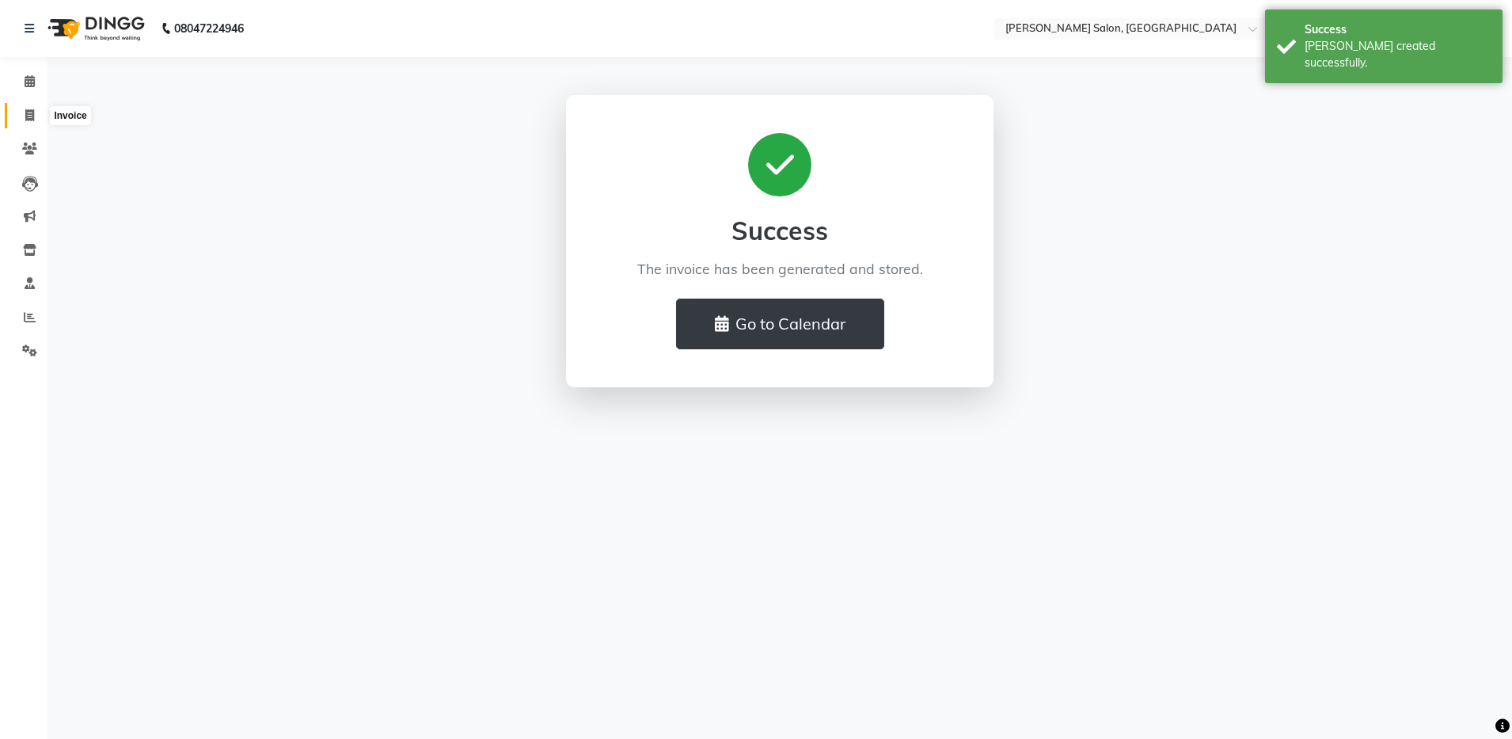
click at [18, 118] on span at bounding box center [30, 116] width 28 height 18
select select "service"
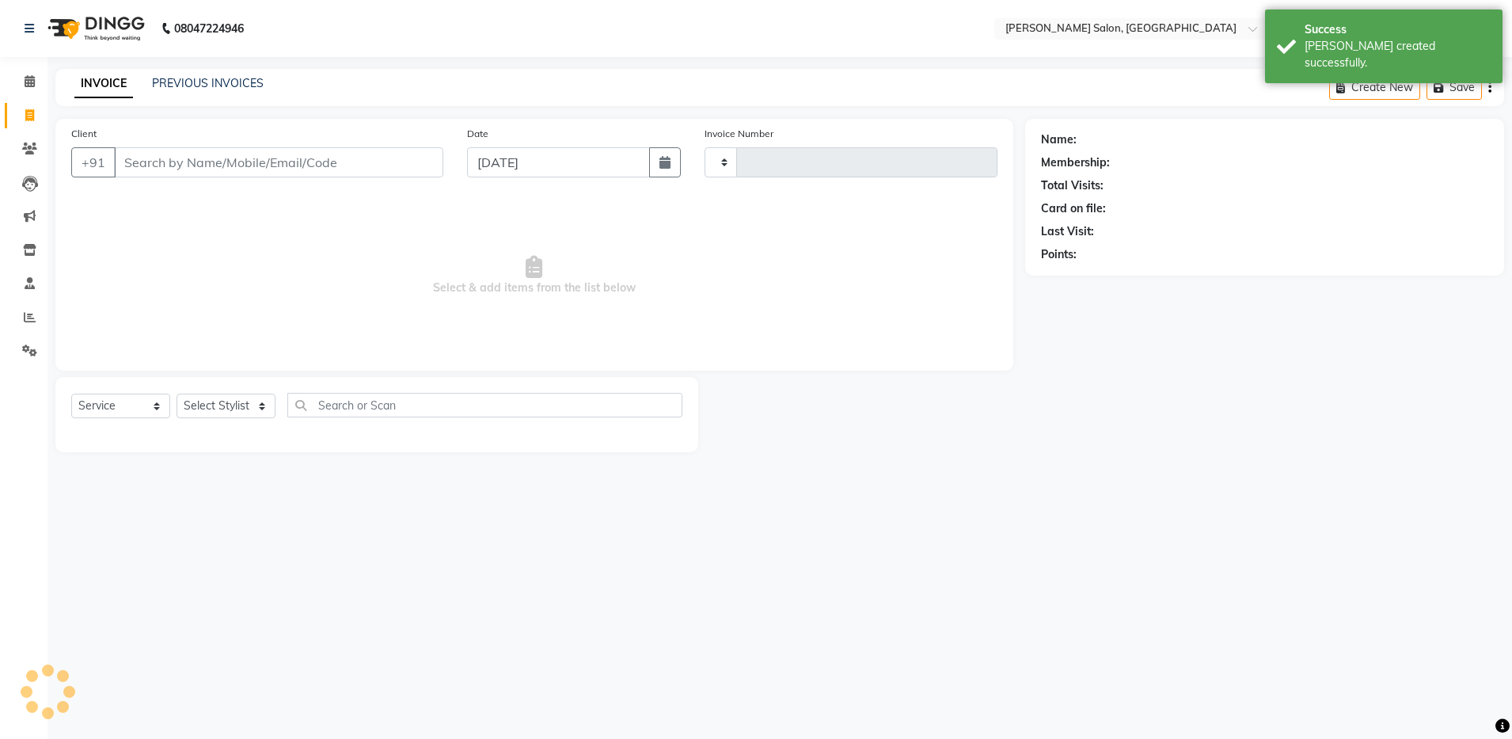
type input "4084"
select select "4781"
click at [223, 78] on link "PREVIOUS INVOICES" at bounding box center [208, 83] width 112 height 14
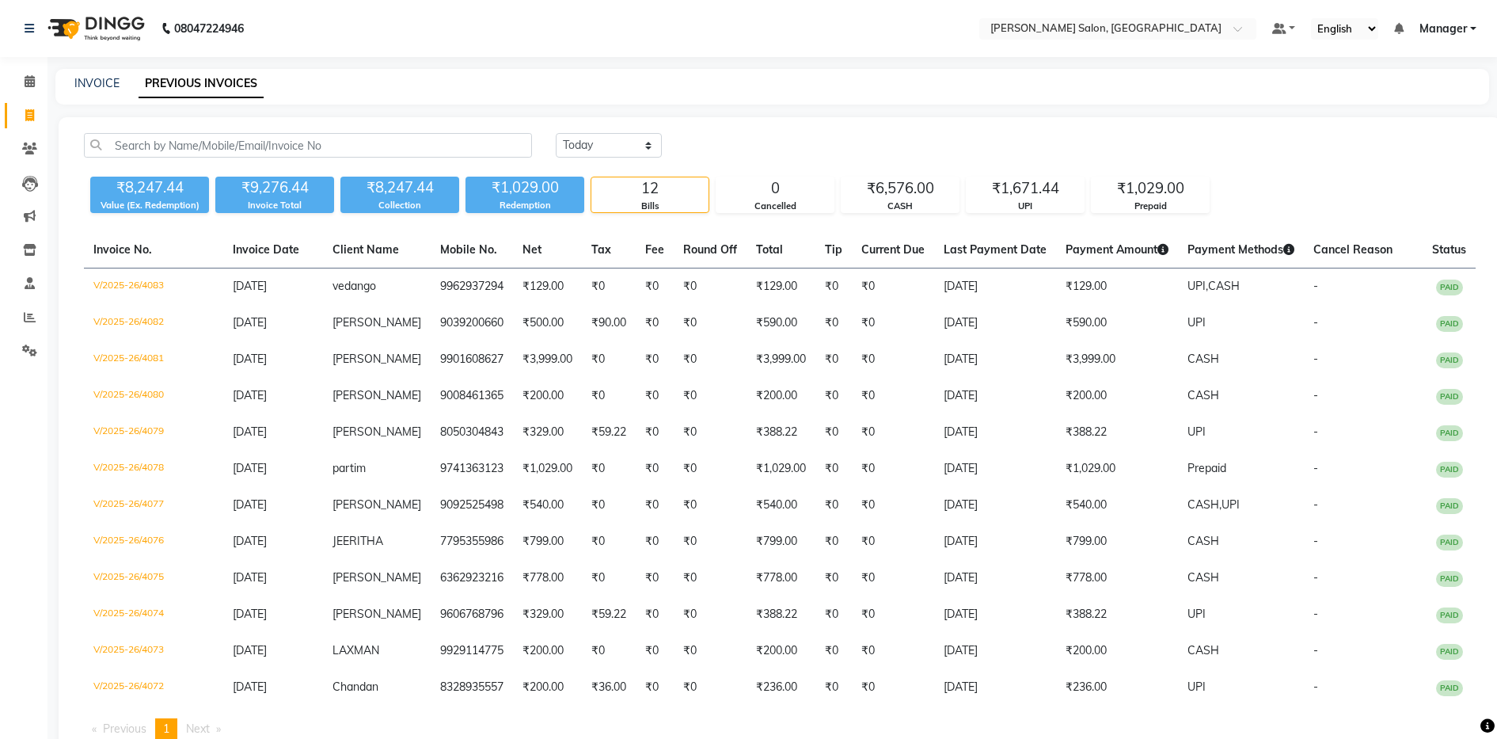
drag, startPoint x: -4, startPoint y: 485, endPoint x: -4, endPoint y: 781, distance: 296.1
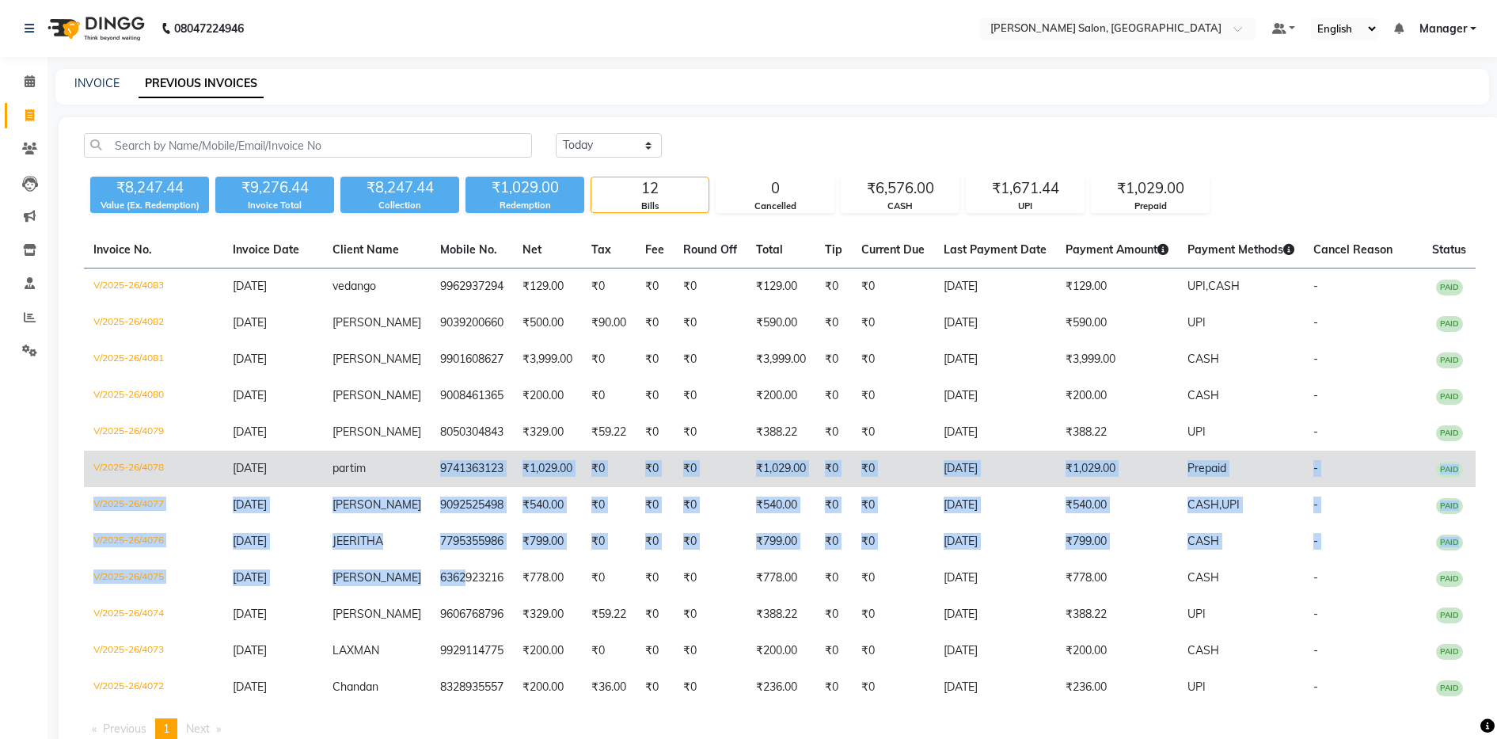
drag, startPoint x: 447, startPoint y: 572, endPoint x: 414, endPoint y: 471, distance: 106.7
click at [414, 471] on tbody "V/2025-26/4083 01-09-2025 vedango 9962937294 ₹129.00 ₹0 ₹0 ₹0 ₹129.00 ₹0 ₹0 01-…" at bounding box center [780, 487] width 1392 height 438
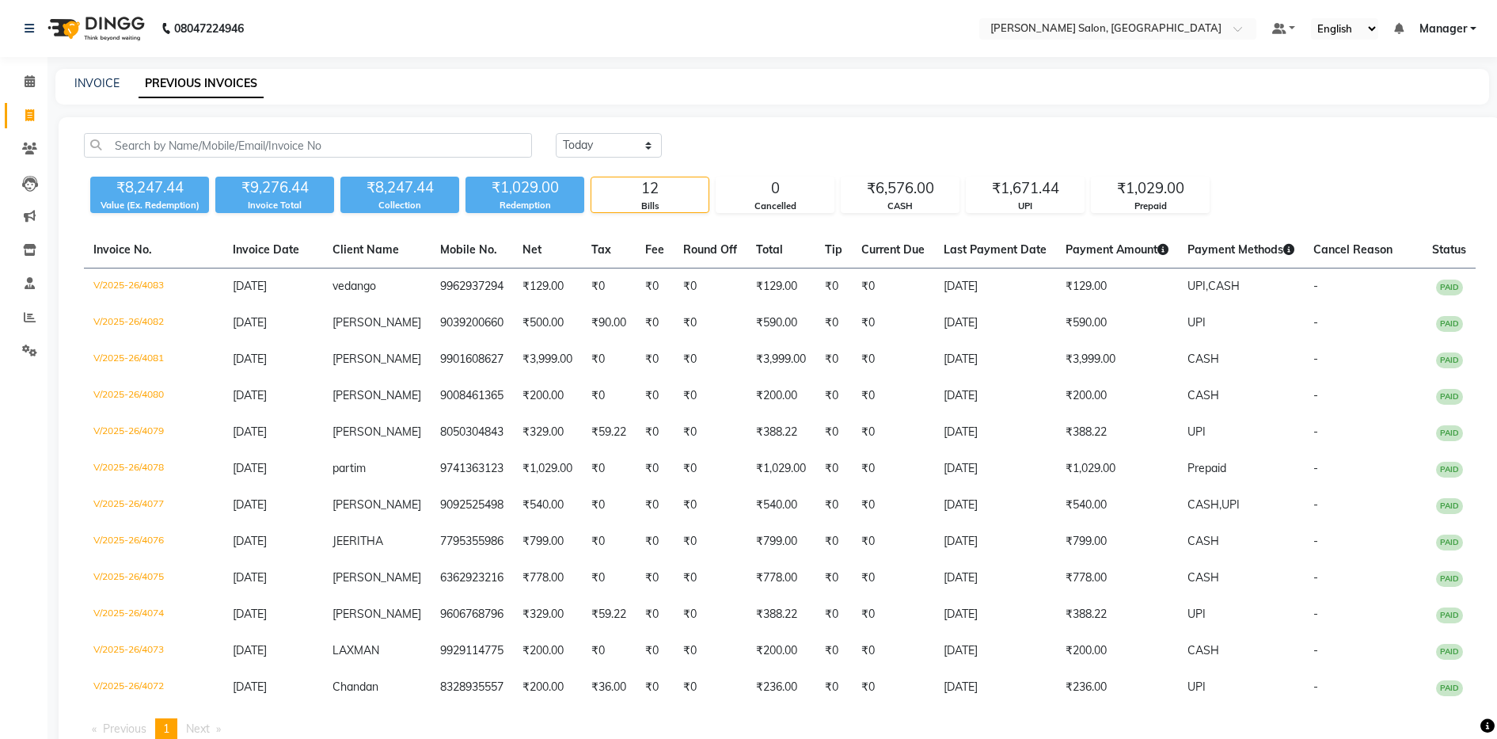
click at [735, 138] on div "Today Yesterday Custom Range" at bounding box center [1016, 145] width 920 height 25
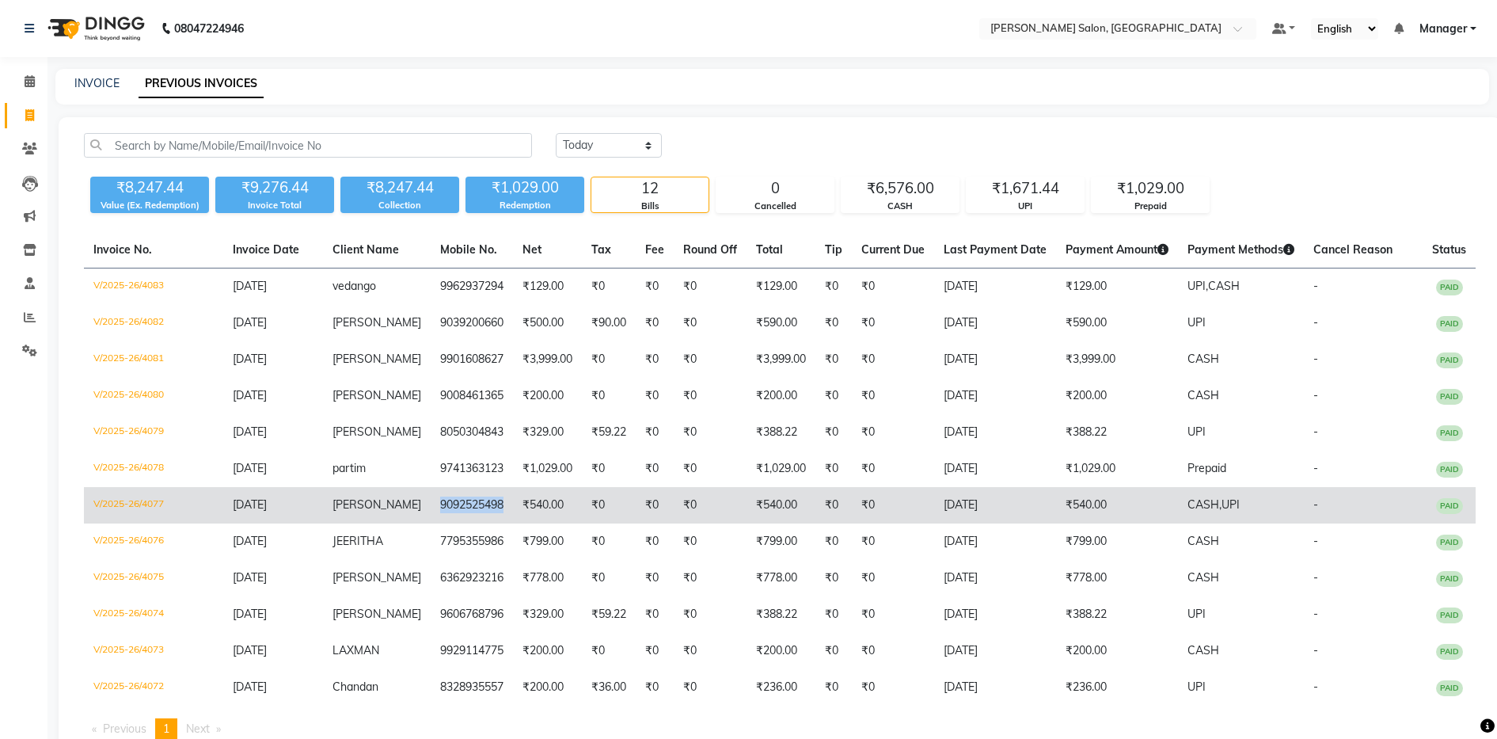
copy td "9092525498"
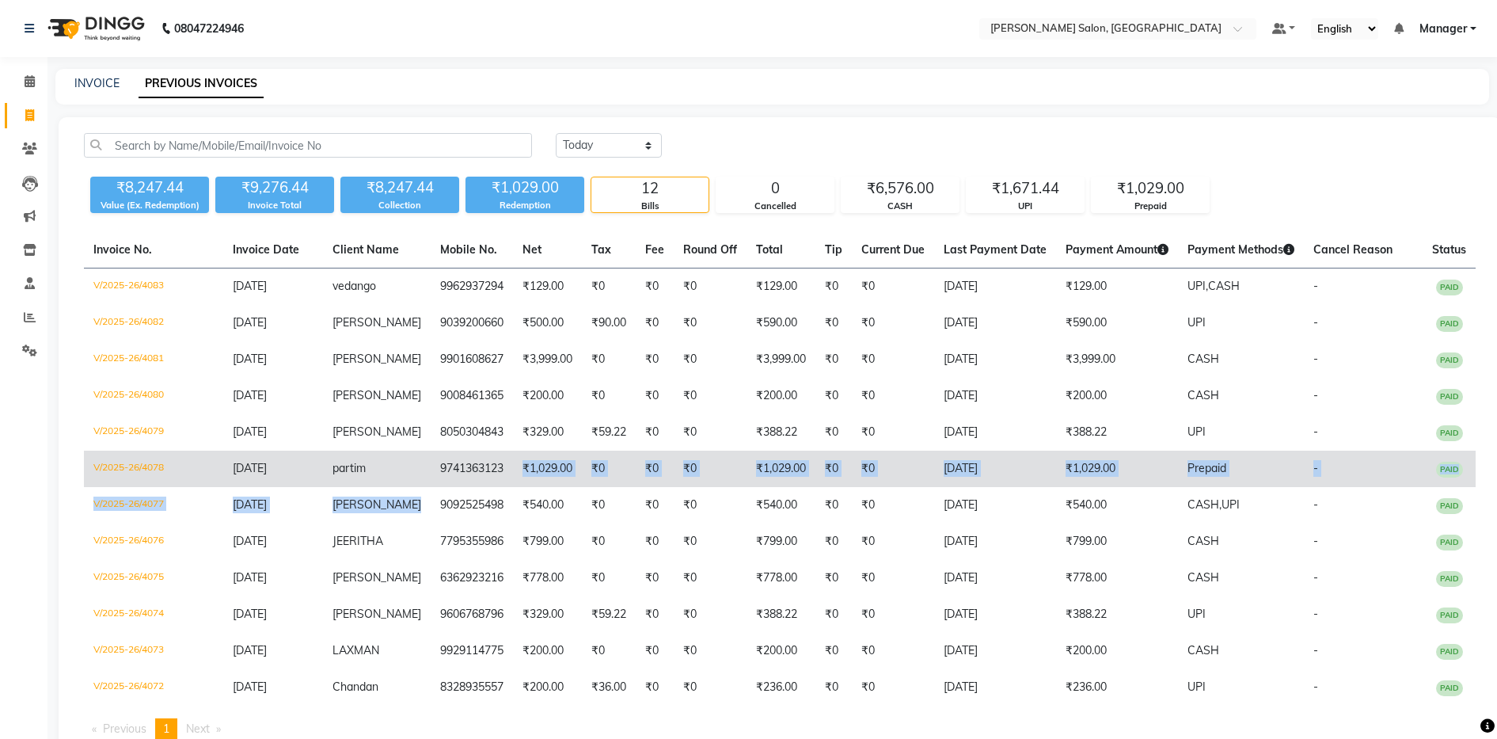
drag, startPoint x: 416, startPoint y: 503, endPoint x: 507, endPoint y: 469, distance: 97.9
click at [507, 469] on tbody "V/2025-26/4083 01-09-2025 vedango 9962937294 ₹129.00 ₹0 ₹0 ₹0 ₹129.00 ₹0 ₹0 01-…" at bounding box center [780, 487] width 1392 height 438
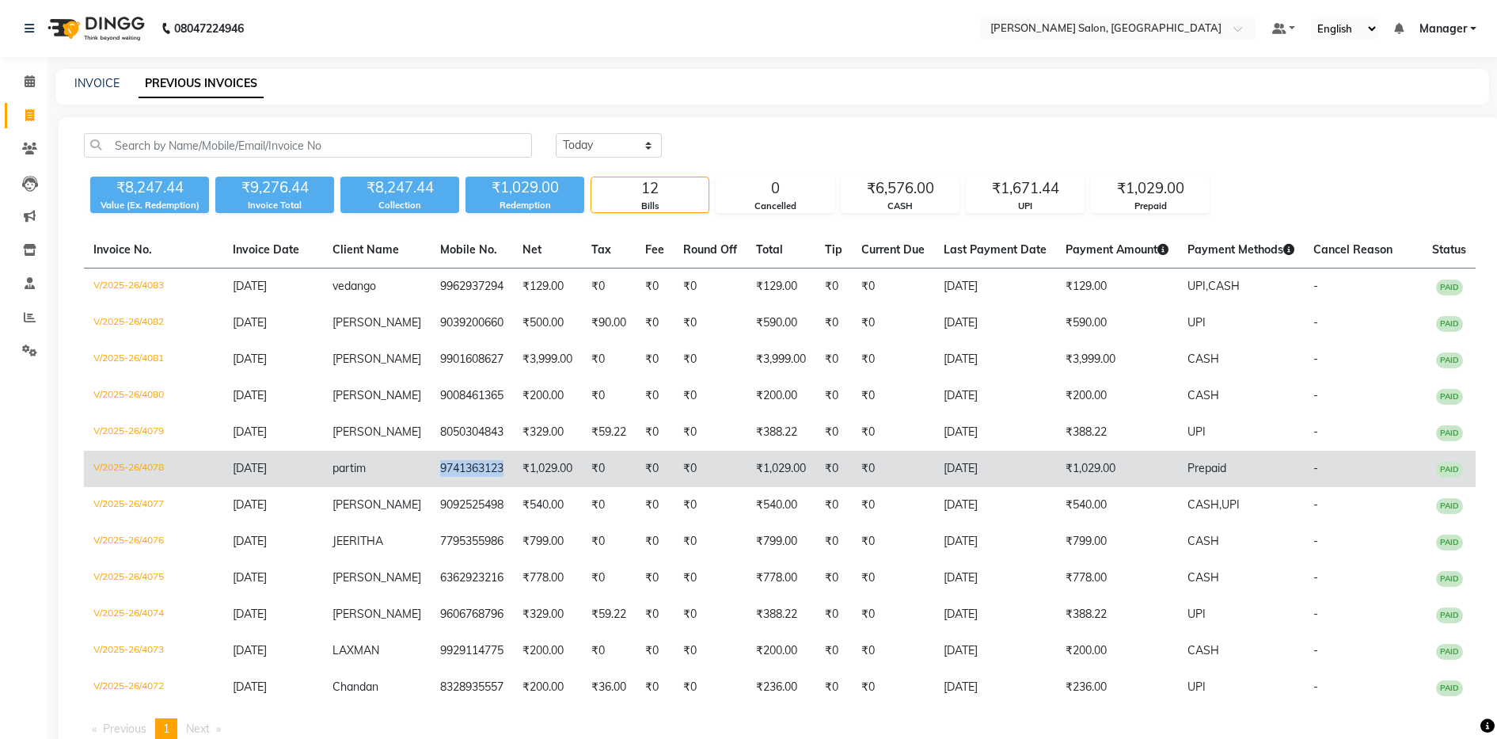
copy td "9741363123"
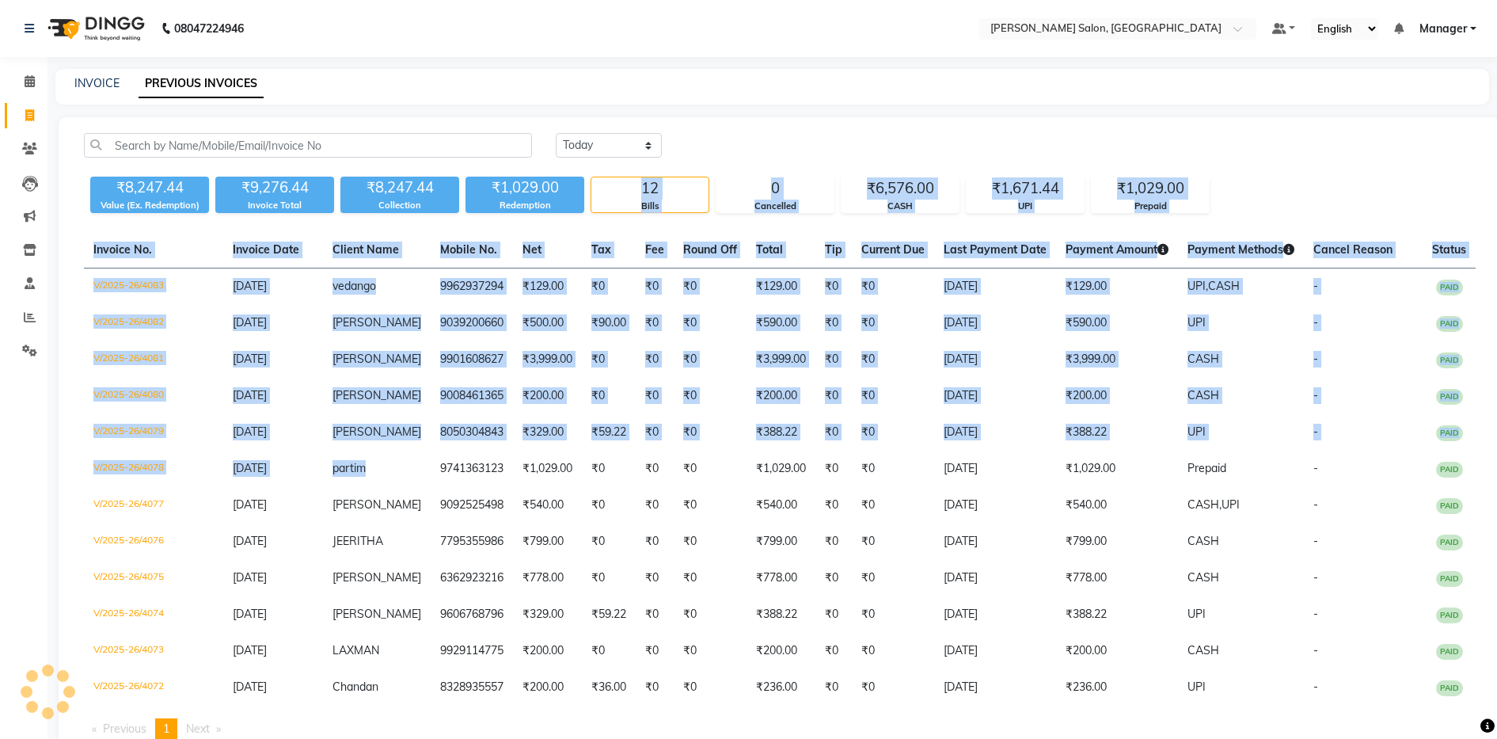
drag, startPoint x: 419, startPoint y: 469, endPoint x: 577, endPoint y: 217, distance: 297.4
click at [577, 217] on div "Today Yesterday Custom Range ₹8,247.44 Value (Ex. Redemption) ₹9,276.44 Invoice…" at bounding box center [780, 442] width 1443 height 651
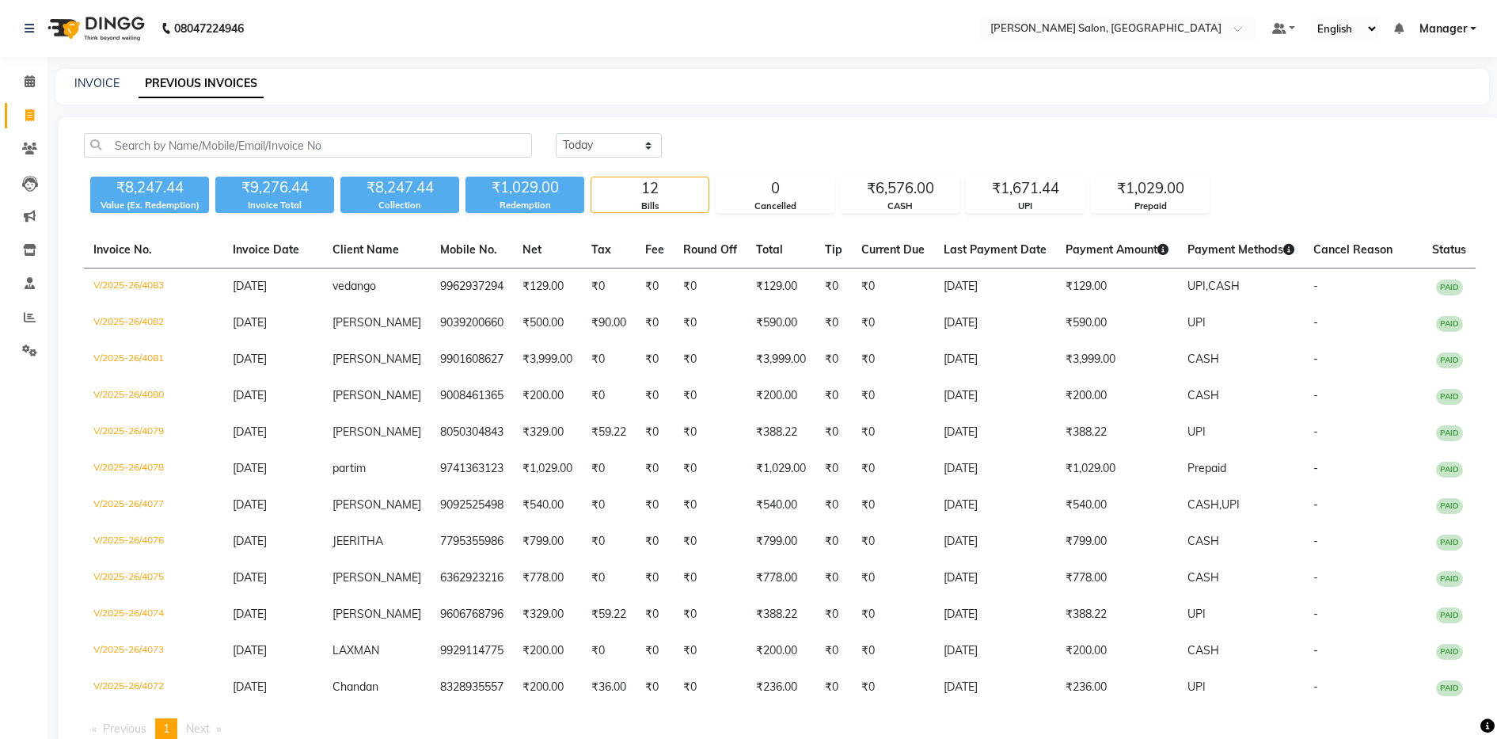
click at [638, 108] on main "INVOICE PREVIOUS INVOICES Today Yesterday Custom Range ₹8,247.44 Value (Ex. Red…" at bounding box center [773, 430] width 1450 height 723
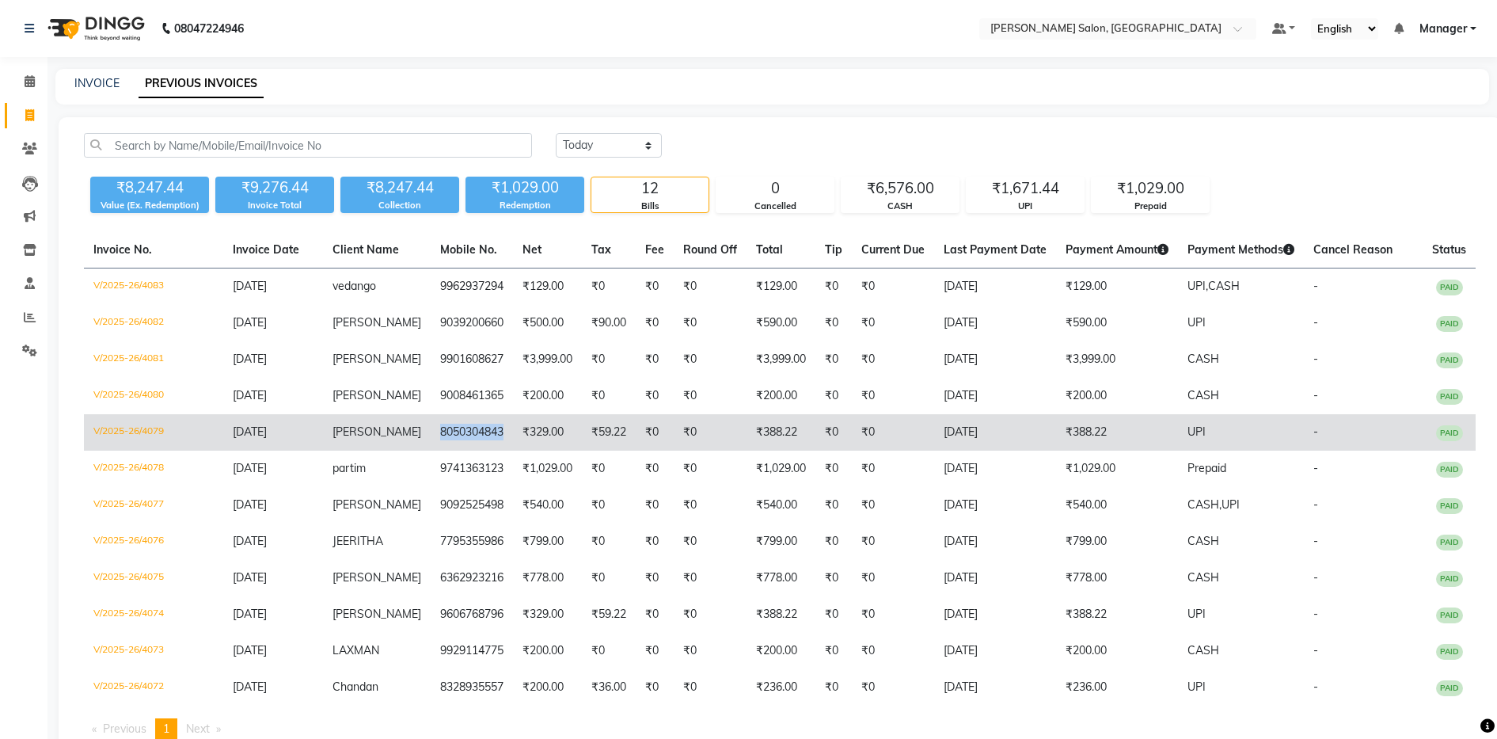
copy td "8050304843"
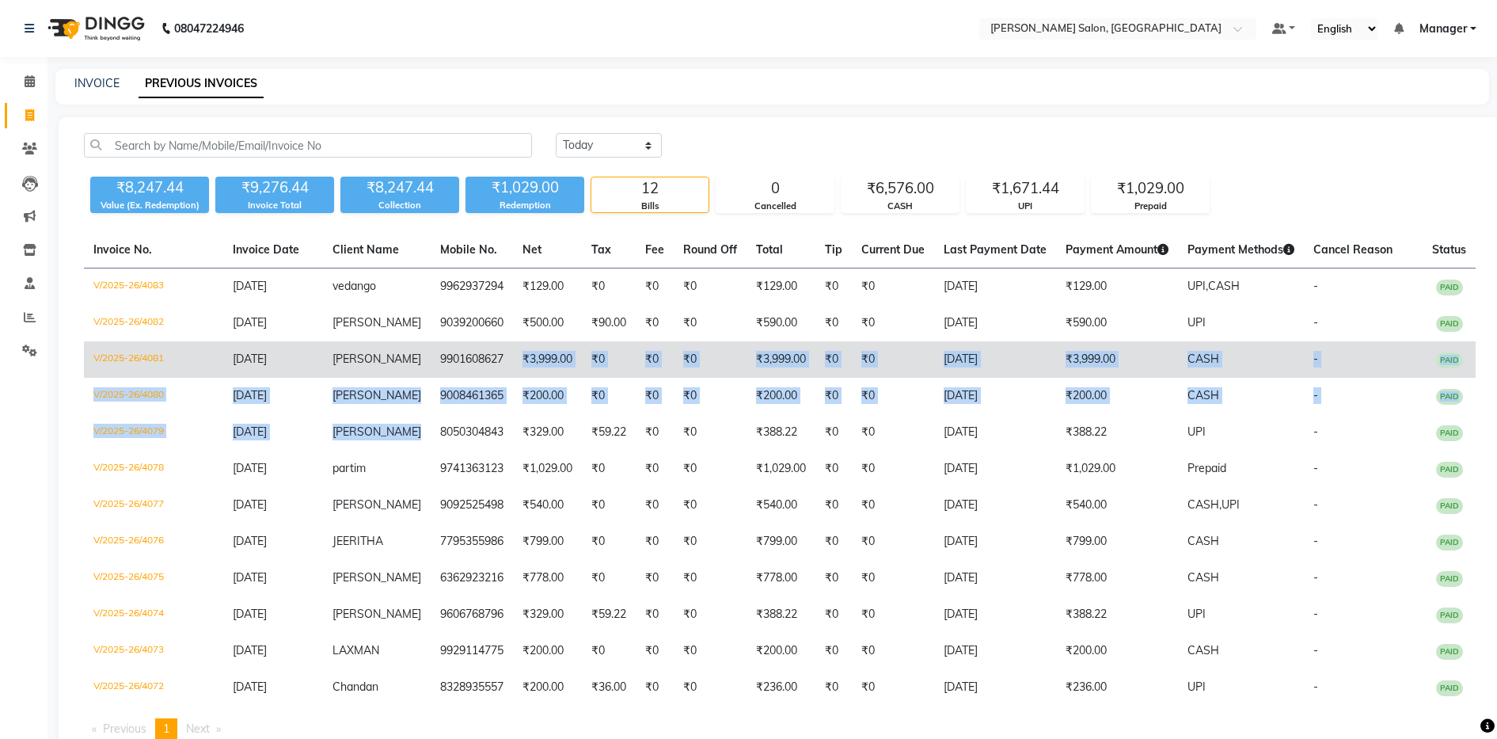
drag, startPoint x: 415, startPoint y: 439, endPoint x: 499, endPoint y: 355, distance: 118.1
click at [499, 355] on tbody "V/2025-26/4083 01-09-2025 vedango 9962937294 ₹129.00 ₹0 ₹0 ₹0 ₹129.00 ₹0 ₹0 01-…" at bounding box center [780, 487] width 1392 height 438
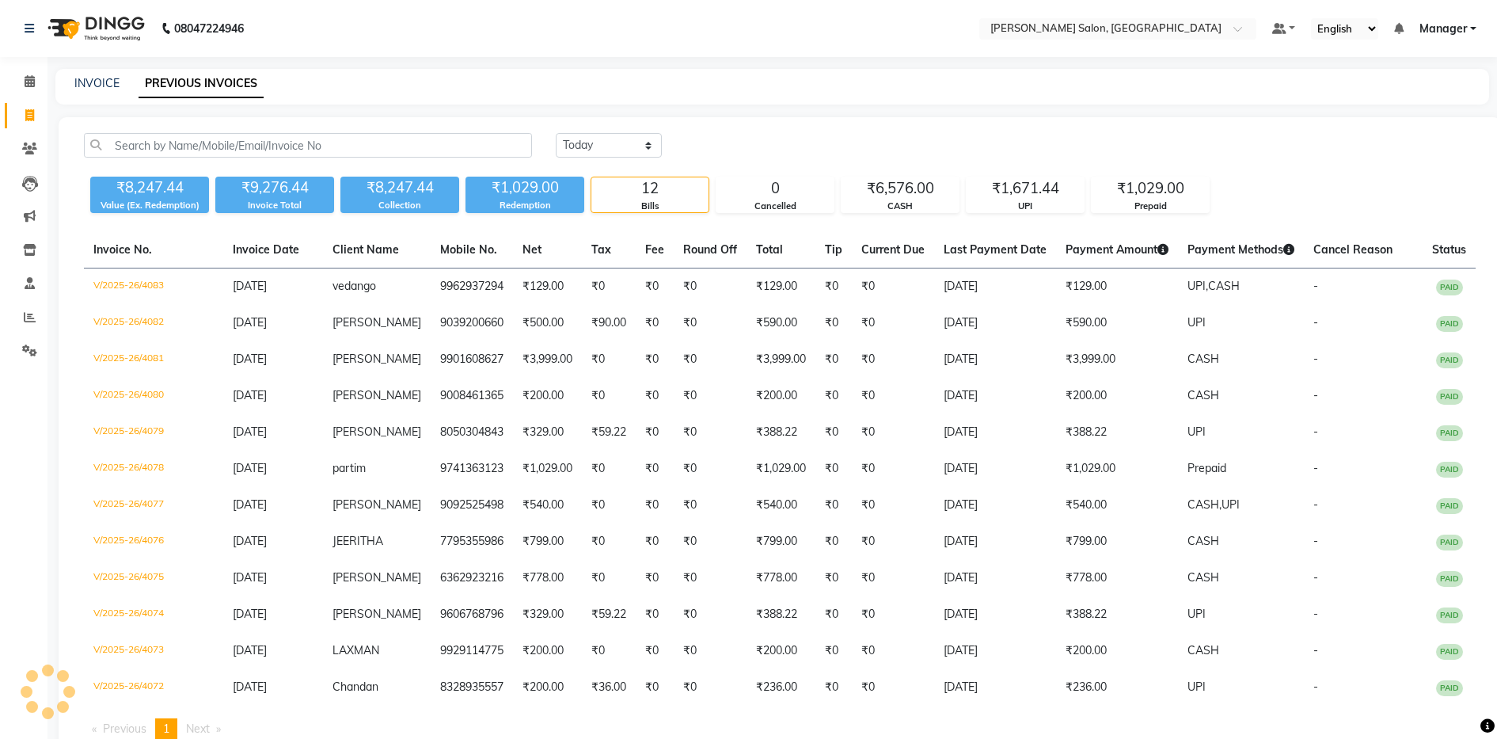
click at [694, 135] on div "Today Yesterday Custom Range" at bounding box center [1016, 145] width 920 height 25
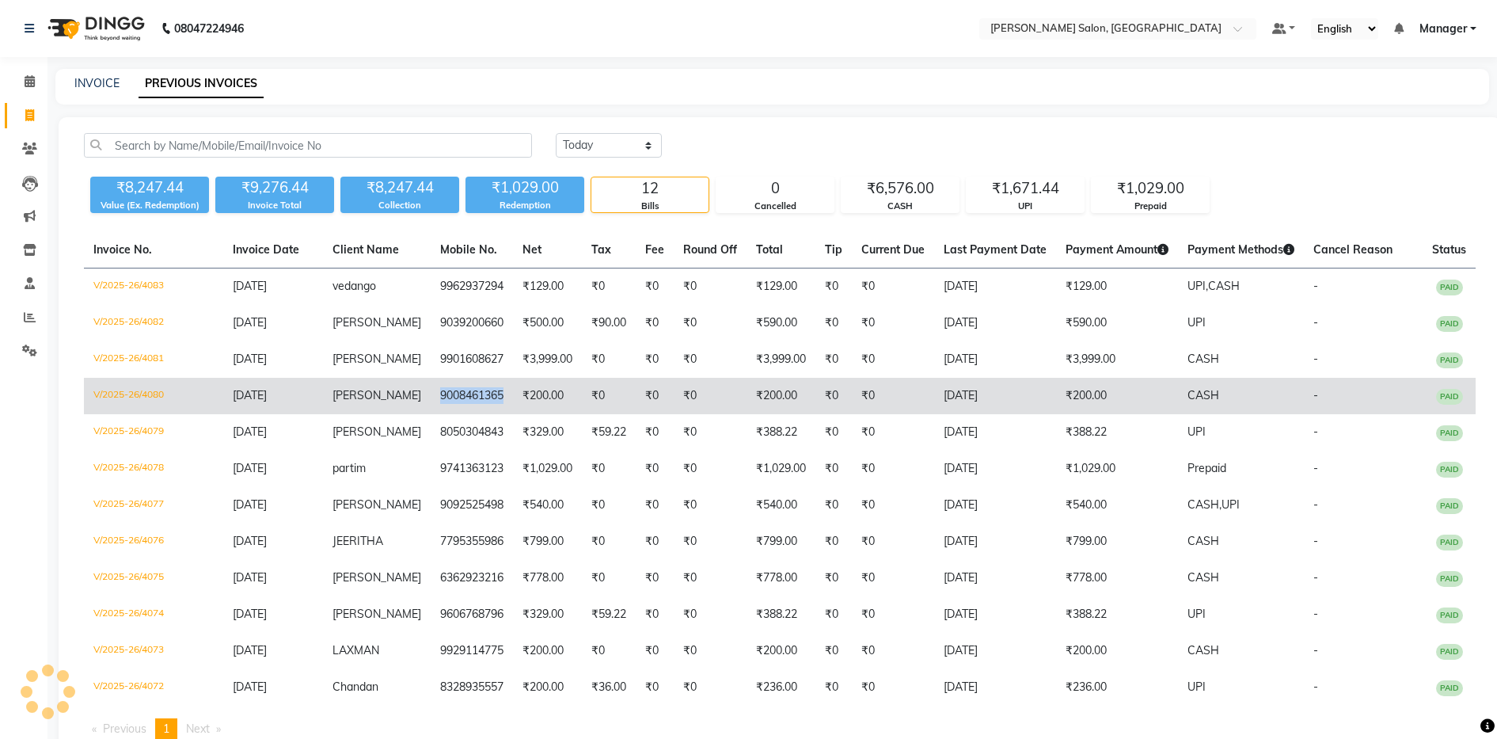
copy td "9008461365"
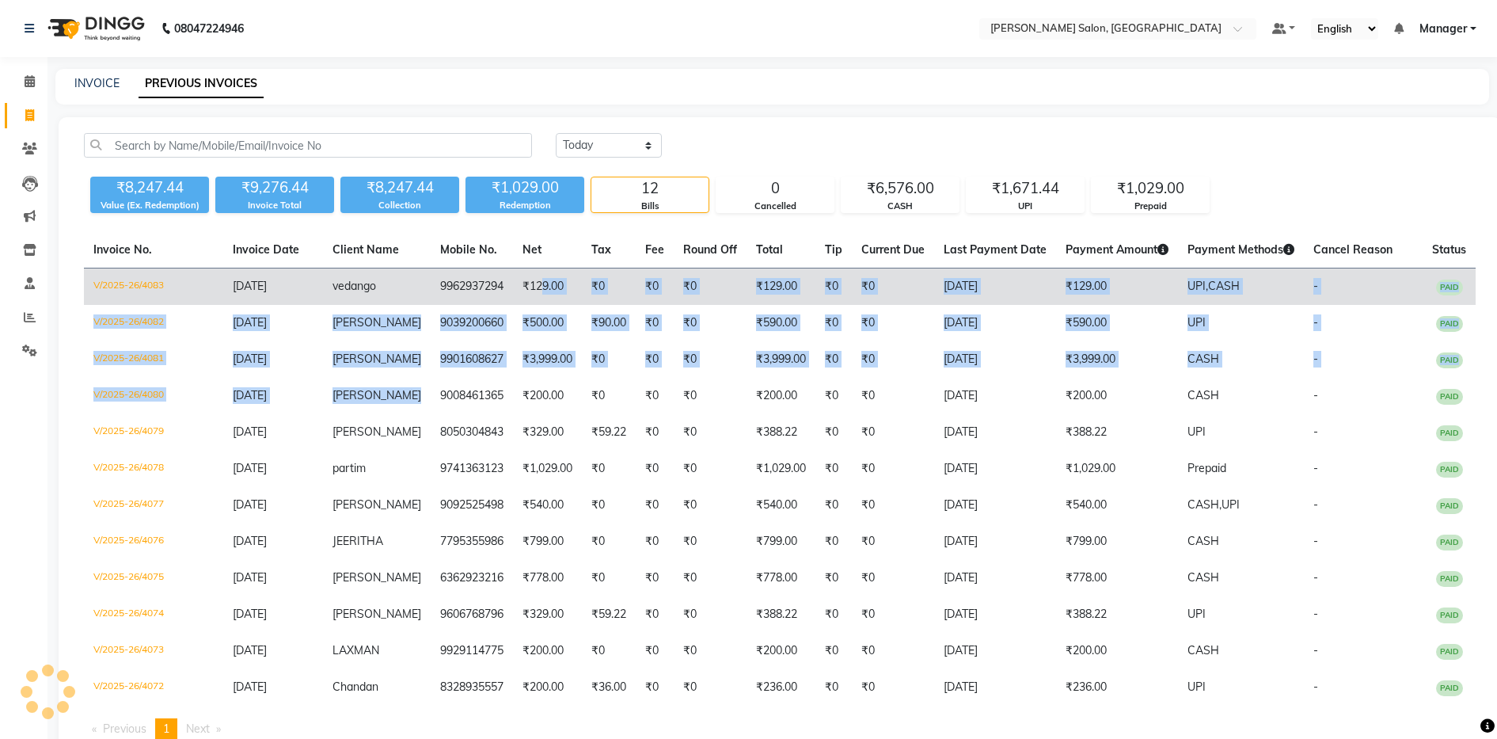
drag, startPoint x: 417, startPoint y: 393, endPoint x: 530, endPoint y: 298, distance: 147.8
click at [530, 298] on tbody "V/2025-26/4083 01-09-2025 vedango 9962937294 ₹129.00 ₹0 ₹0 ₹0 ₹129.00 ₹0 ₹0 01-…" at bounding box center [780, 487] width 1392 height 438
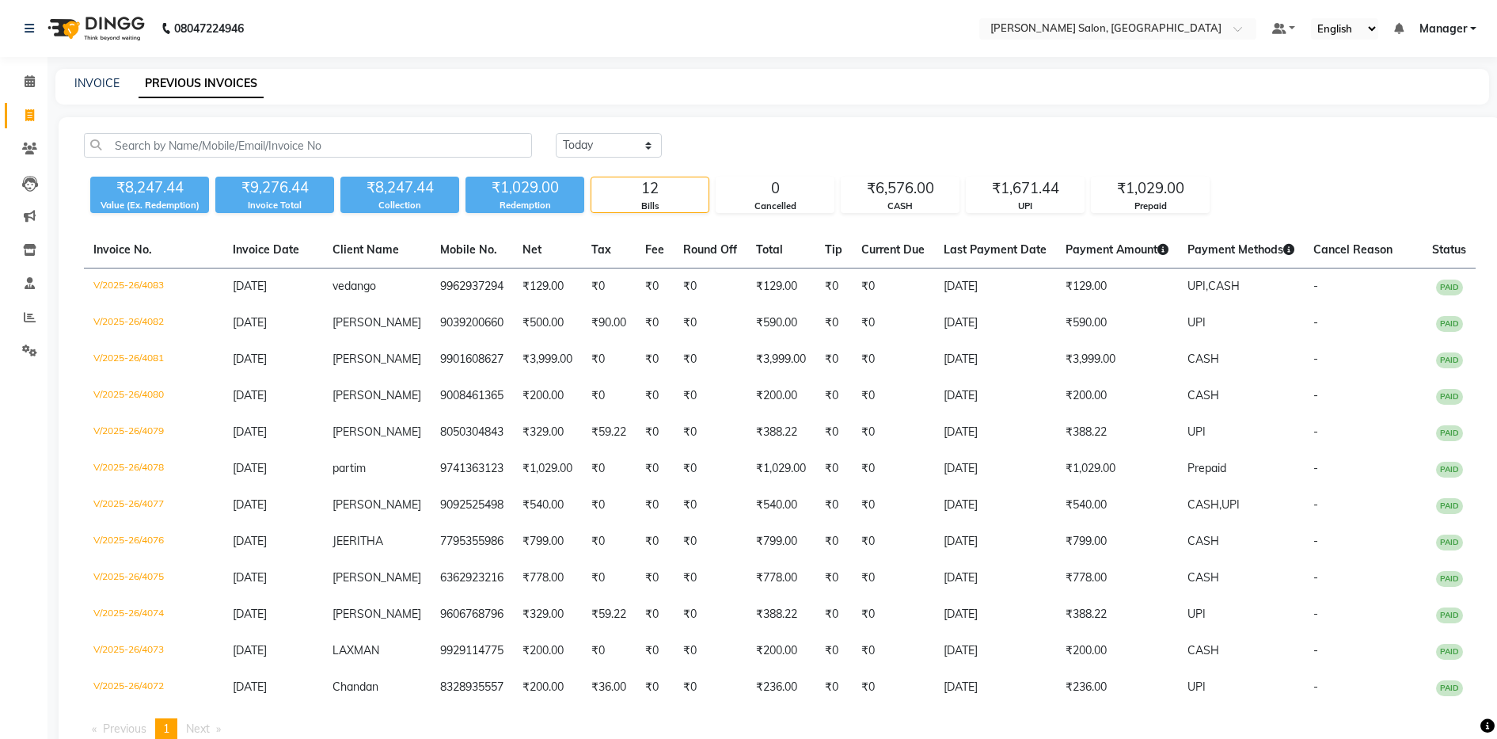
click at [575, 36] on nav "08047224946 Select Location × Ethnix Salon, Bellandur Default Panel My Panel En…" at bounding box center [748, 28] width 1497 height 57
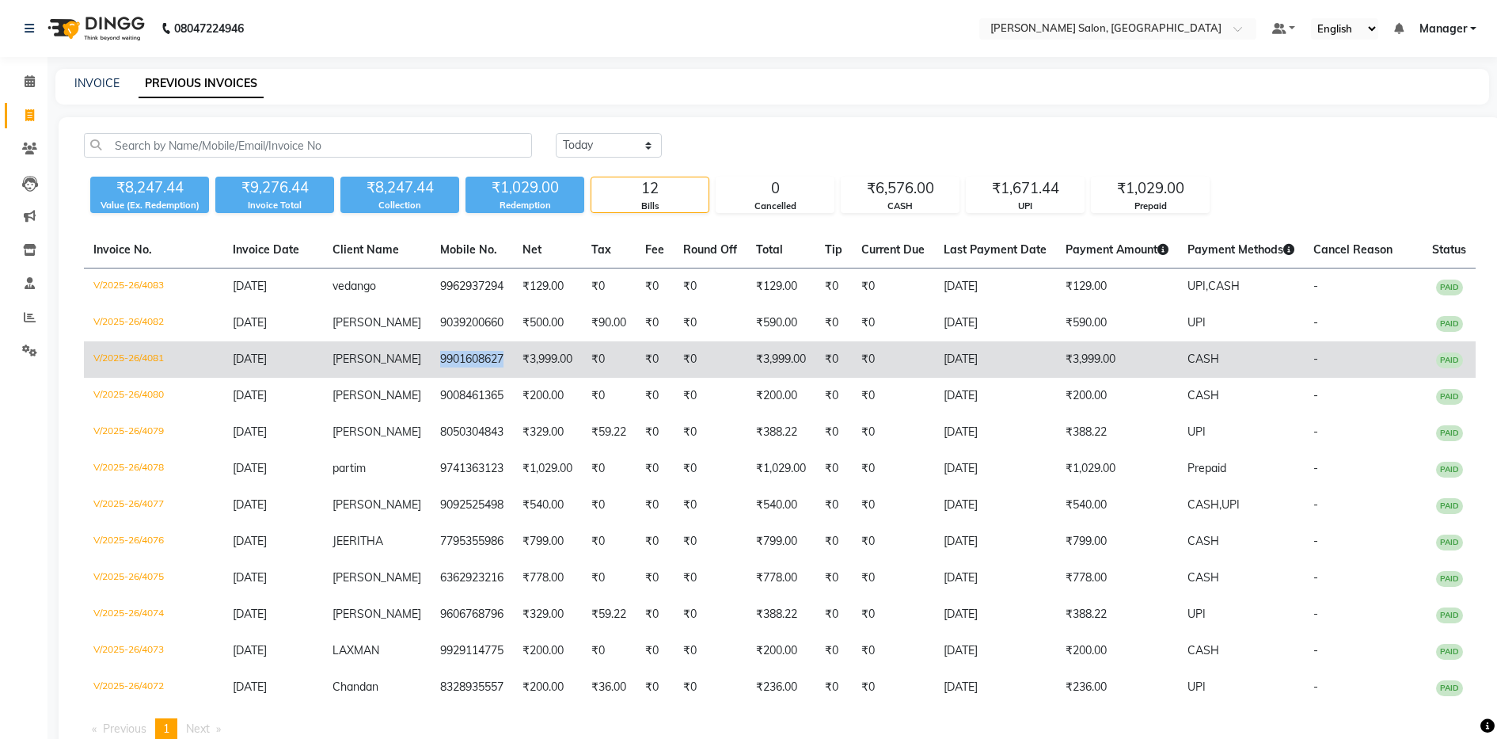
copy td "9901608627"
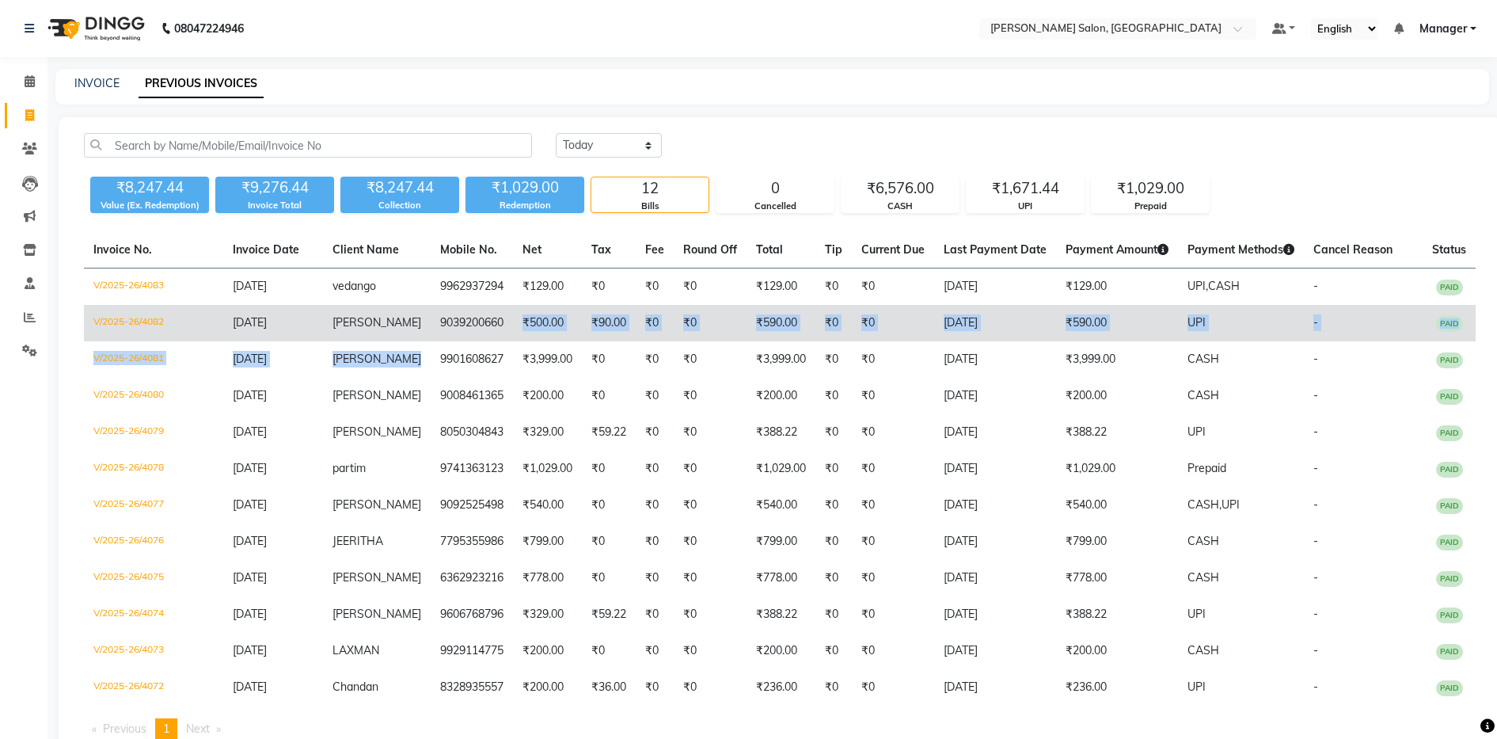
drag, startPoint x: 416, startPoint y: 359, endPoint x: 488, endPoint y: 327, distance: 78.7
click at [488, 327] on tbody "V/2025-26/4083 01-09-2025 vedango 9962937294 ₹129.00 ₹0 ₹0 ₹0 ₹129.00 ₹0 ₹0 01-…" at bounding box center [780, 487] width 1392 height 438
copy td "9039200660"
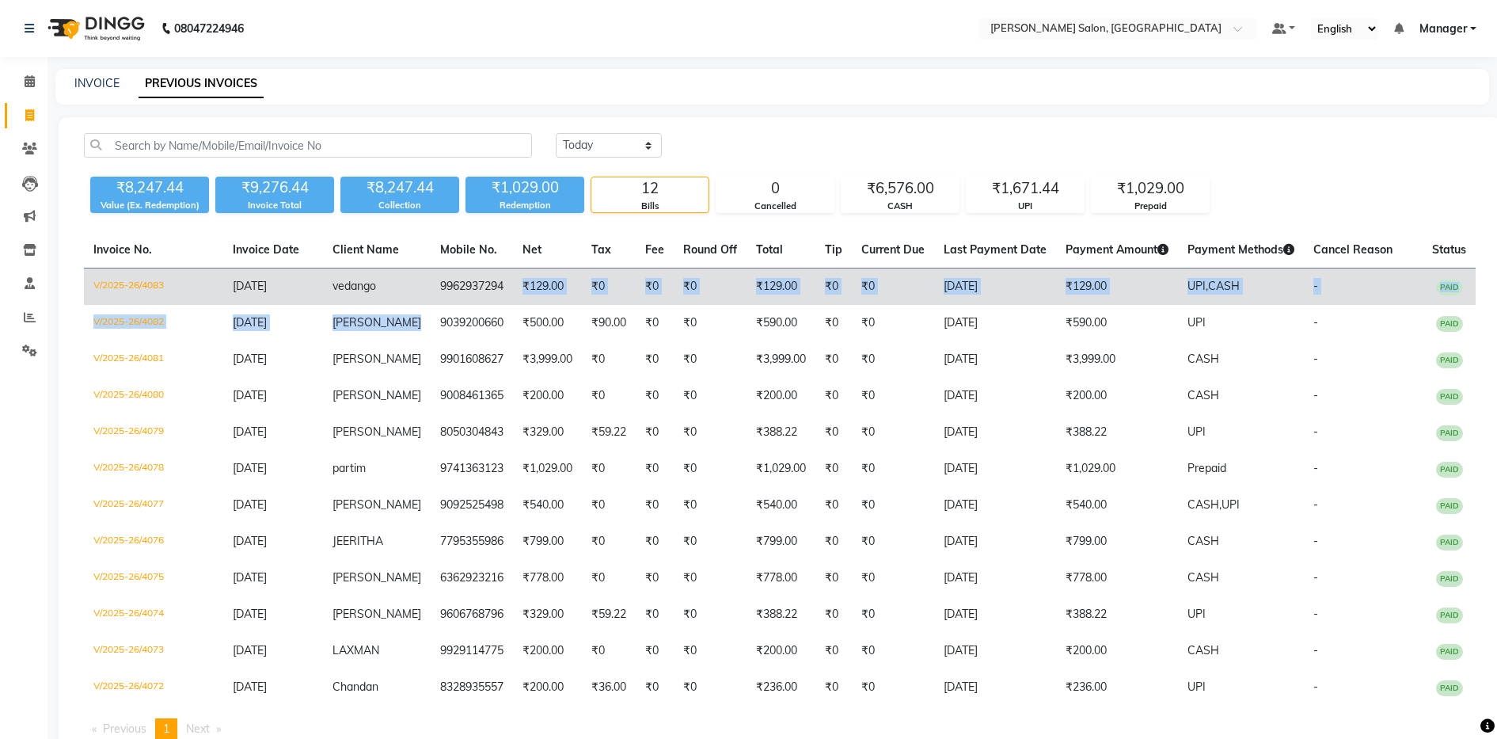
drag, startPoint x: 412, startPoint y: 319, endPoint x: 506, endPoint y: 287, distance: 99.4
click at [506, 287] on tbody "V/2025-26/4083 01-09-2025 vedango 9962937294 ₹129.00 ₹0 ₹0 ₹0 ₹129.00 ₹0 ₹0 01-…" at bounding box center [780, 487] width 1392 height 438
copy td "9962937294"
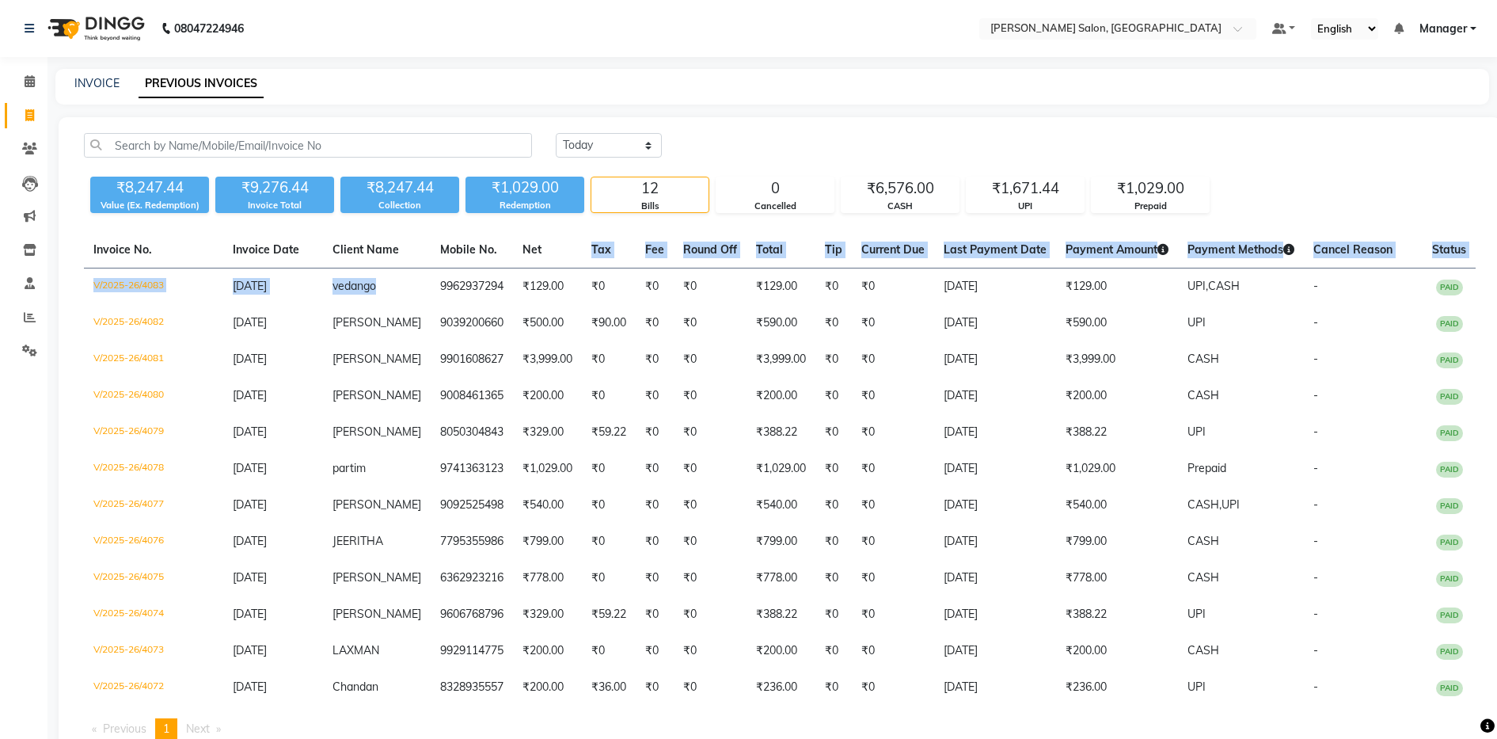
drag, startPoint x: 420, startPoint y: 287, endPoint x: 521, endPoint y: 234, distance: 113.7
click at [521, 234] on table "Invoice No. Invoice Date Client Name Mobile No. Net Tax Fee Round Off Total Tip…" at bounding box center [780, 468] width 1392 height 473
click at [602, 146] on select "Today Yesterday Custom Range" at bounding box center [609, 145] width 106 height 25
click at [556, 133] on select "Today Yesterday Custom Range" at bounding box center [609, 145] width 106 height 25
click at [586, 143] on select "Today Yesterday Custom Range" at bounding box center [609, 145] width 106 height 25
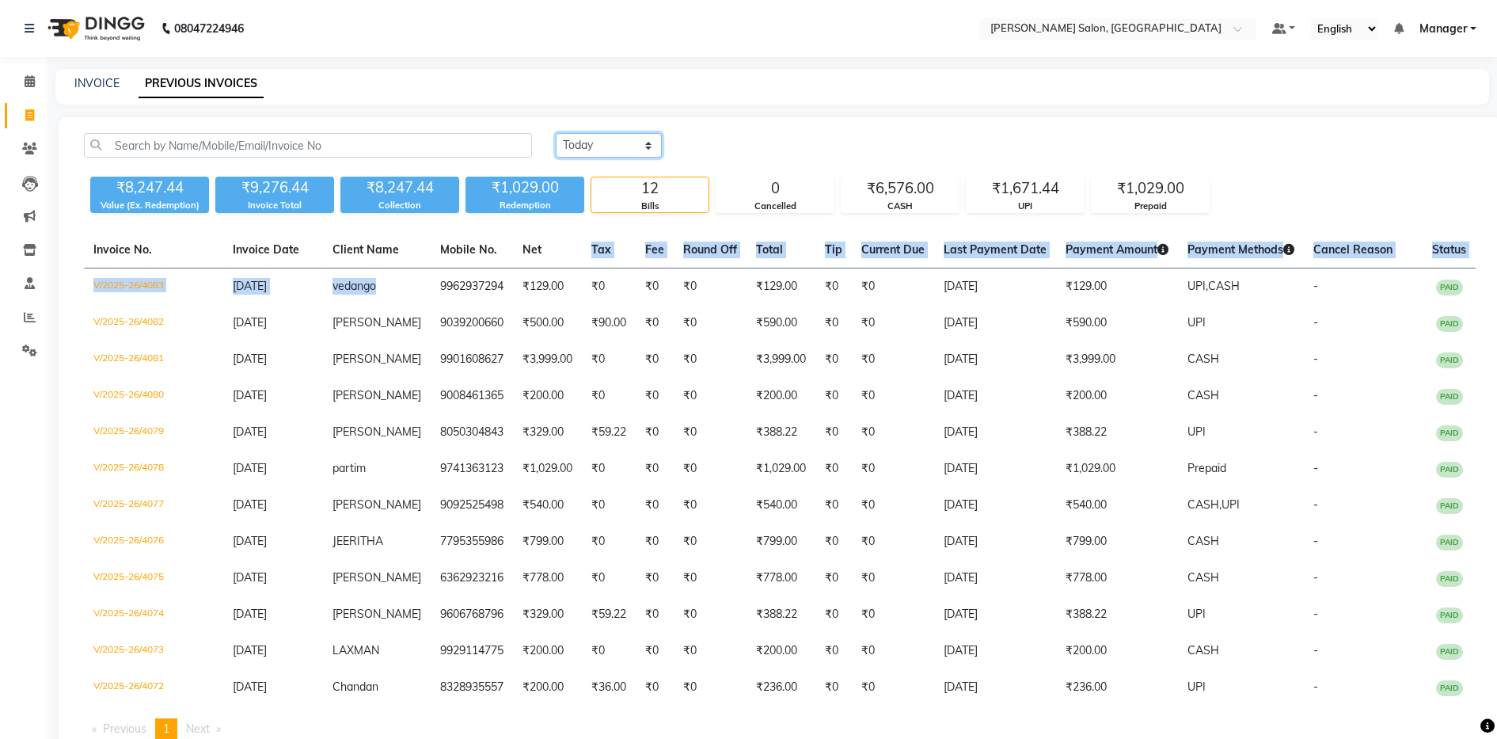
click at [556, 133] on select "Today Yesterday Custom Range" at bounding box center [609, 145] width 106 height 25
click at [613, 139] on select "Today Yesterday Custom Range" at bounding box center [609, 145] width 106 height 25
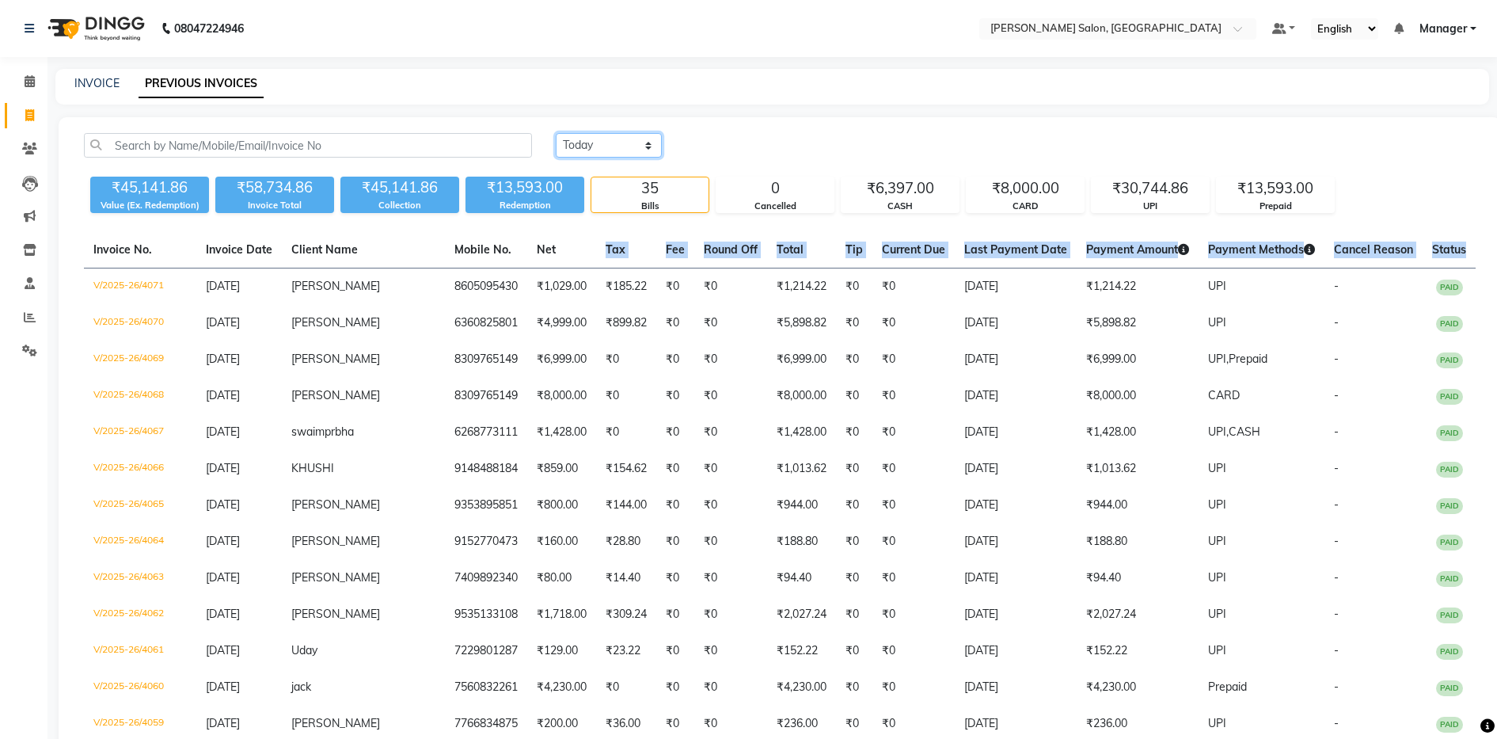
select select "today"
click at [556, 133] on select "Today Yesterday Custom Range" at bounding box center [609, 145] width 106 height 25
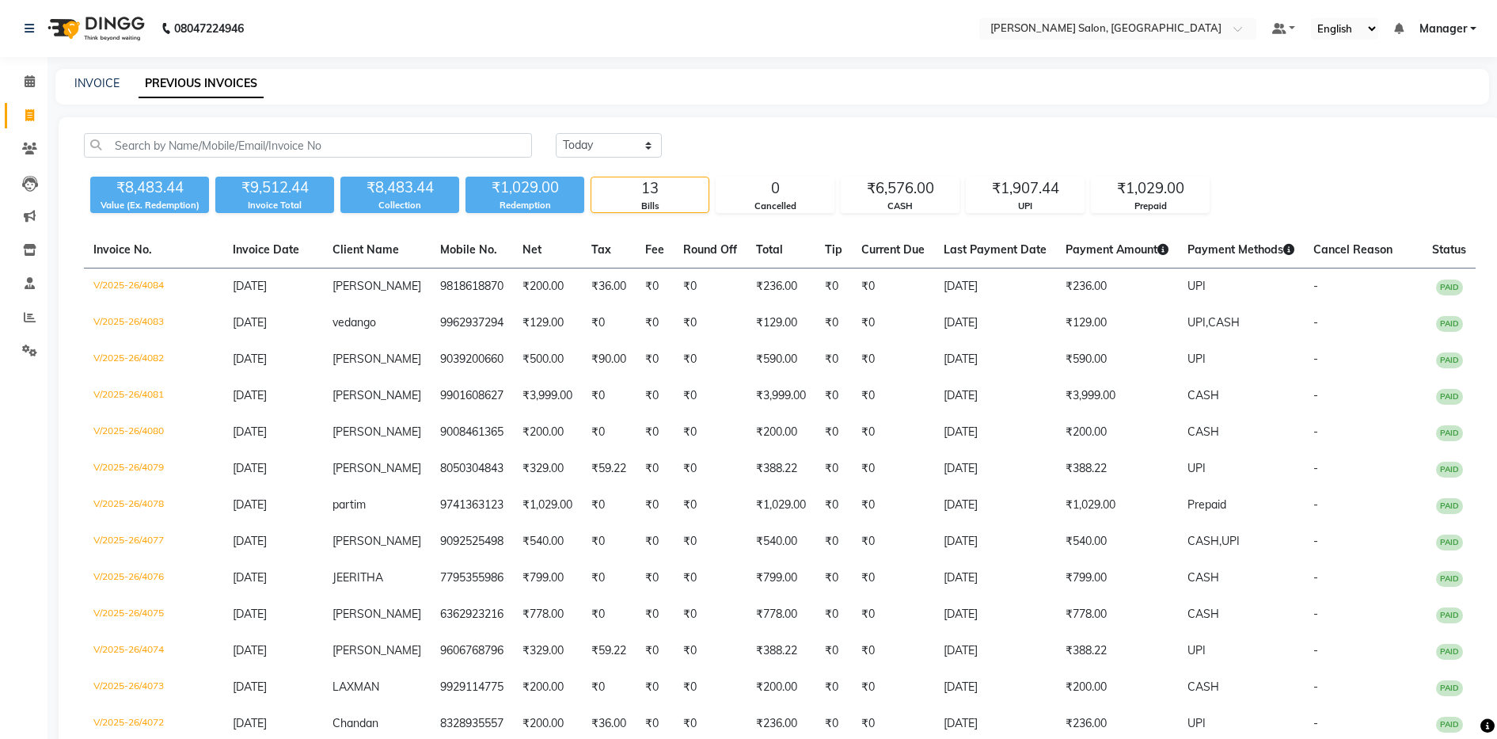
click at [1017, 84] on div "INVOICE PREVIOUS INVOICES" at bounding box center [762, 83] width 1415 height 17
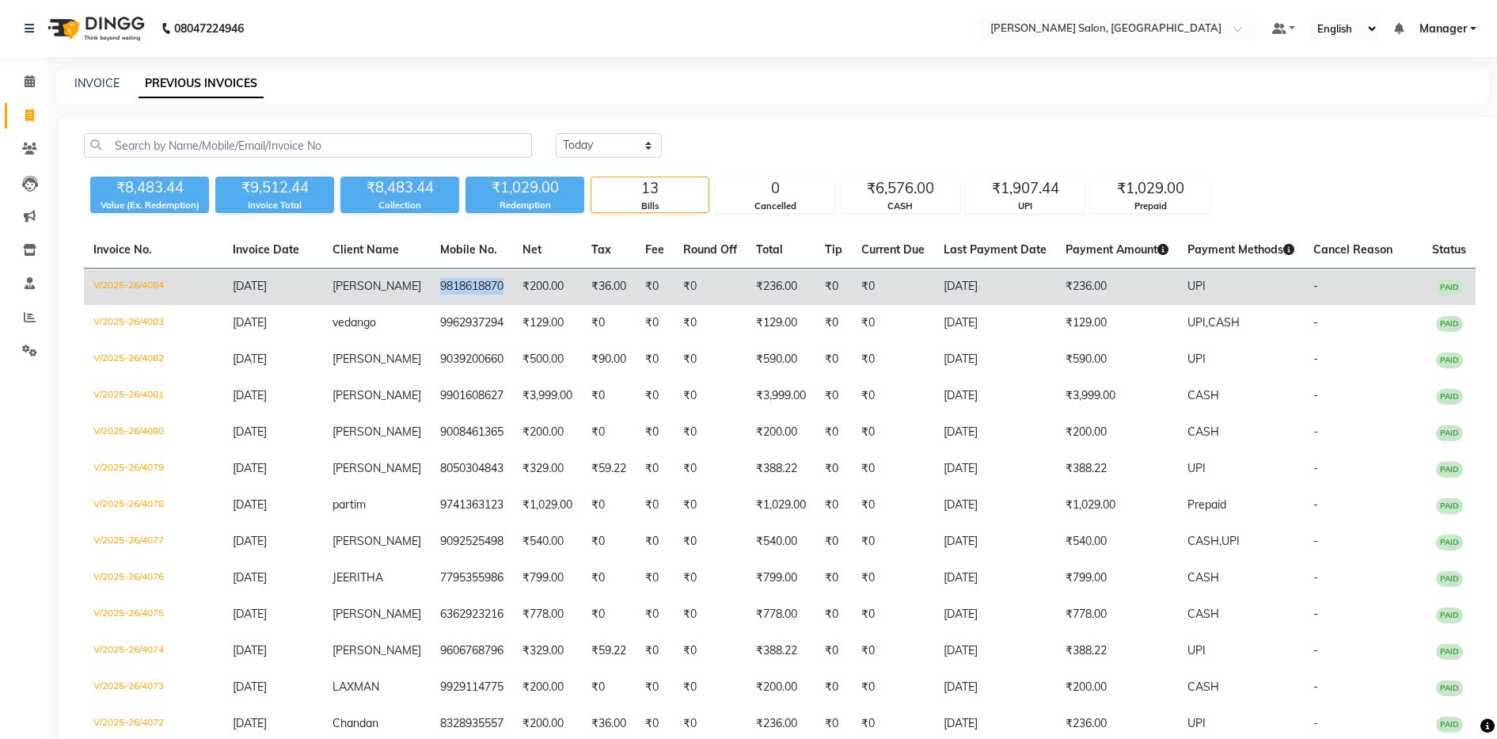
copy td "9818618870"
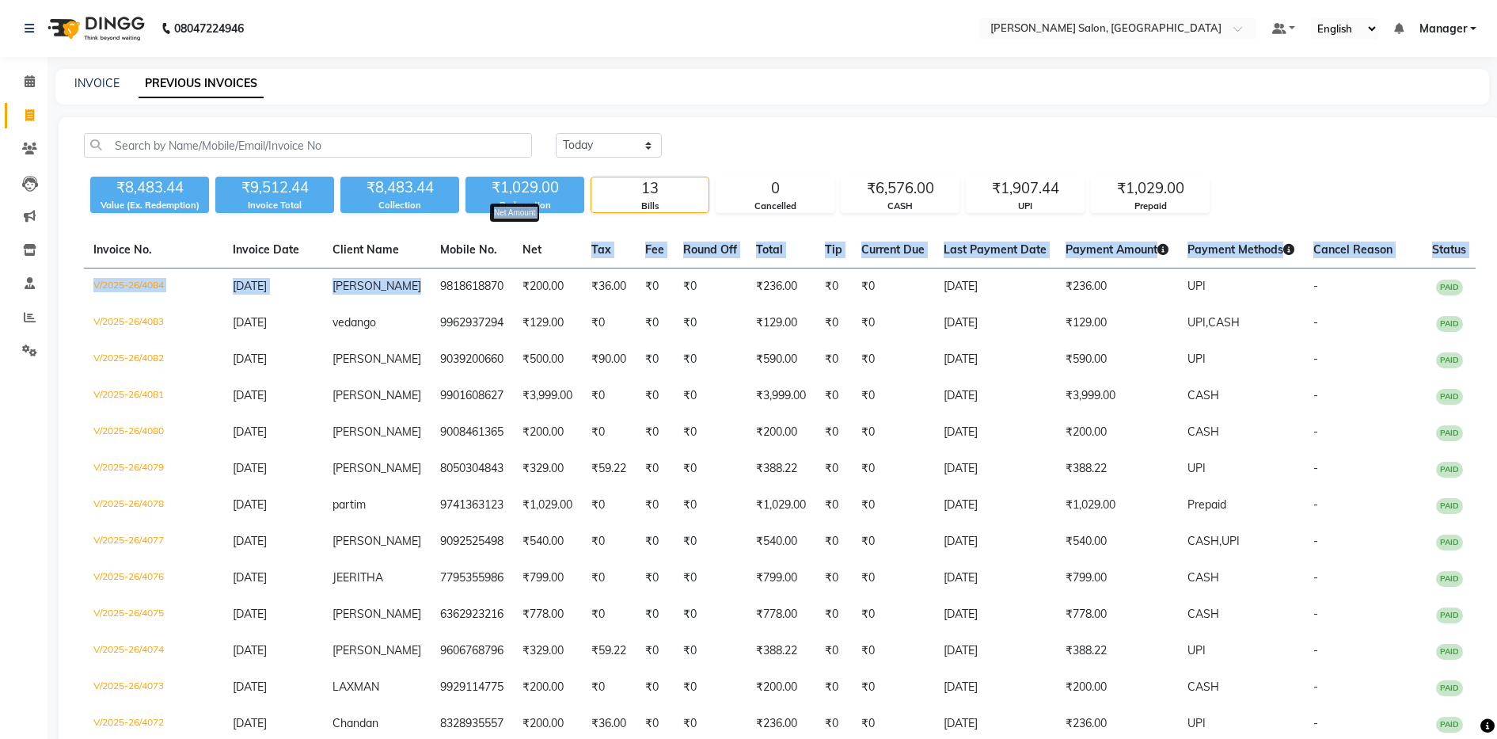
drag, startPoint x: 421, startPoint y: 284, endPoint x: 519, endPoint y: 249, distance: 104.4
click at [519, 249] on table "Invoice No. Invoice Date Client Name Mobile No. Net Net Amount Tax Fee Round Of…" at bounding box center [780, 487] width 1392 height 510
click at [80, 80] on link "INVOICE" at bounding box center [96, 83] width 45 height 14
select select "service"
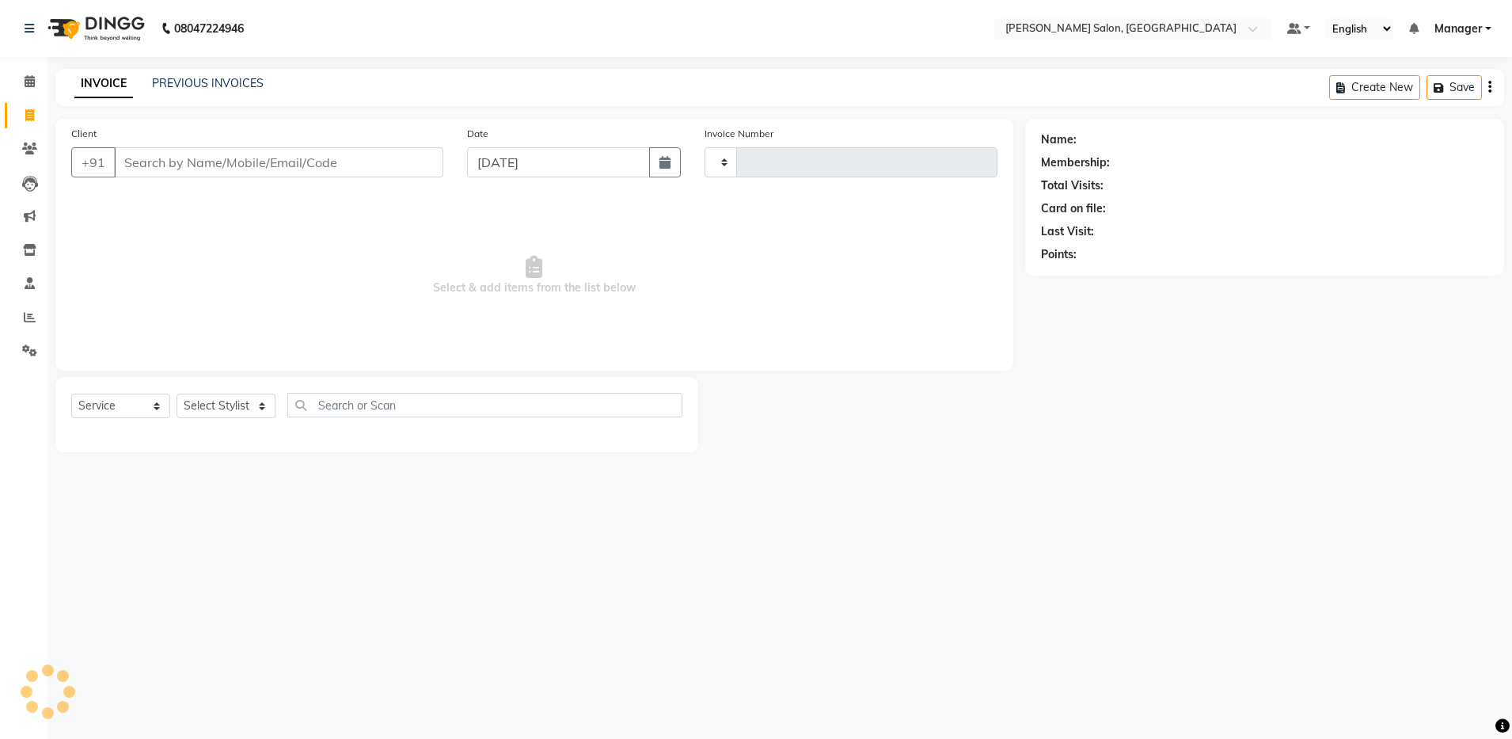
click at [172, 154] on input "Client" at bounding box center [278, 162] width 329 height 30
click at [172, 158] on input "Client" at bounding box center [278, 162] width 329 height 30
click at [184, 166] on input "Client" at bounding box center [278, 162] width 329 height 30
select select "4781"
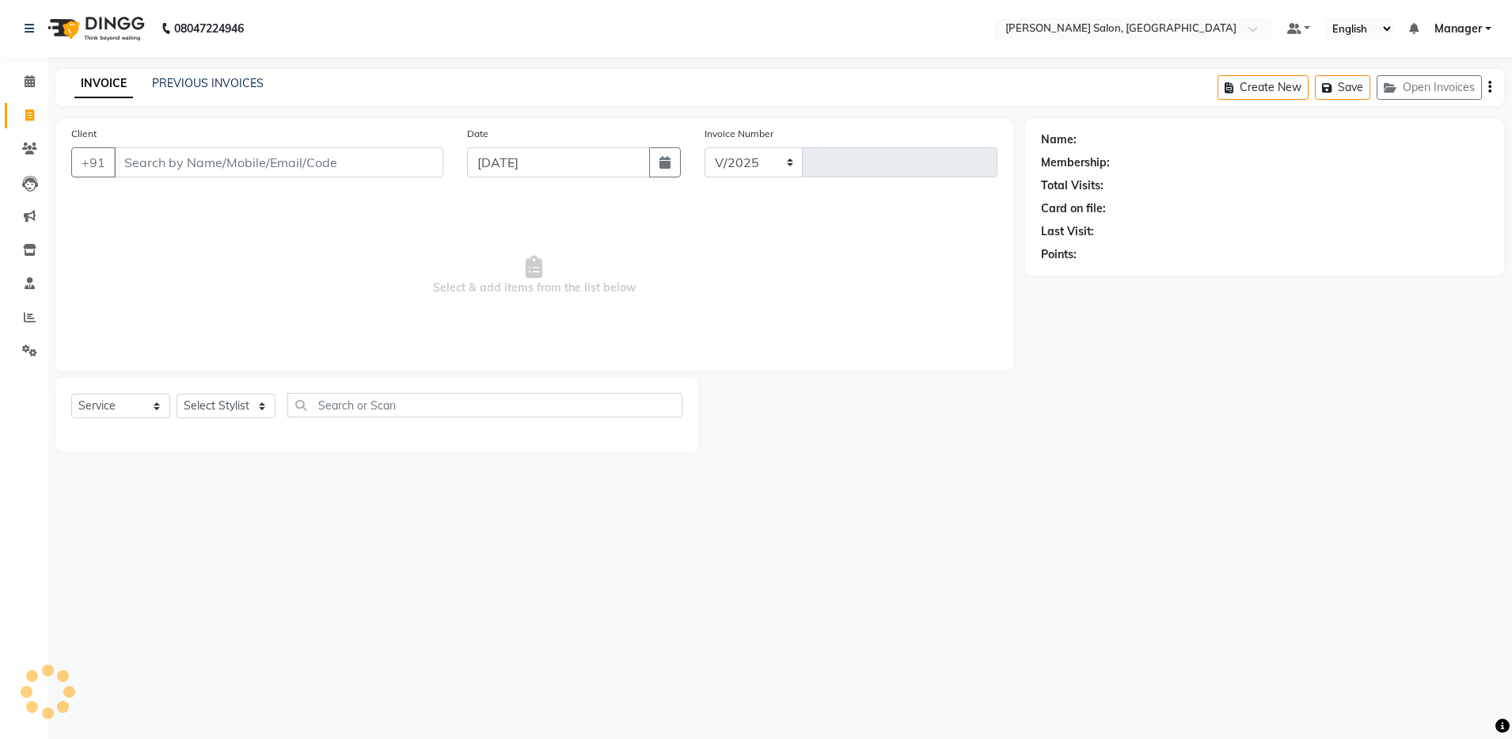
type input "4085"
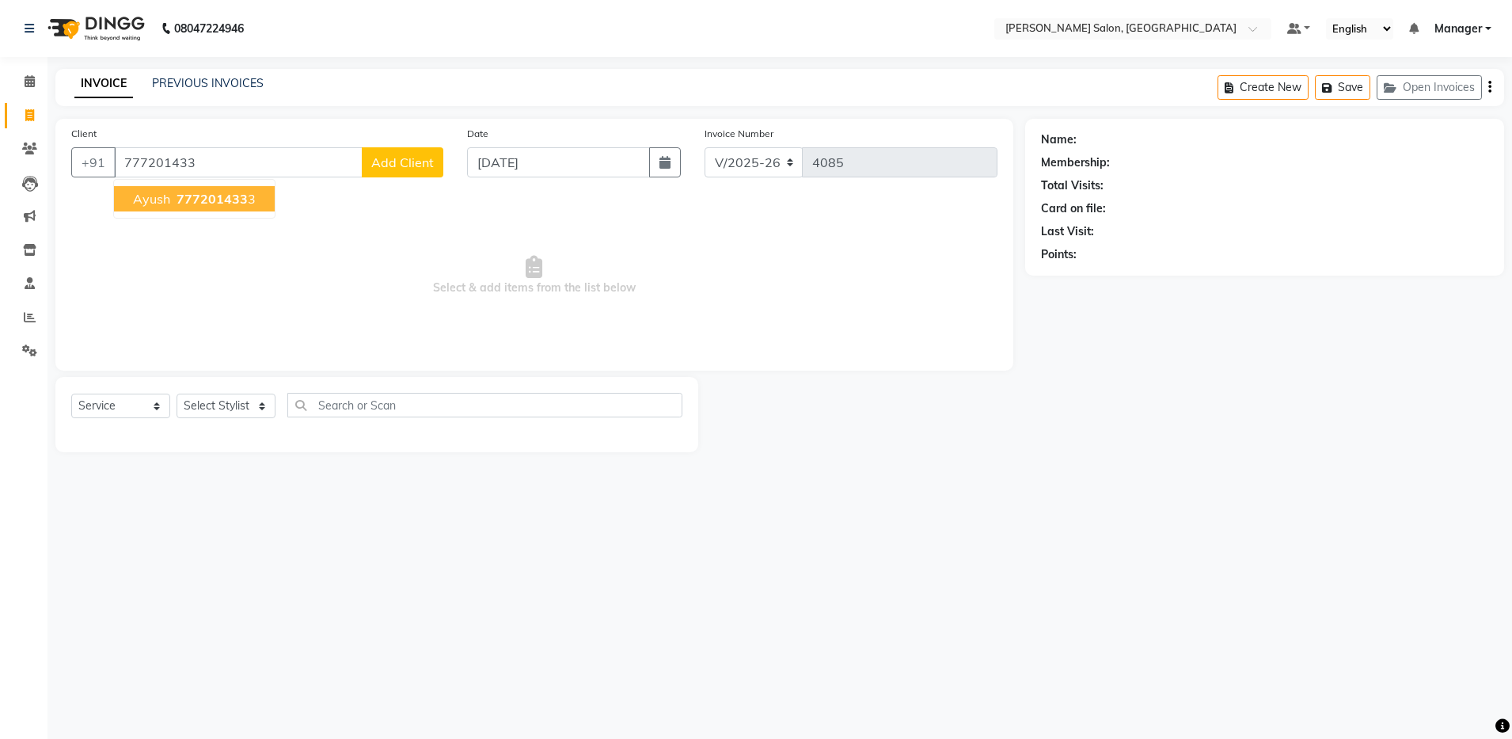
click at [171, 196] on button "Ayush 777201433 3" at bounding box center [194, 198] width 161 height 25
type input "7772014333"
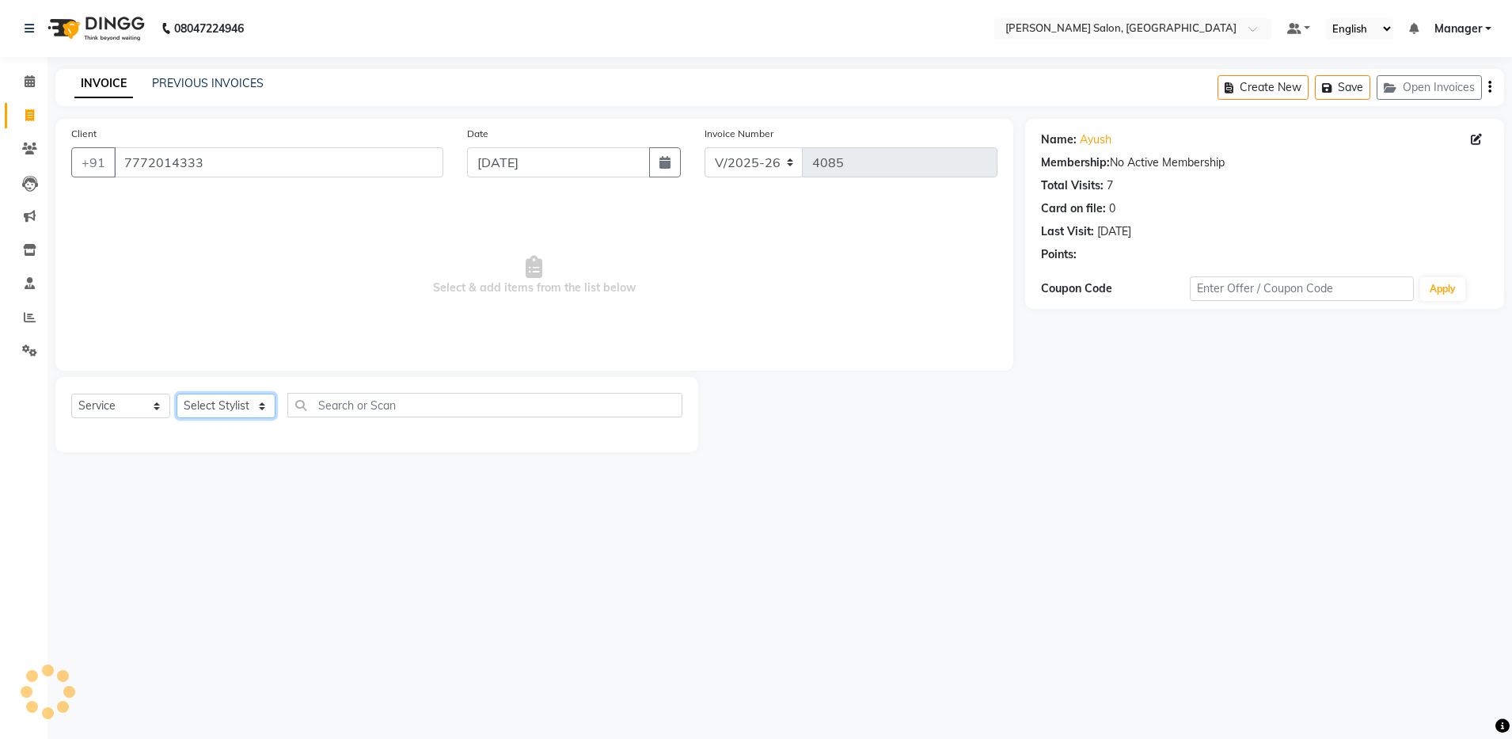
click at [202, 396] on select "Select Stylist Aarthi Abhishek Aisha Barbhuiya Aman Arjun Viswanathan Deep dolm…" at bounding box center [226, 405] width 99 height 25
select select "83077"
click at [177, 393] on select "Select Stylist Aarthi Abhishek Aisha Barbhuiya Aman Arjun Viswanathan Deep dolm…" at bounding box center [226, 405] width 99 height 25
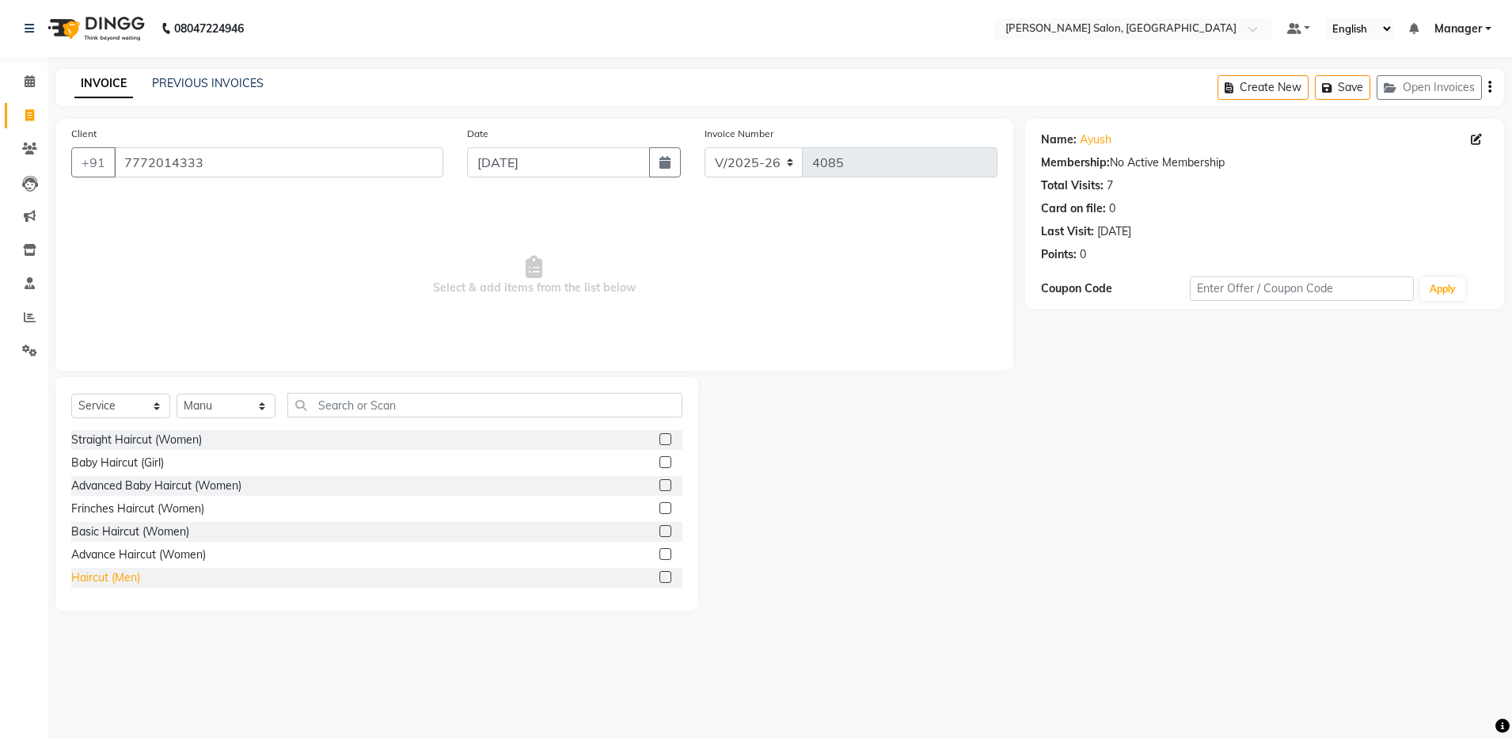
click at [116, 578] on div "Haircut (Men)" at bounding box center [105, 577] width 69 height 17
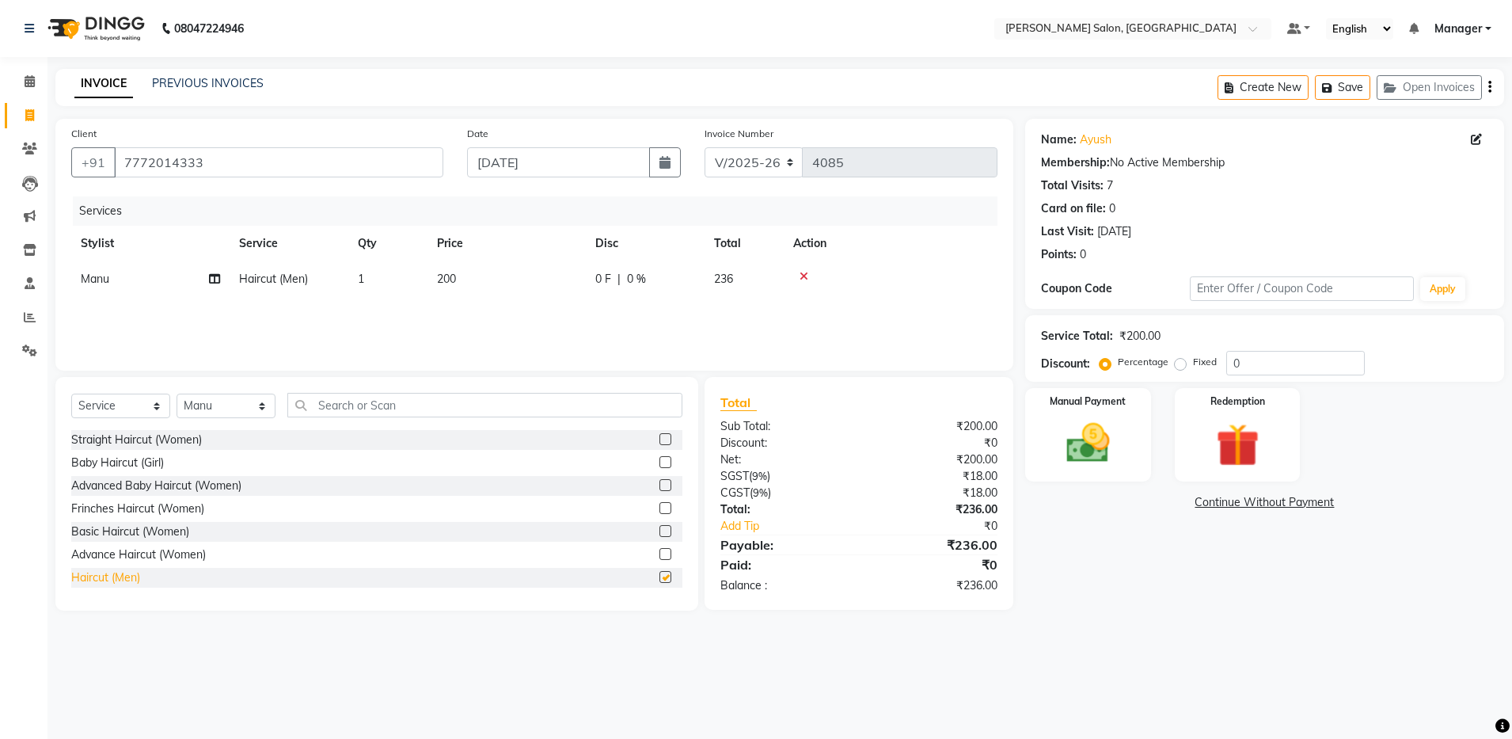
checkbox input "false"
click at [1093, 437] on img at bounding box center [1088, 443] width 74 height 52
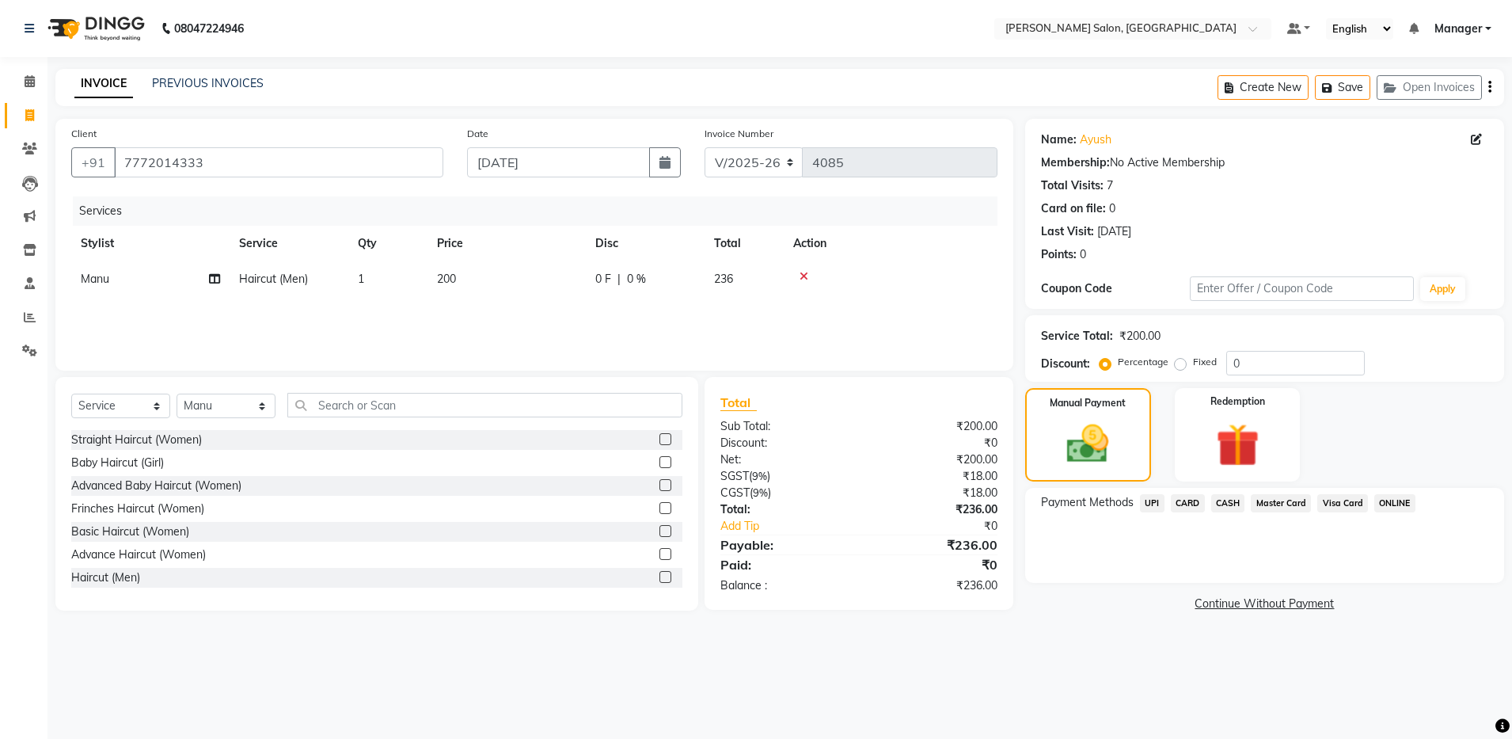
click at [1154, 500] on span "UPI" at bounding box center [1152, 503] width 25 height 18
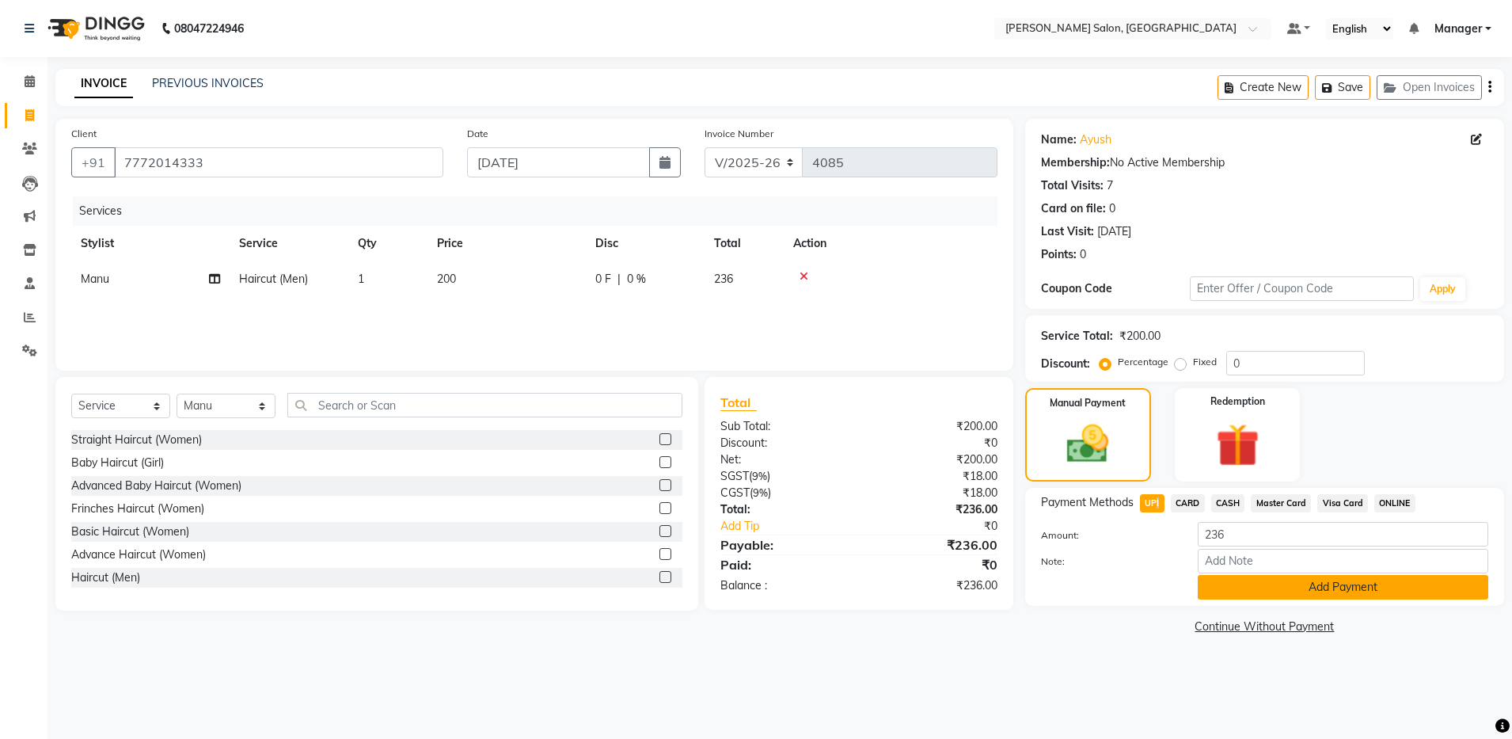
drag, startPoint x: 1154, startPoint y: 500, endPoint x: 1267, endPoint y: 583, distance: 140.0
click at [1267, 583] on button "Add Payment" at bounding box center [1343, 587] width 291 height 25
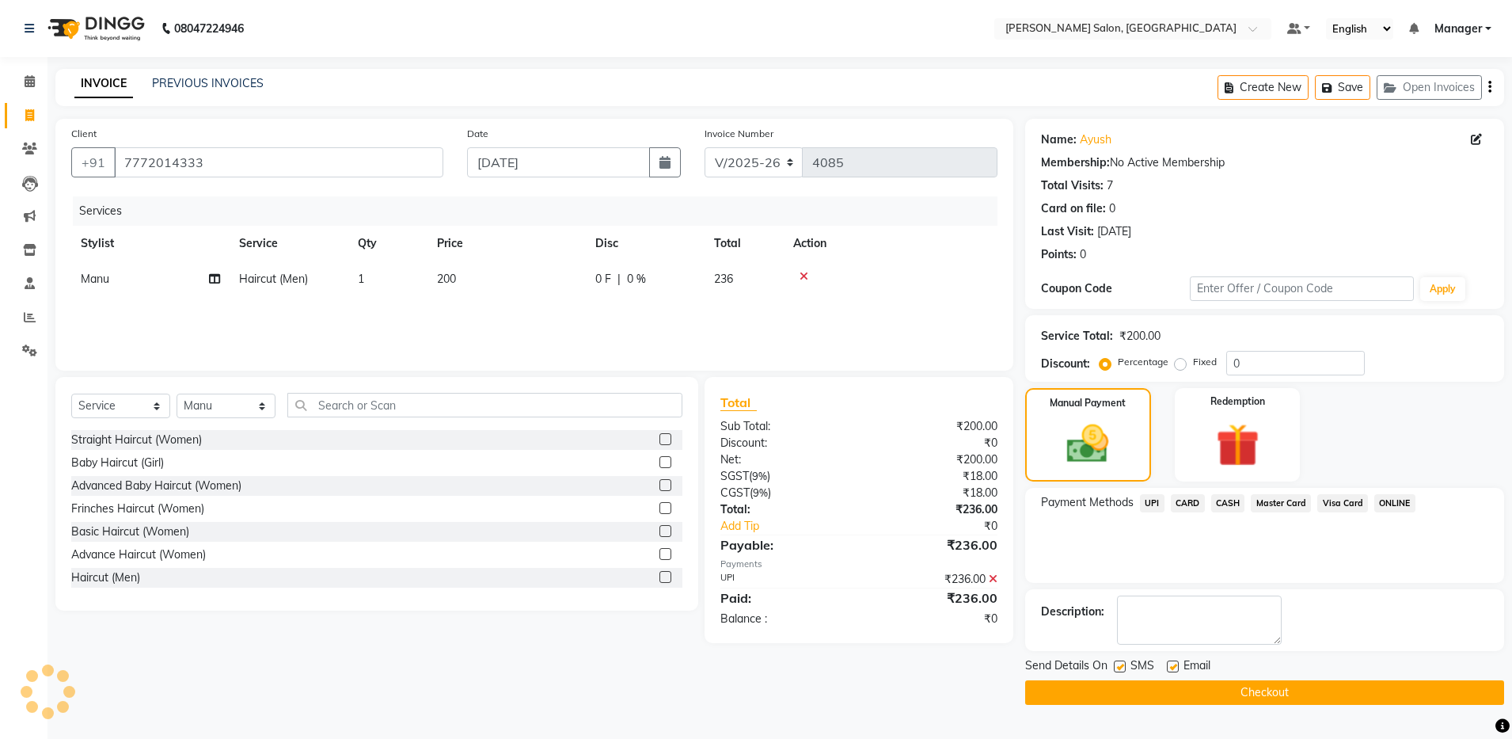
click at [1171, 670] on label at bounding box center [1173, 666] width 12 height 12
click at [1171, 670] on input "checkbox" at bounding box center [1172, 667] width 10 height 10
checkbox input "false"
click at [1191, 694] on button "Checkout" at bounding box center [1264, 692] width 479 height 25
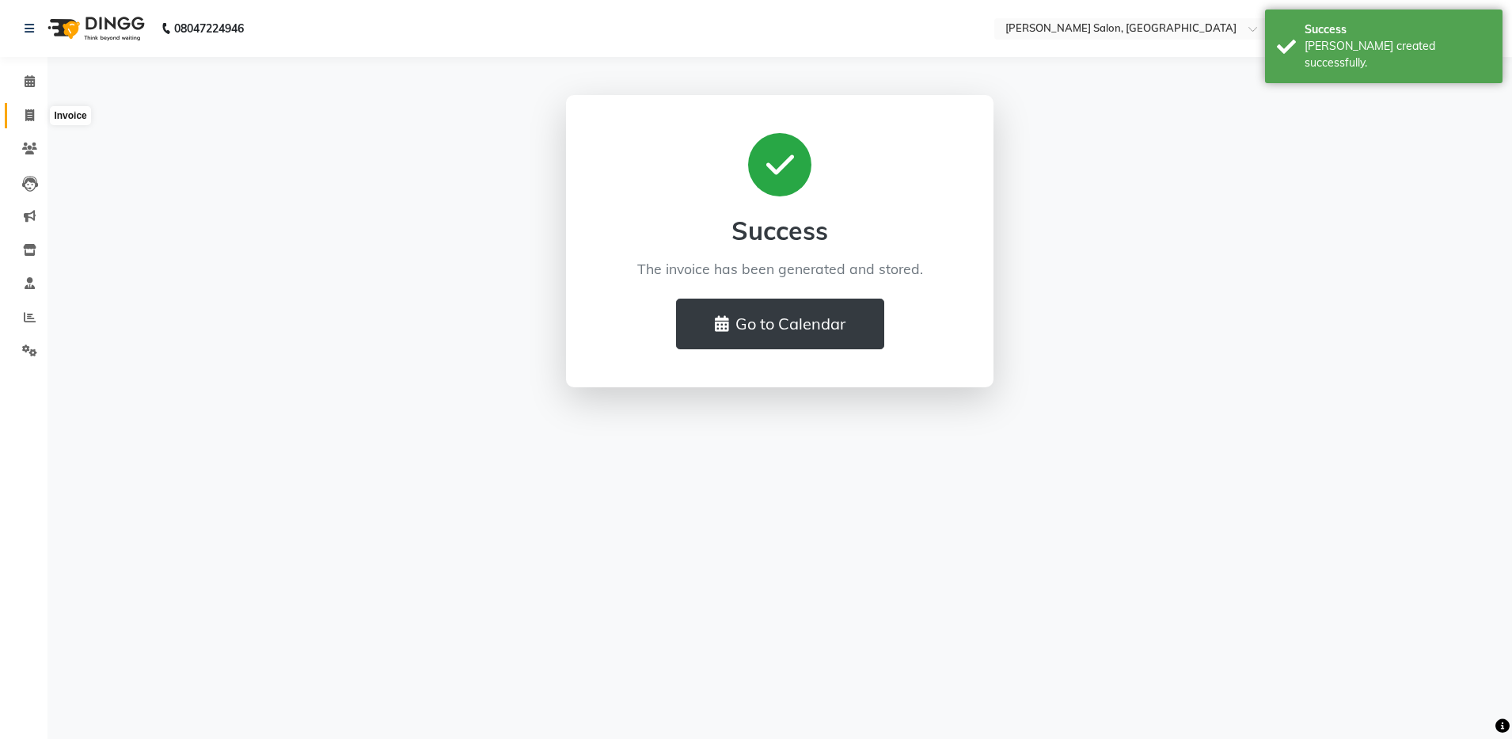
click at [33, 113] on icon at bounding box center [29, 115] width 9 height 12
select select "service"
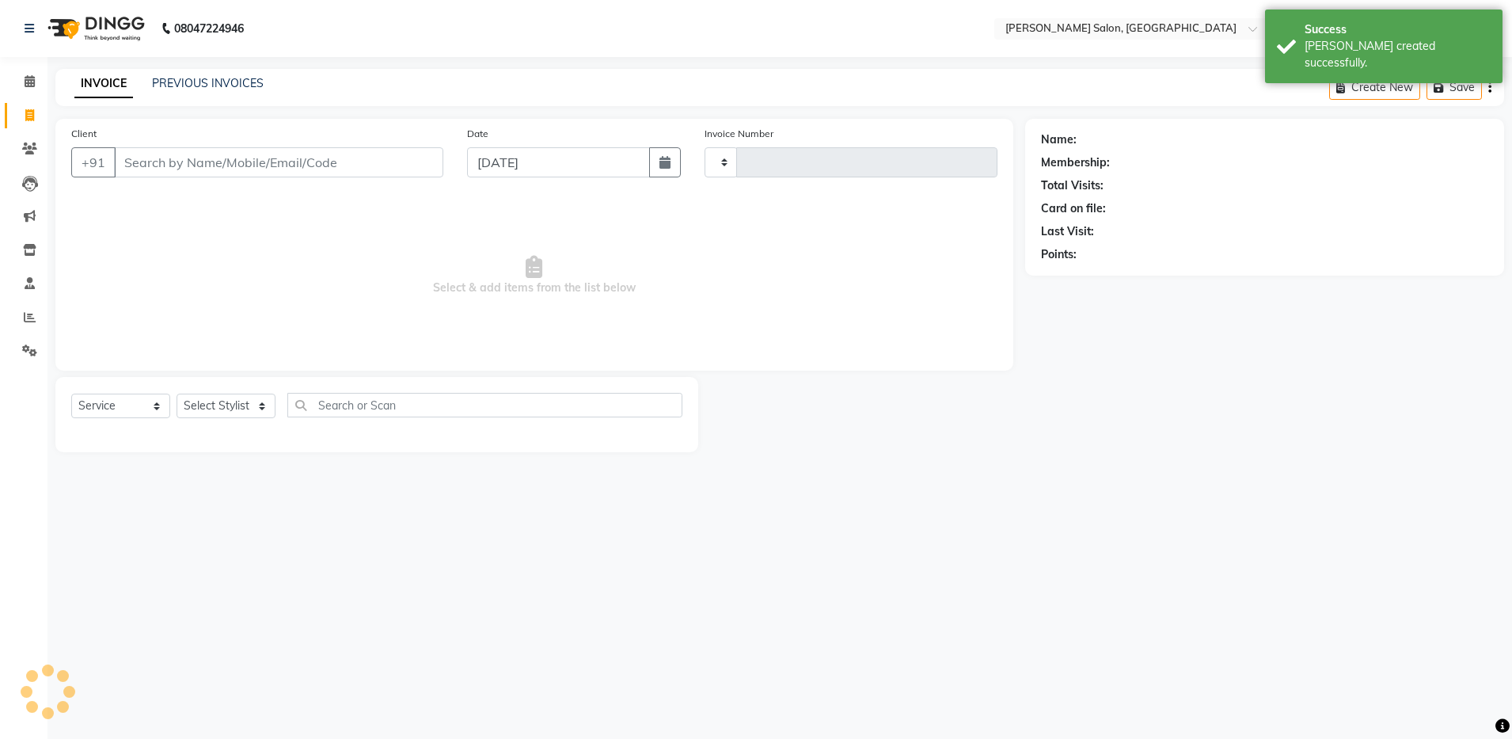
type input "4086"
select select "4781"
click at [214, 76] on link "PREVIOUS INVOICES" at bounding box center [208, 83] width 112 height 14
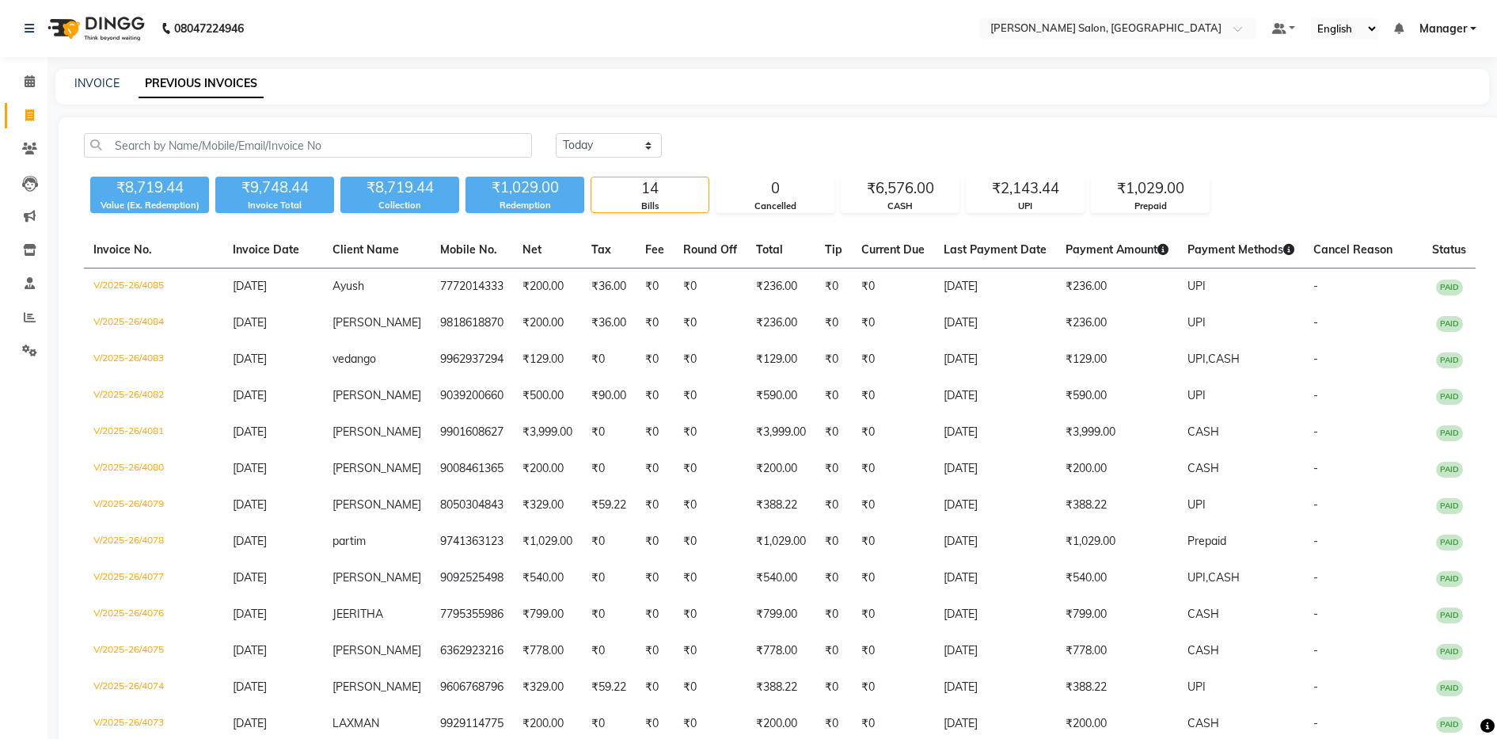
click at [105, 75] on div "INVOICE" at bounding box center [96, 83] width 45 height 17
click at [109, 84] on link "INVOICE" at bounding box center [96, 83] width 45 height 14
select select "service"
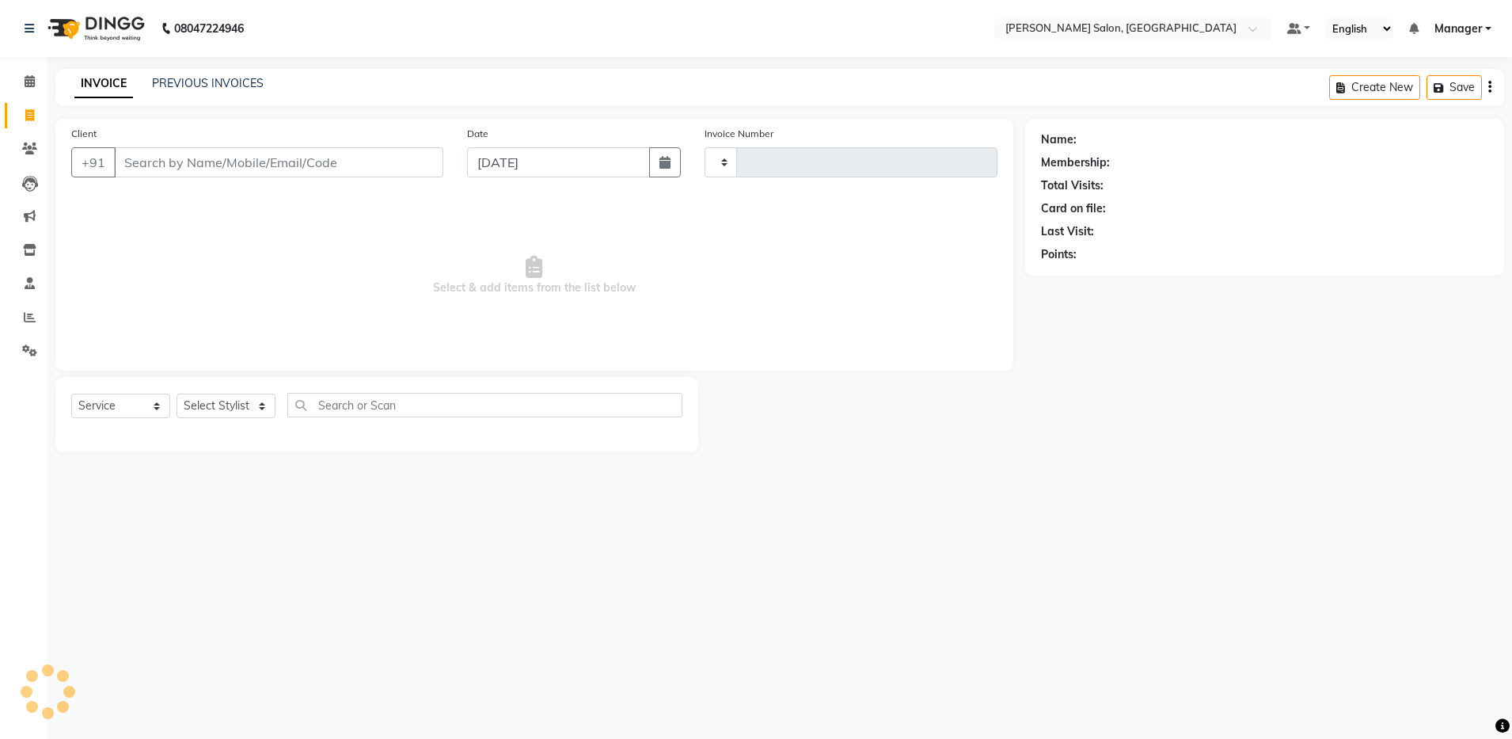
type input "4086"
click at [181, 159] on input "Client" at bounding box center [278, 162] width 329 height 30
select select "4781"
click at [205, 162] on input "Client" at bounding box center [278, 162] width 329 height 30
click at [203, 173] on input "Client" at bounding box center [278, 162] width 329 height 30
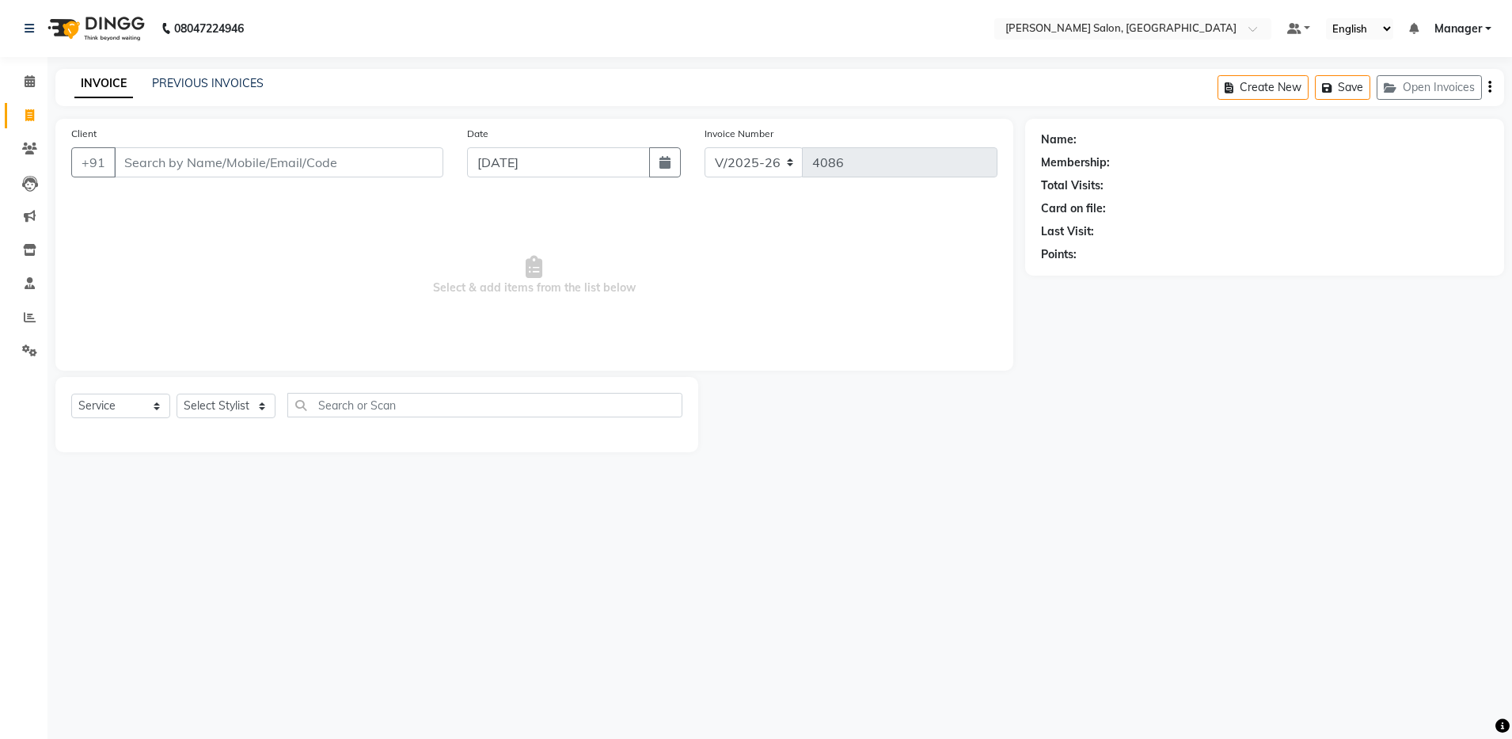
type input "9"
type input "8787216184"
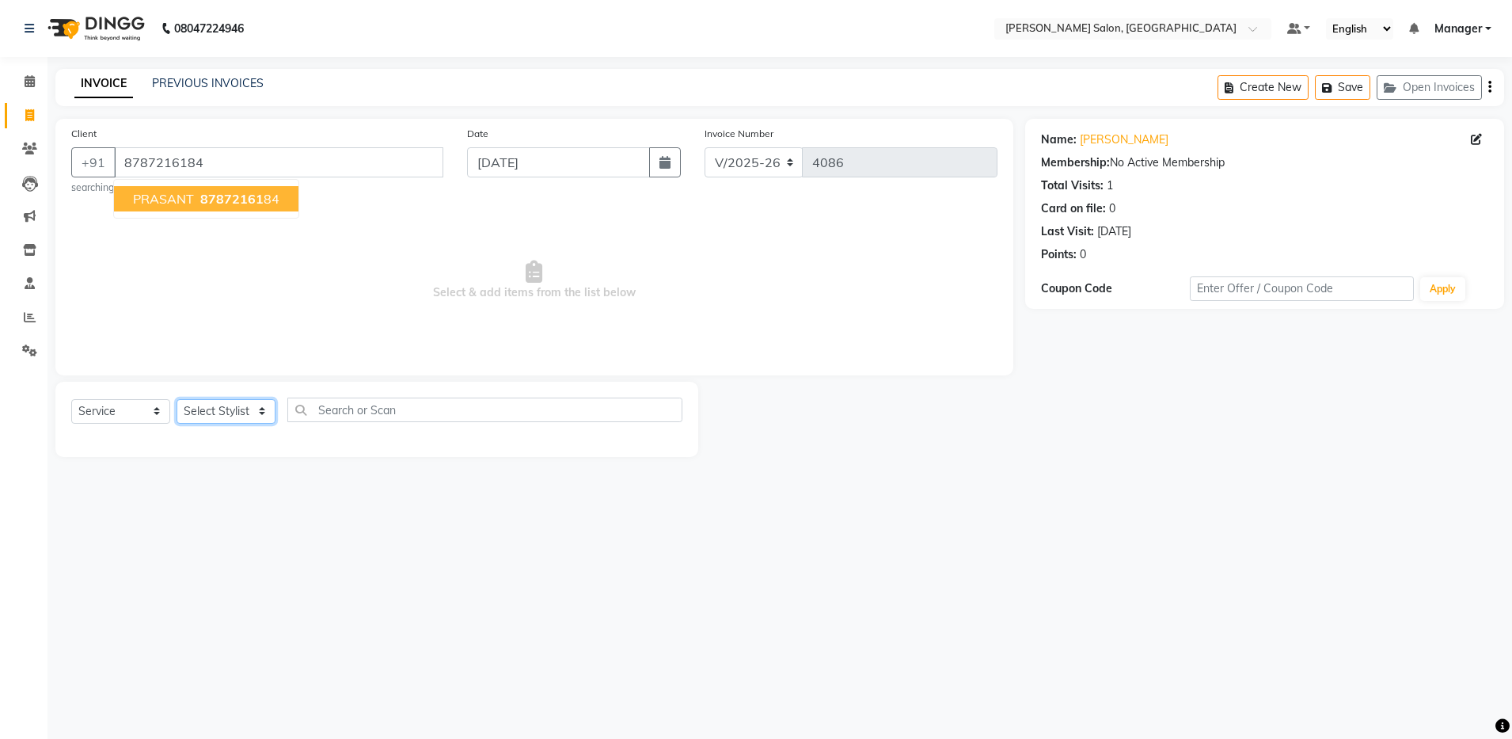
click at [210, 412] on select "Select Stylist Aarthi Abhishek Aisha Barbhuiya Aman Arjun Viswanathan Deep dolm…" at bounding box center [226, 411] width 99 height 25
select select "28897"
click at [177, 399] on select "Select Stylist Aarthi Abhishek Aisha Barbhuiya Aman Arjun Viswanathan Deep dolm…" at bounding box center [226, 411] width 99 height 25
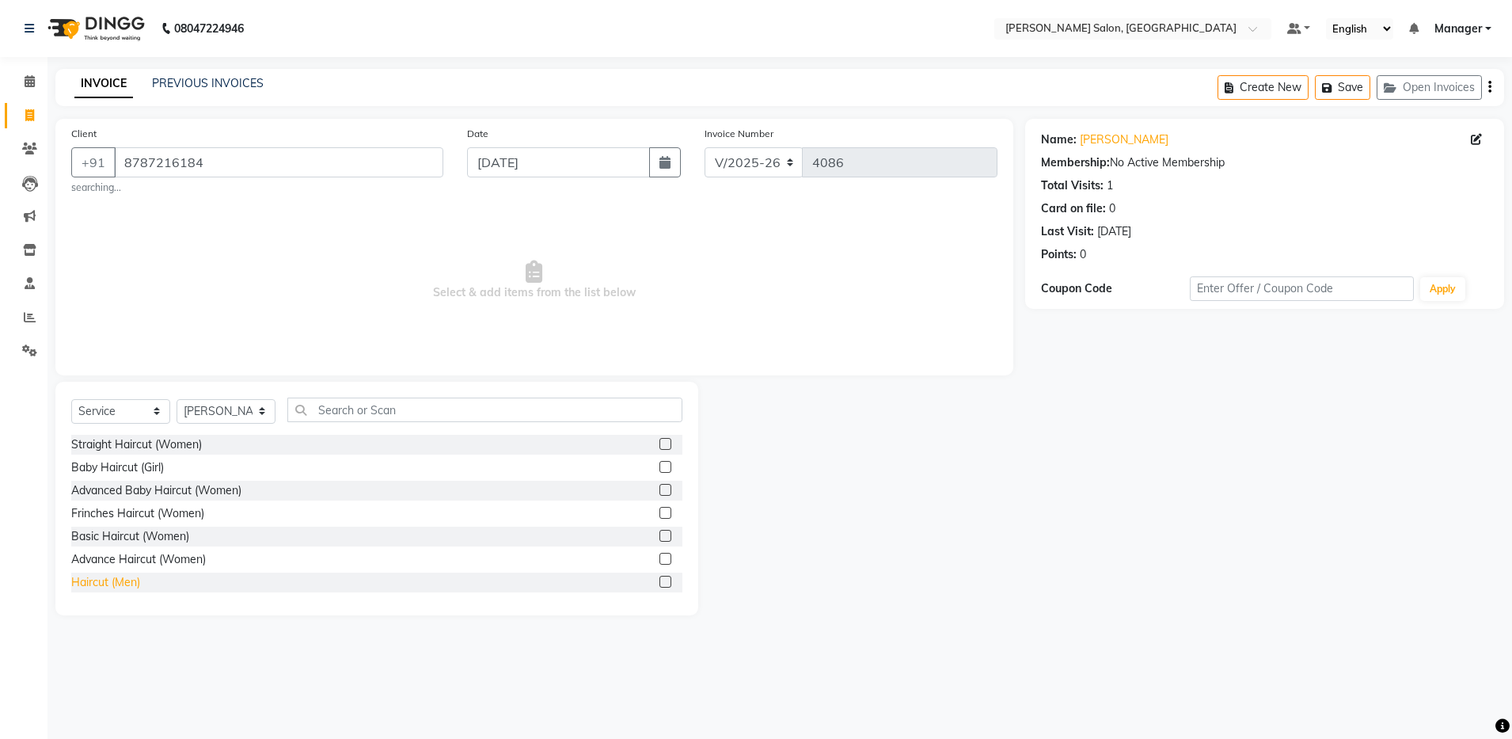
click at [116, 574] on div "Haircut (Men)" at bounding box center [105, 582] width 69 height 17
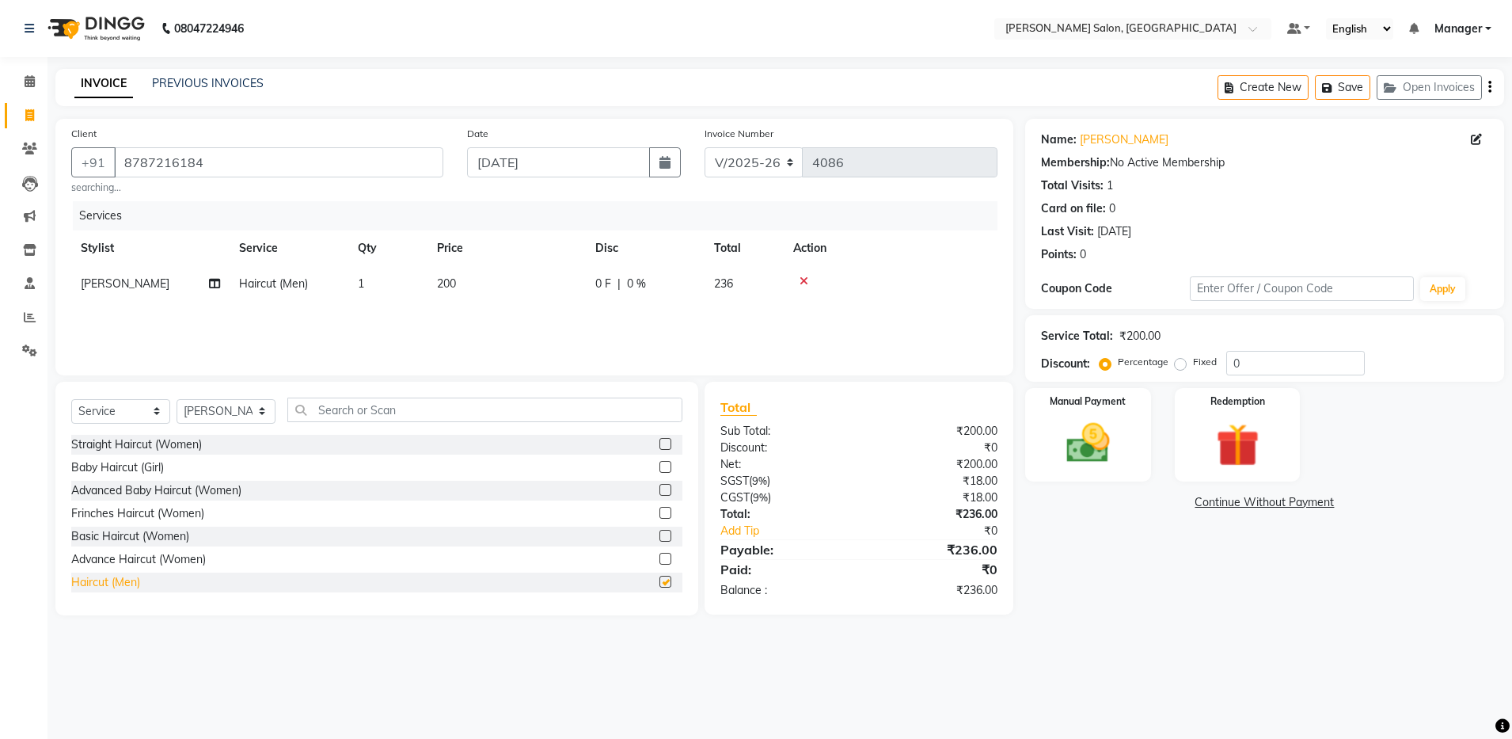
checkbox input "false"
click at [385, 412] on input "text" at bounding box center [484, 409] width 395 height 25
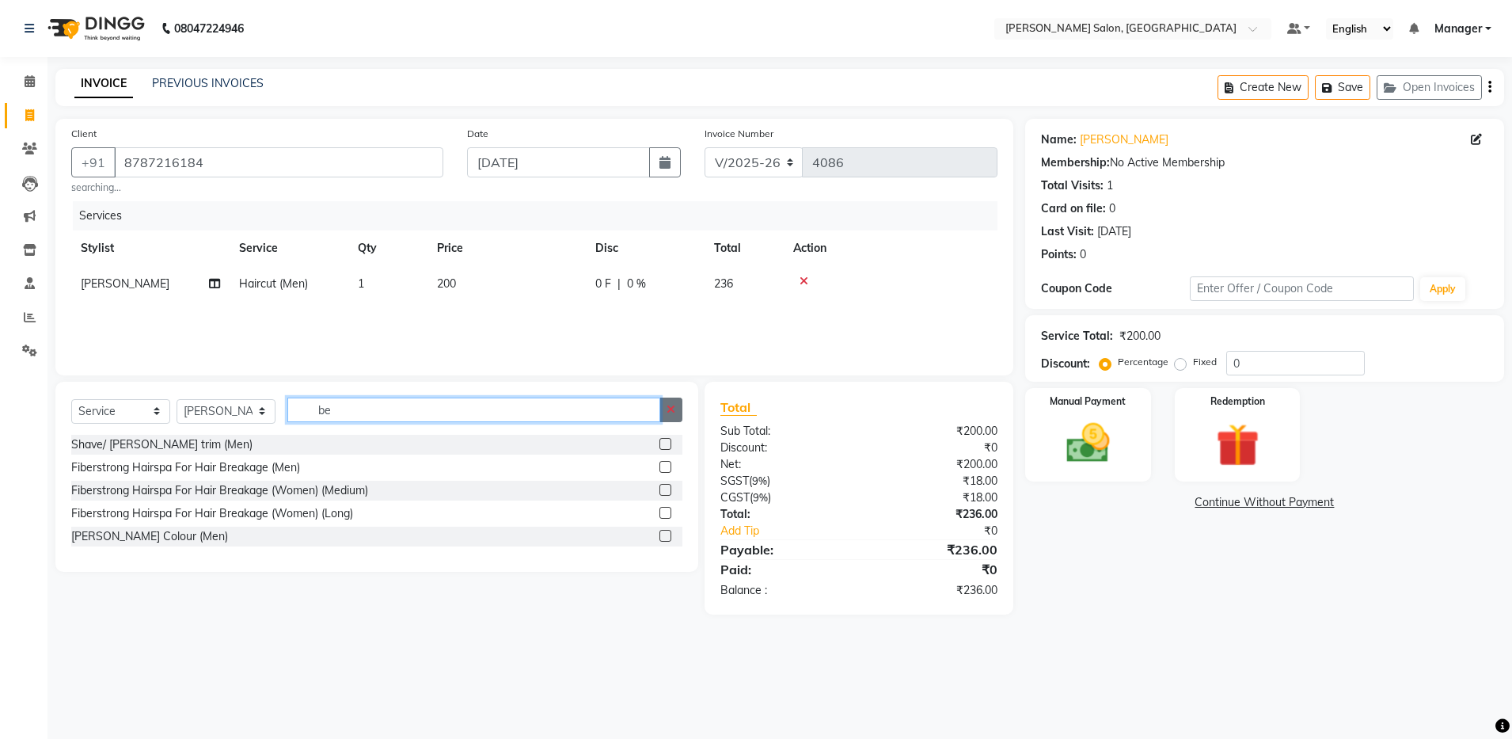
type input "be"
click at [667, 404] on icon "button" at bounding box center [671, 409] width 9 height 11
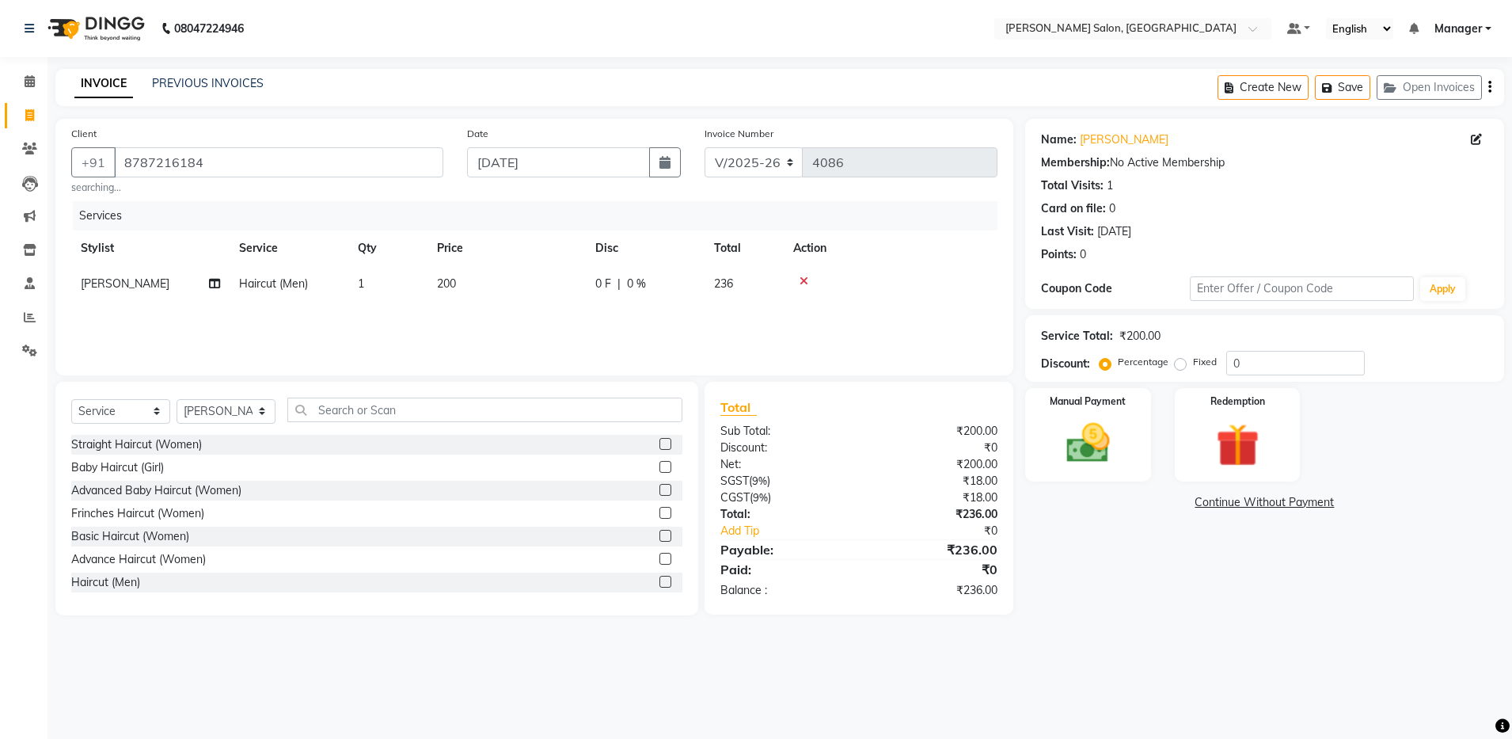
click at [865, 374] on div "Client +91 8787216184 searching... Date 01-09-2025 Invoice Number V/2025 V/2025…" at bounding box center [534, 247] width 958 height 257
click at [143, 565] on div "Shave/ Beard trim (Men)" at bounding box center [161, 565] width 181 height 17
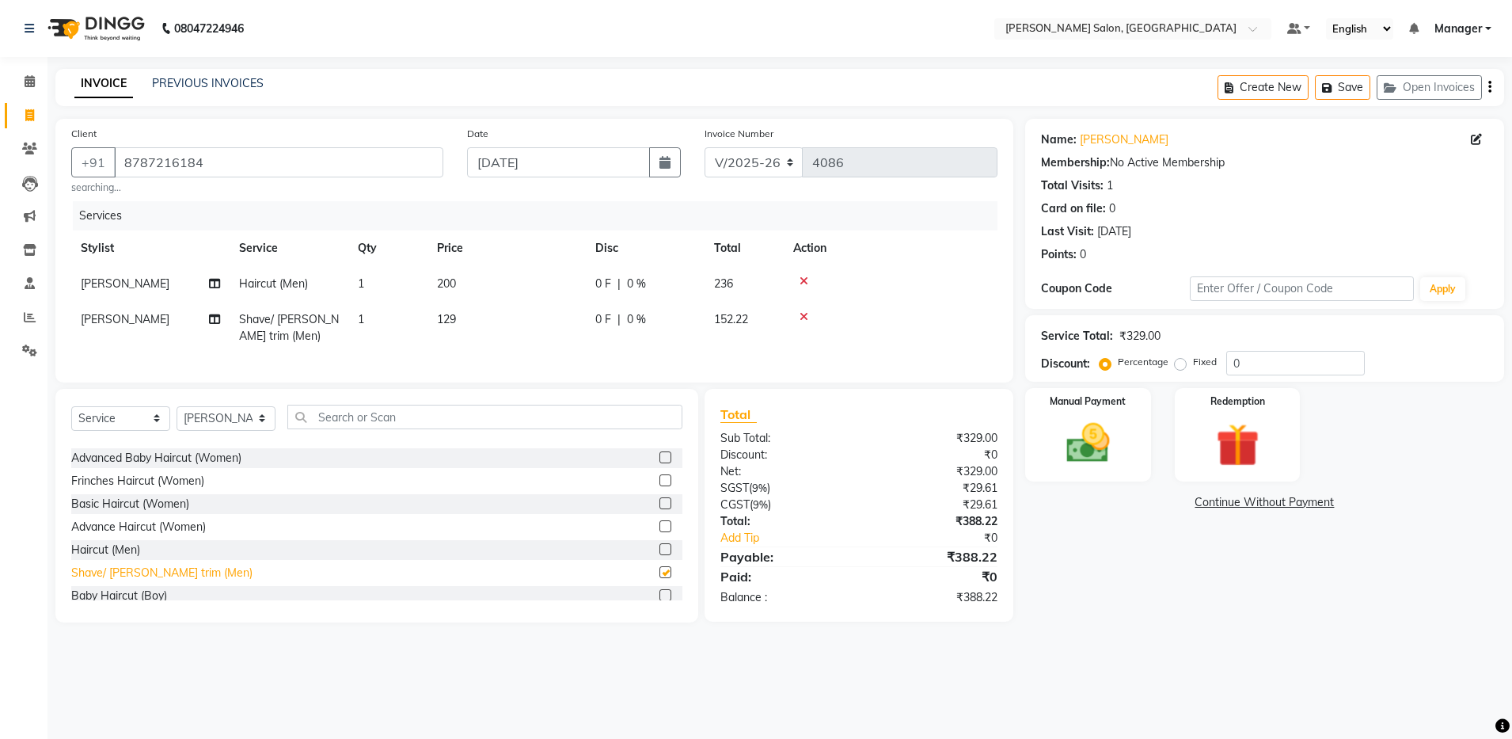
checkbox input "false"
click at [806, 268] on td at bounding box center [891, 284] width 214 height 36
click at [804, 280] on icon at bounding box center [804, 281] width 9 height 11
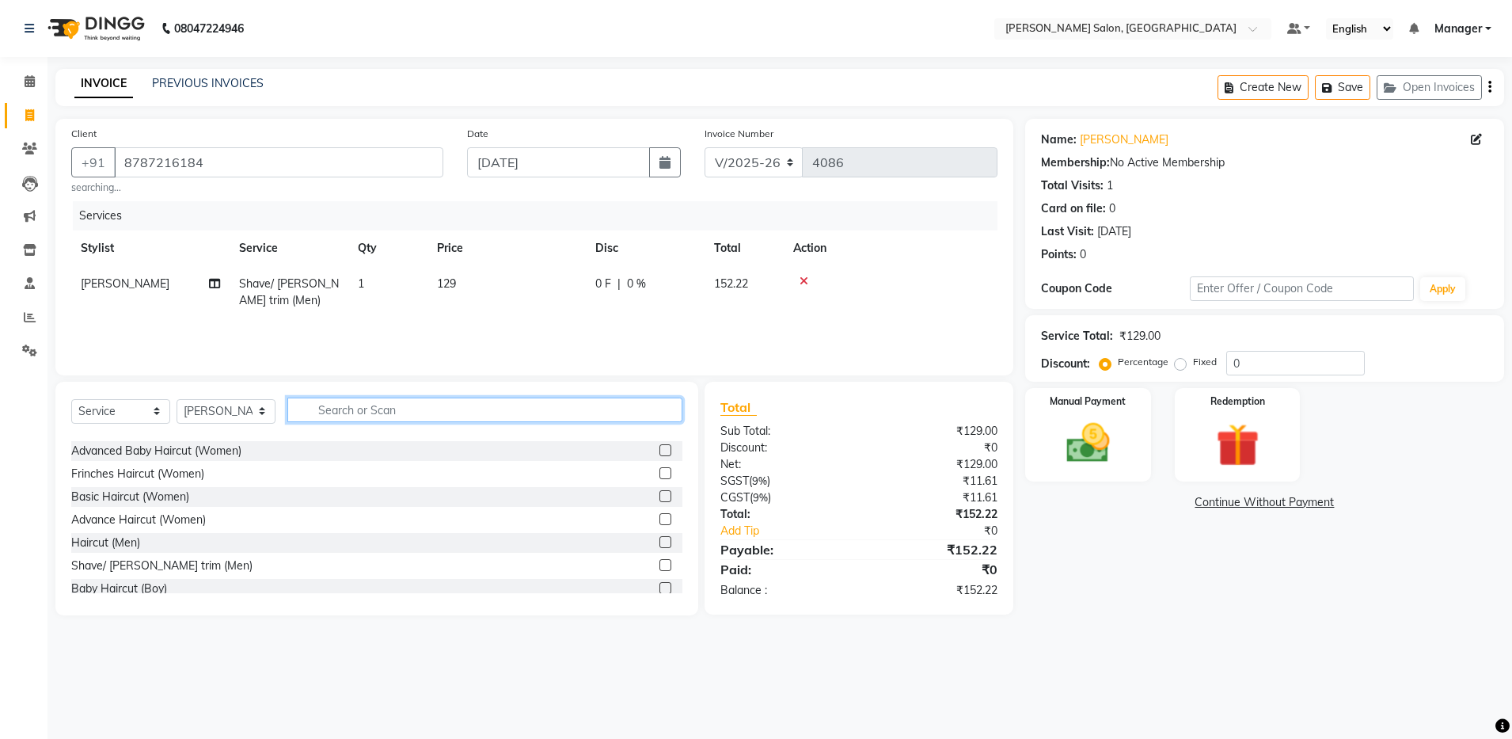
click at [442, 401] on input "text" at bounding box center [484, 409] width 395 height 25
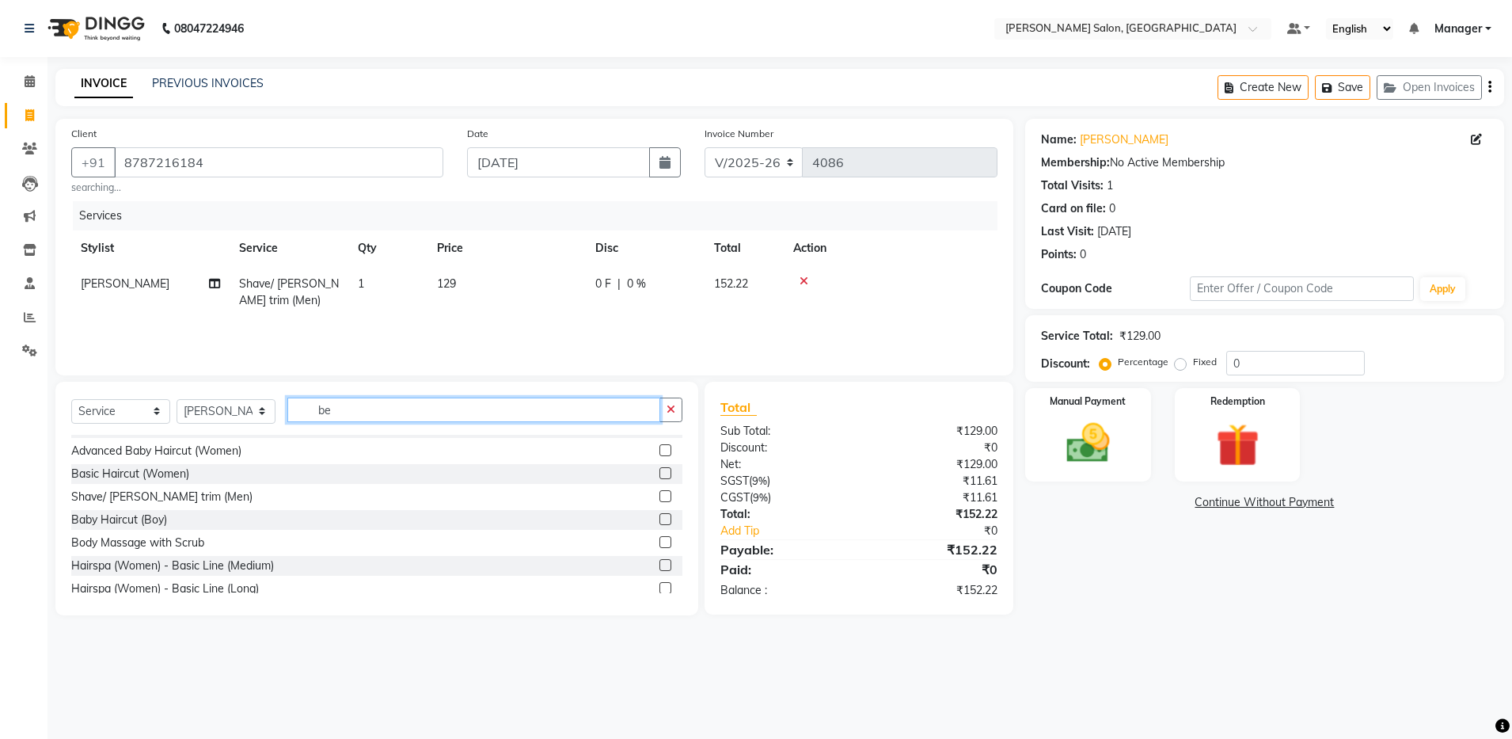
scroll to position [0, 0]
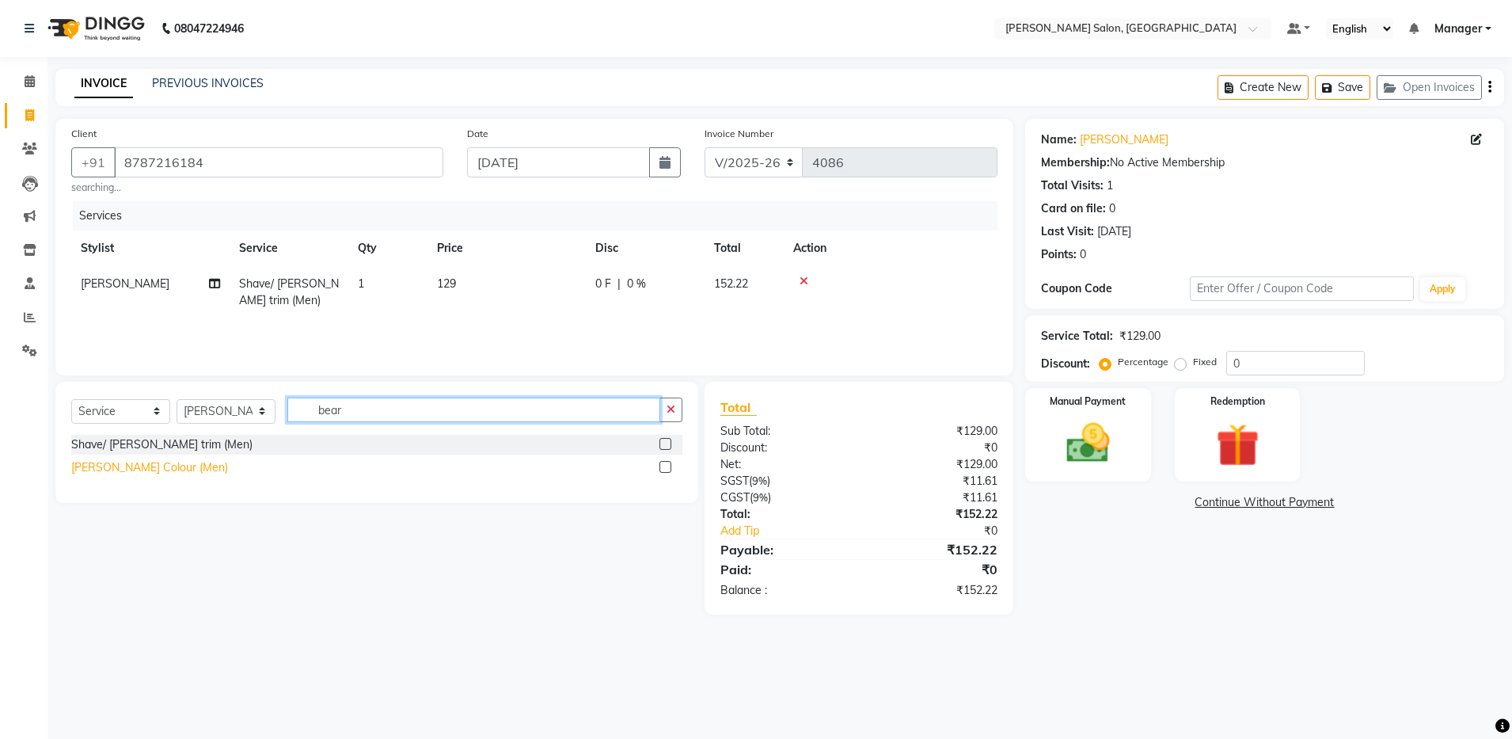
type input "bear"
click at [153, 470] on div "Beard Colour (Men)" at bounding box center [149, 467] width 157 height 17
checkbox input "false"
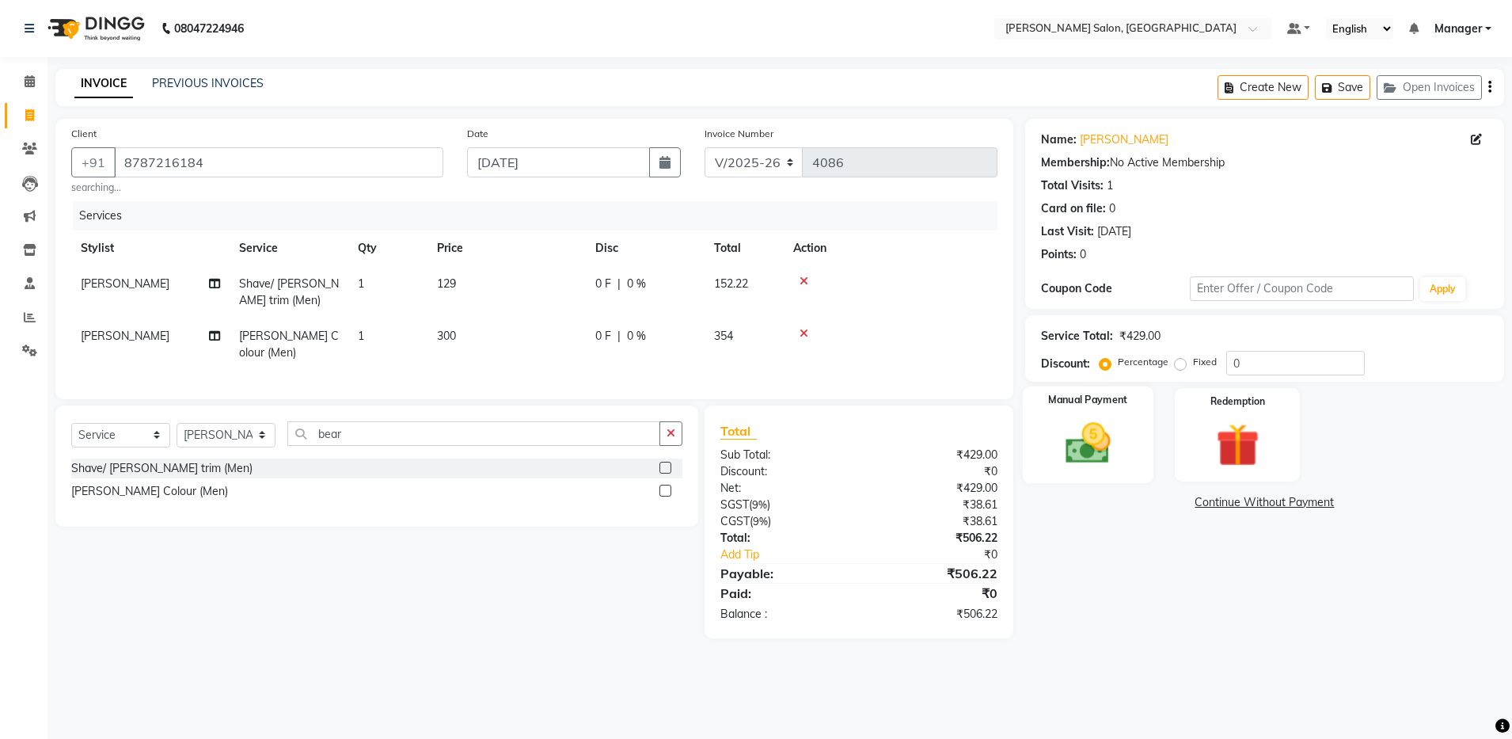
click at [1107, 458] on img at bounding box center [1088, 443] width 74 height 52
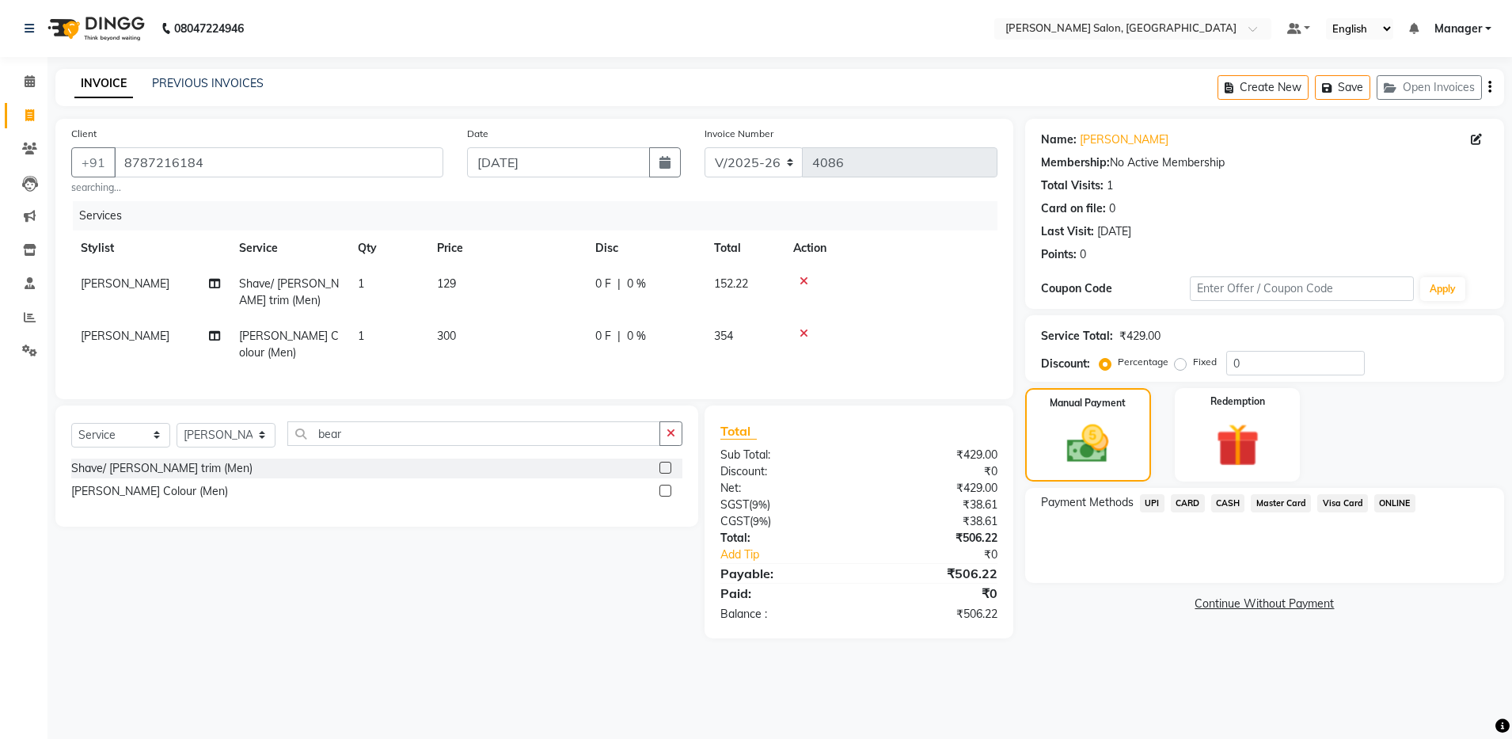
click at [1150, 510] on span "UPI" at bounding box center [1152, 503] width 25 height 18
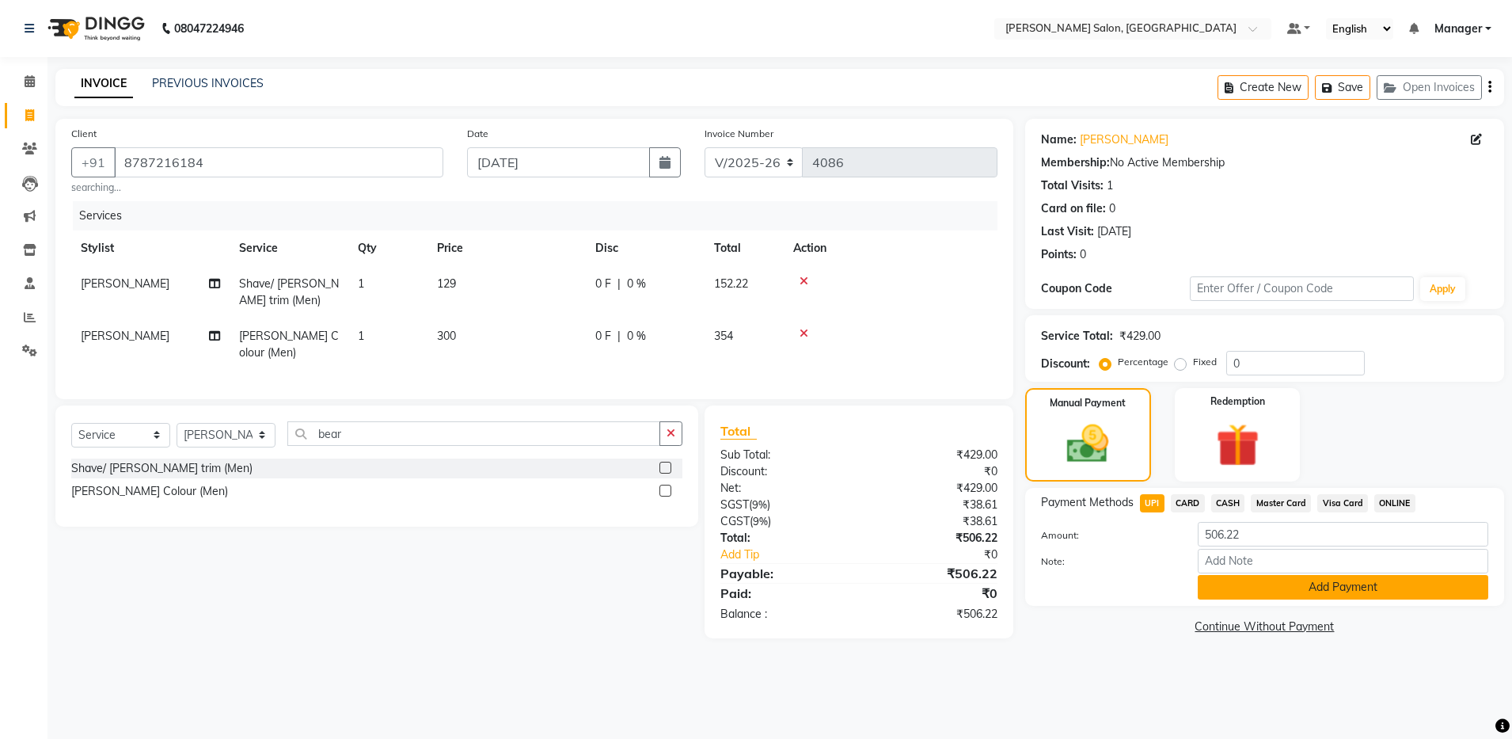
click at [1212, 587] on button "Add Payment" at bounding box center [1343, 587] width 291 height 25
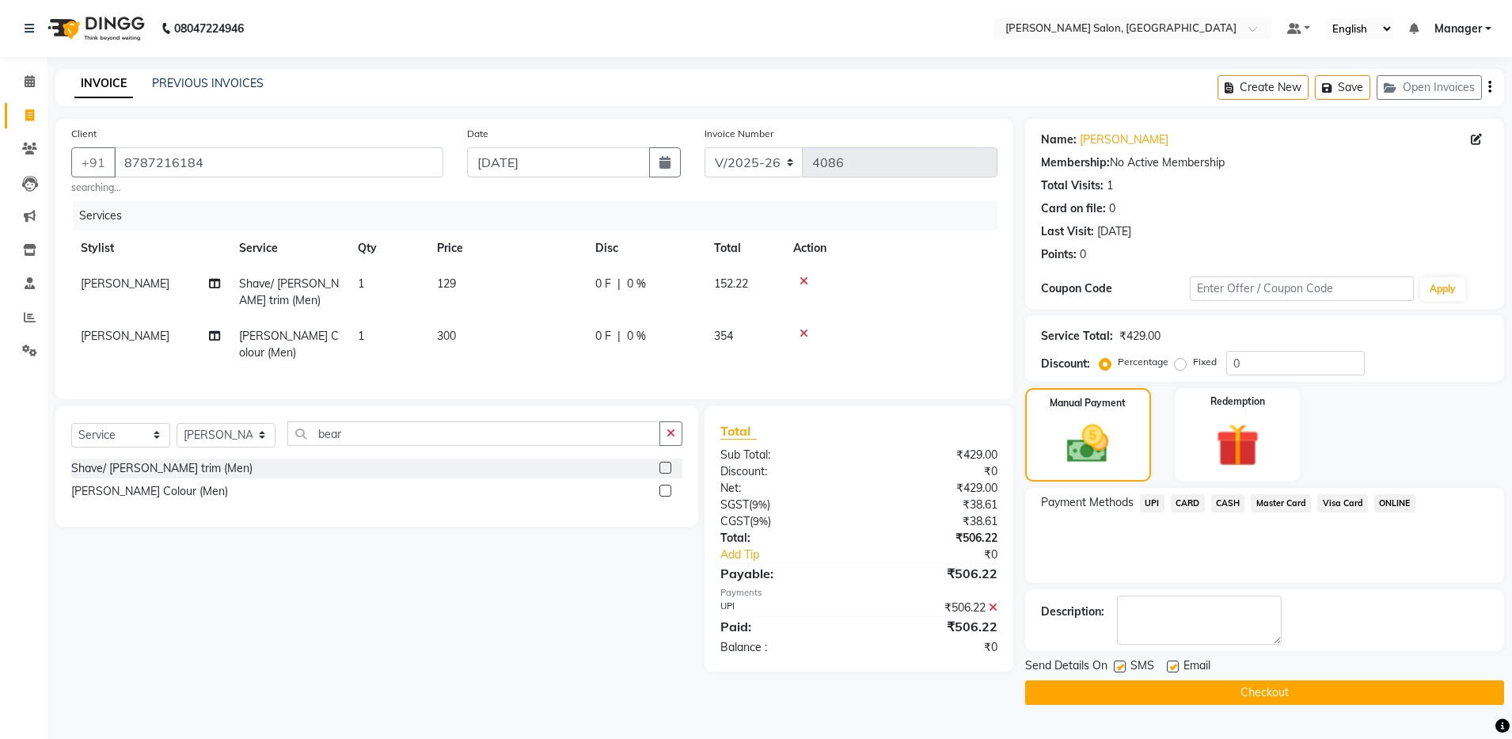
click at [1175, 671] on label at bounding box center [1173, 666] width 12 height 12
click at [1175, 671] on input "checkbox" at bounding box center [1172, 667] width 10 height 10
checkbox input "false"
click at [1166, 696] on button "Checkout" at bounding box center [1264, 692] width 479 height 25
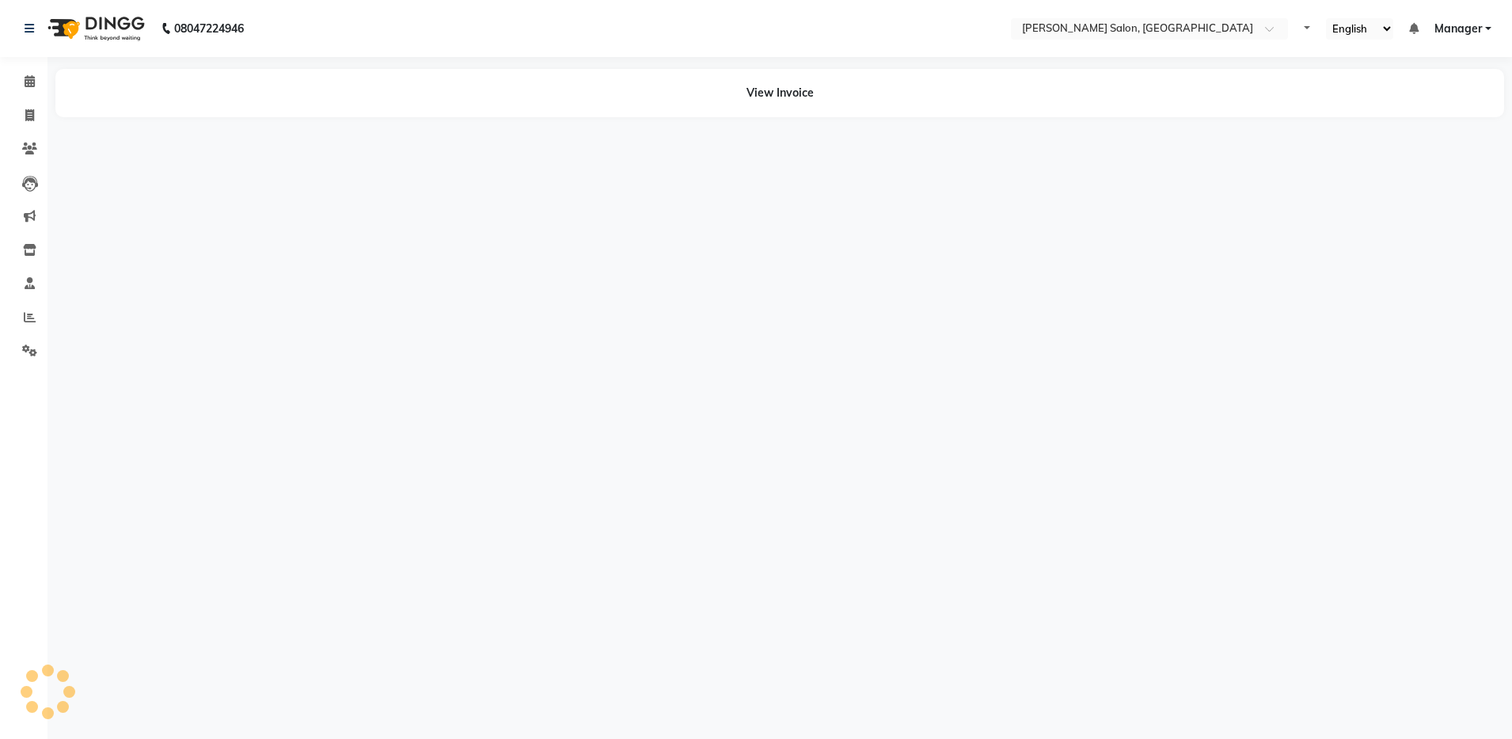
select select "en"
